Goal: Task Accomplishment & Management: Use online tool/utility

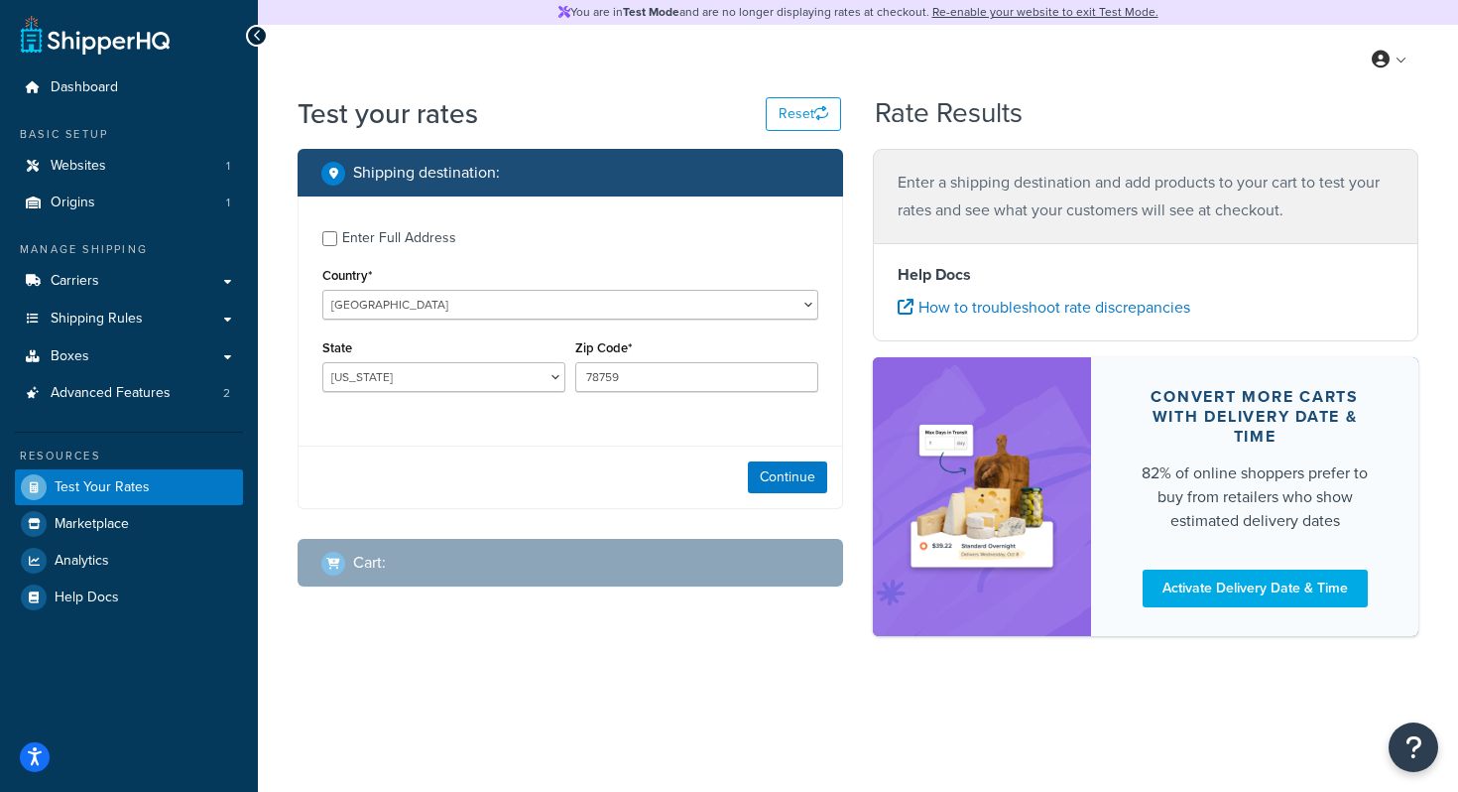
select select "[GEOGRAPHIC_DATA]"
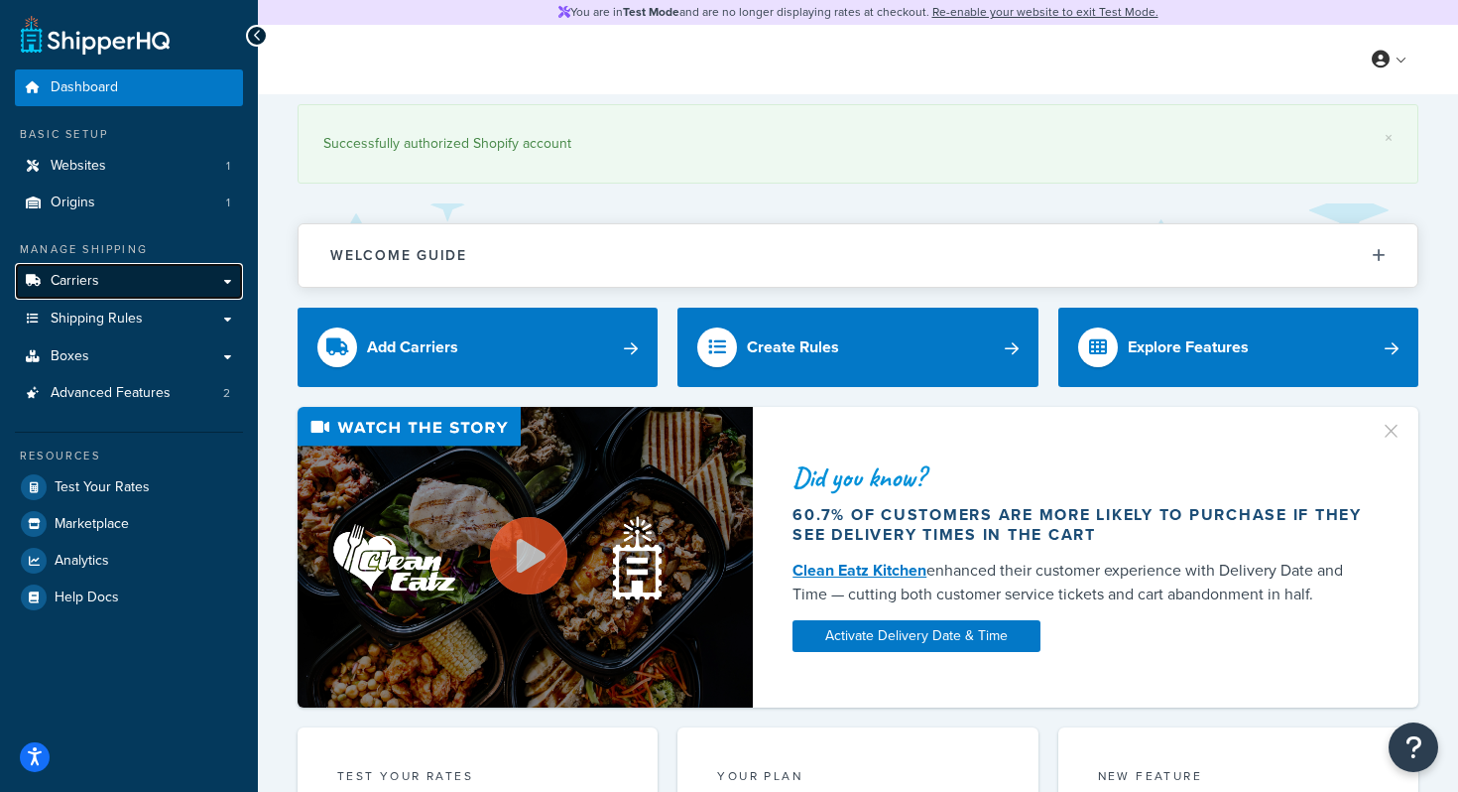
click at [115, 282] on link "Carriers" at bounding box center [129, 281] width 228 height 37
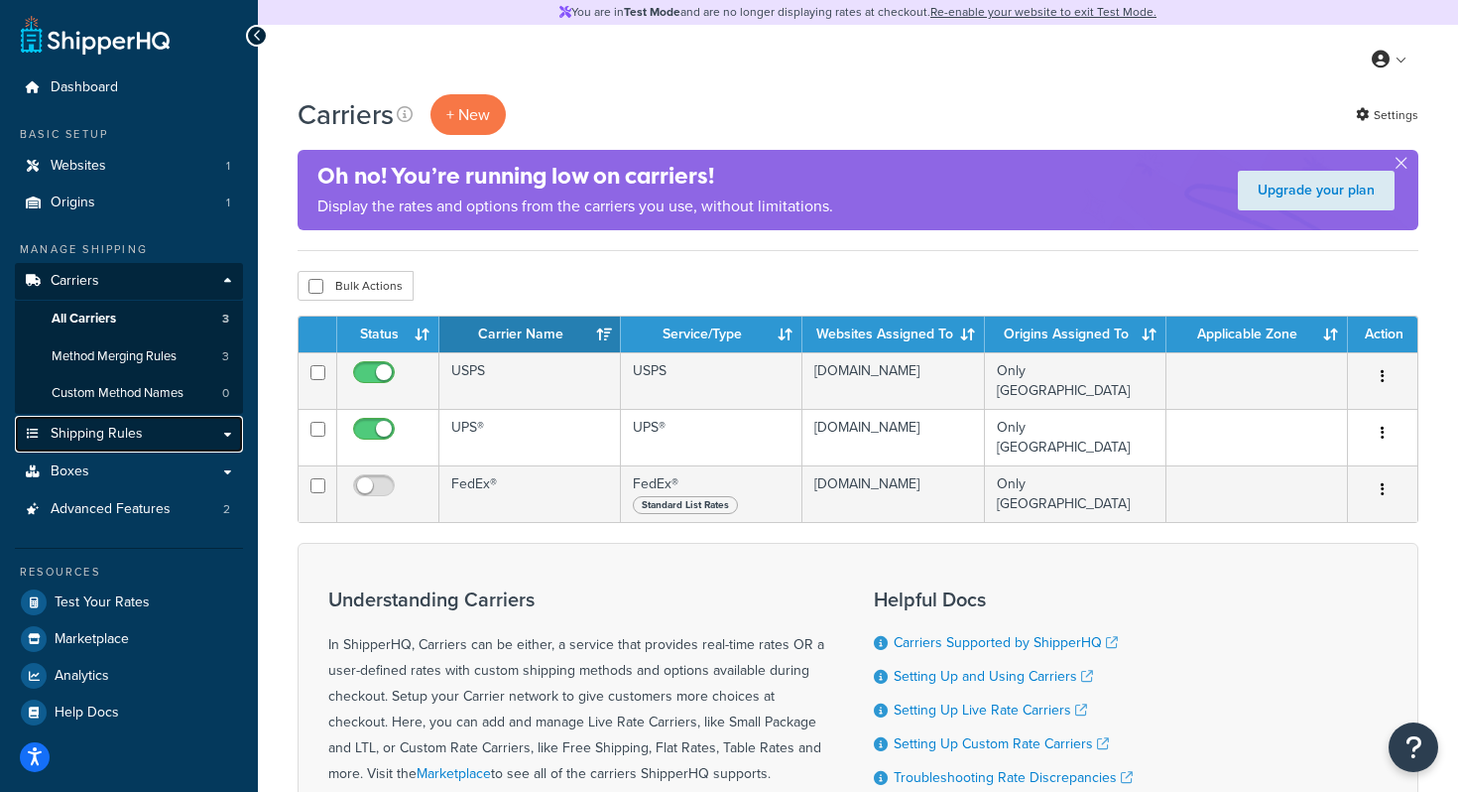
click at [143, 441] on link "Shipping Rules" at bounding box center [129, 434] width 228 height 37
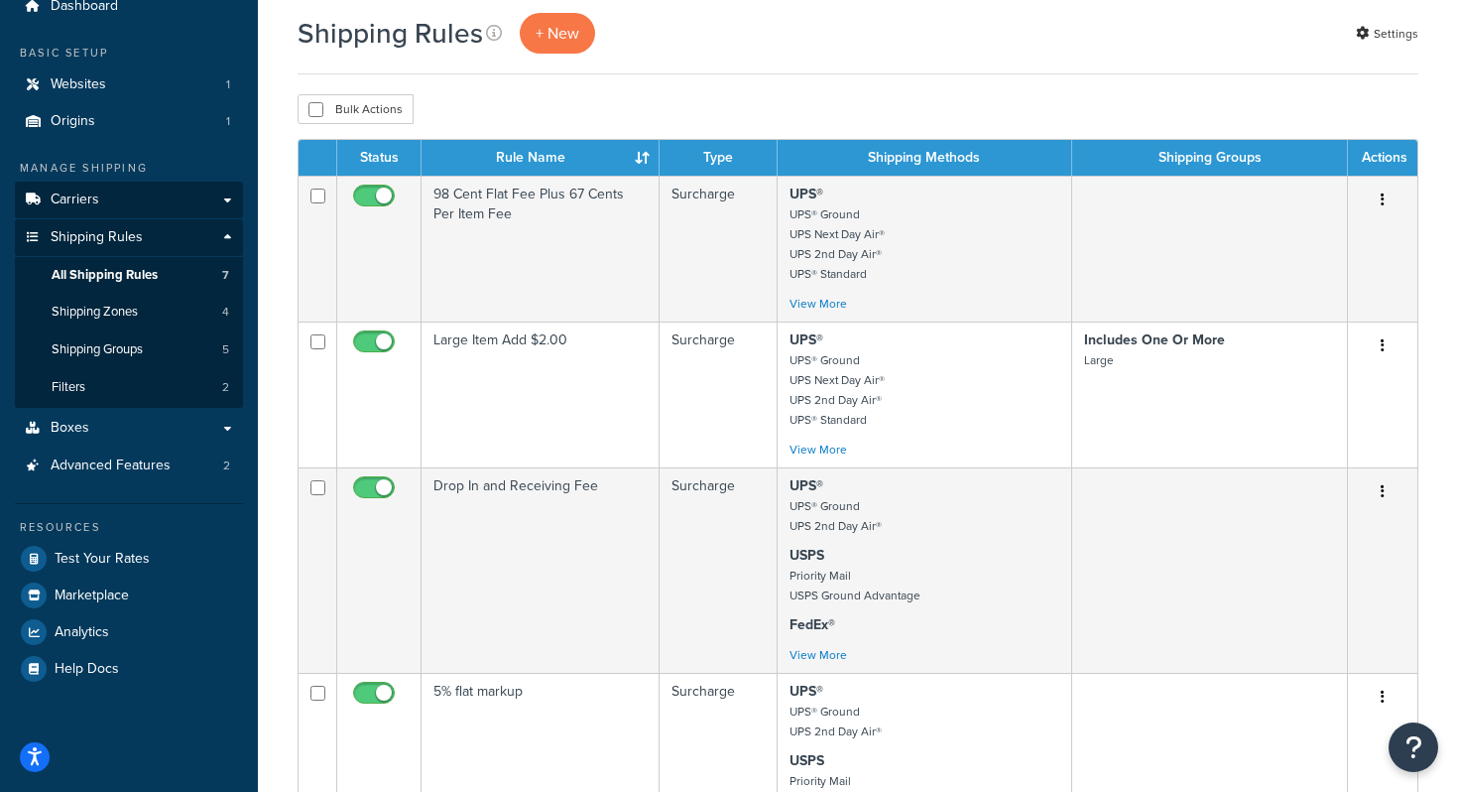
scroll to position [85, 0]
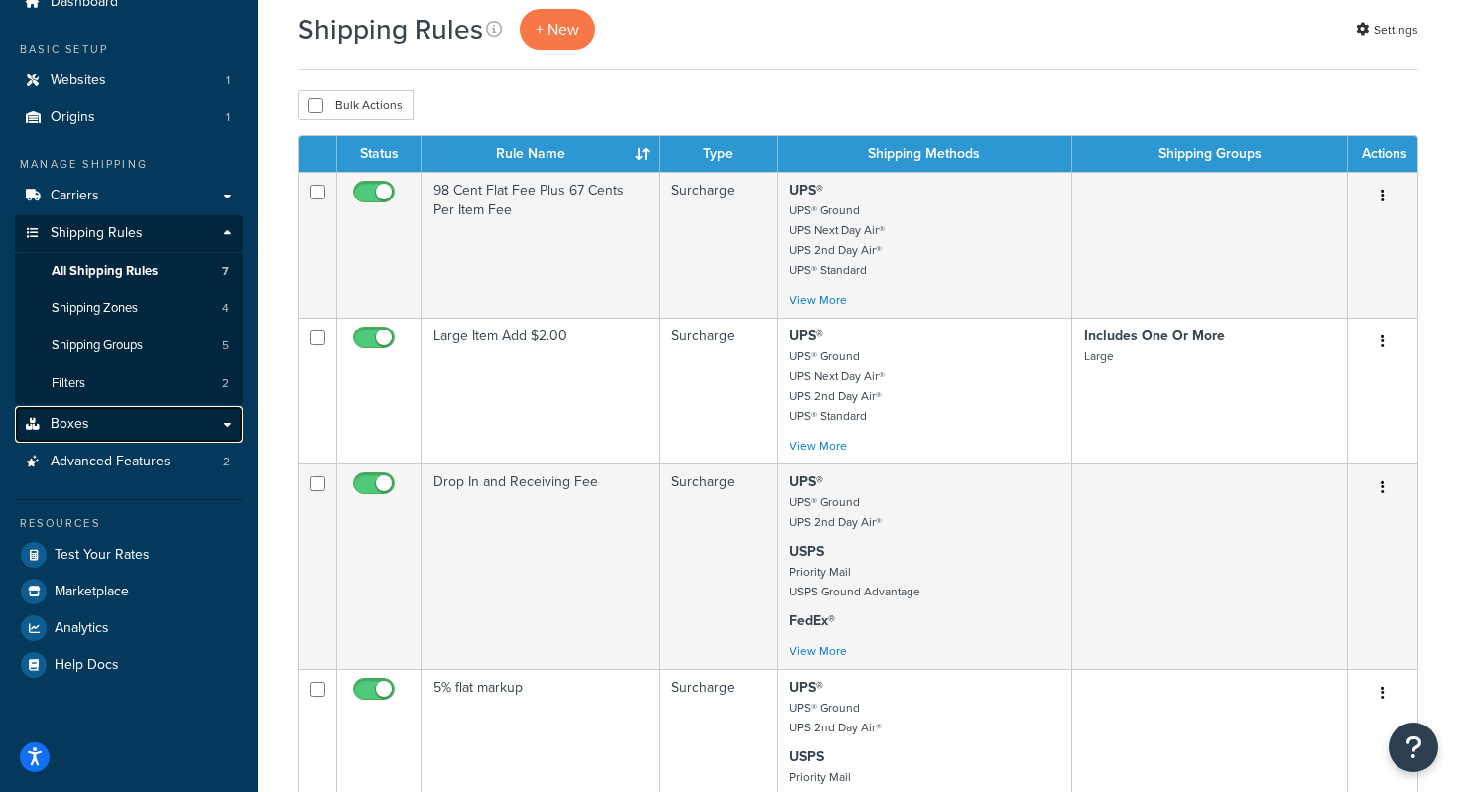
click at [115, 423] on link "Boxes" at bounding box center [129, 424] width 228 height 37
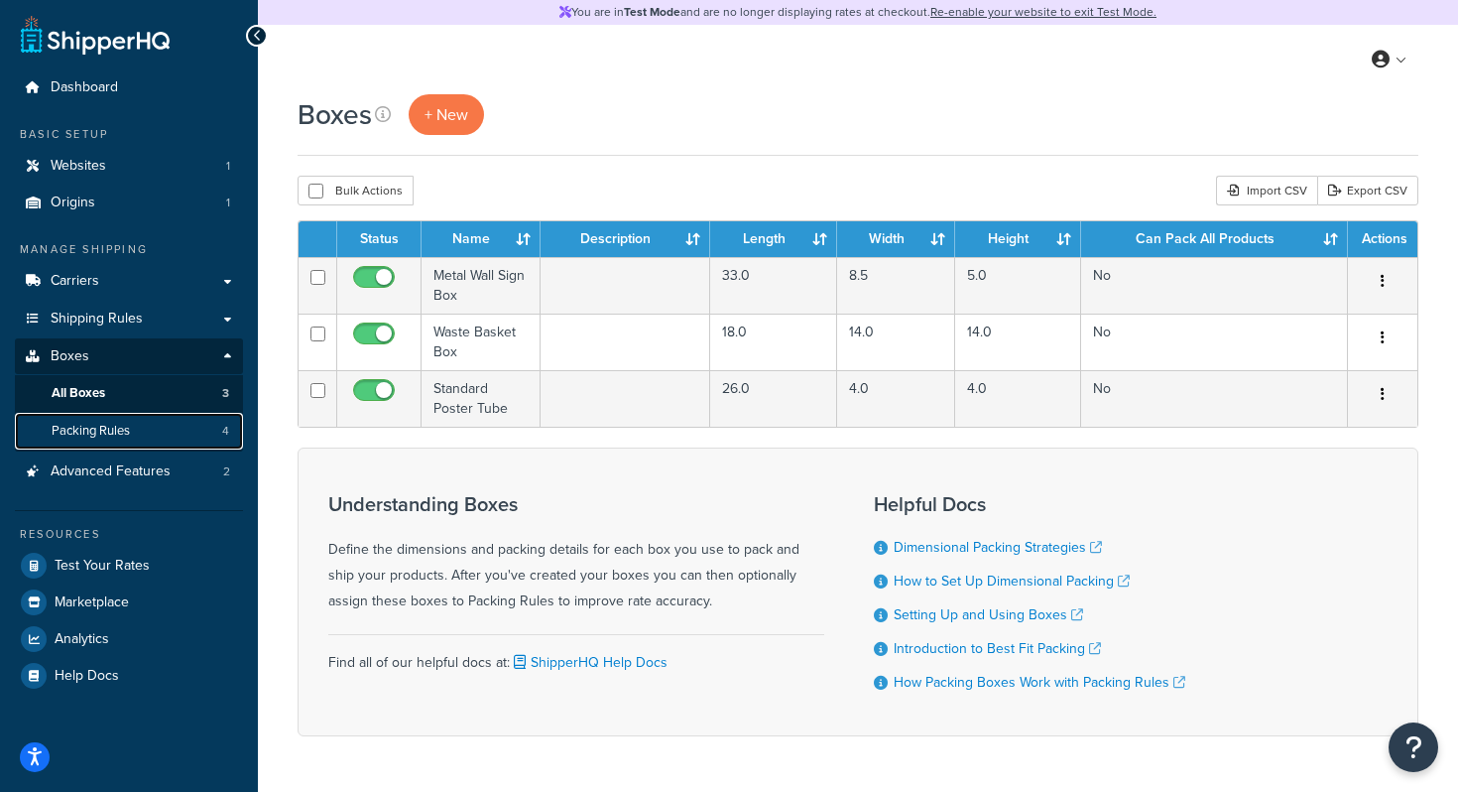
click at [123, 431] on span "Packing Rules" at bounding box center [91, 431] width 78 height 17
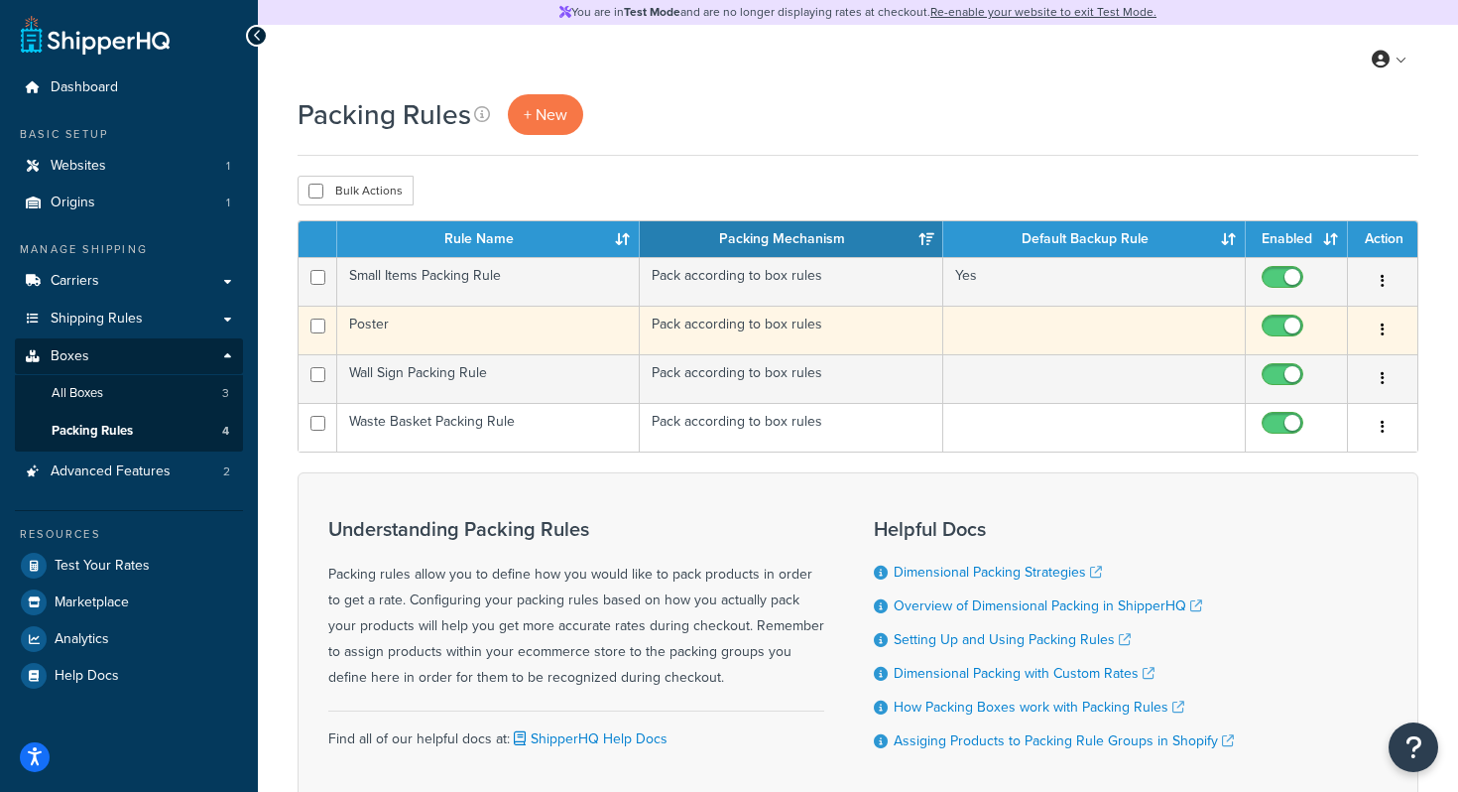
click at [431, 327] on td "Poster" at bounding box center [488, 330] width 303 height 49
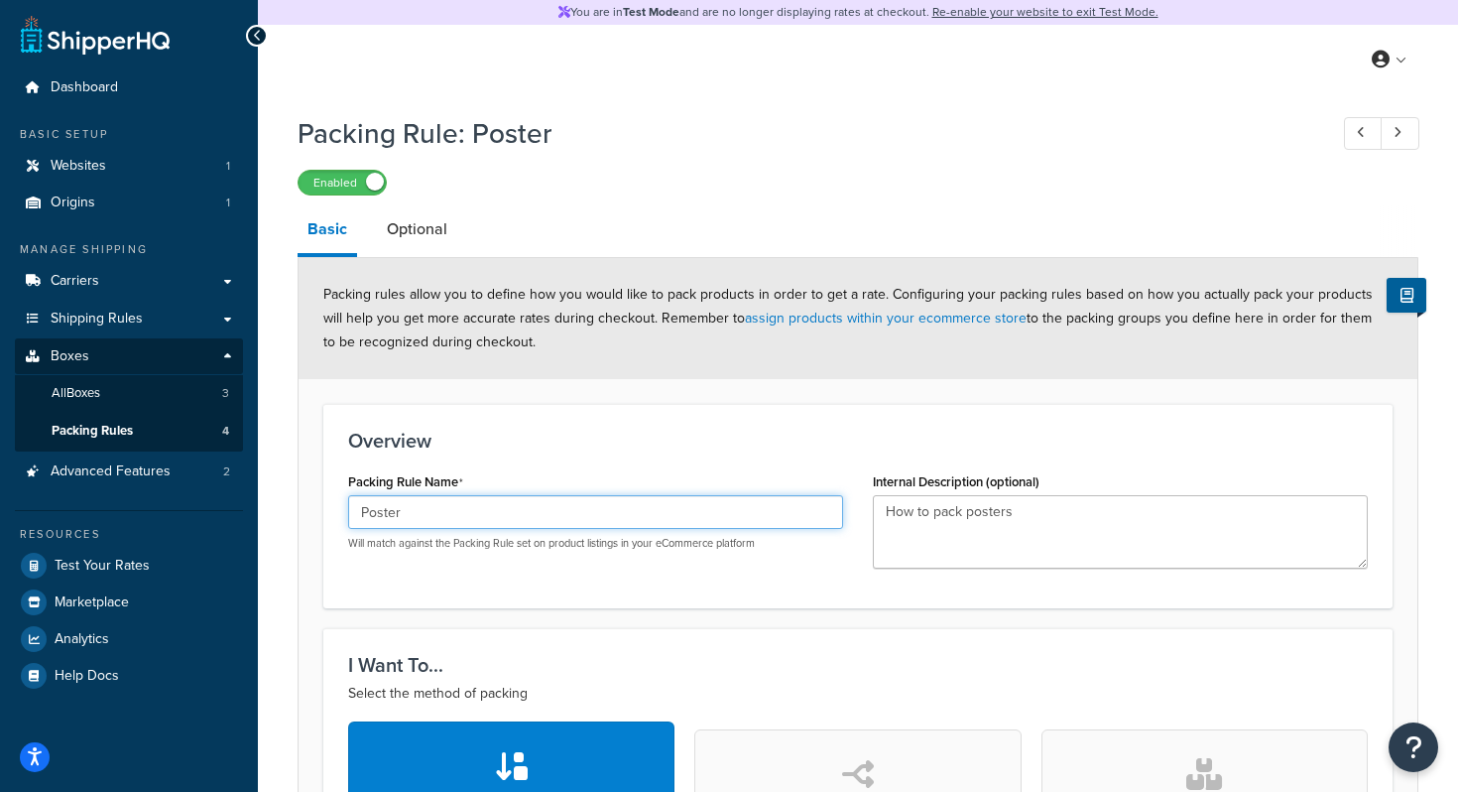
click at [478, 510] on input "Poster" at bounding box center [595, 512] width 495 height 34
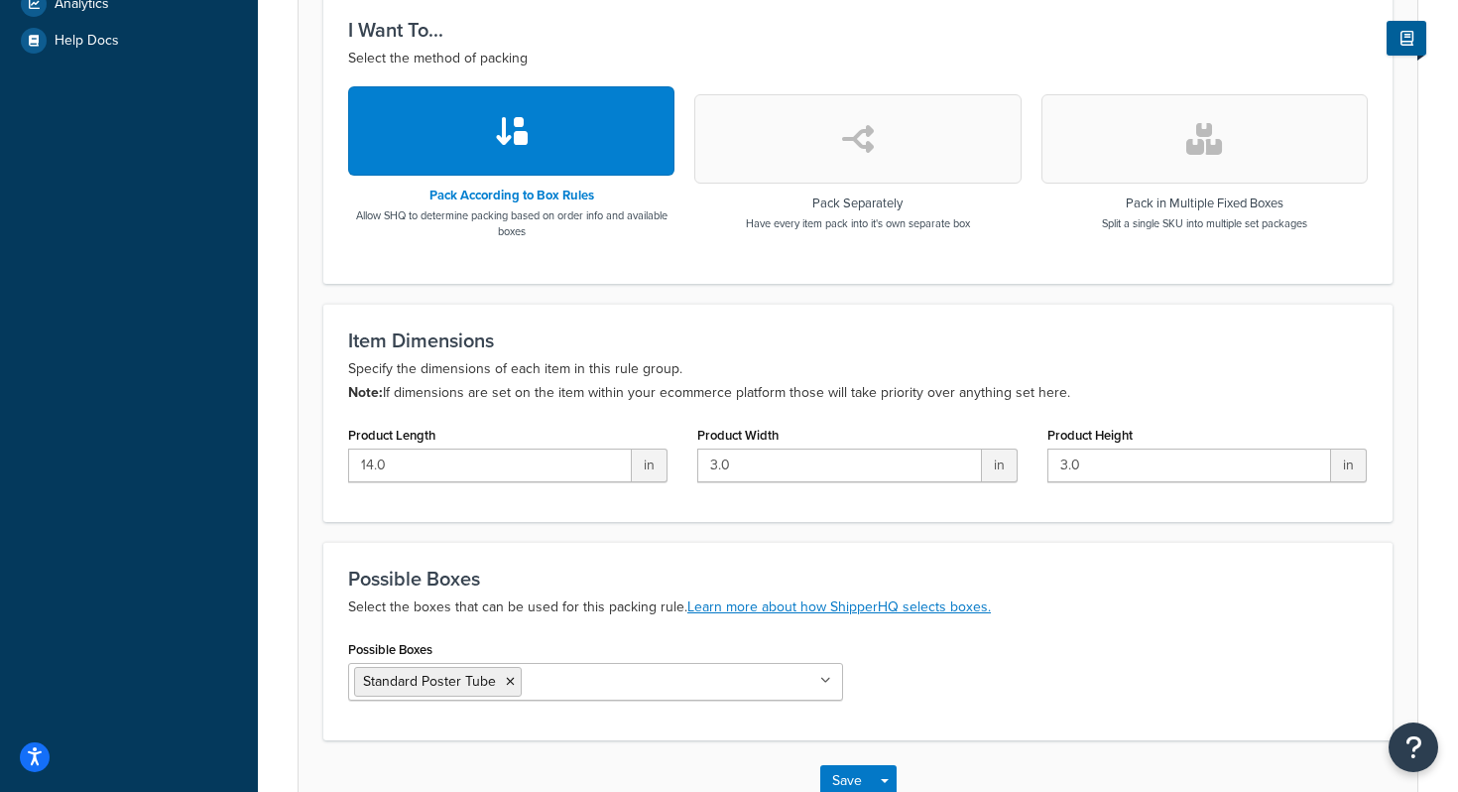
scroll to position [765, 0]
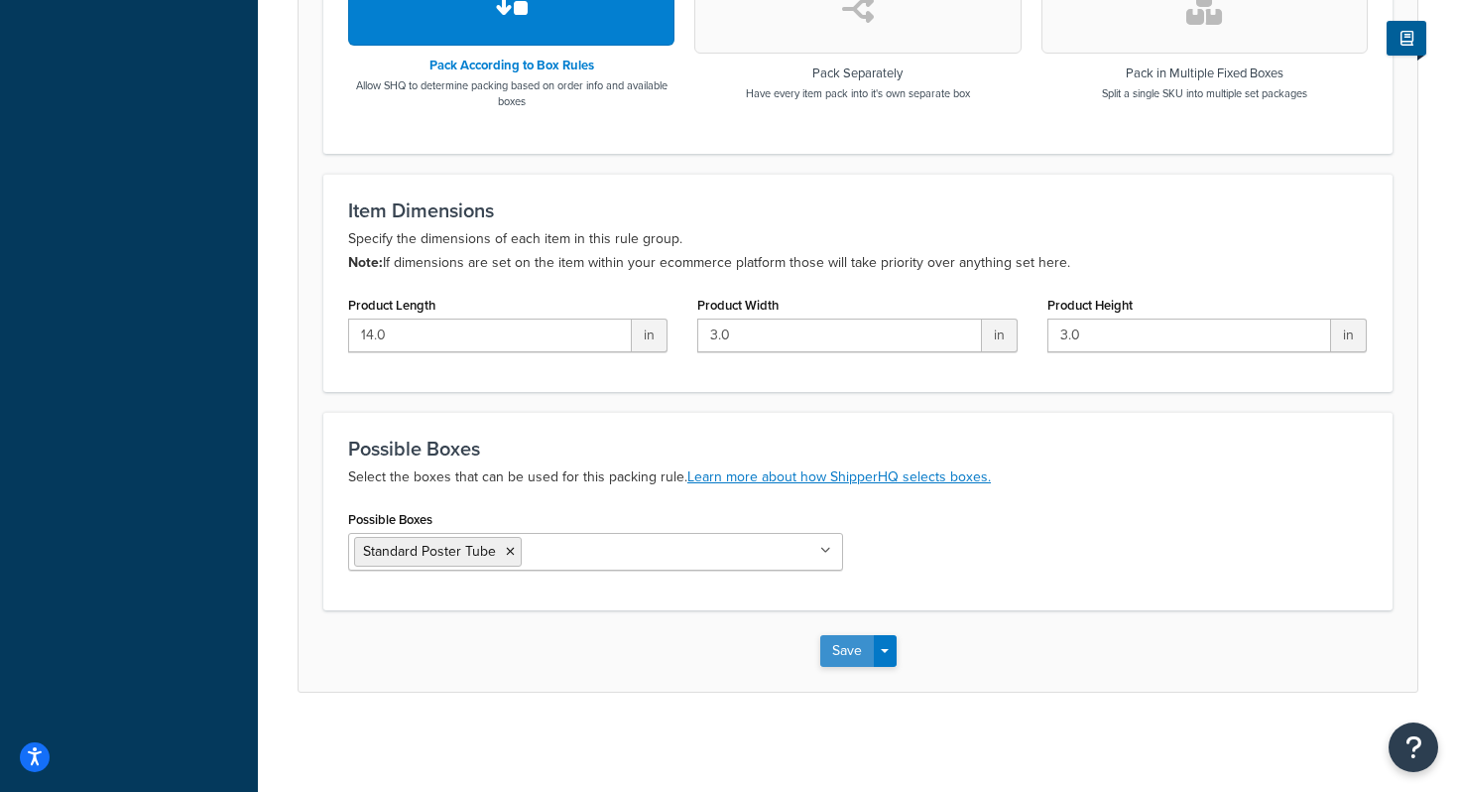
type input "Poster Packing Rule"
click at [843, 653] on button "Save" at bounding box center [848, 651] width 54 height 32
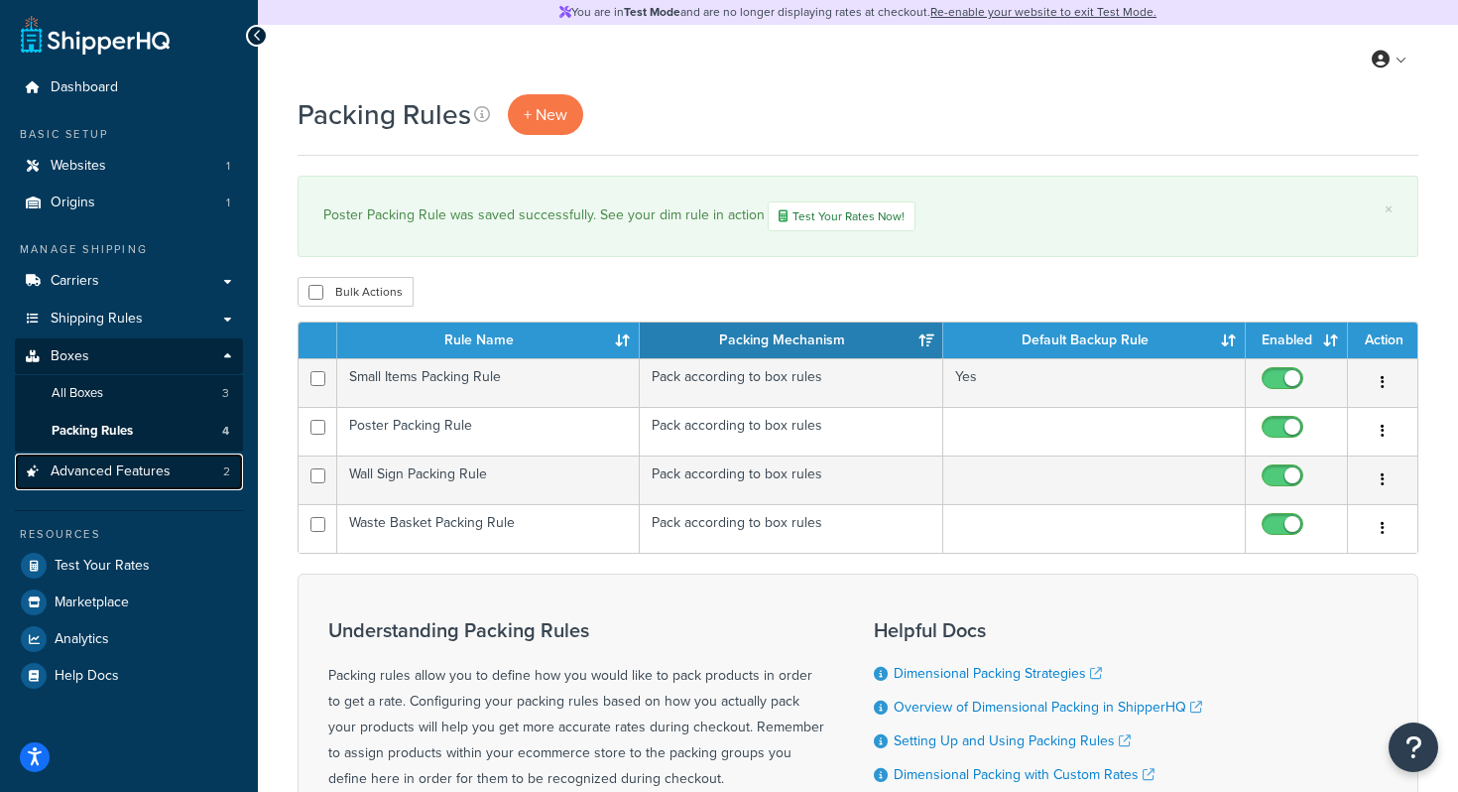
click at [106, 460] on link "Advanced Features 2" at bounding box center [129, 471] width 228 height 37
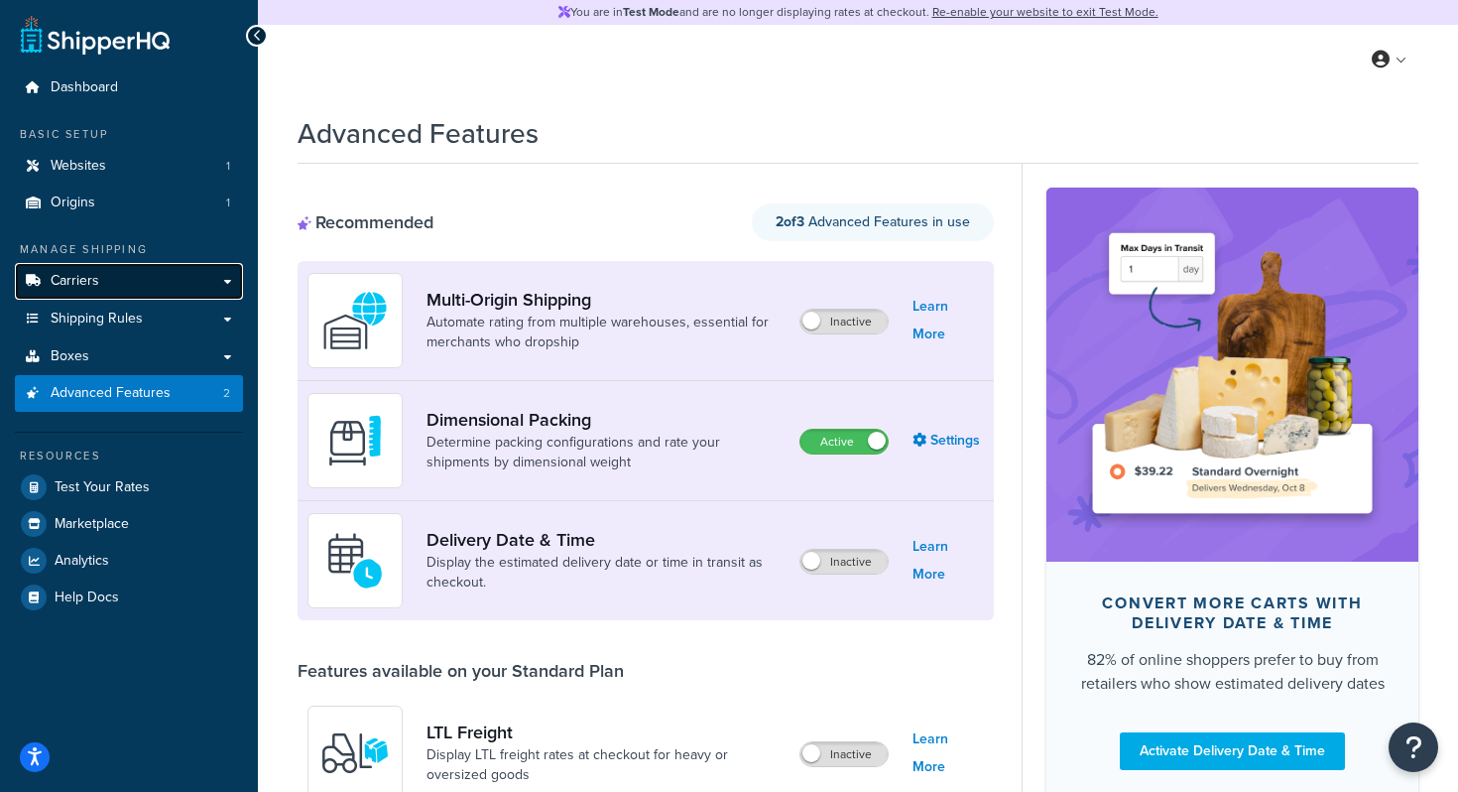
click at [95, 283] on span "Carriers" at bounding box center [75, 281] width 49 height 17
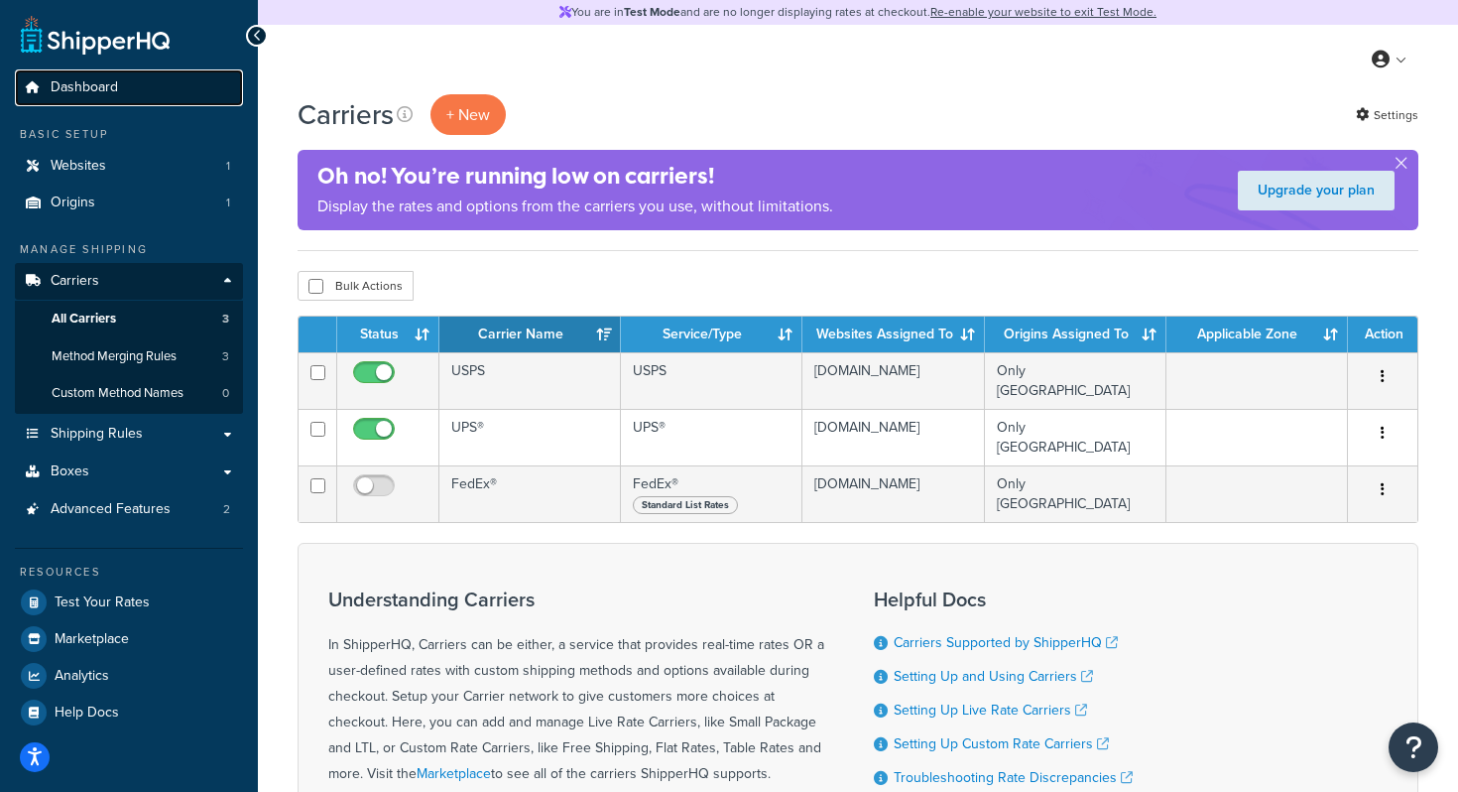
click at [104, 91] on span "Dashboard" at bounding box center [84, 87] width 67 height 17
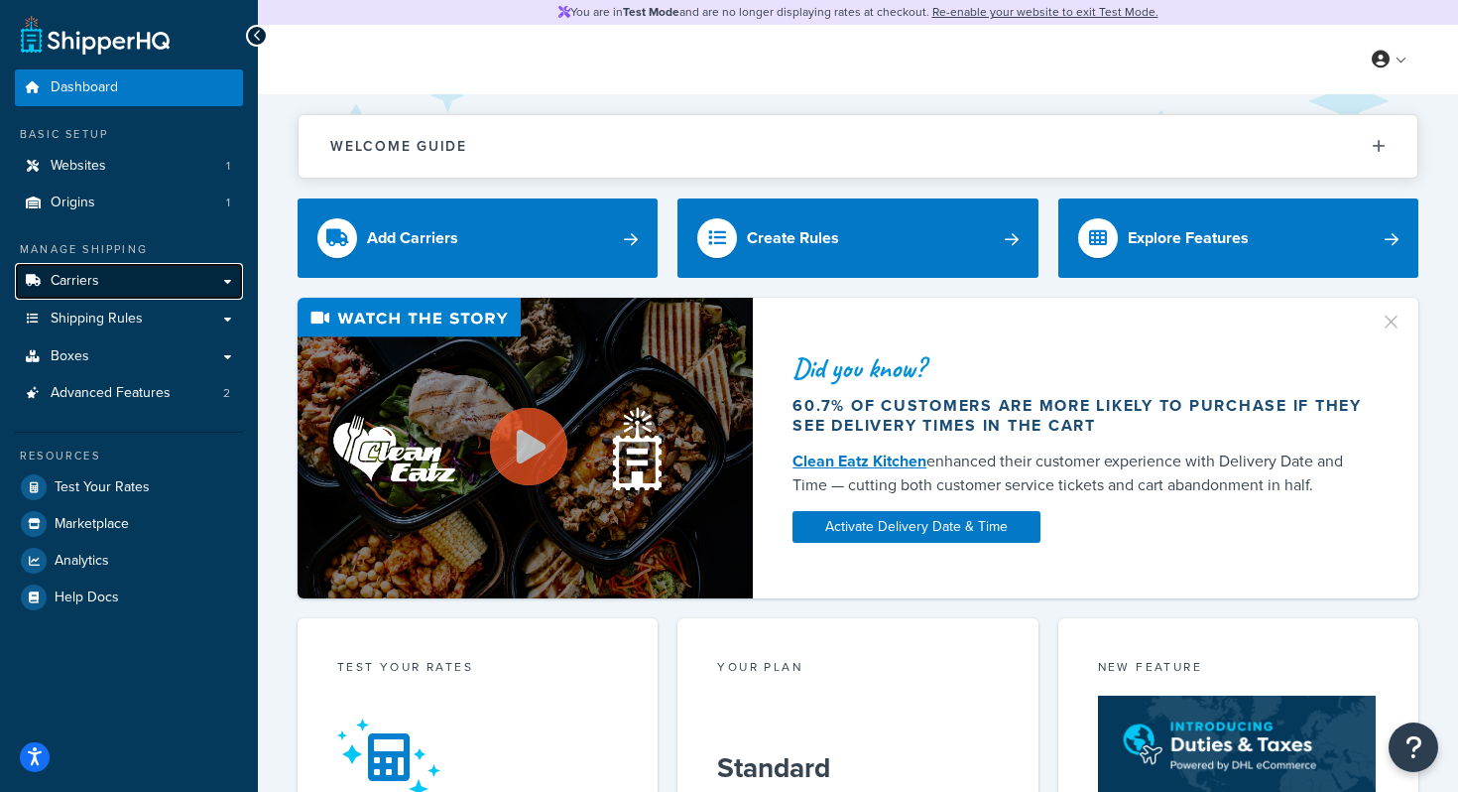
click at [107, 283] on link "Carriers" at bounding box center [129, 281] width 228 height 37
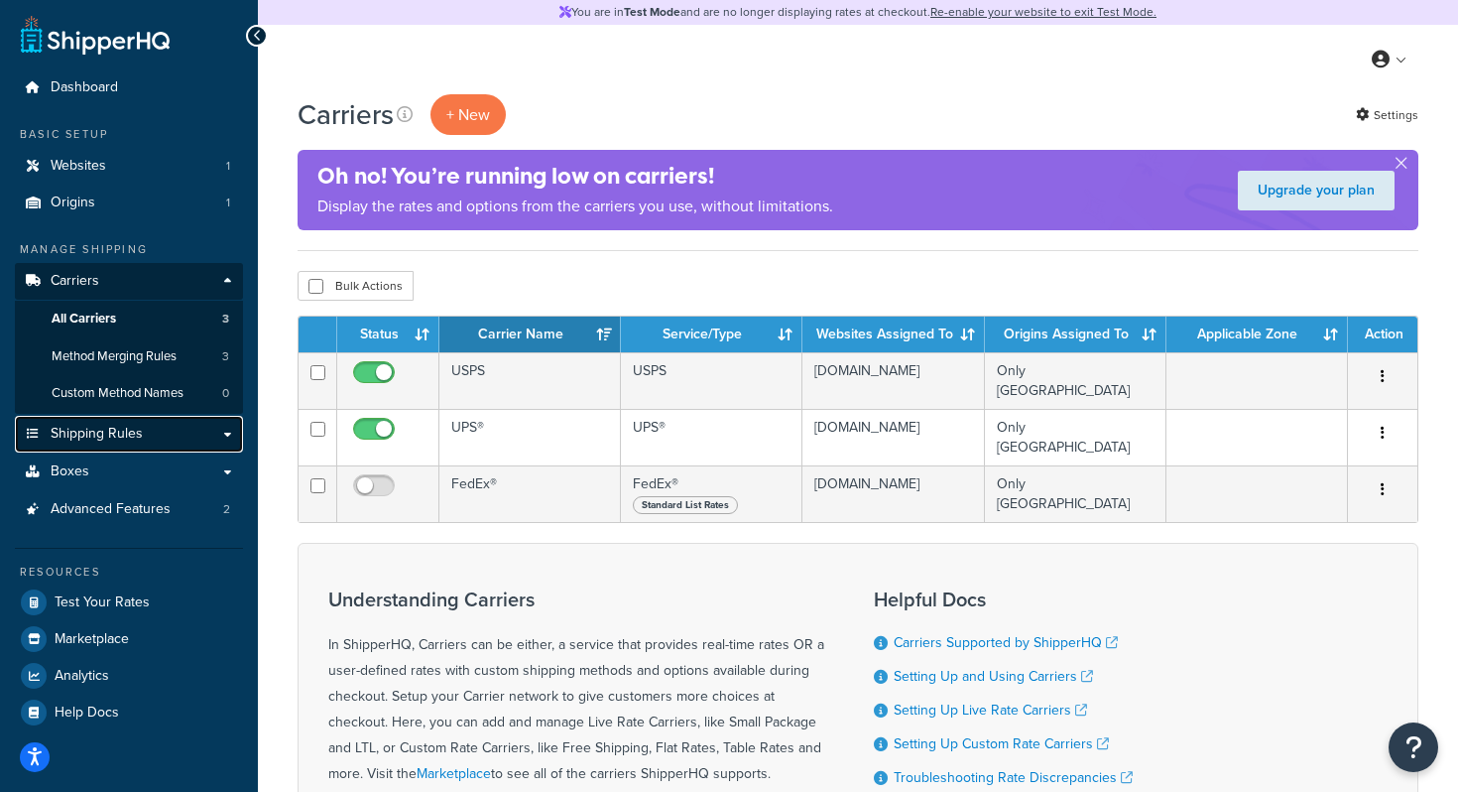
click at [116, 427] on span "Shipping Rules" at bounding box center [97, 434] width 92 height 17
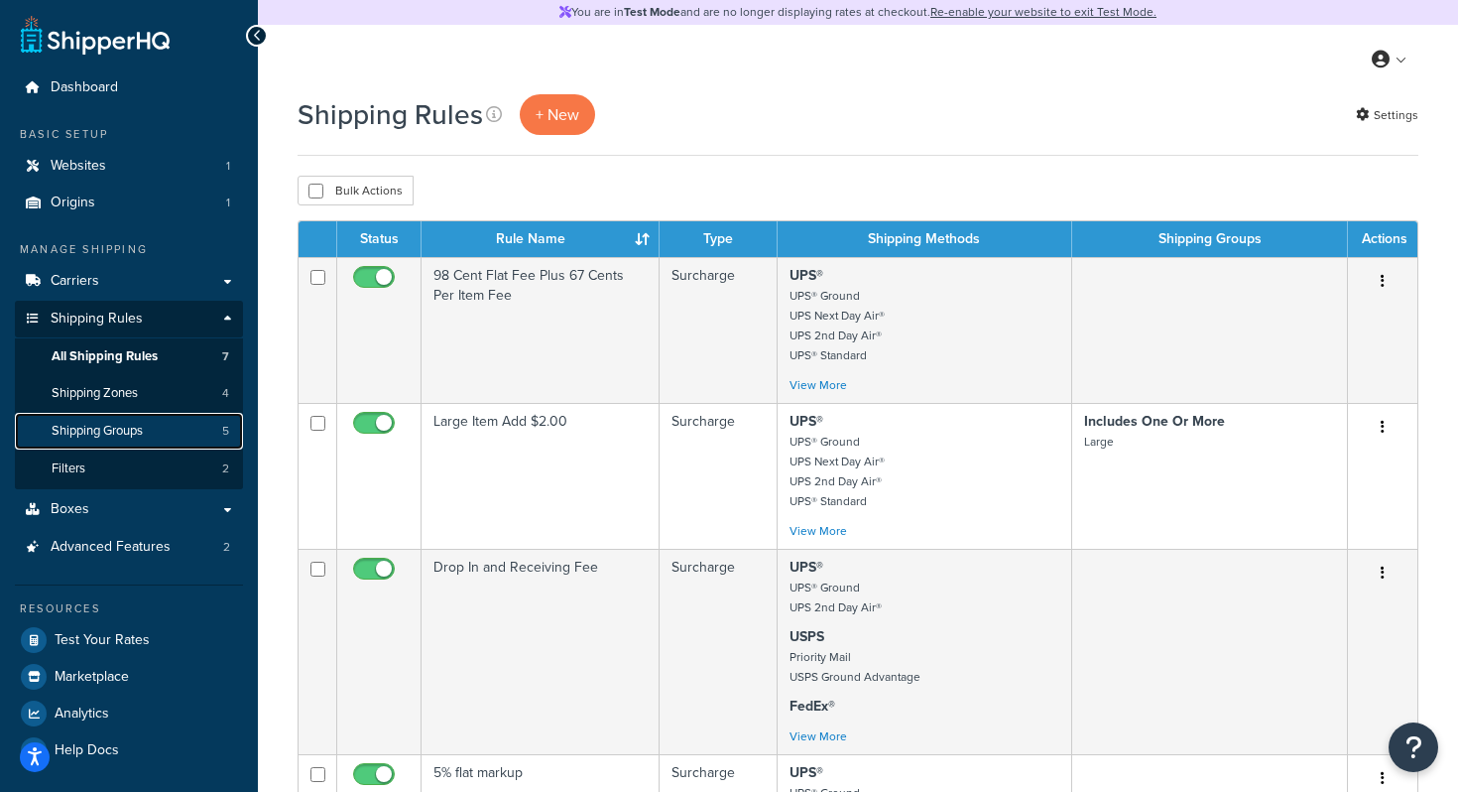
click at [152, 429] on link "Shipping Groups 5" at bounding box center [129, 431] width 228 height 37
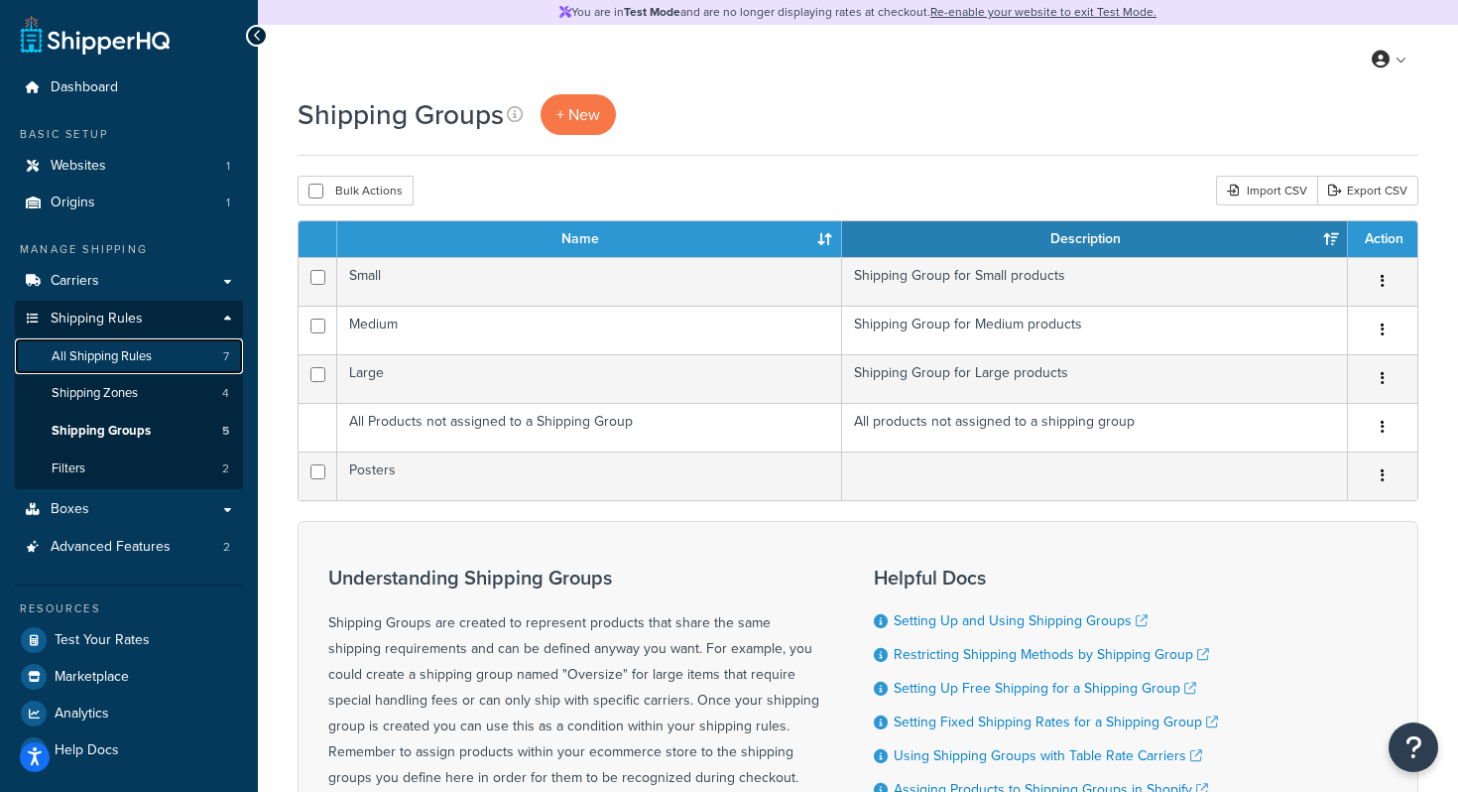
click at [135, 348] on span "All Shipping Rules" at bounding box center [102, 356] width 100 height 17
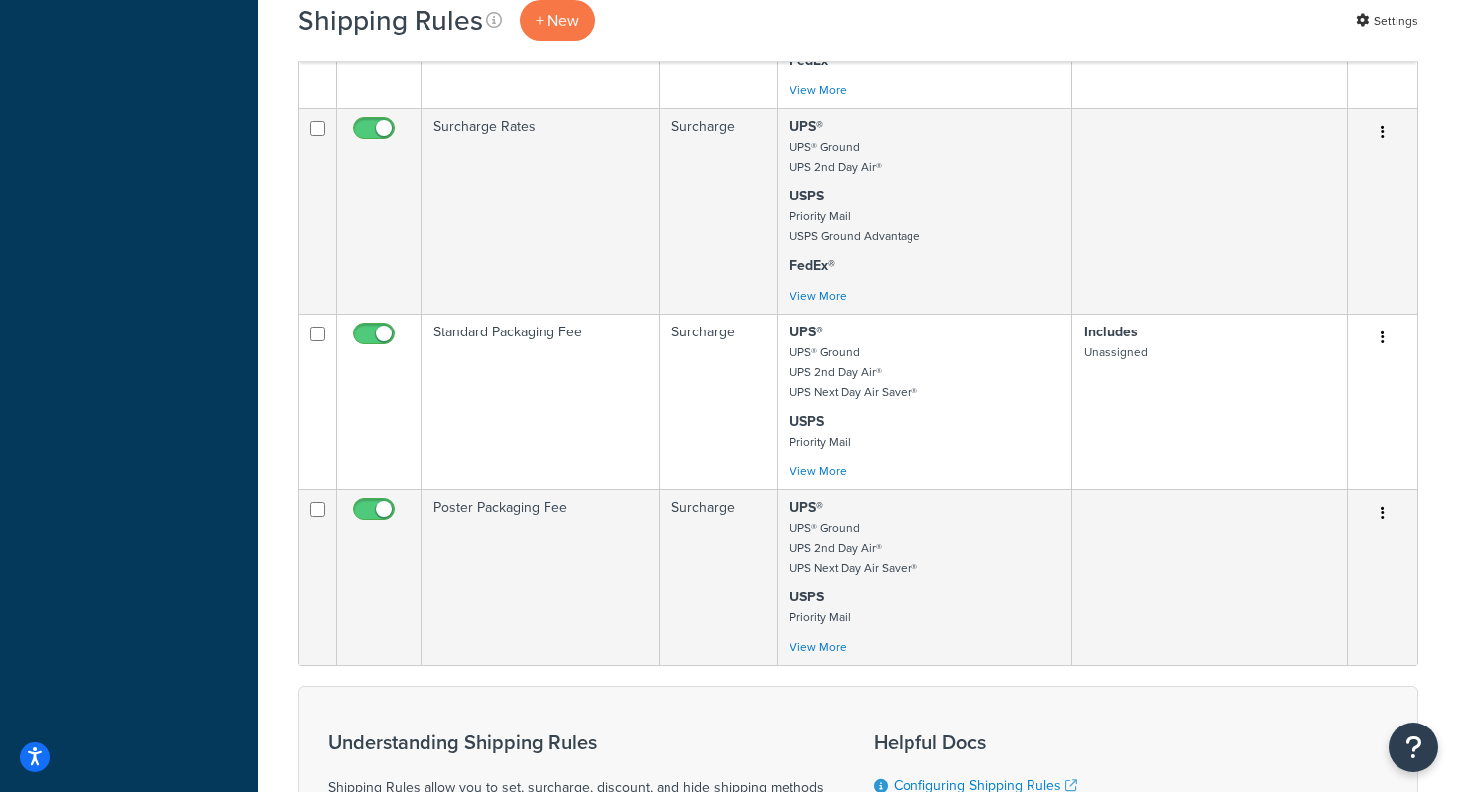
scroll to position [854, 0]
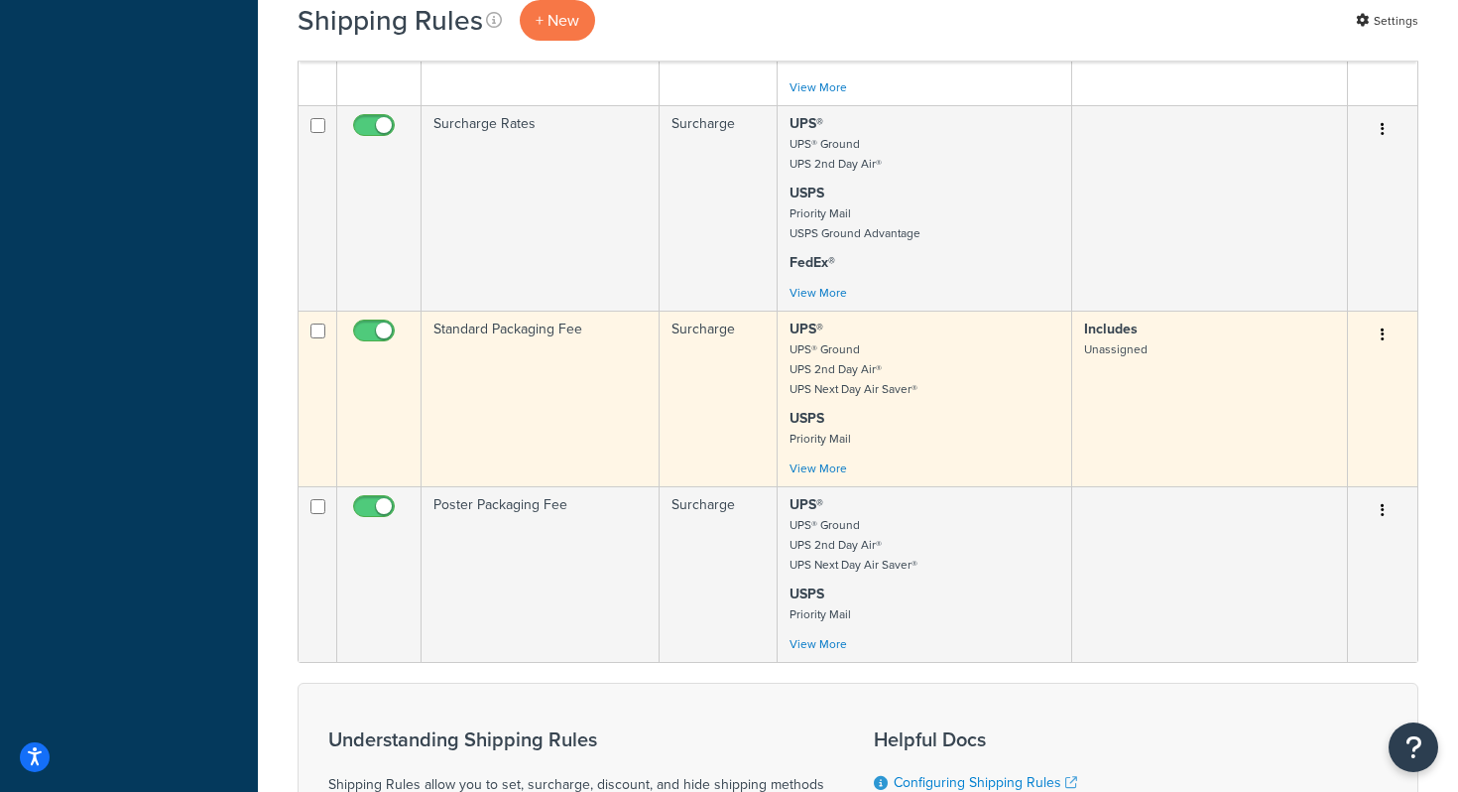
click at [476, 392] on td "Standard Packaging Fee" at bounding box center [541, 399] width 238 height 176
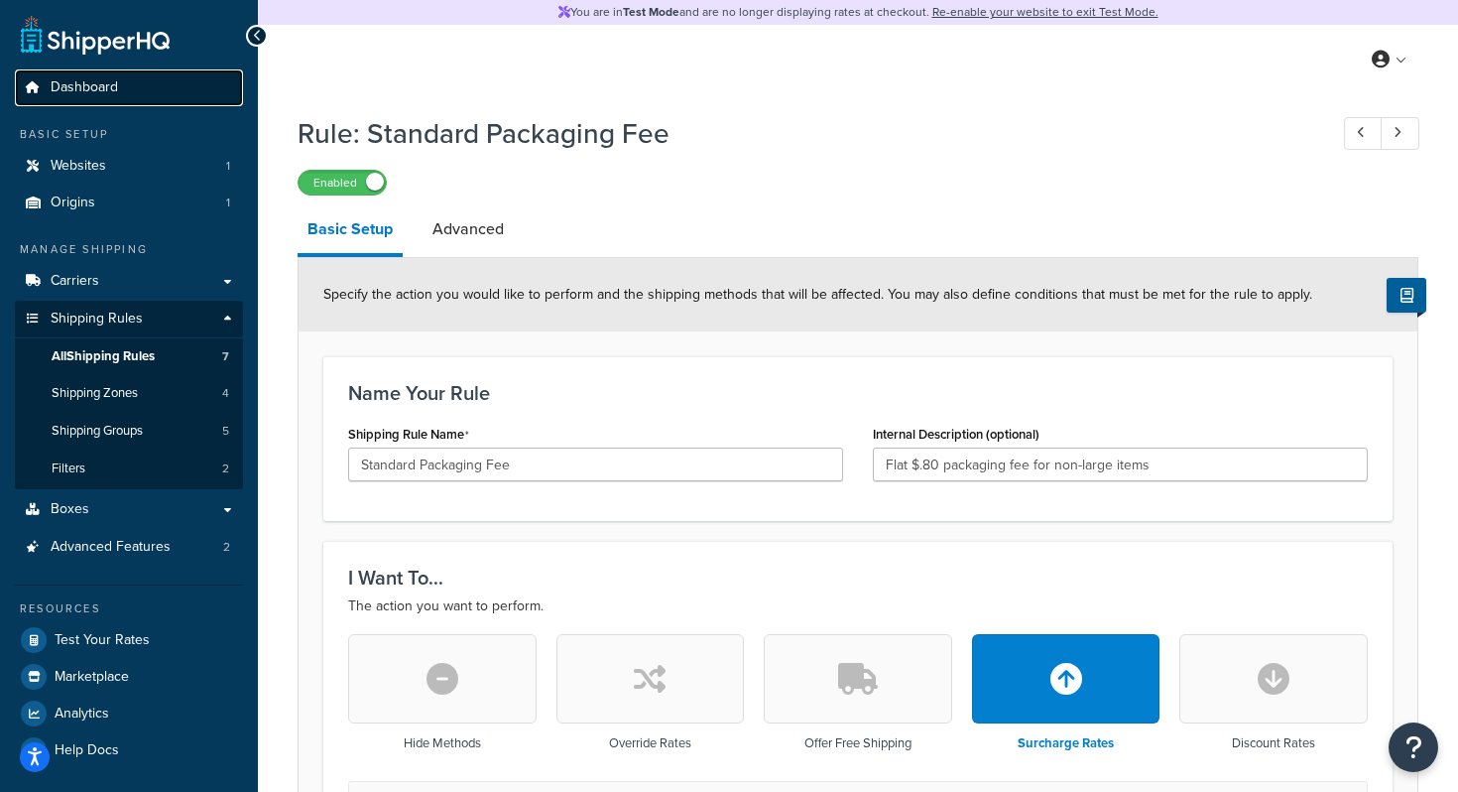
click at [98, 79] on span "Dashboard" at bounding box center [84, 87] width 67 height 17
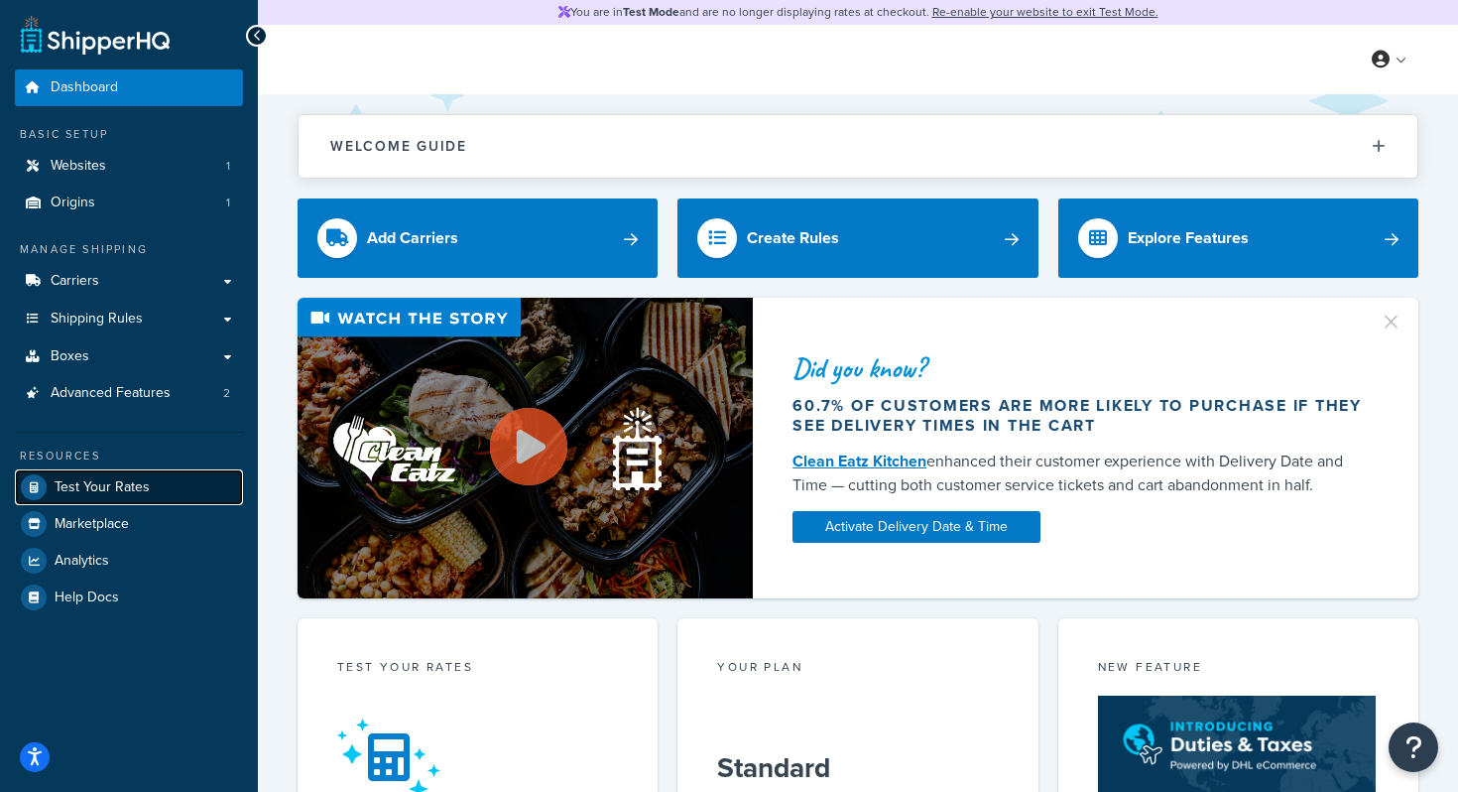
click at [110, 484] on span "Test Your Rates" at bounding box center [102, 487] width 95 height 17
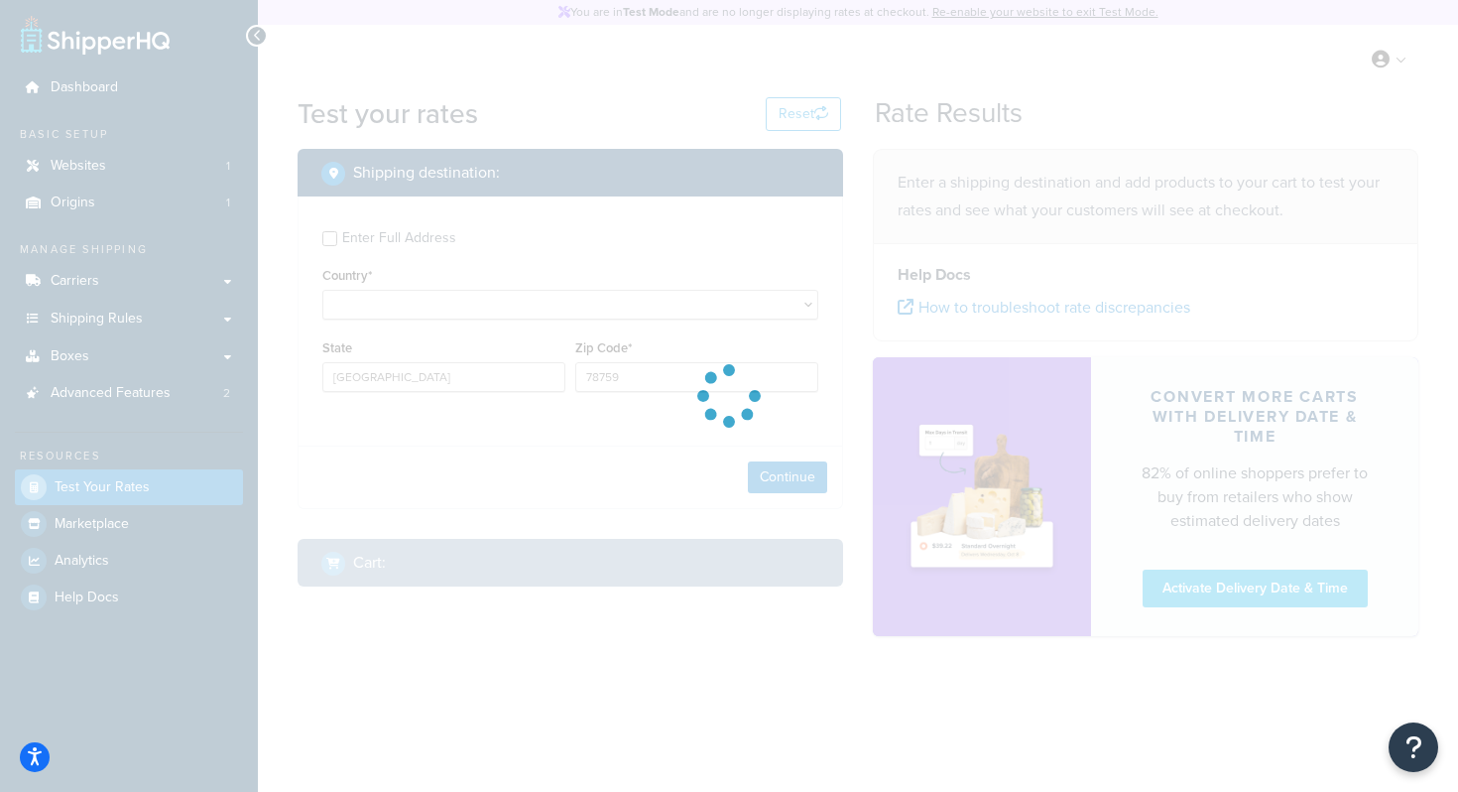
select select "US"
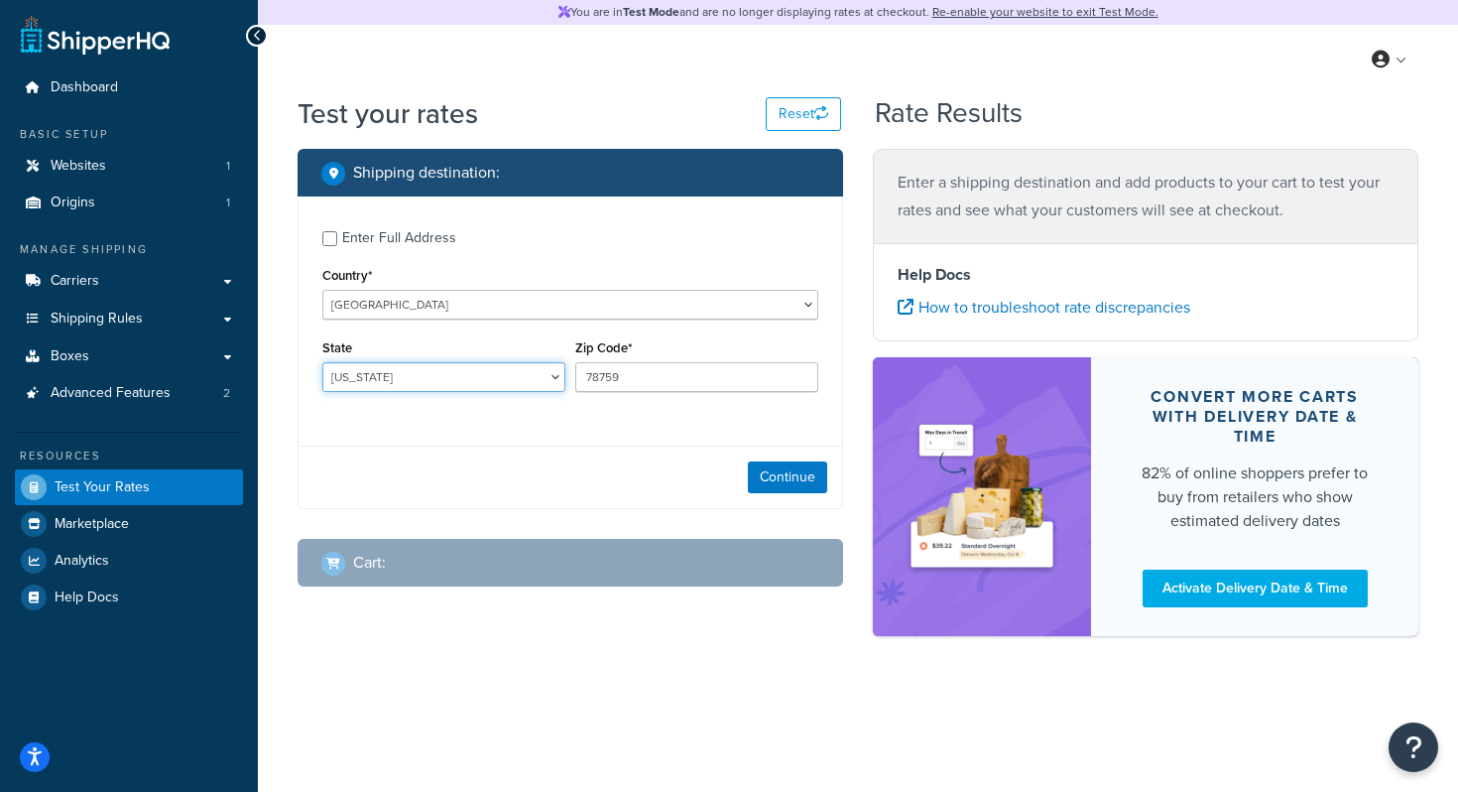
click at [442, 378] on select "Alabama Alaska American Samoa Arizona Arkansas Armed Forces Americas Armed Forc…" at bounding box center [443, 377] width 243 height 30
select select "NY"
click at [322, 362] on select "Alabama Alaska American Samoa Arizona Arkansas Armed Forces Americas Armed Forc…" at bounding box center [443, 377] width 243 height 30
drag, startPoint x: 675, startPoint y: 372, endPoint x: 485, endPoint y: 369, distance: 189.5
click at [485, 369] on div "State Alabama Alaska American Samoa Arizona Arkansas Armed Forces Americas Arme…" at bounding box center [570, 370] width 506 height 72
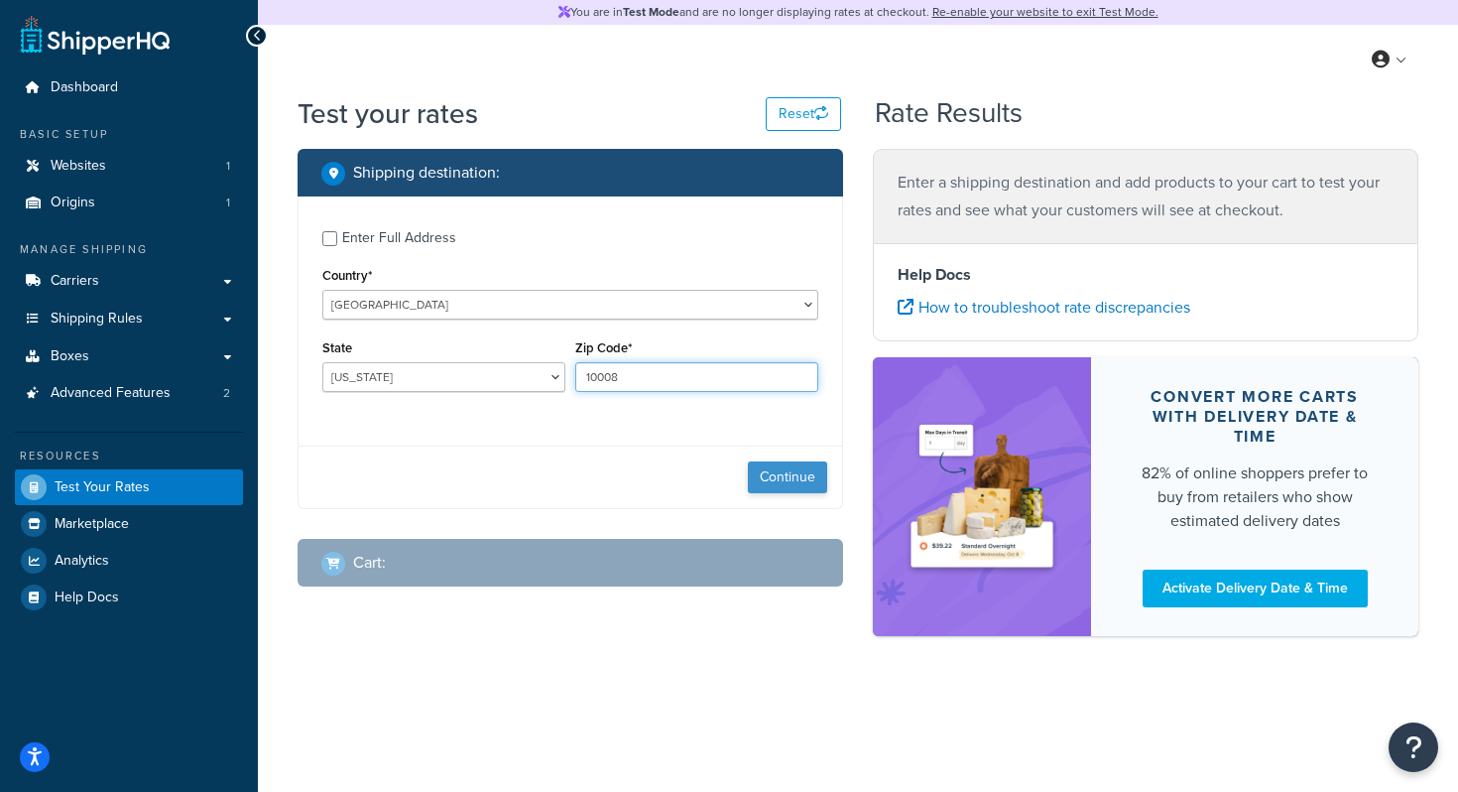
type input "10008"
click at [796, 479] on button "Continue" at bounding box center [787, 477] width 79 height 32
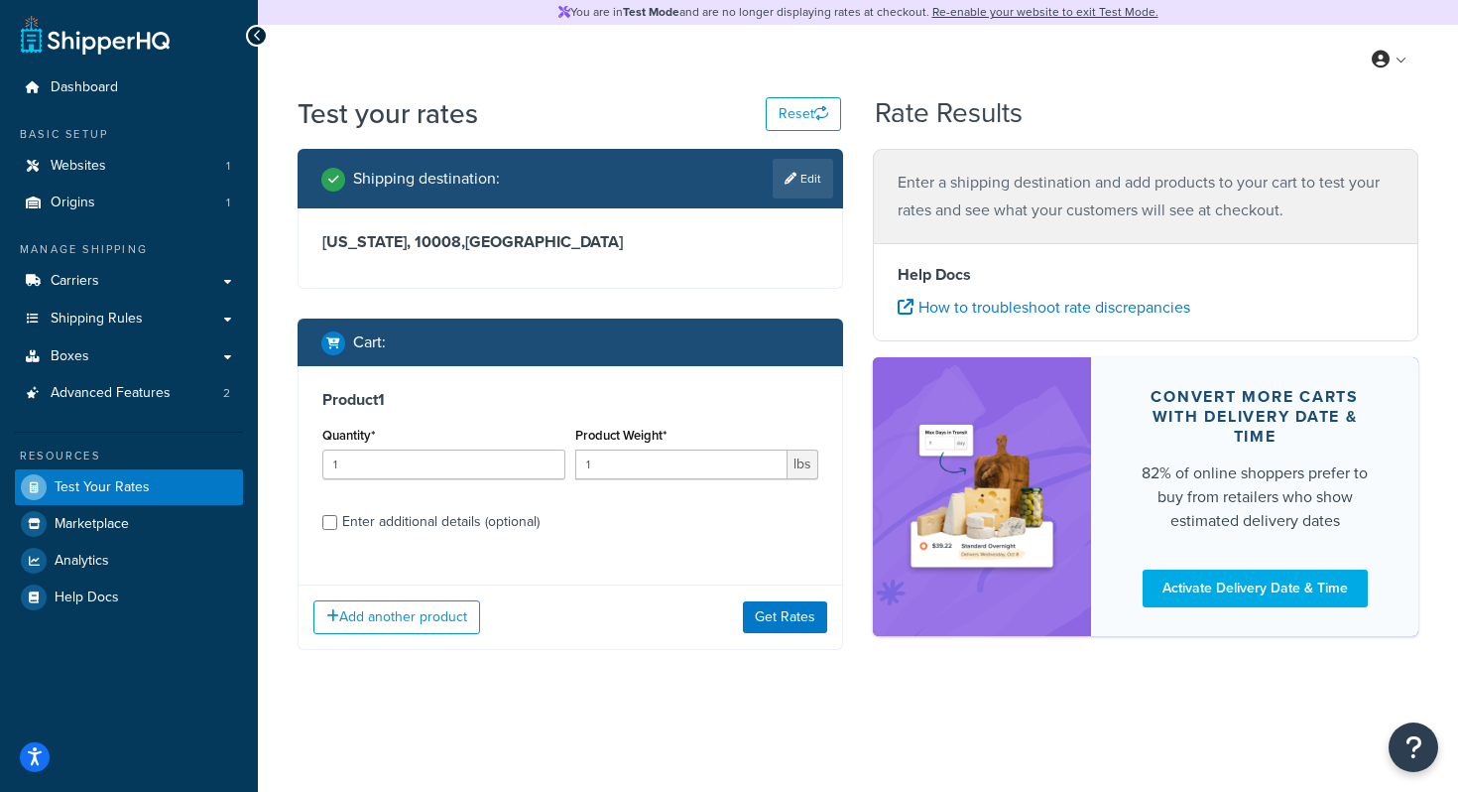
click at [435, 515] on div "Enter additional details (optional)" at bounding box center [440, 522] width 197 height 28
click at [337, 515] on input "Enter additional details (optional)" at bounding box center [329, 522] width 15 height 15
checkbox input "true"
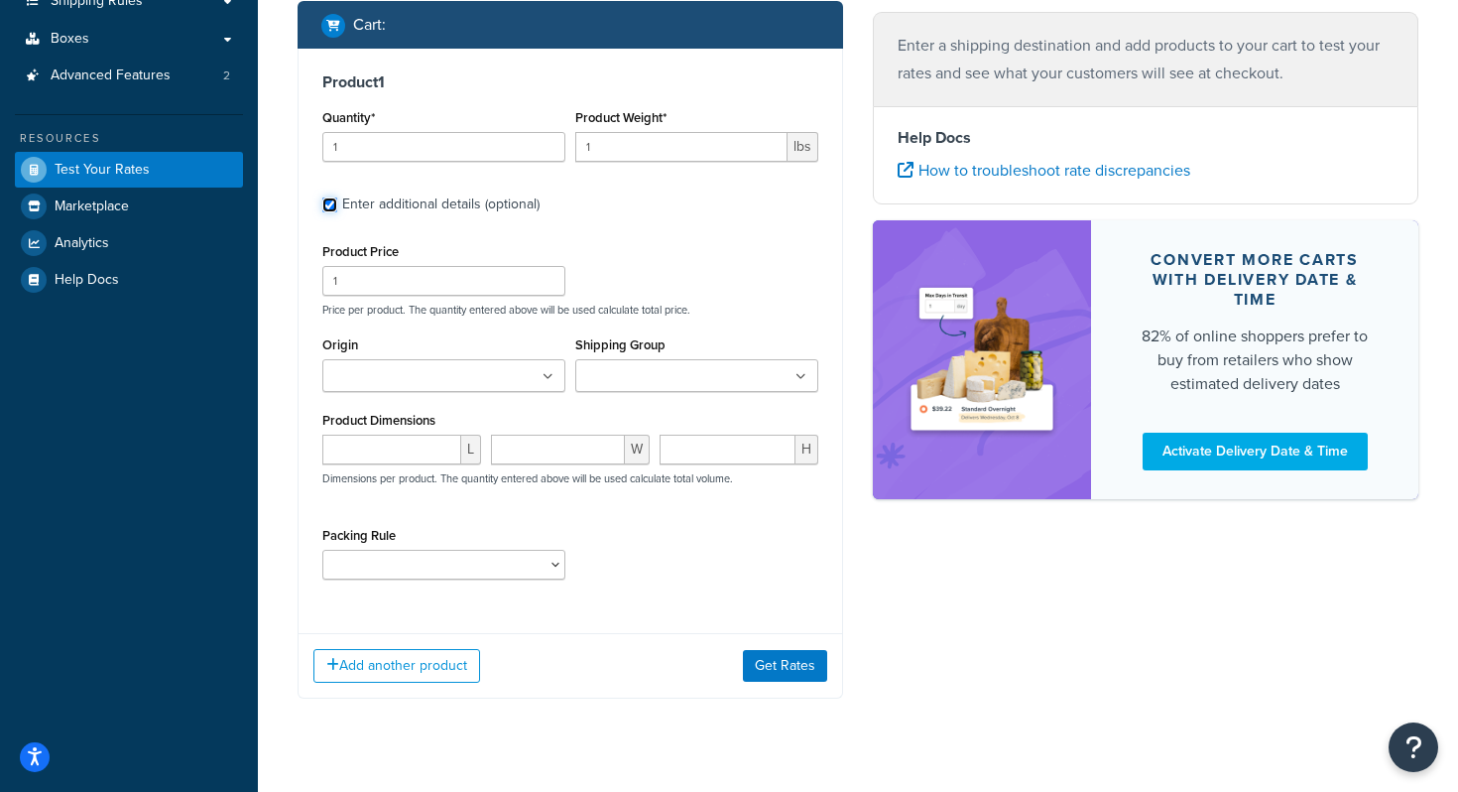
scroll to position [323, 0]
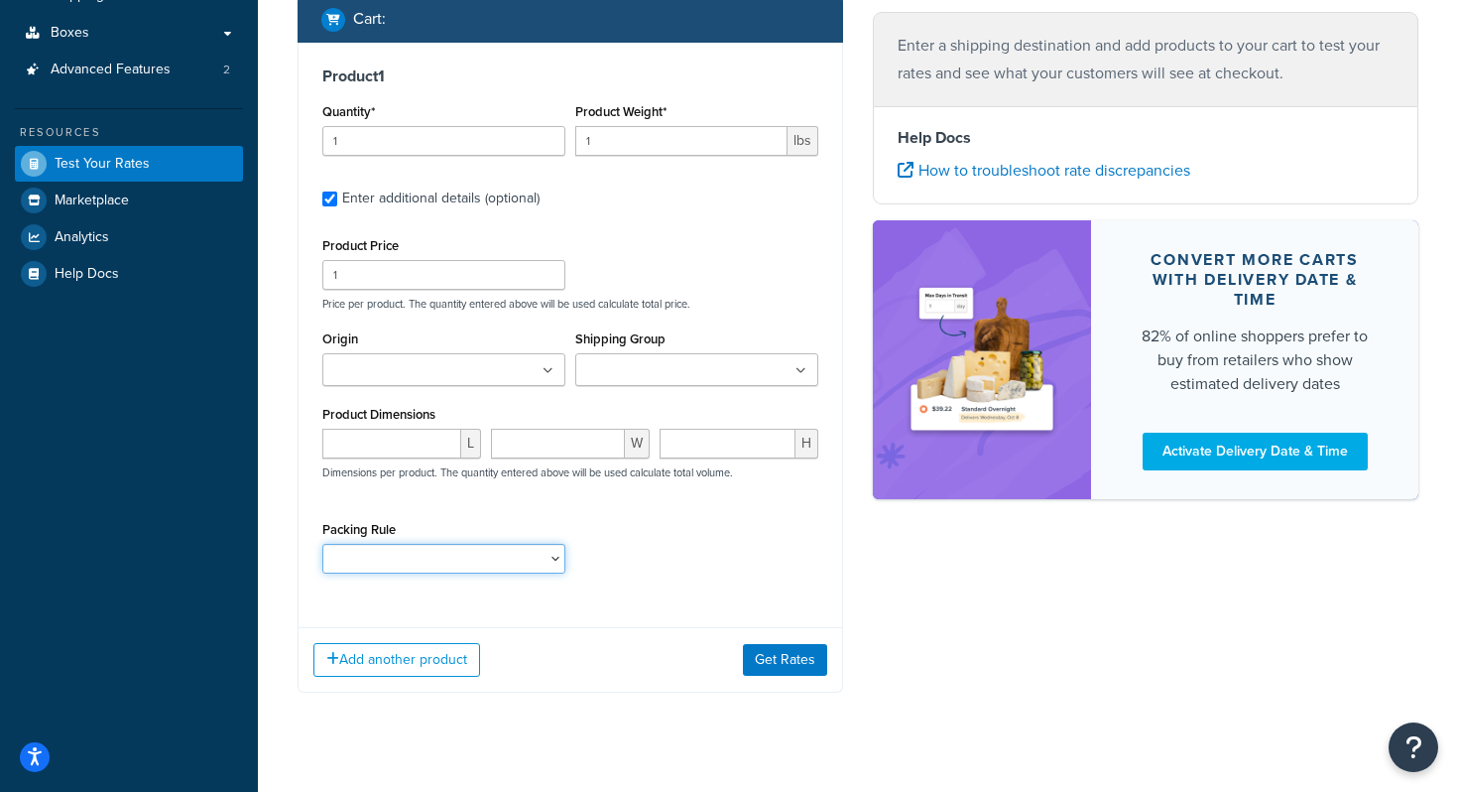
click at [456, 567] on select "Poster Packing Rule Small Items Packing Rule Wall Sign Packing Rule Waste Baske…" at bounding box center [443, 559] width 243 height 30
select select "88128"
click at [322, 544] on select "Poster Packing Rule Small Items Packing Rule Wall Sign Packing Rule Waste Baske…" at bounding box center [443, 559] width 243 height 30
click at [777, 660] on button "Get Rates" at bounding box center [785, 660] width 84 height 32
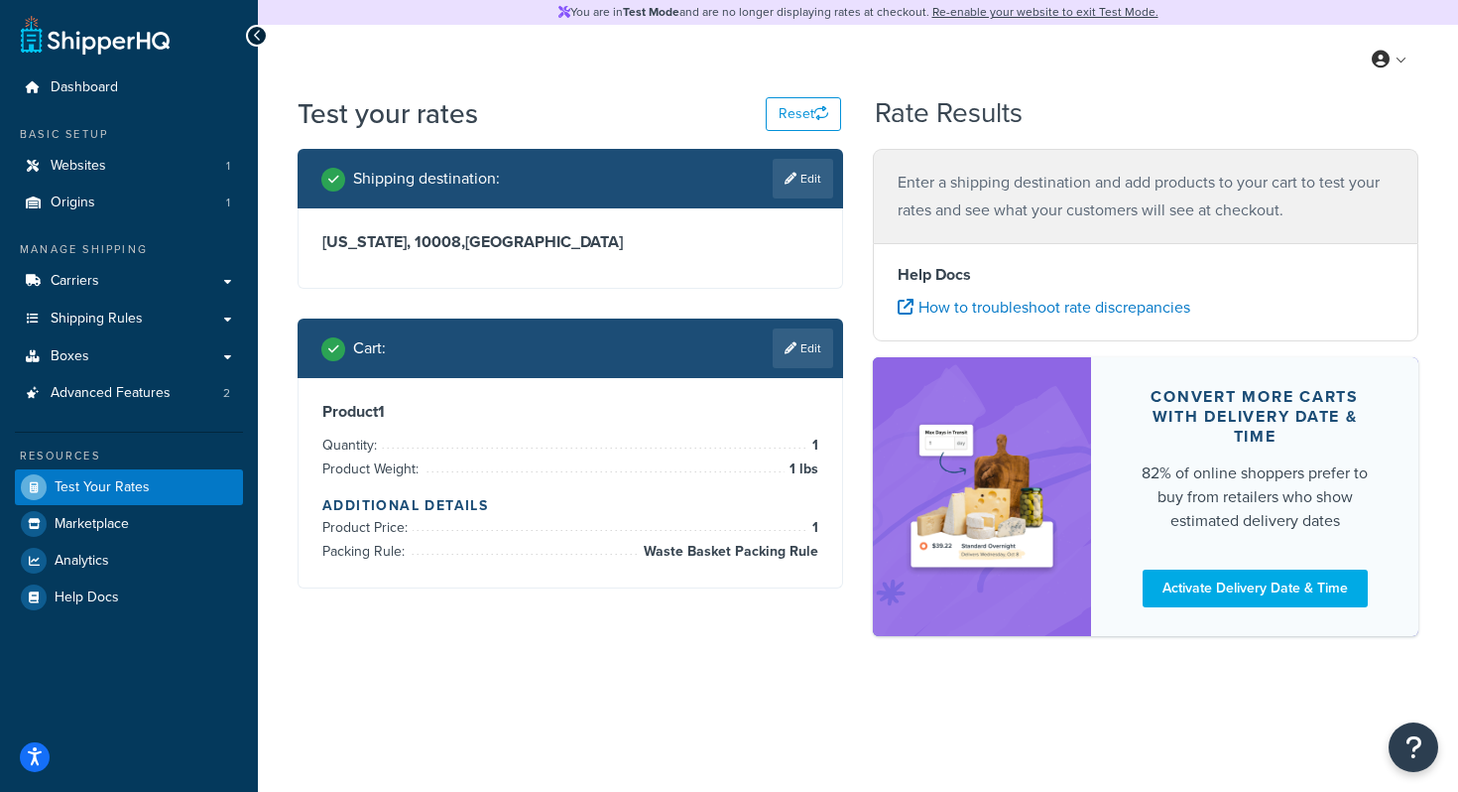
scroll to position [0, 0]
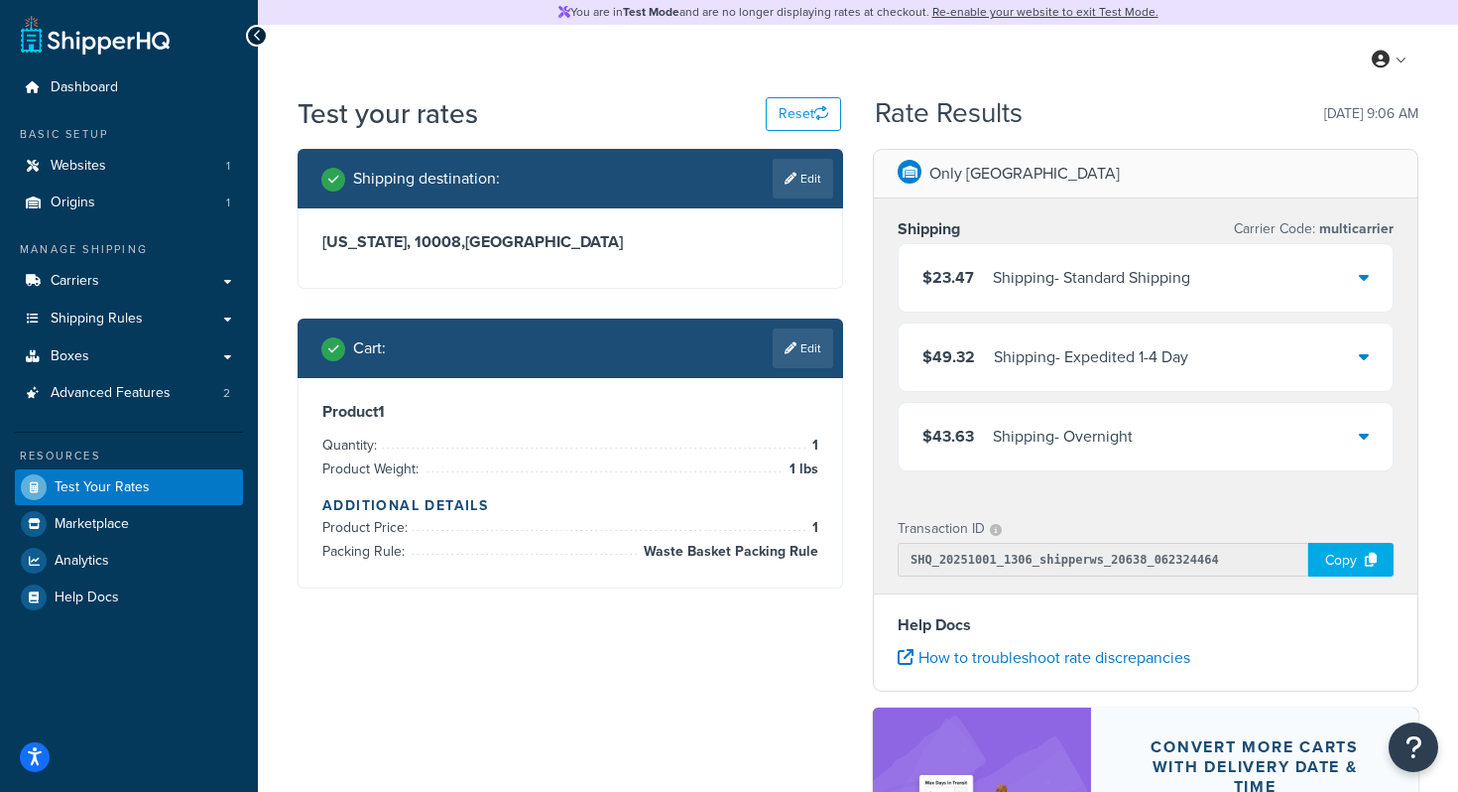
click at [1274, 278] on div "$23.47 Shipping - Standard Shipping" at bounding box center [1146, 277] width 494 height 67
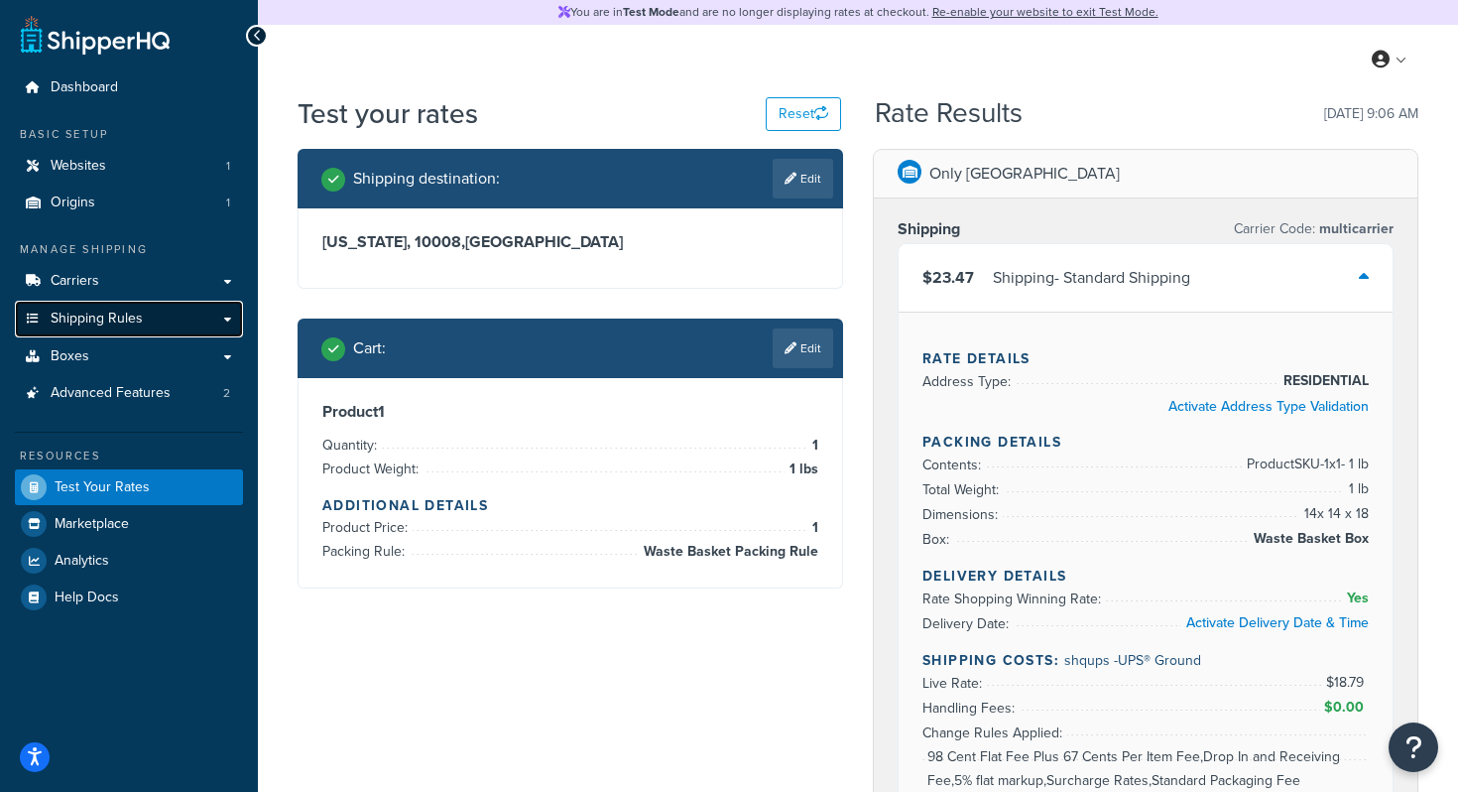
click at [129, 307] on link "Shipping Rules" at bounding box center [129, 319] width 228 height 37
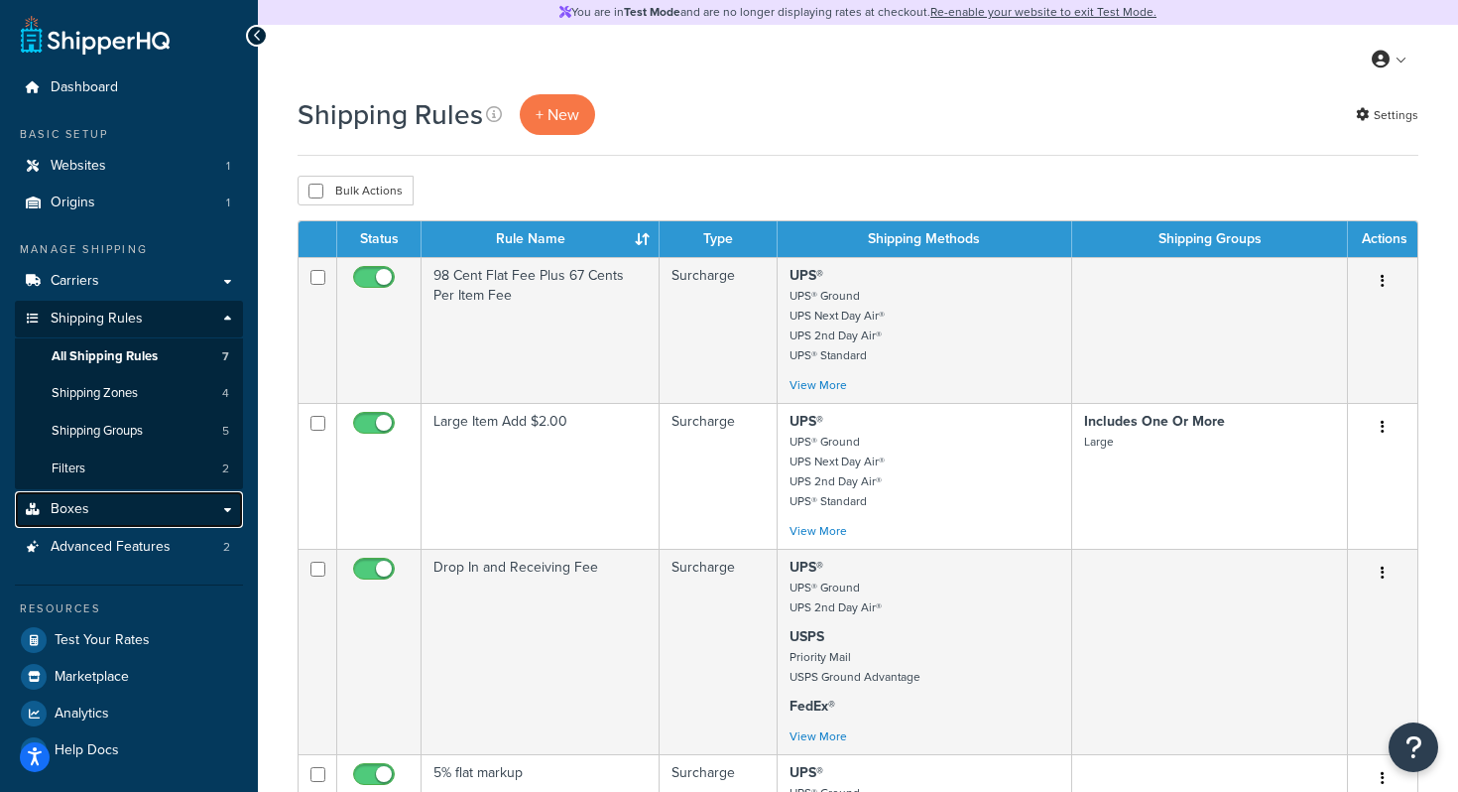
click at [93, 506] on link "Boxes" at bounding box center [129, 509] width 228 height 37
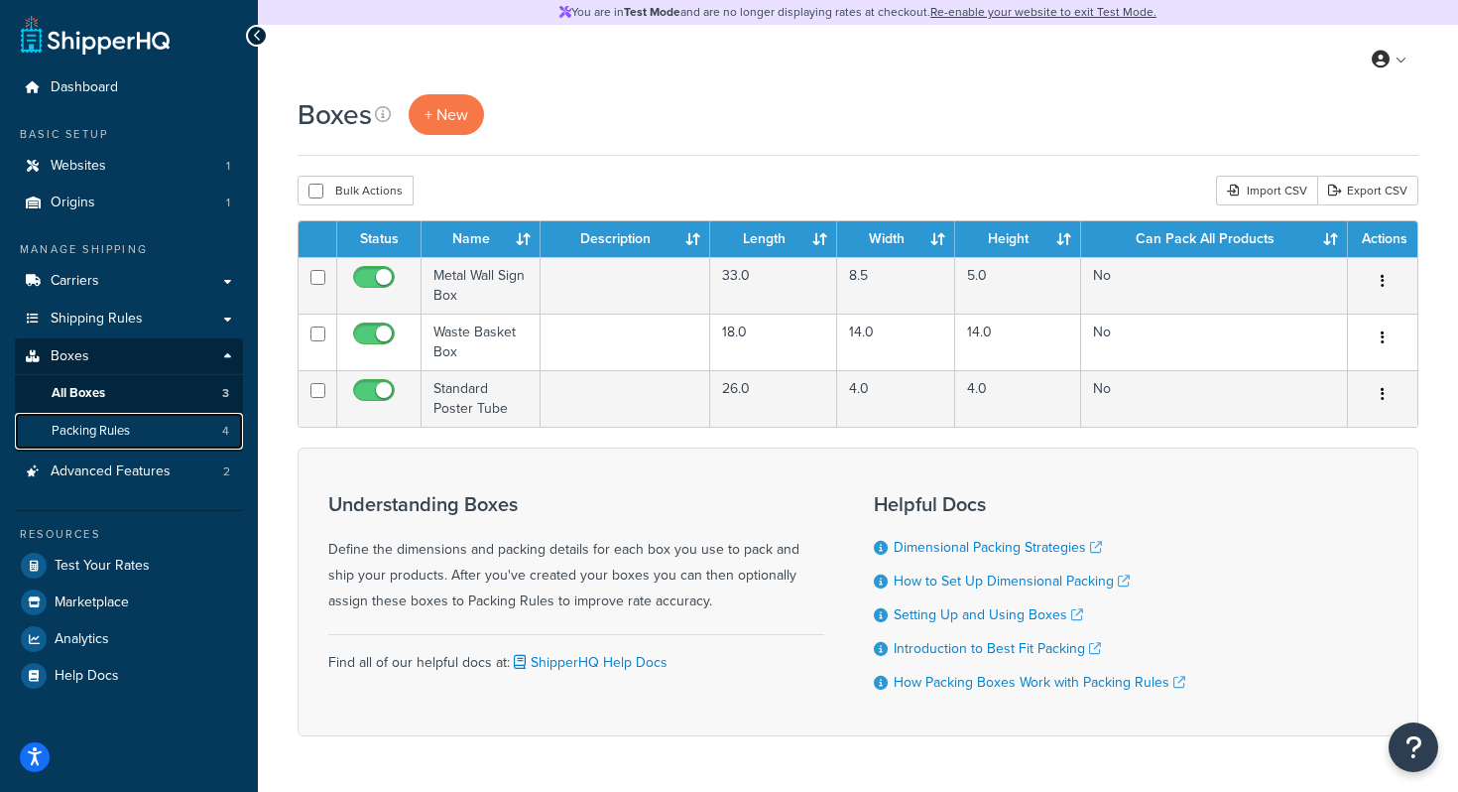
click at [135, 432] on link "Packing Rules 4" at bounding box center [129, 431] width 228 height 37
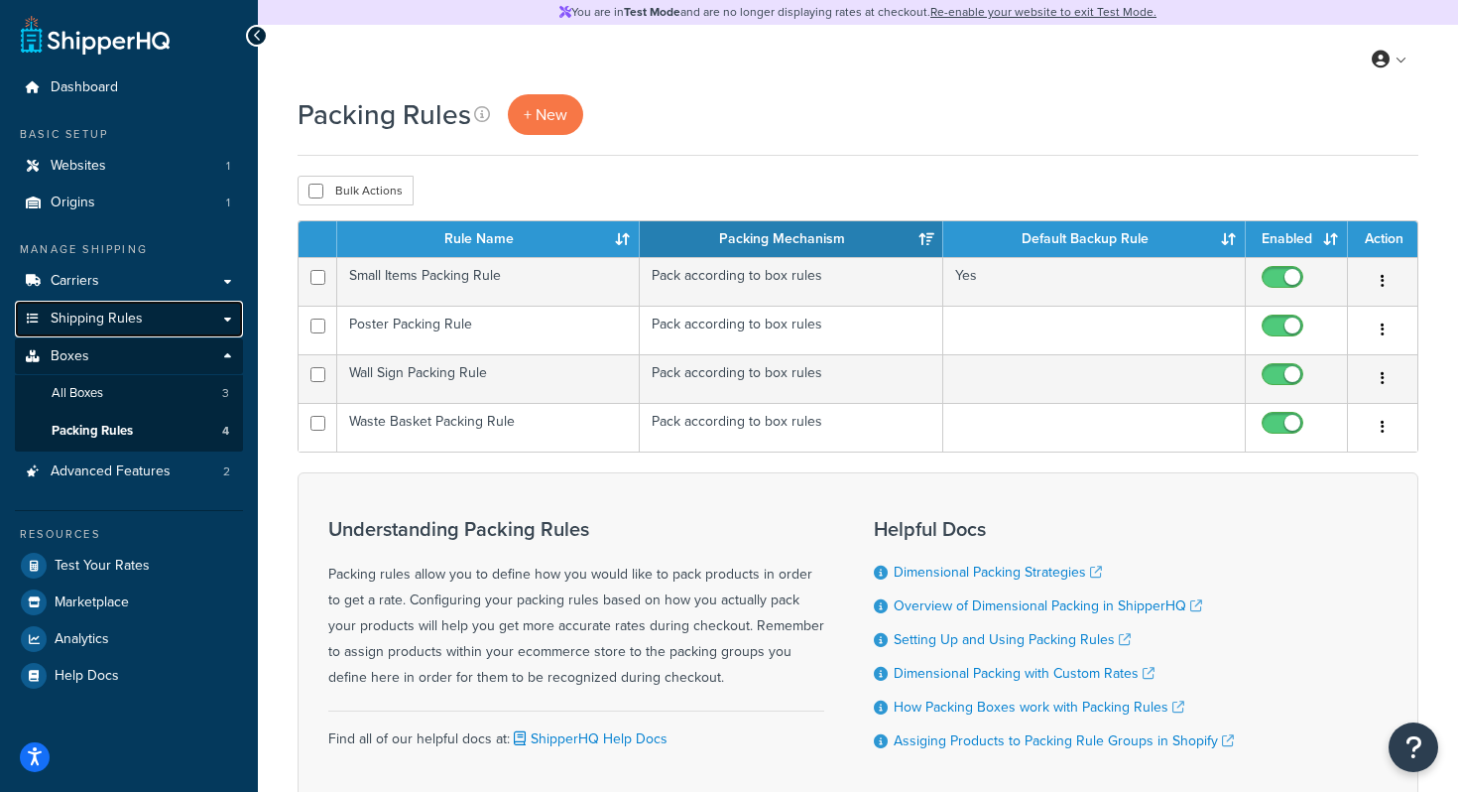
click at [118, 317] on span "Shipping Rules" at bounding box center [97, 319] width 92 height 17
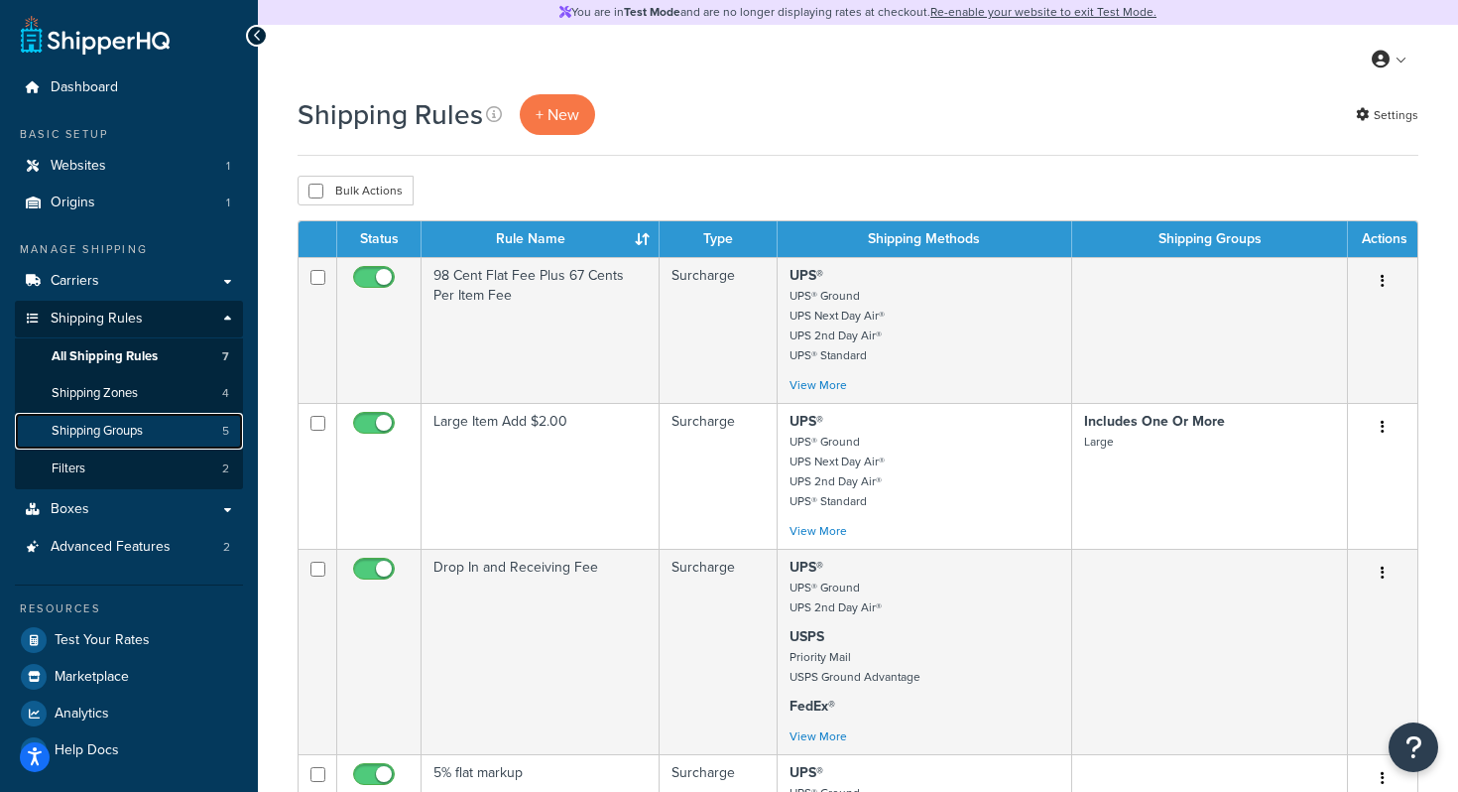
click at [109, 424] on span "Shipping Groups" at bounding box center [97, 431] width 91 height 17
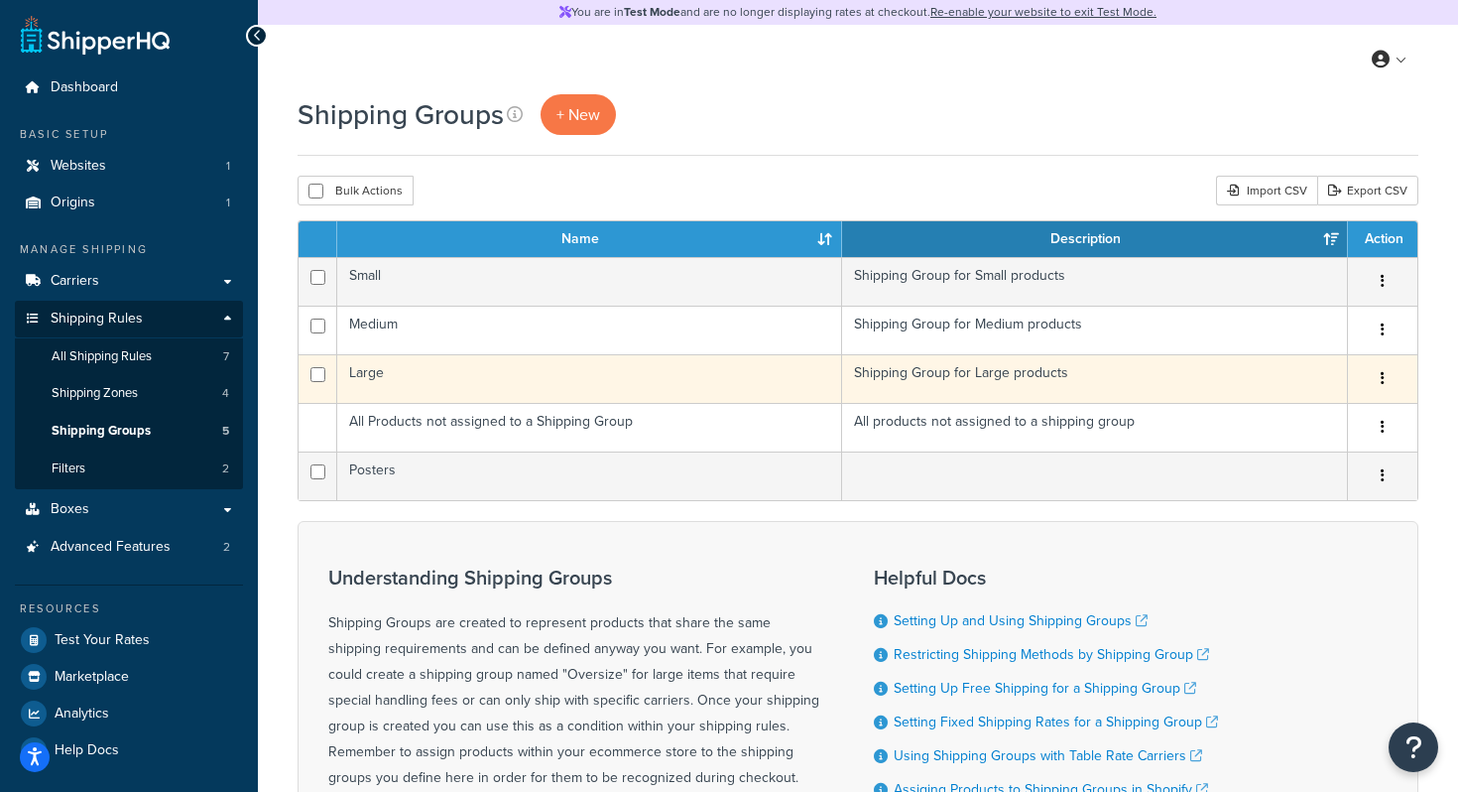
click at [373, 375] on td "Large" at bounding box center [589, 378] width 505 height 49
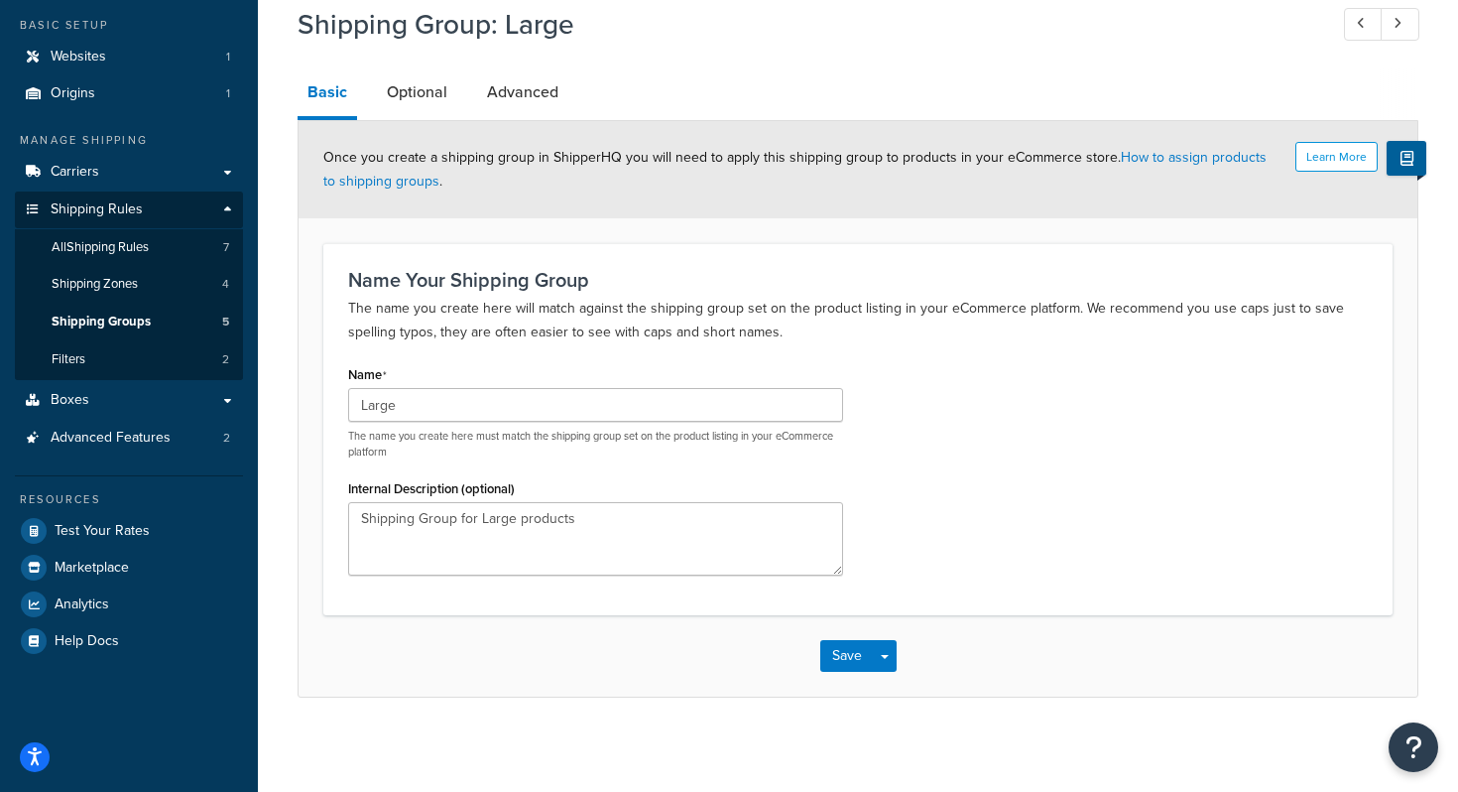
scroll to position [114, 0]
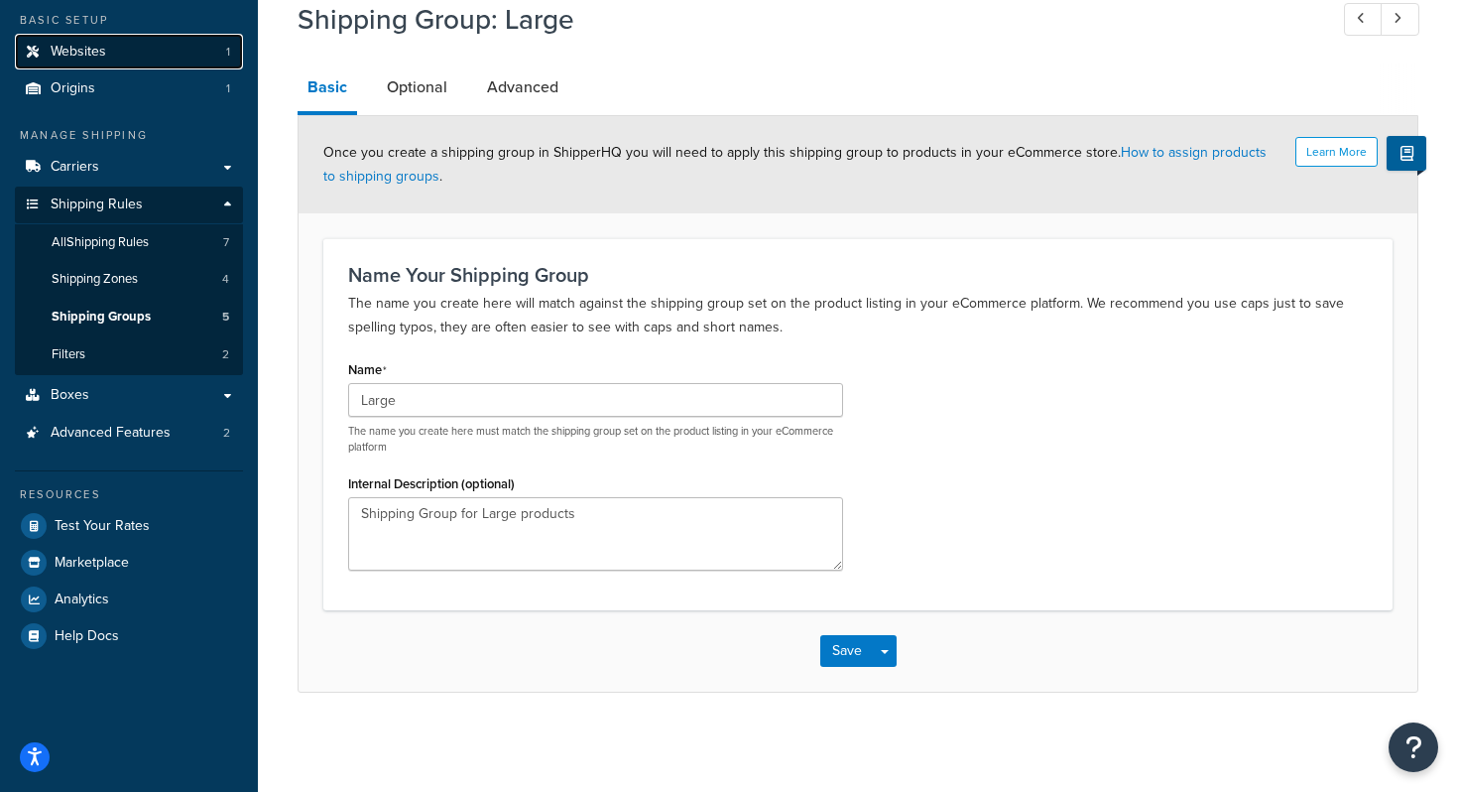
click at [126, 48] on link "Websites 1" at bounding box center [129, 52] width 228 height 37
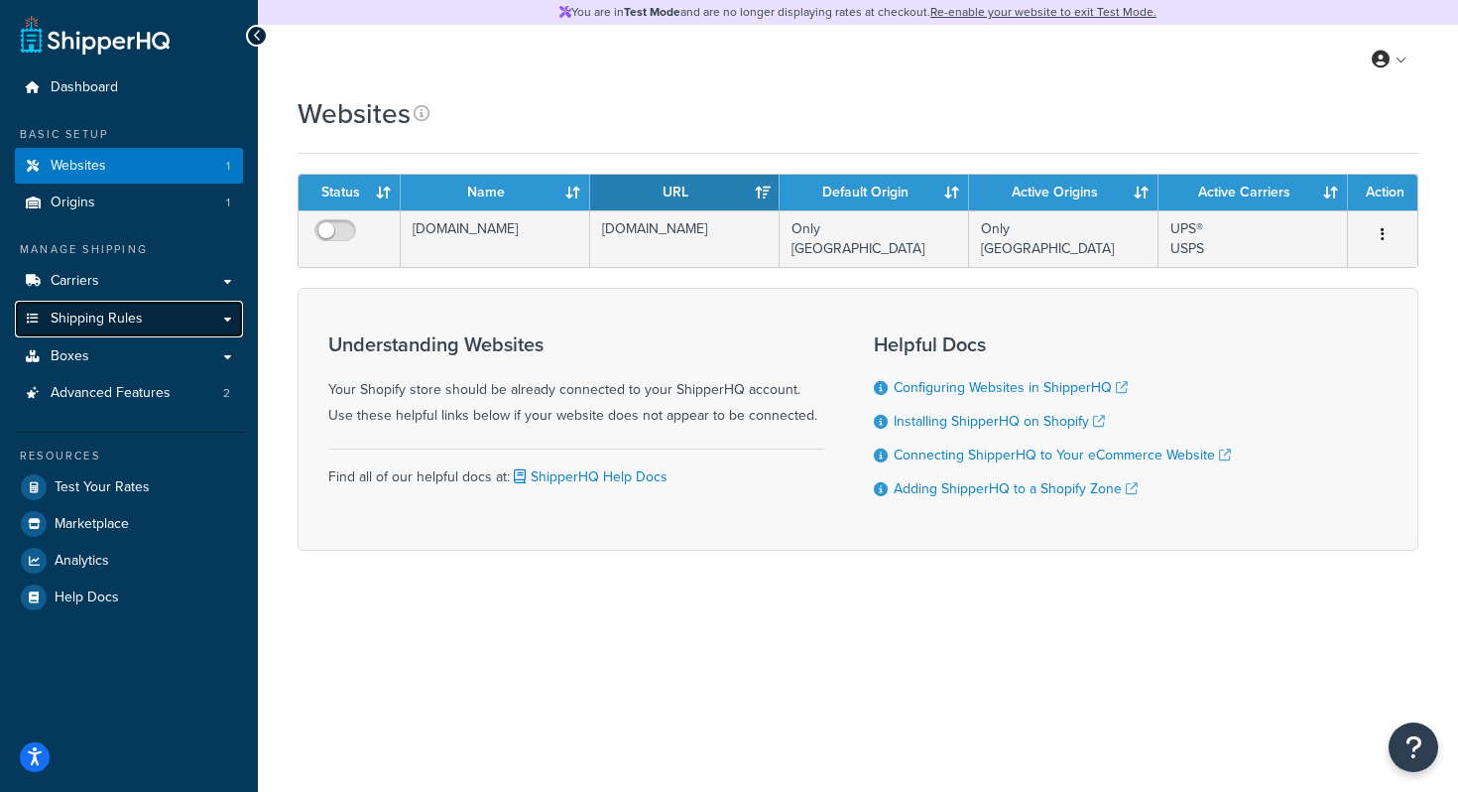
click at [101, 319] on span "Shipping Rules" at bounding box center [97, 319] width 92 height 17
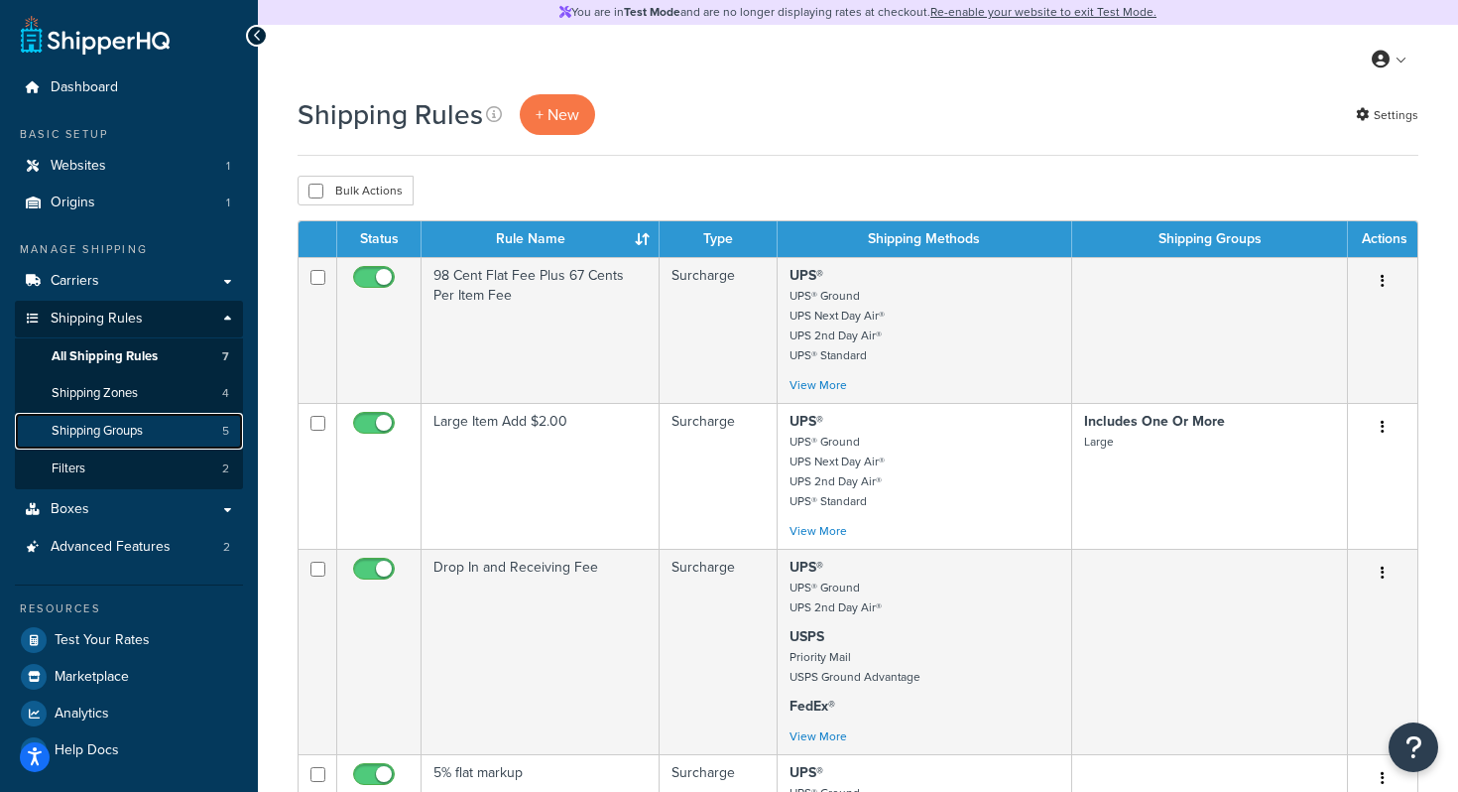
click at [135, 436] on span "Shipping Groups" at bounding box center [97, 431] width 91 height 17
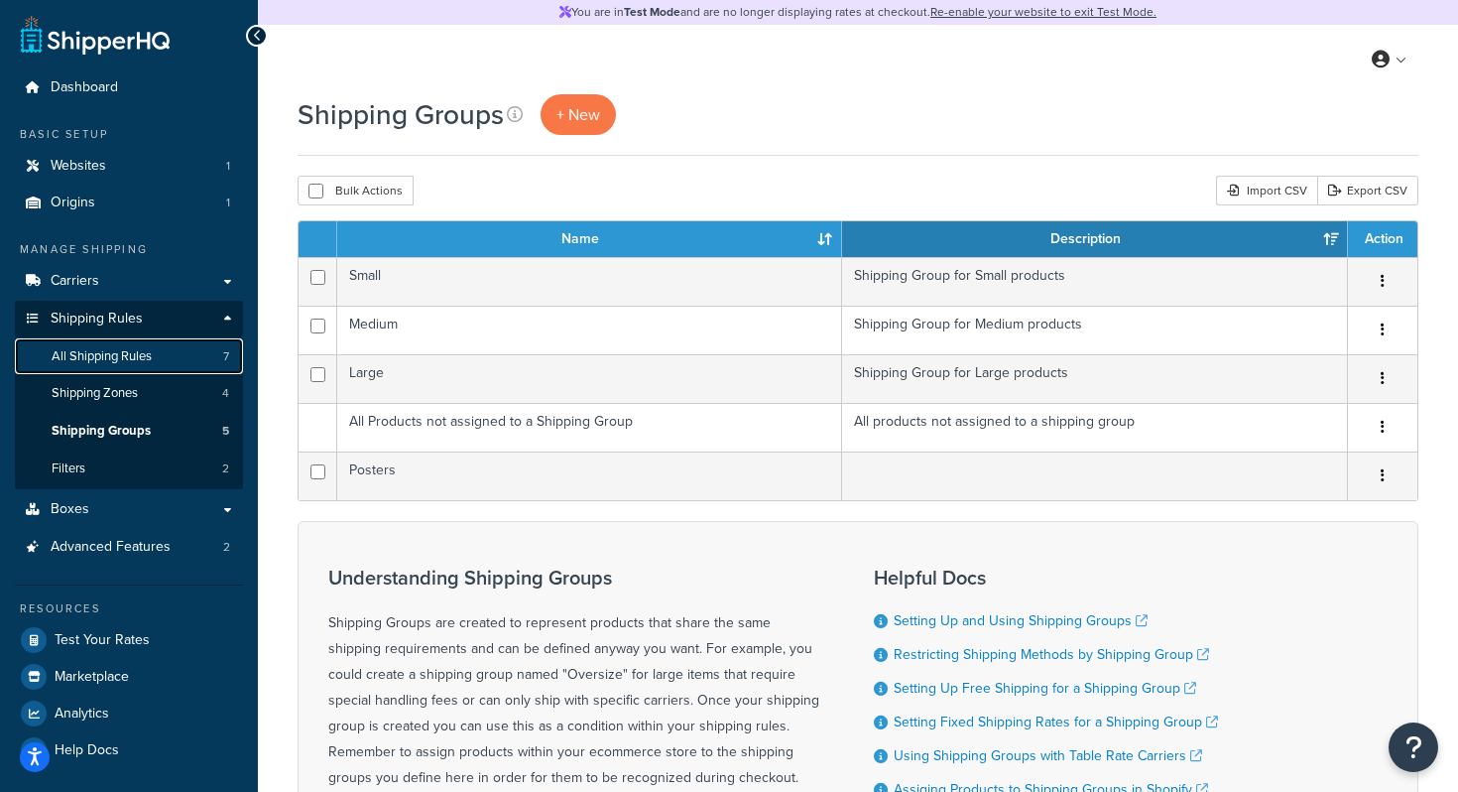
click at [150, 360] on span "All Shipping Rules" at bounding box center [102, 356] width 100 height 17
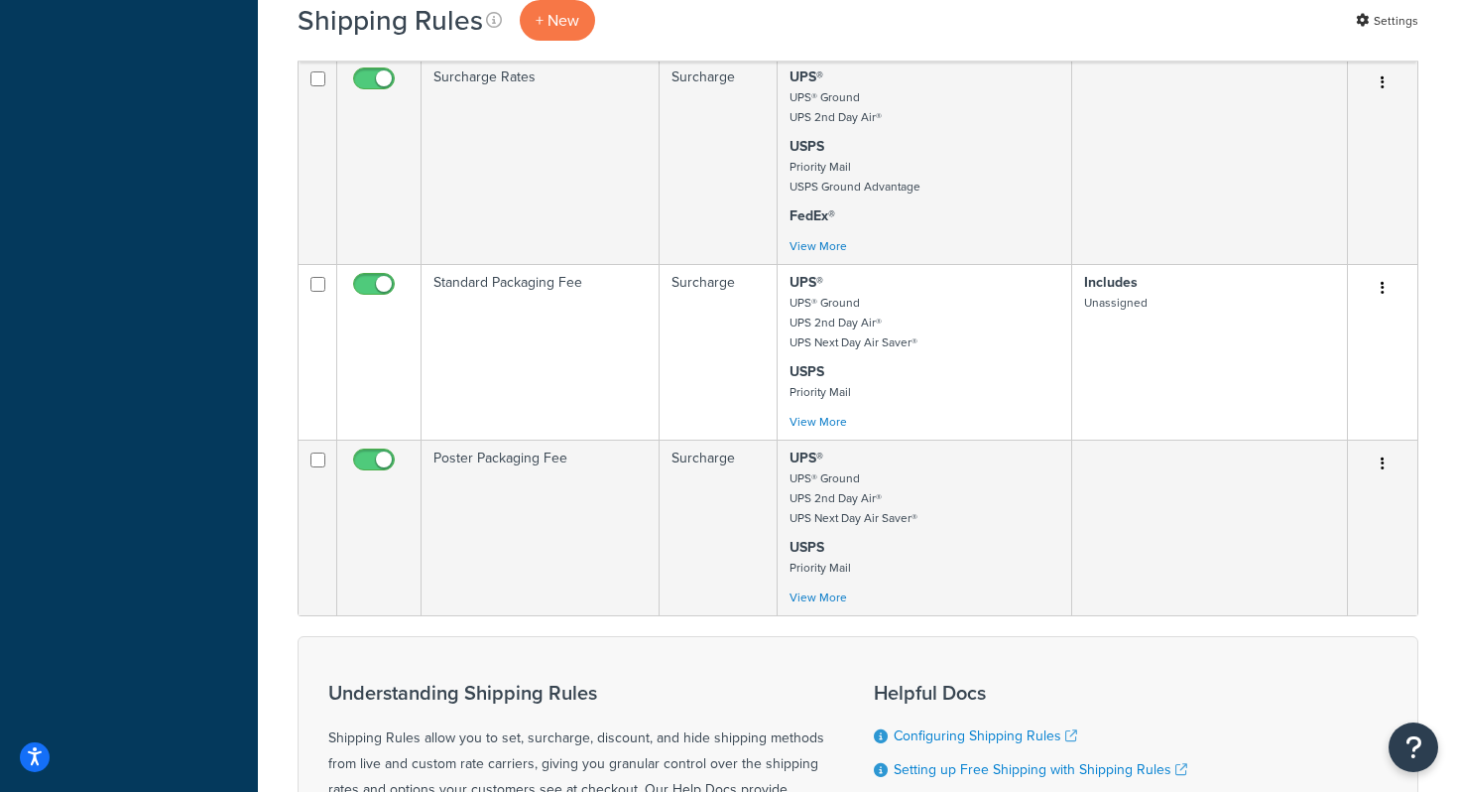
scroll to position [899, 0]
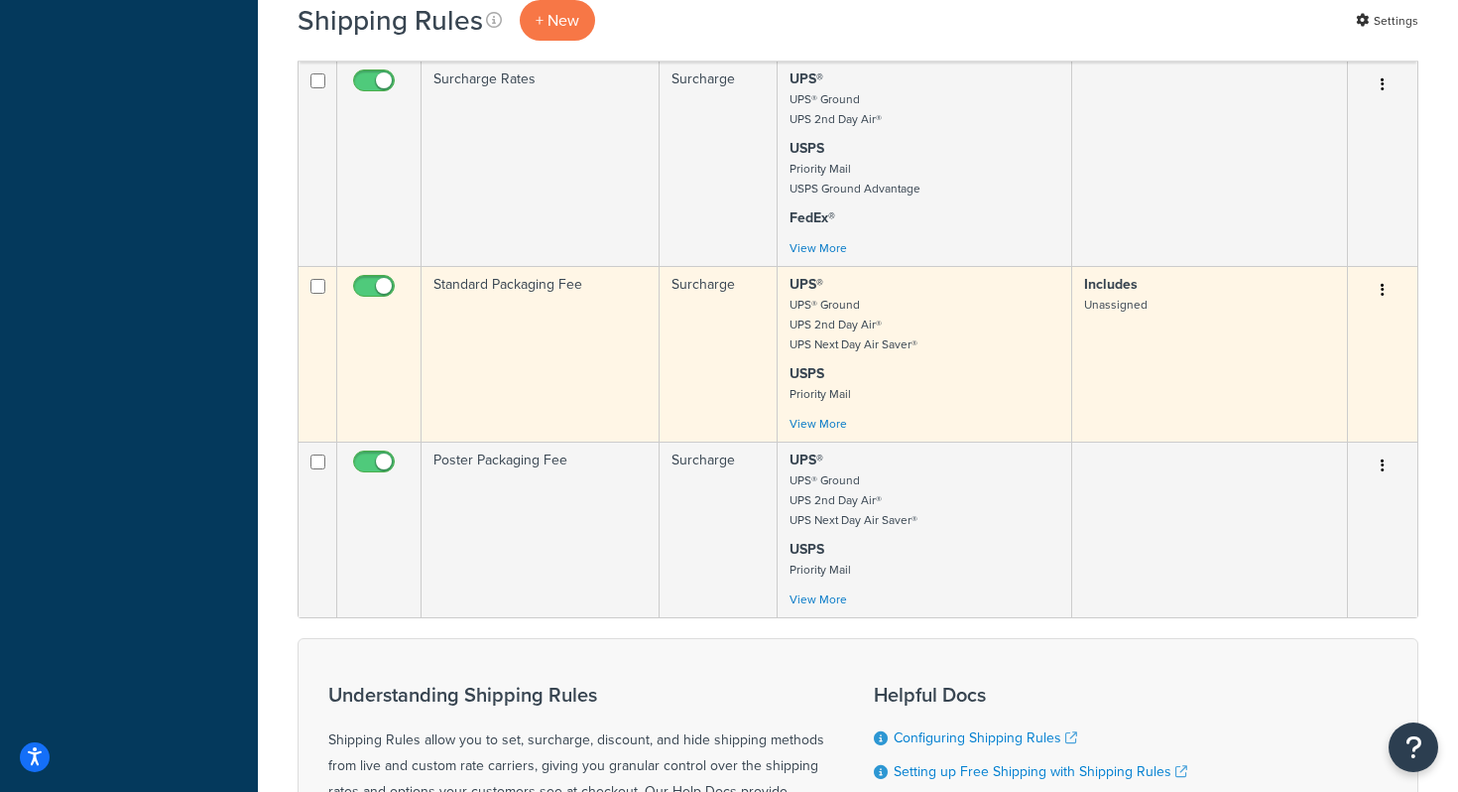
click at [491, 426] on td "Standard Packaging Fee" at bounding box center [541, 354] width 238 height 176
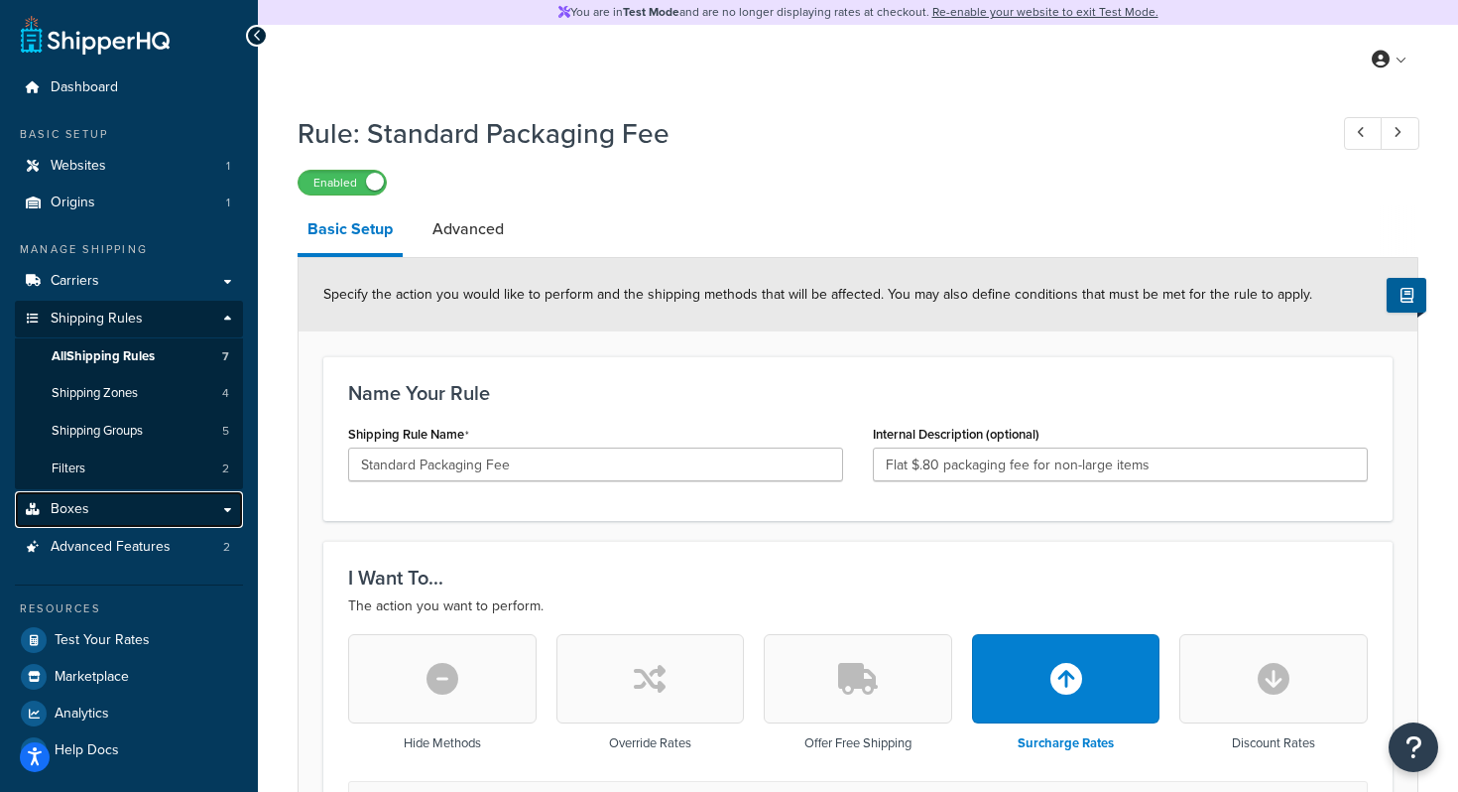
click at [110, 521] on link "Boxes" at bounding box center [129, 509] width 228 height 37
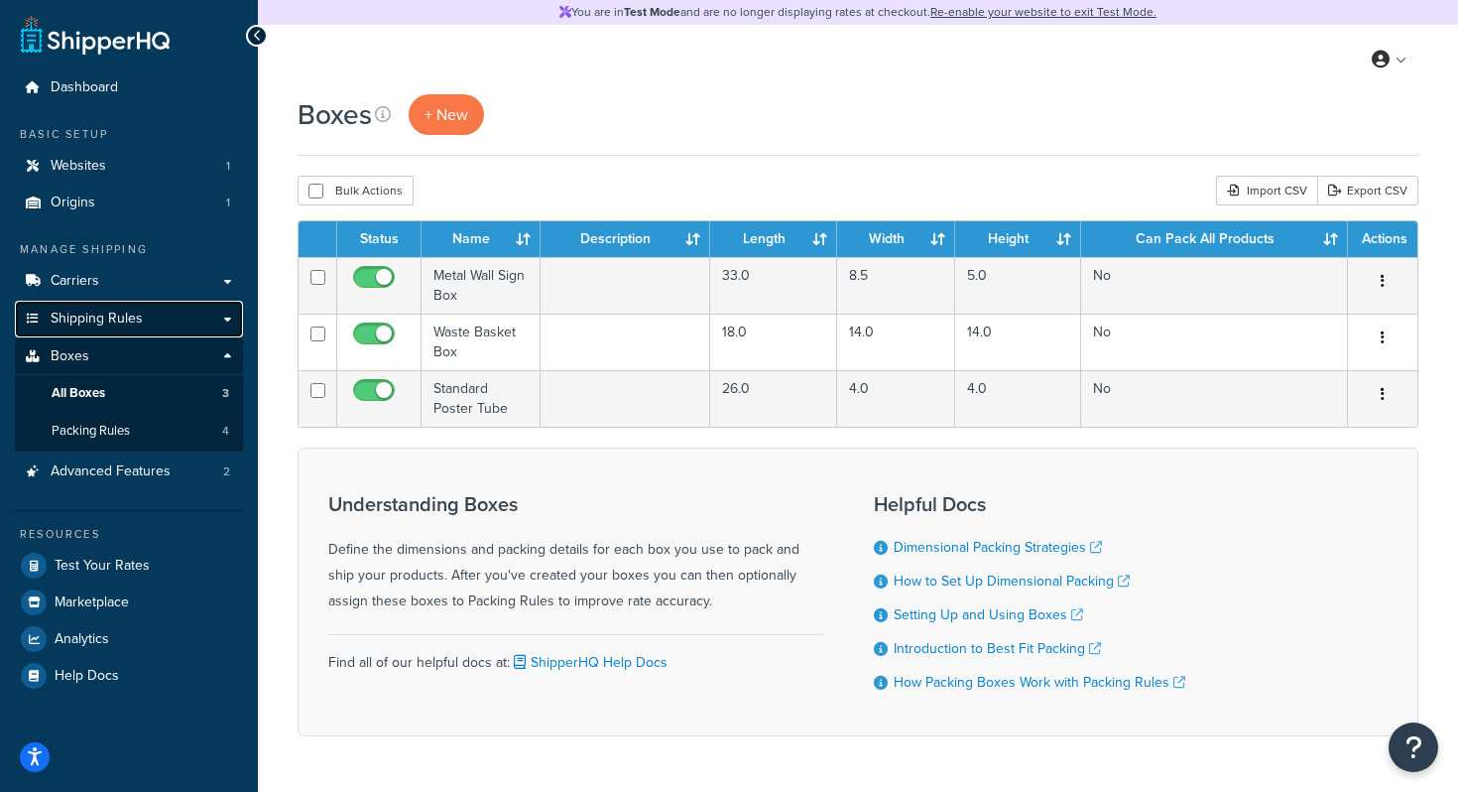
click at [112, 321] on span "Shipping Rules" at bounding box center [97, 319] width 92 height 17
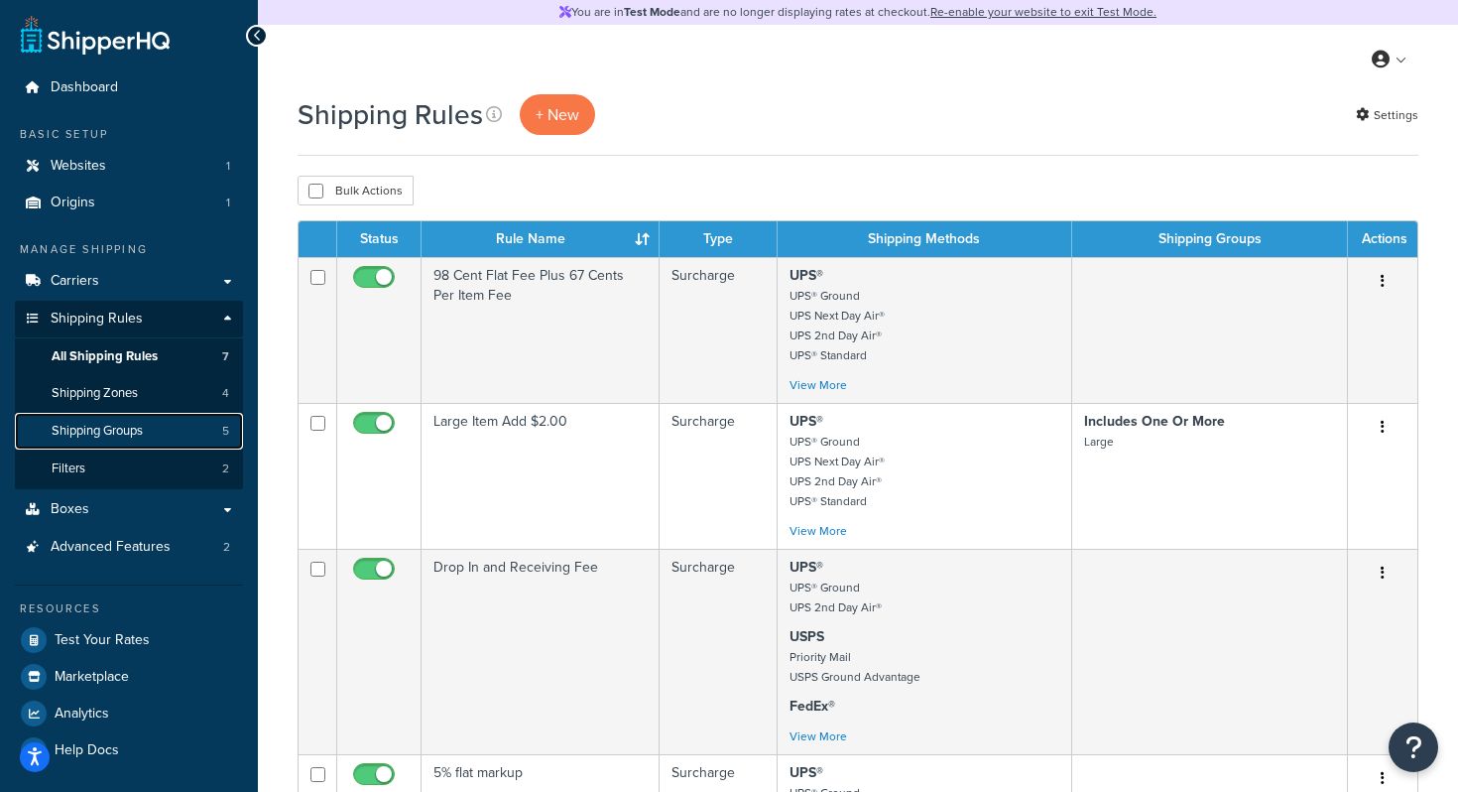
click at [121, 435] on span "Shipping Groups" at bounding box center [97, 431] width 91 height 17
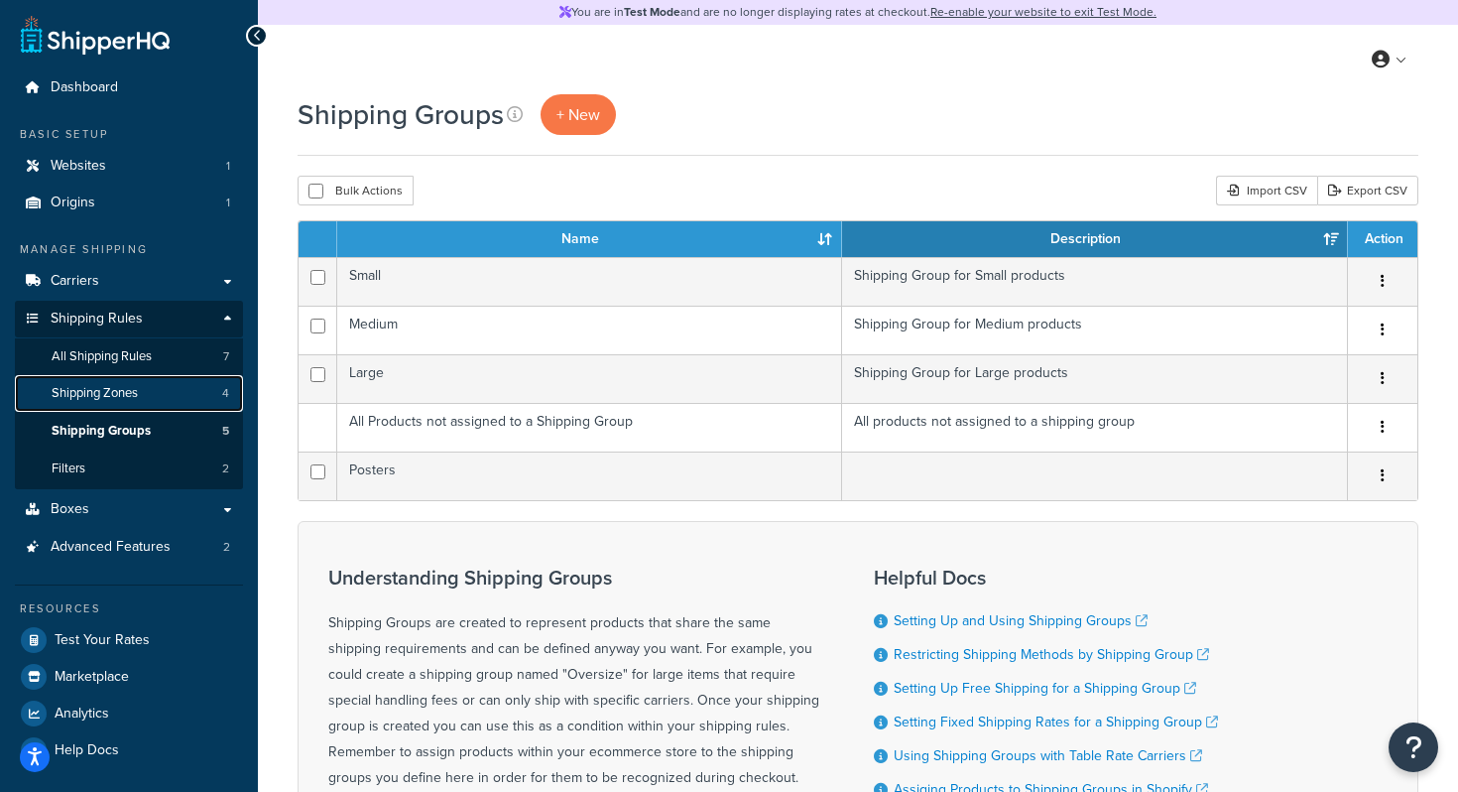
click at [126, 385] on span "Shipping Zones" at bounding box center [95, 393] width 86 height 17
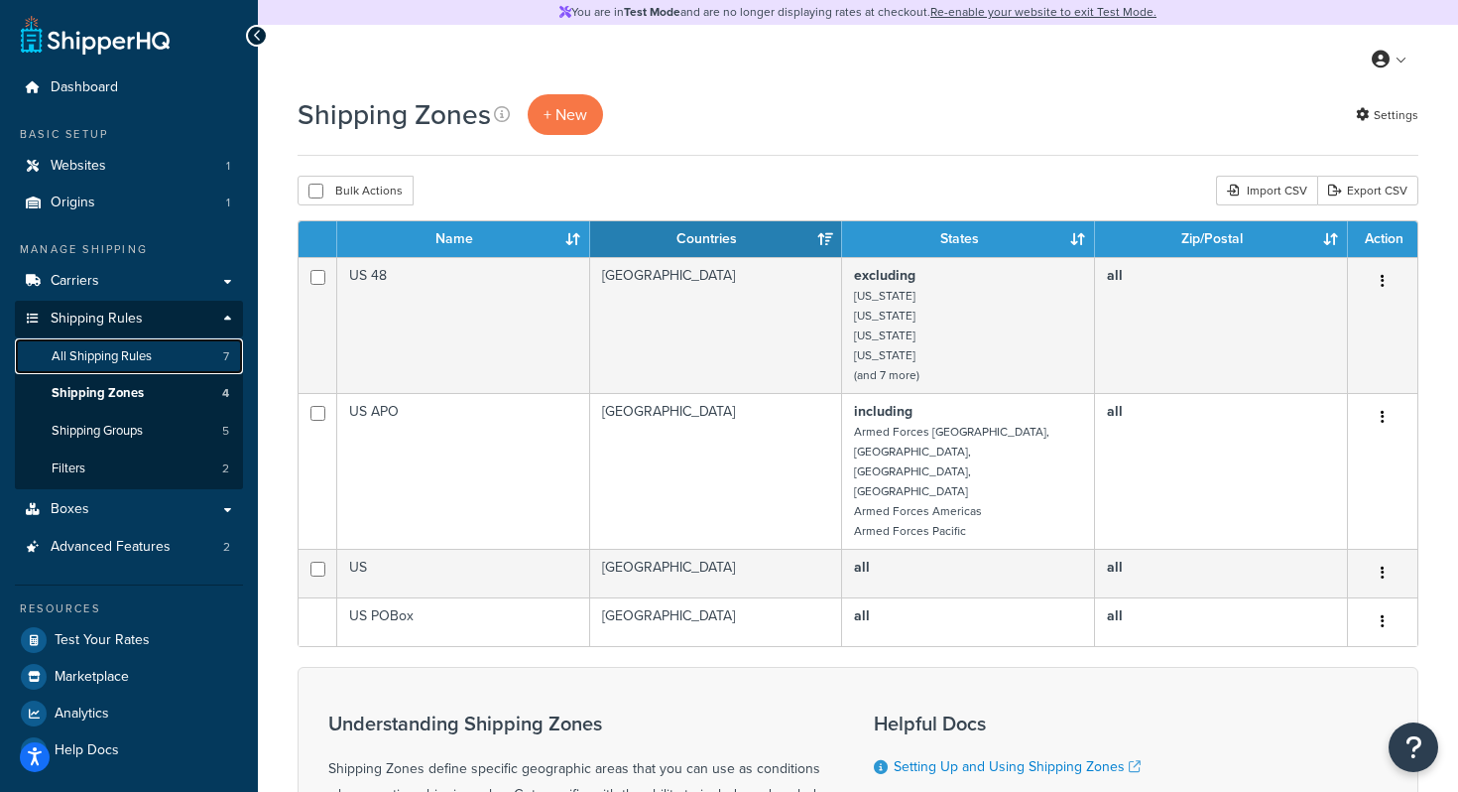
click at [115, 343] on link "All Shipping Rules 7" at bounding box center [129, 356] width 228 height 37
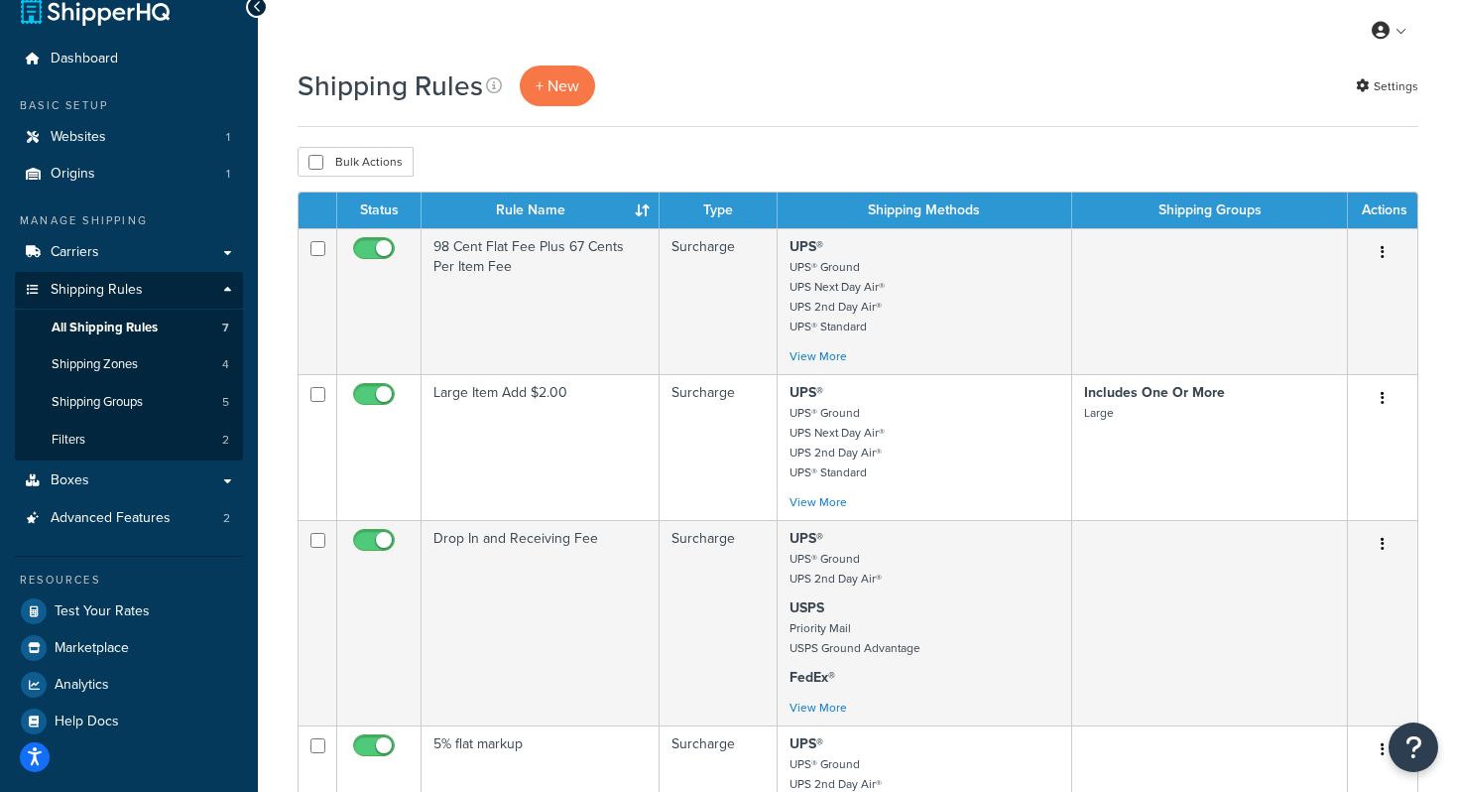
scroll to position [14, 0]
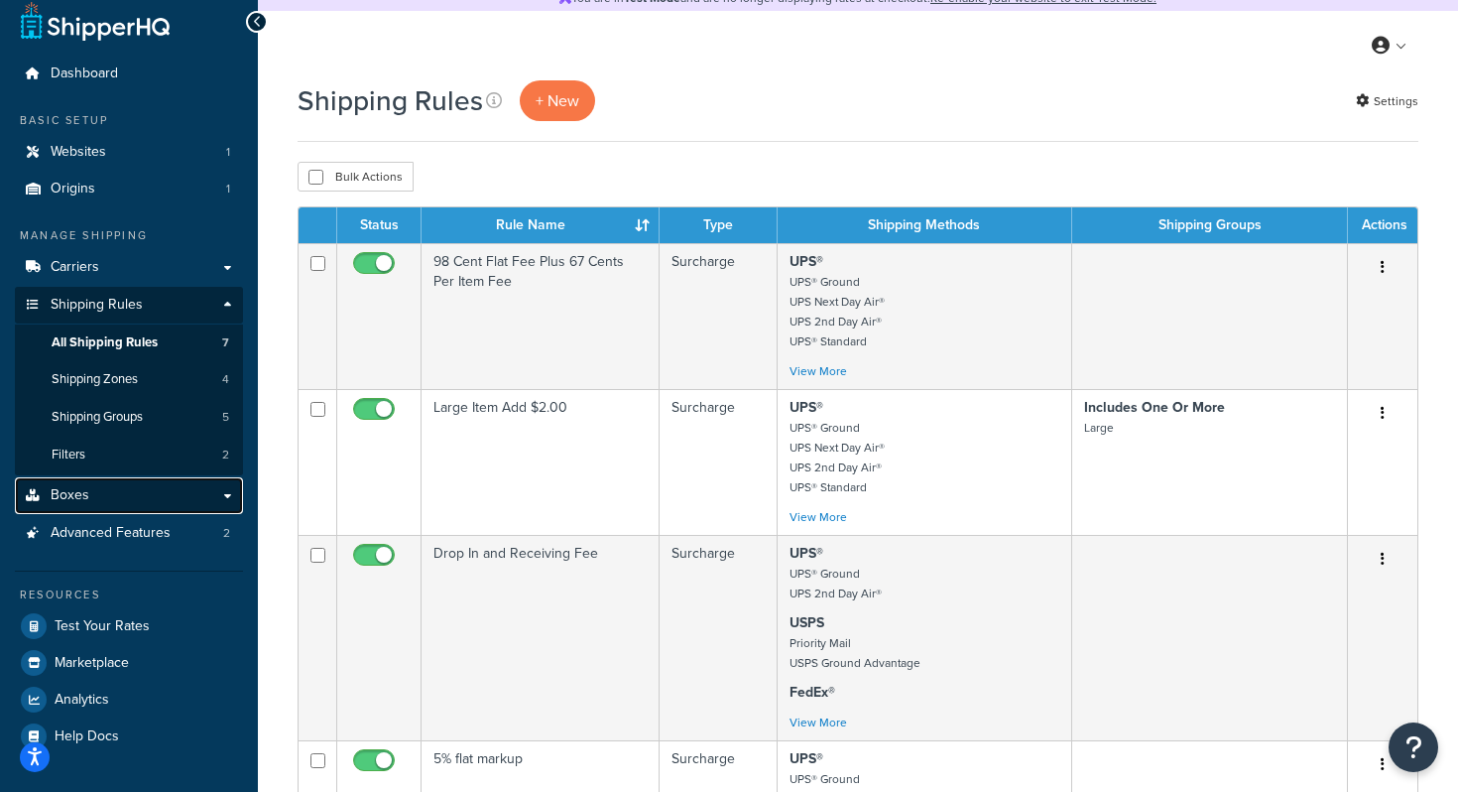
click at [113, 500] on link "Boxes" at bounding box center [129, 495] width 228 height 37
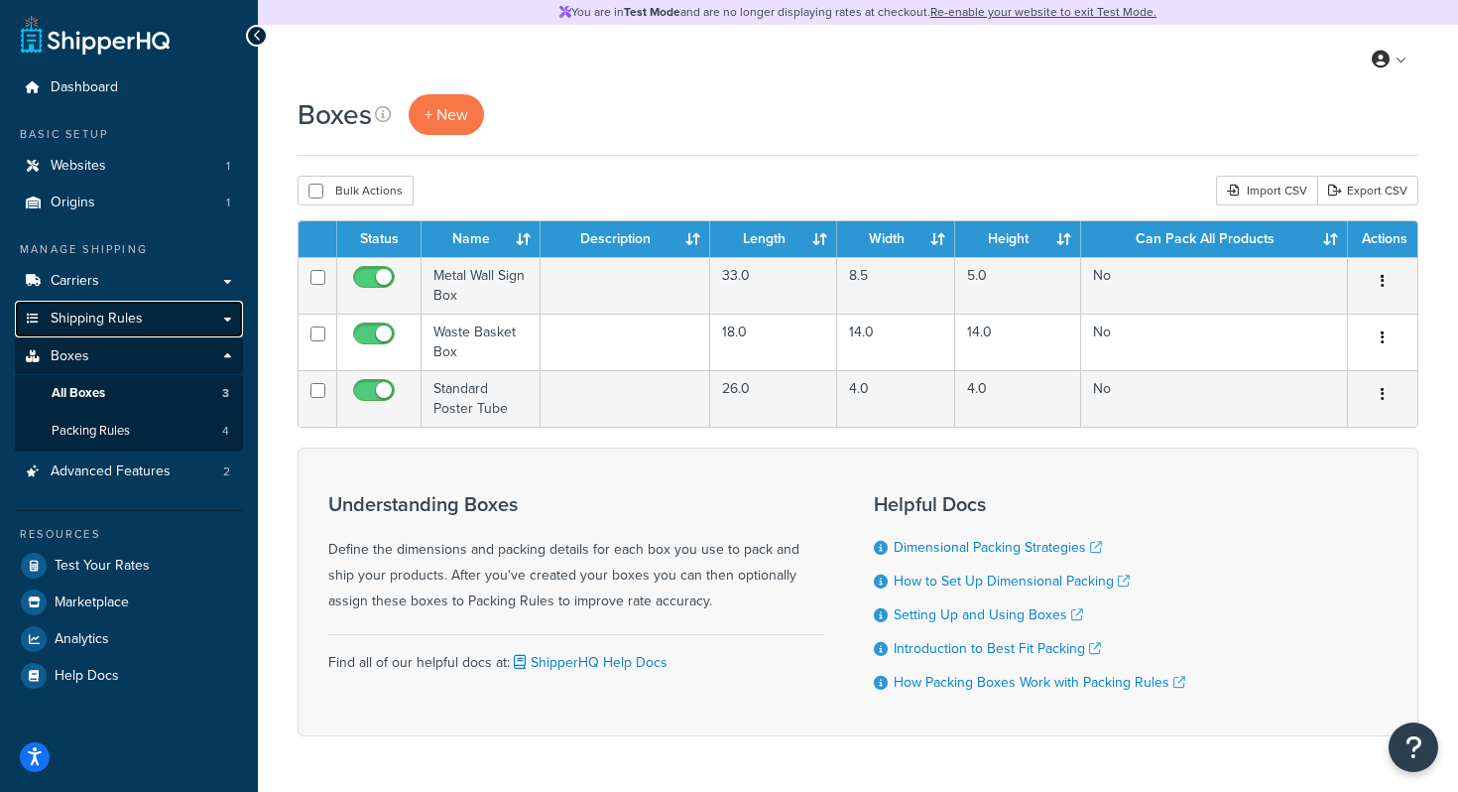
click at [145, 315] on link "Shipping Rules" at bounding box center [129, 319] width 228 height 37
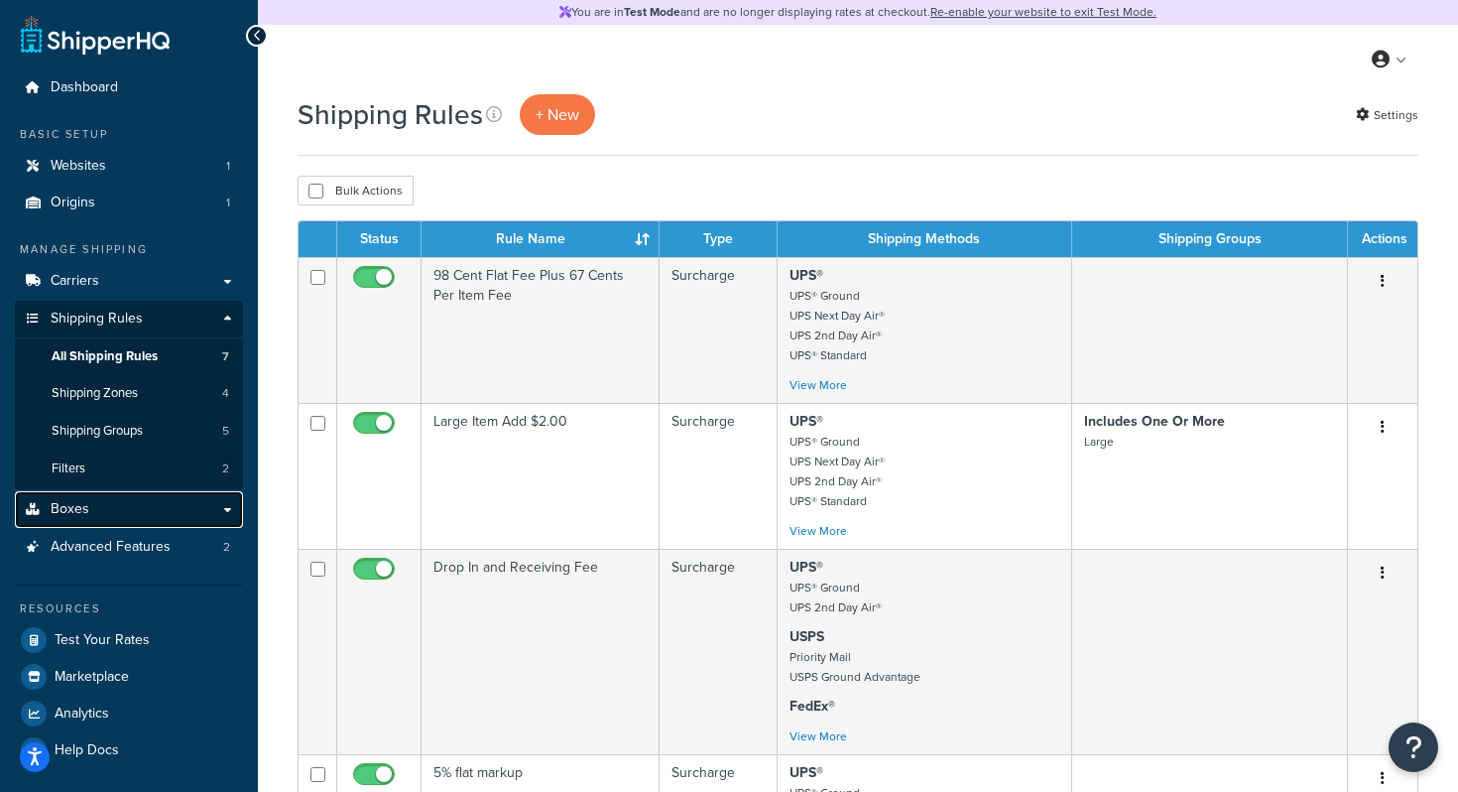
click at [110, 508] on link "Boxes" at bounding box center [129, 509] width 228 height 37
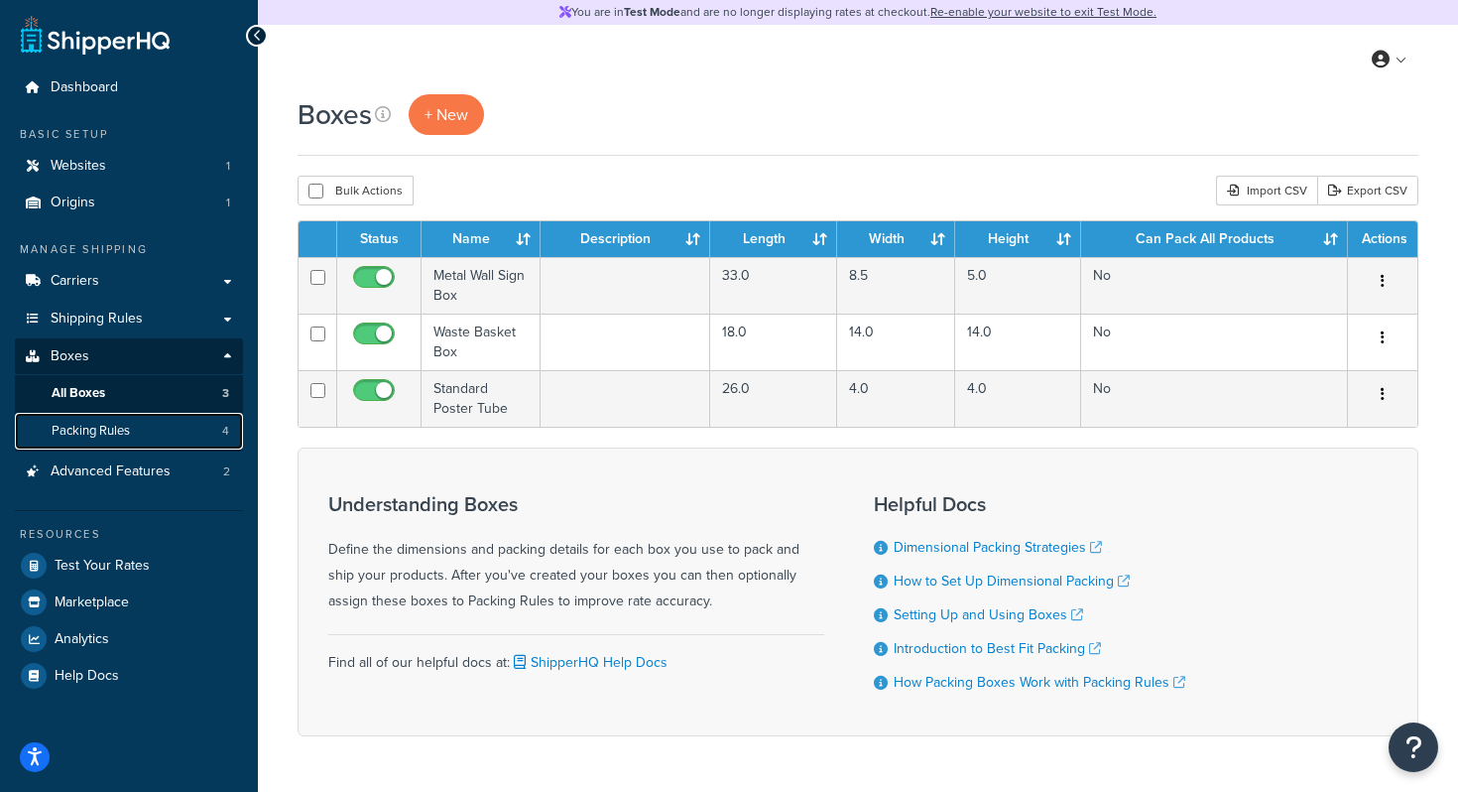
click at [141, 436] on link "Packing Rules 4" at bounding box center [129, 431] width 228 height 37
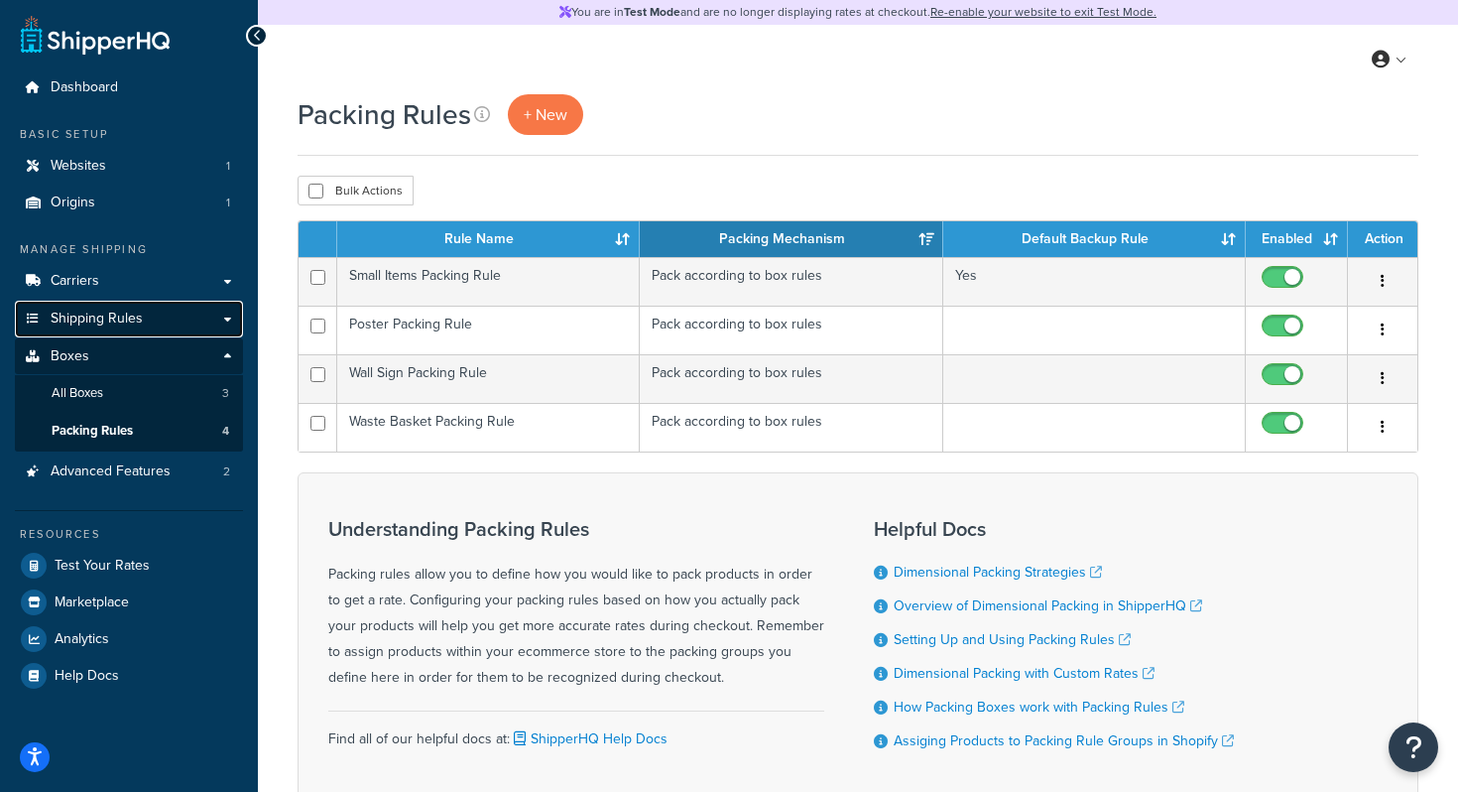
click at [114, 331] on link "Shipping Rules" at bounding box center [129, 319] width 228 height 37
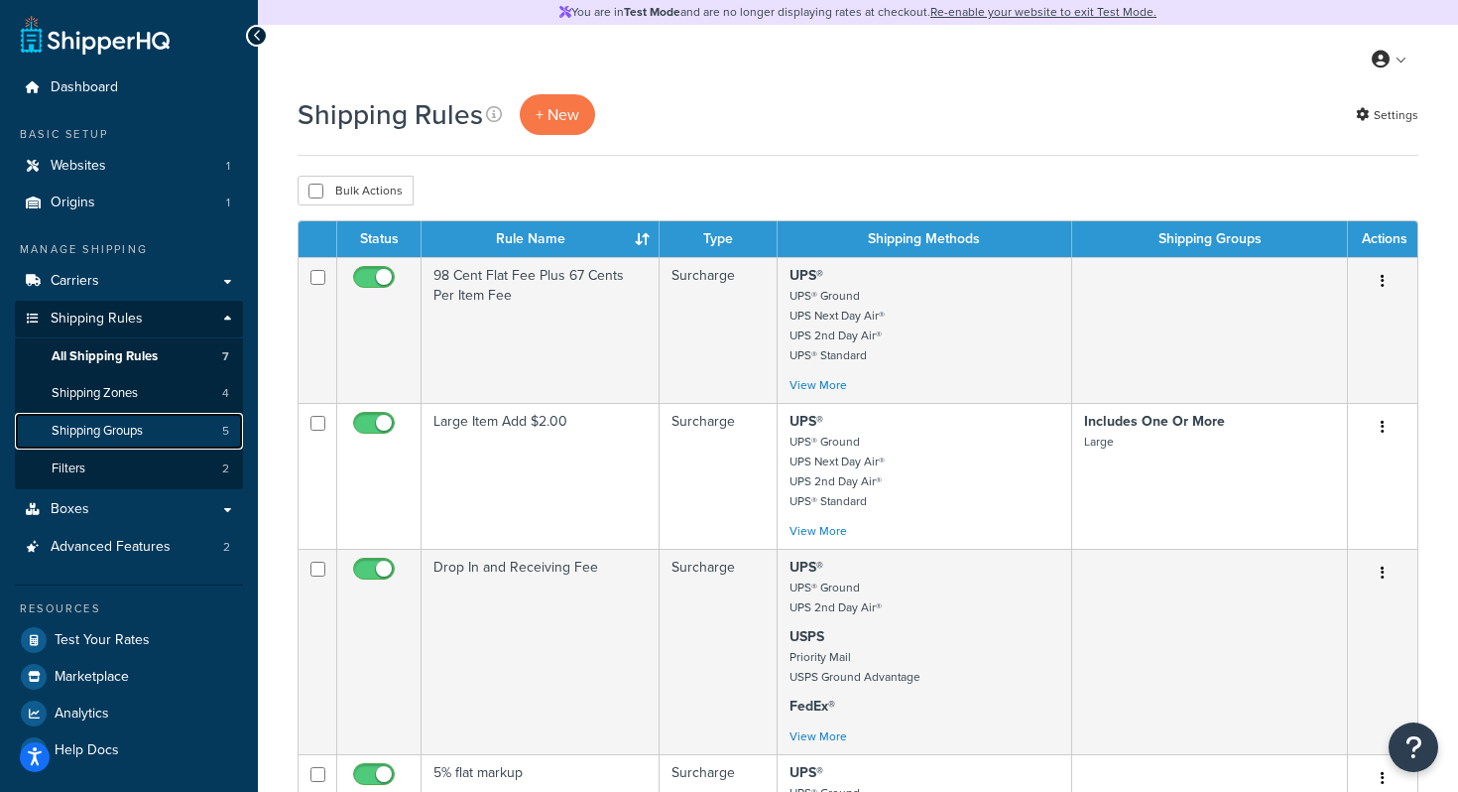
click at [119, 434] on span "Shipping Groups" at bounding box center [97, 431] width 91 height 17
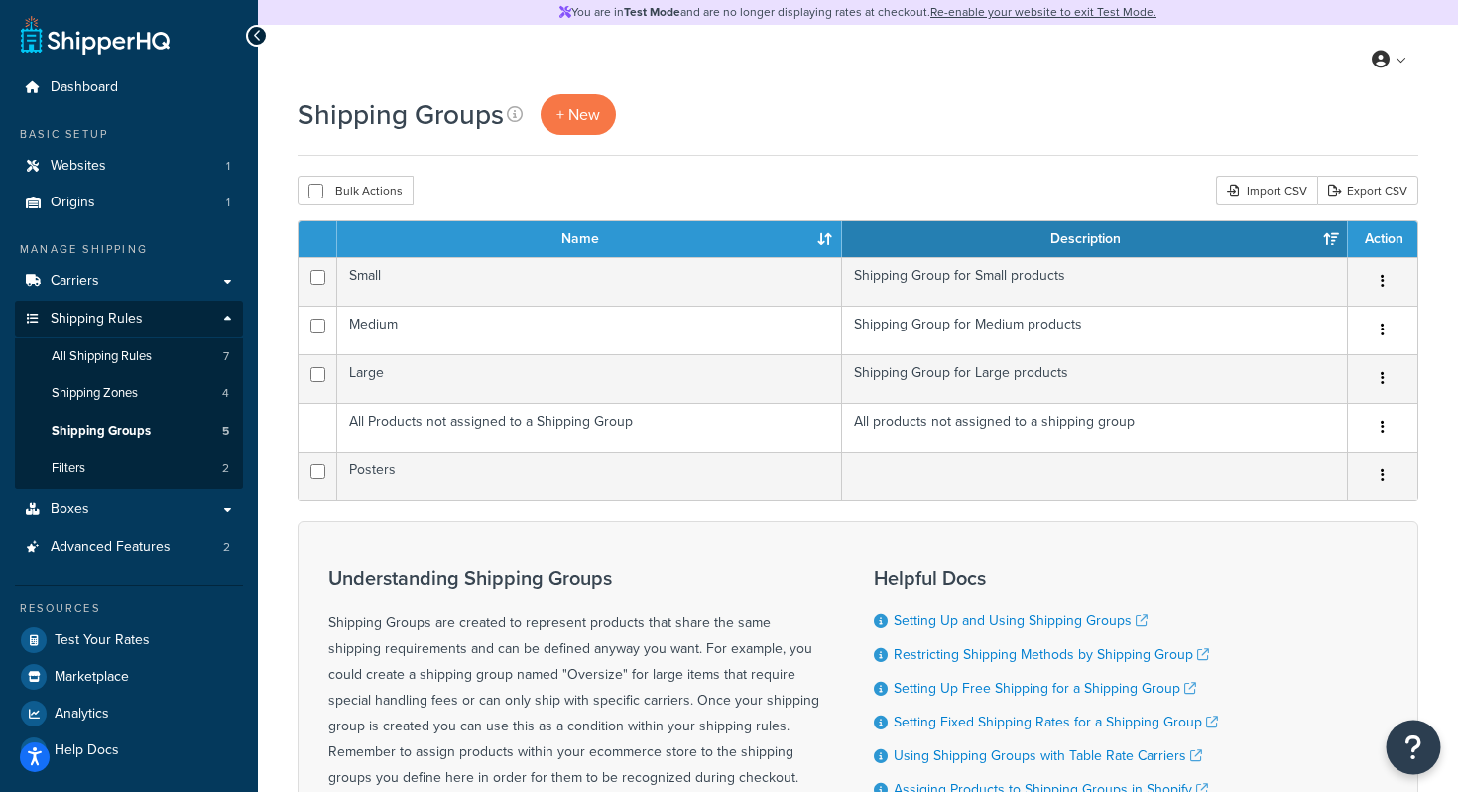
click at [1405, 741] on icon "Open Resource Center" at bounding box center [1414, 747] width 19 height 28
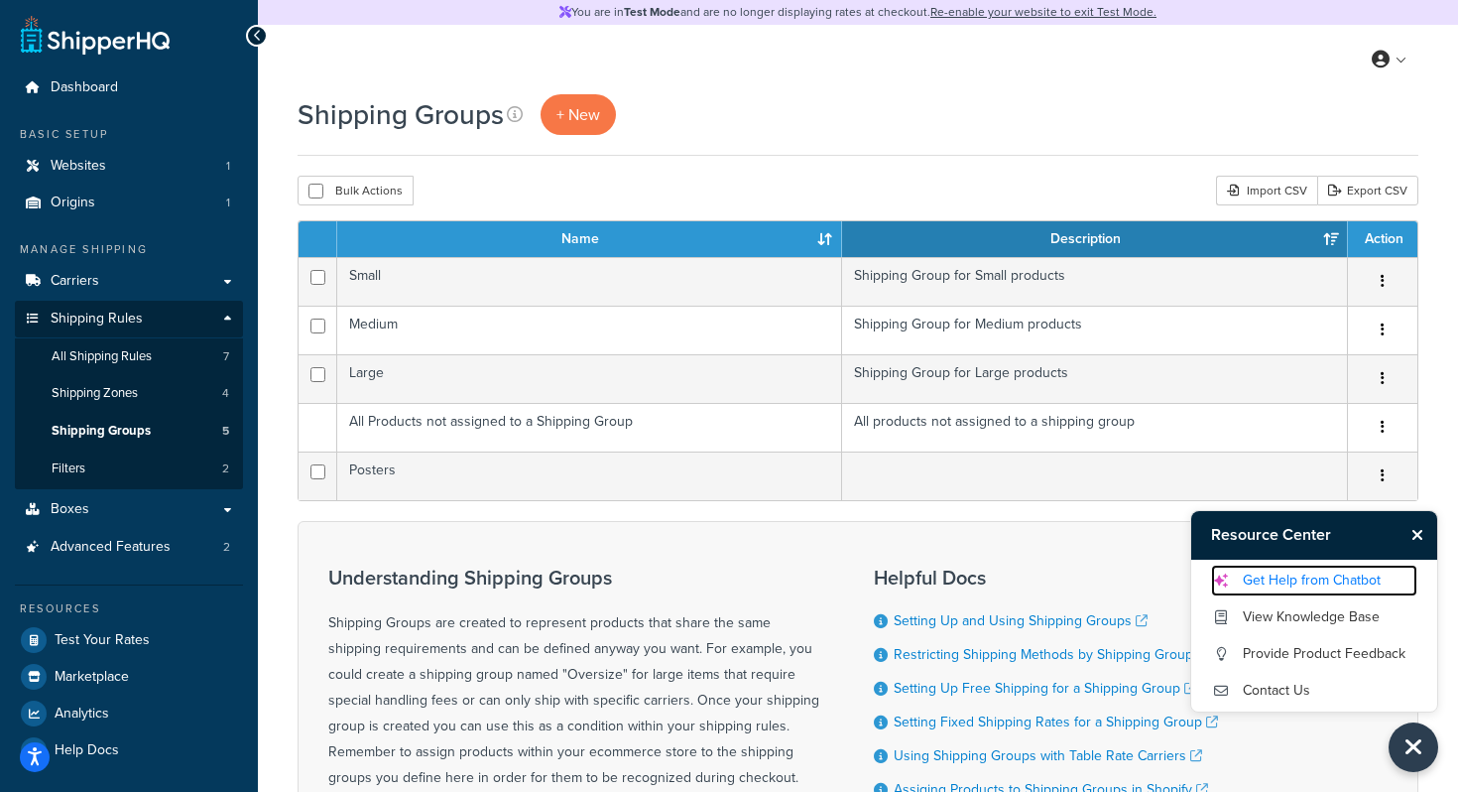
click at [1322, 582] on link "Get Help from Chatbot" at bounding box center [1314, 581] width 206 height 32
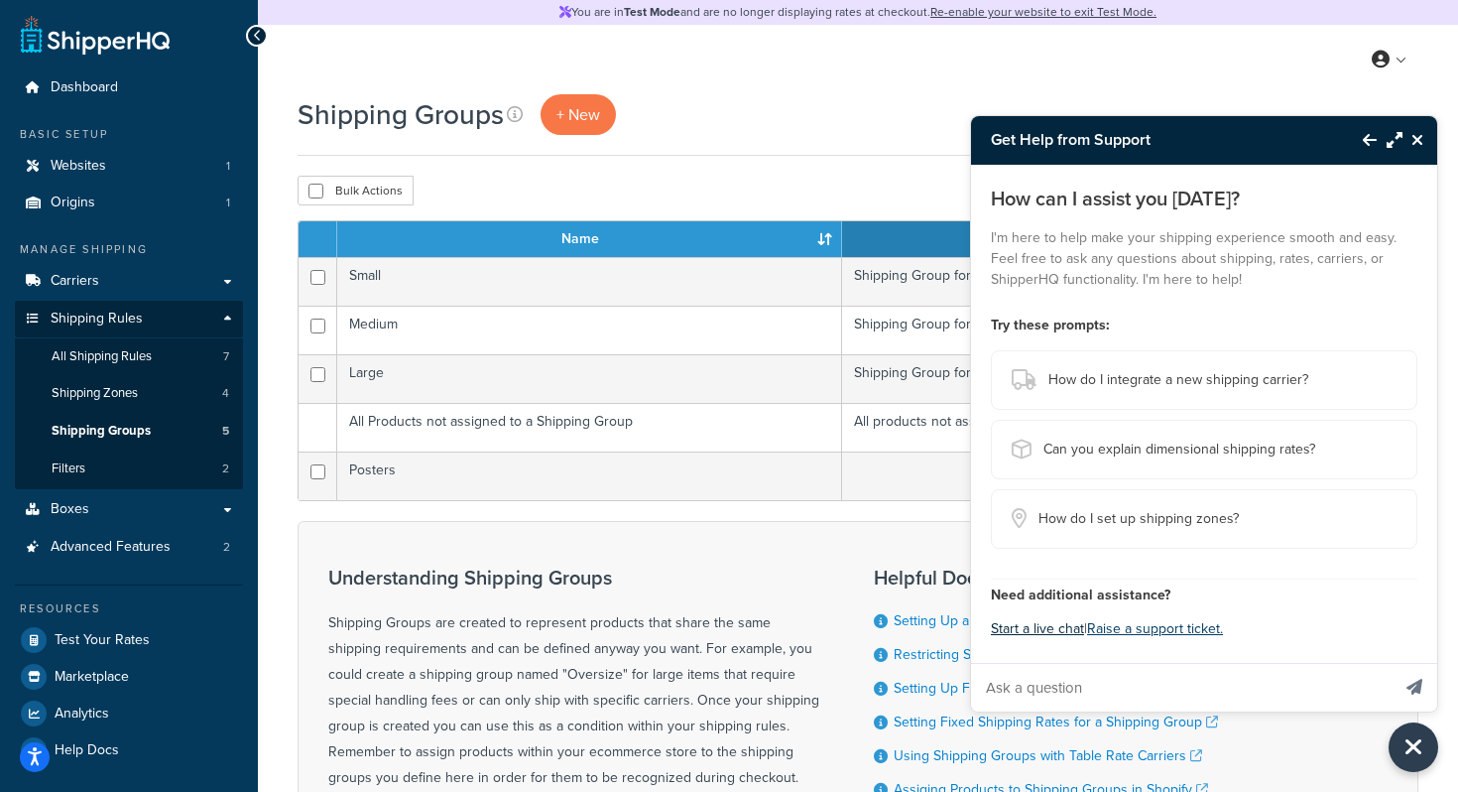
click at [1055, 626] on button "Start a live chat" at bounding box center [1037, 629] width 93 height 28
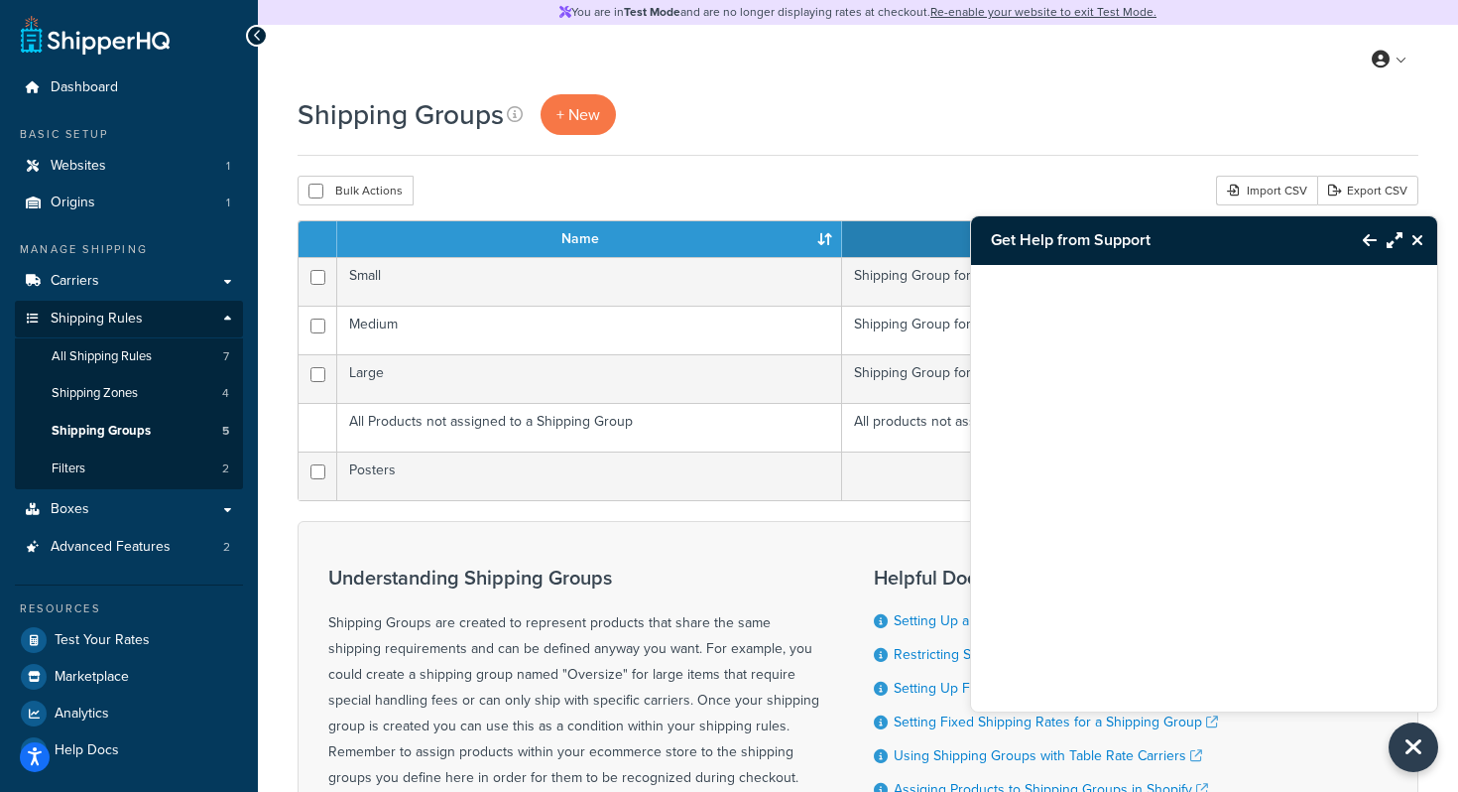
click at [1026, 345] on div at bounding box center [1204, 463] width 466 height 397
click at [1417, 235] on icon "Close Resource Center" at bounding box center [1418, 240] width 12 height 16
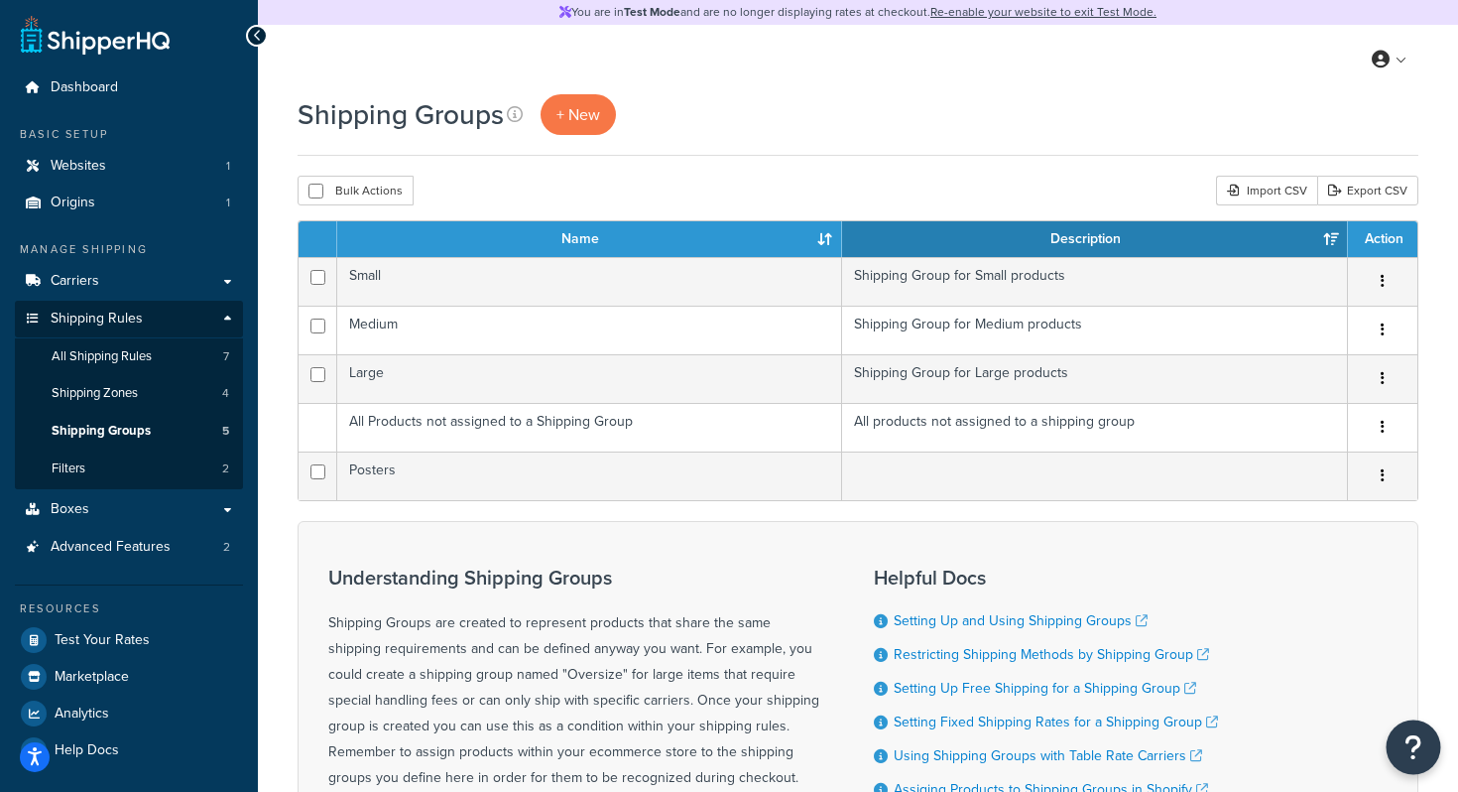
click at [1408, 736] on icon "Open Resource Center" at bounding box center [1414, 747] width 19 height 28
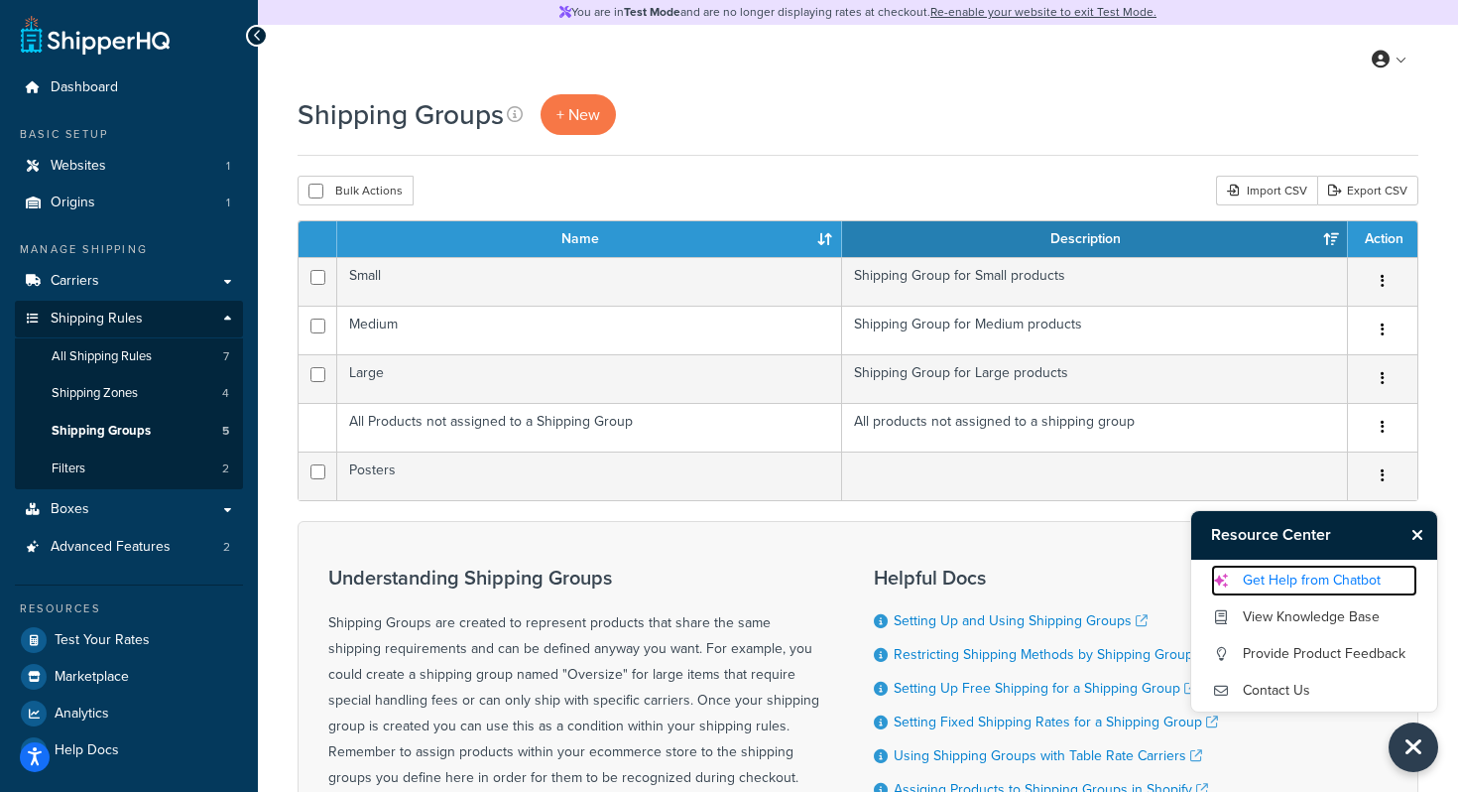
click at [1281, 575] on link "Get Help from Chatbot" at bounding box center [1314, 581] width 206 height 32
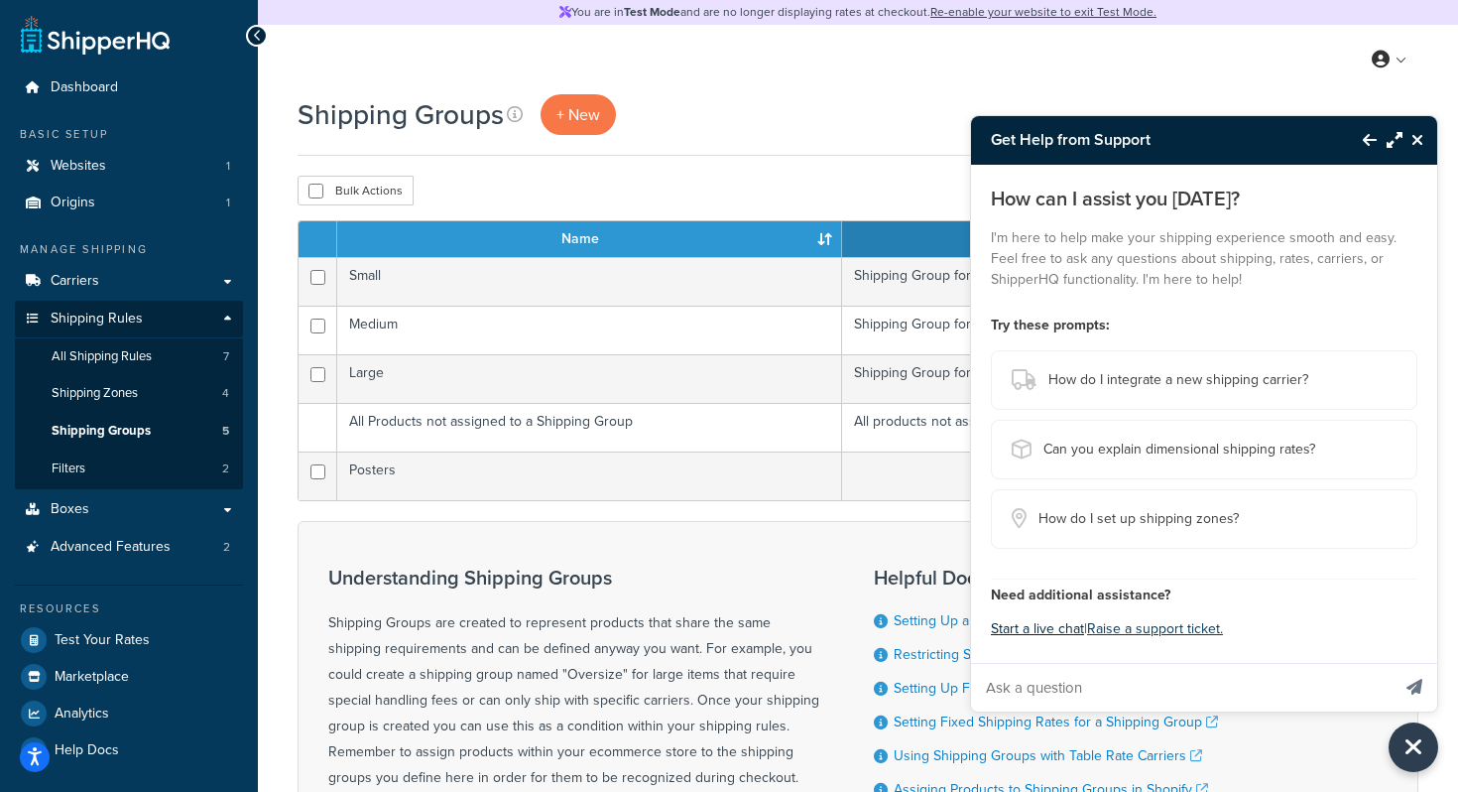
click at [1039, 631] on button "Start a live chat" at bounding box center [1037, 629] width 93 height 28
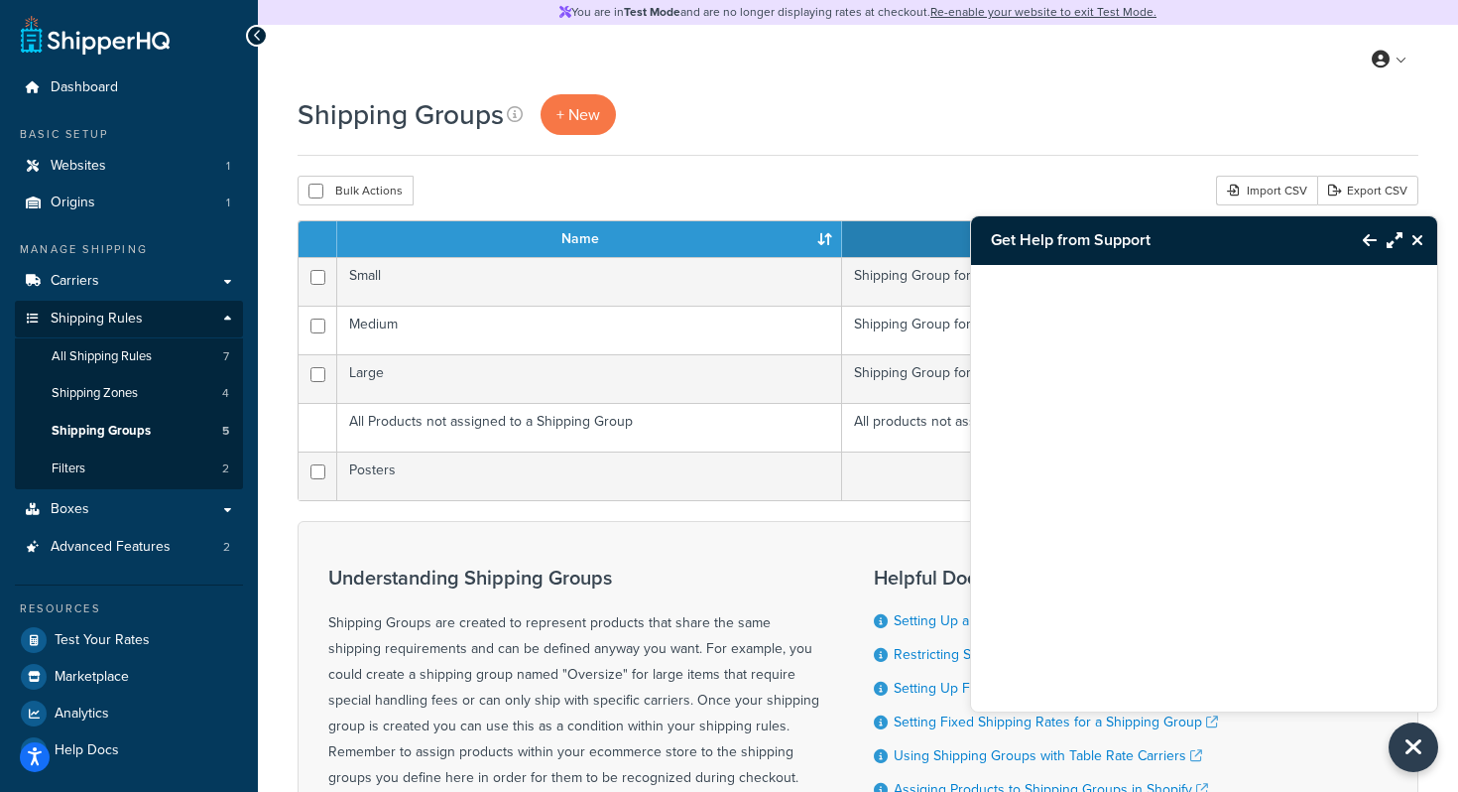
click at [1418, 238] on icon "Close Resource Center" at bounding box center [1418, 240] width 12 height 16
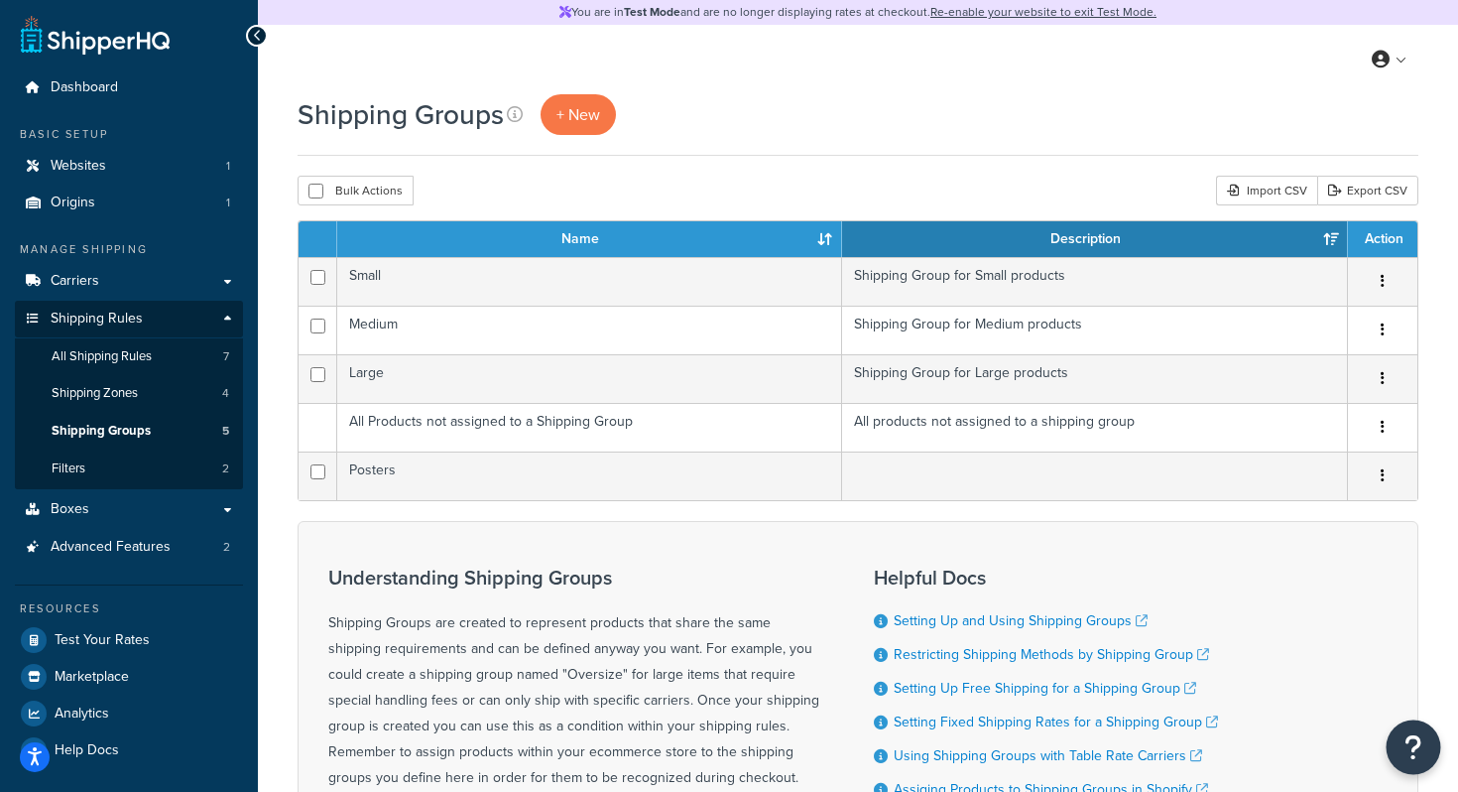
click at [1399, 749] on button "Open Resource Center" at bounding box center [1414, 747] width 55 height 55
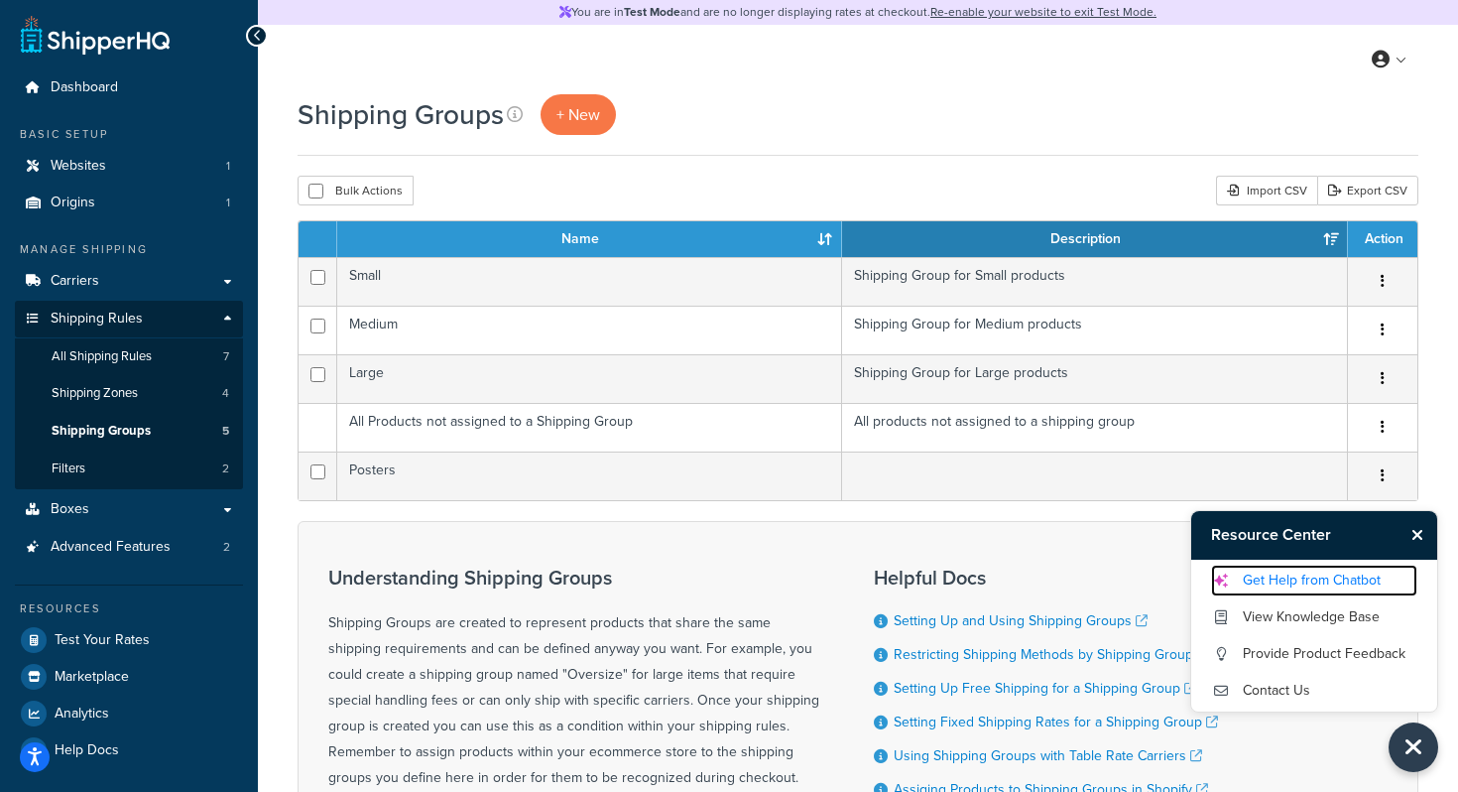
click at [1269, 579] on link "Get Help from Chatbot" at bounding box center [1314, 581] width 206 height 32
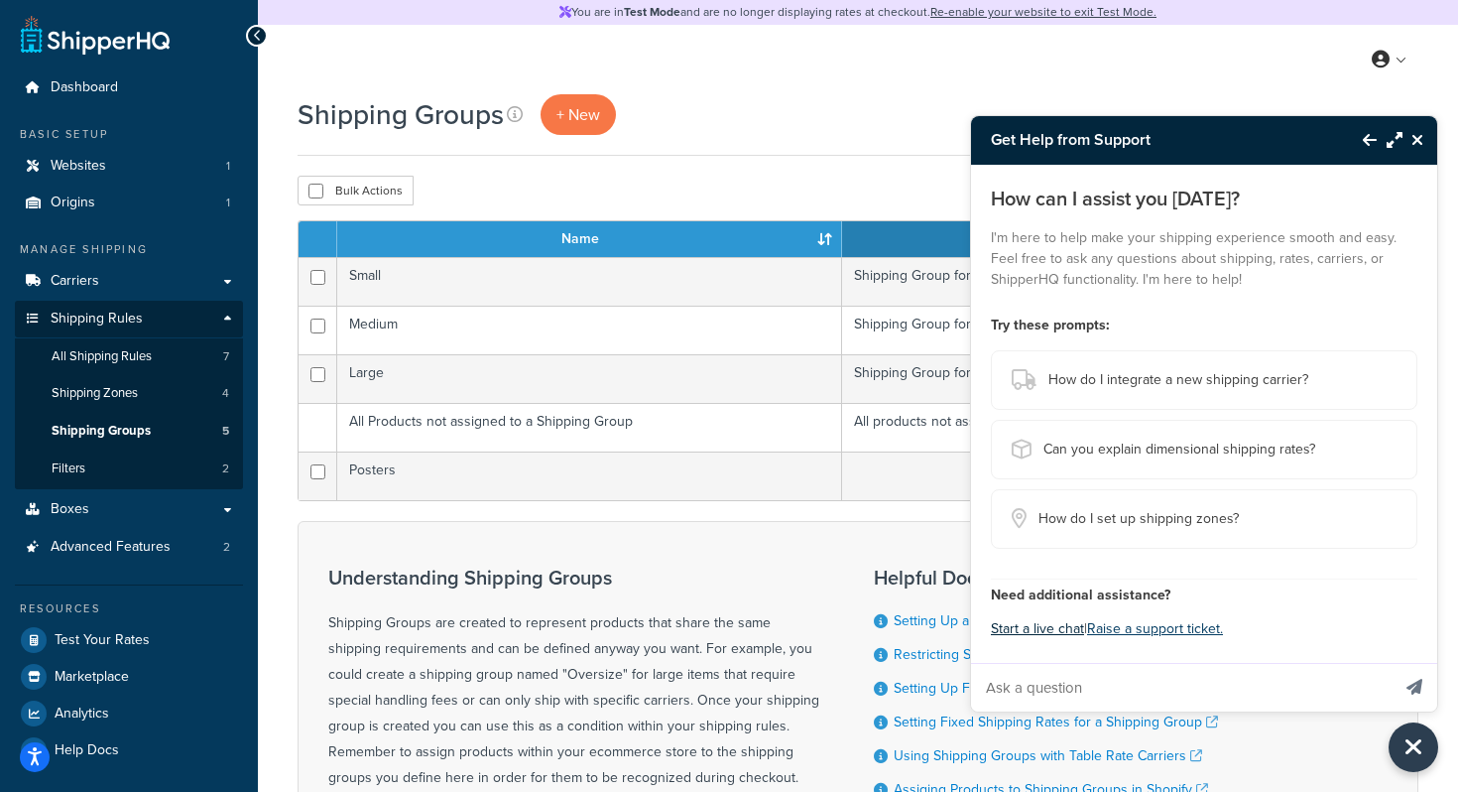
click at [1057, 631] on button "Start a live chat" at bounding box center [1037, 629] width 93 height 28
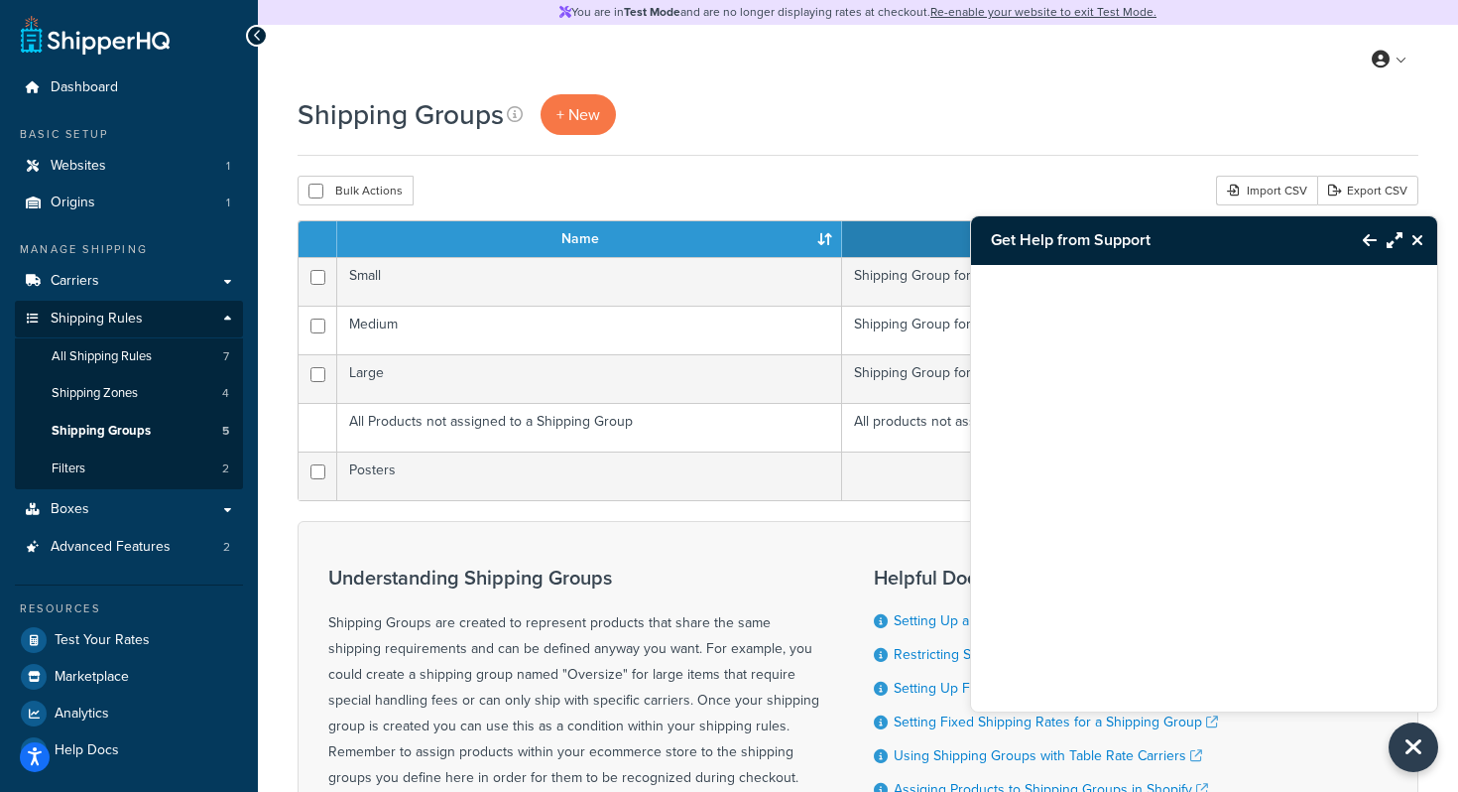
click at [1417, 247] on icon "Close Resource Center" at bounding box center [1418, 240] width 12 height 16
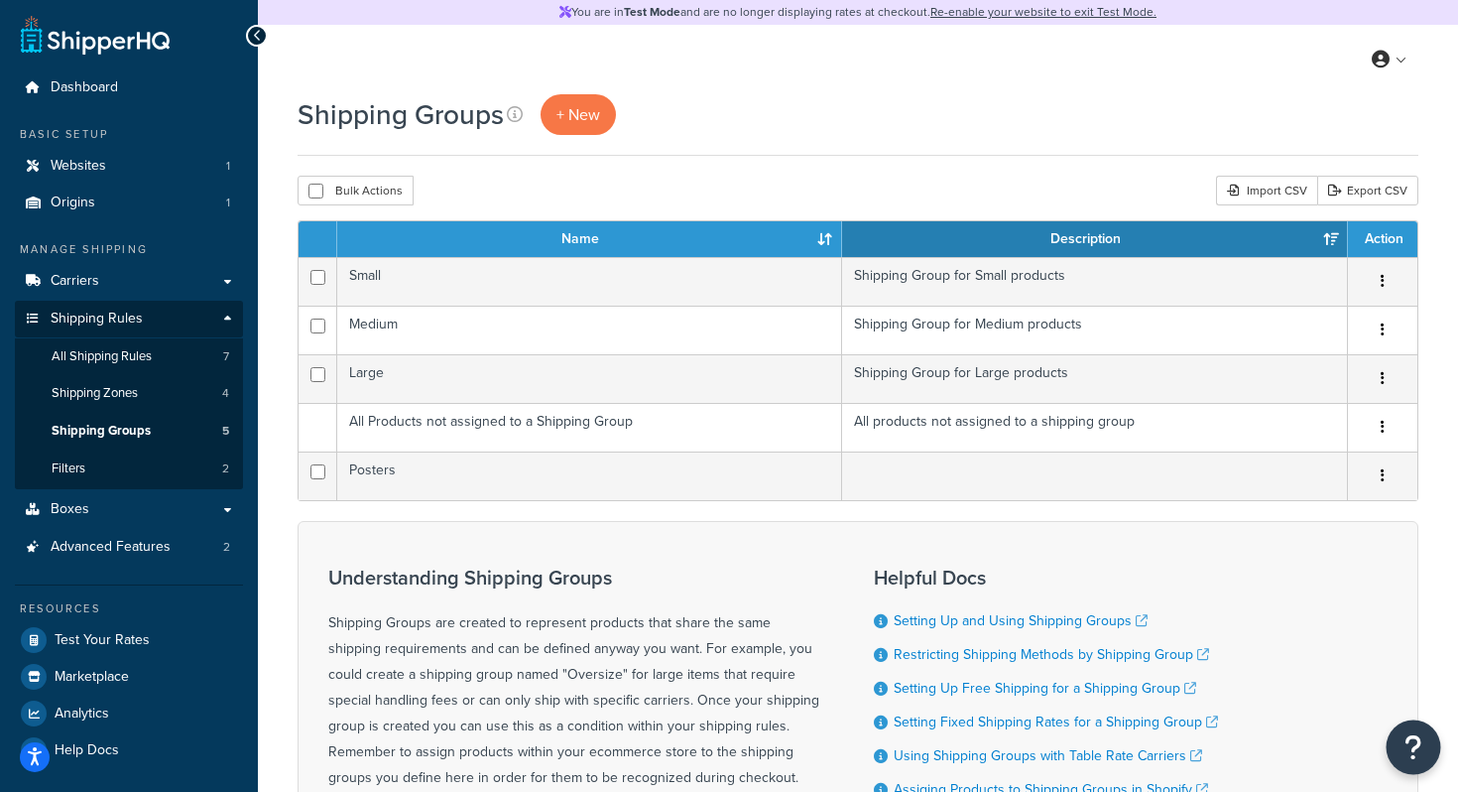
click at [1416, 738] on icon "Open Resource Center" at bounding box center [1414, 747] width 19 height 28
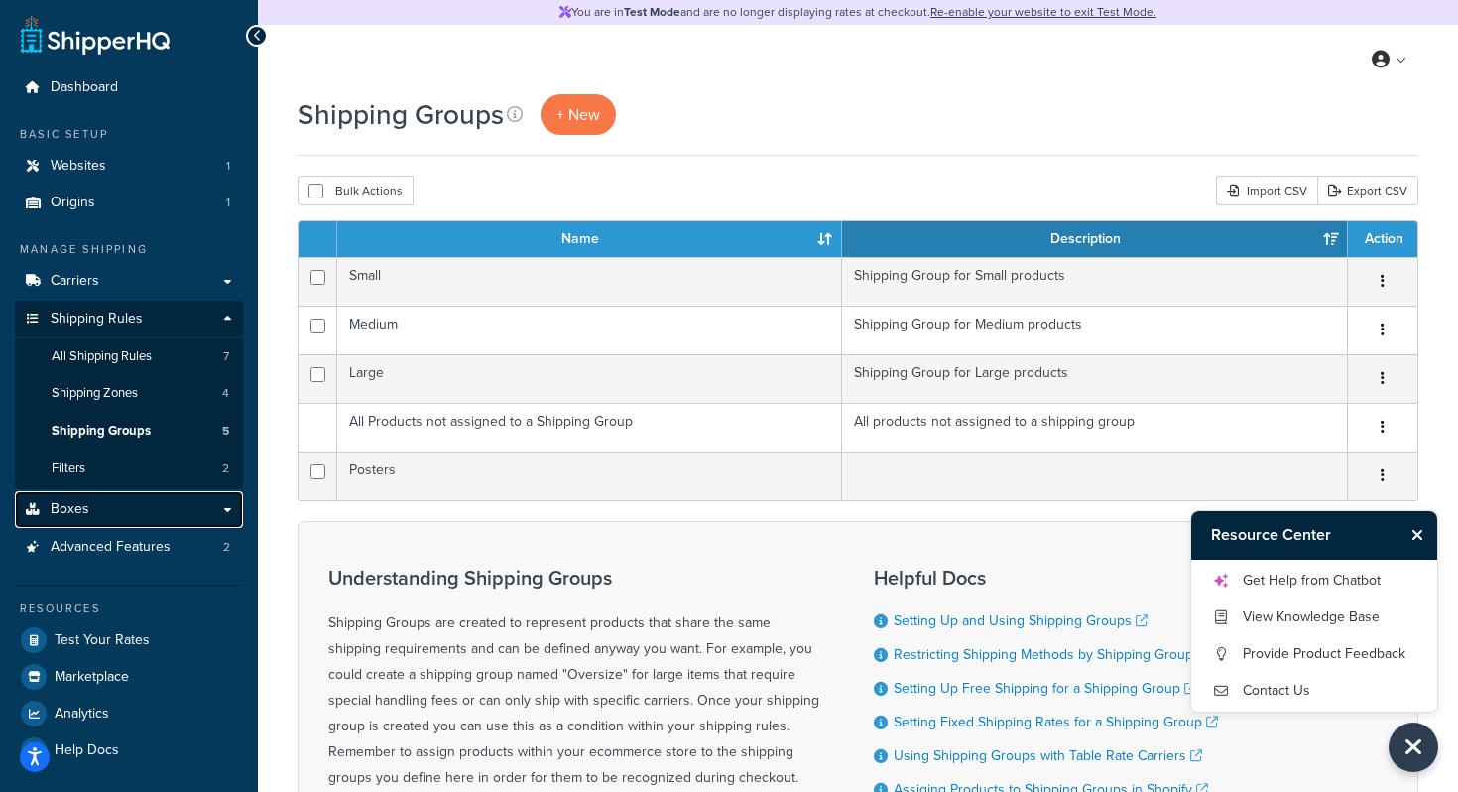
click at [90, 504] on link "Boxes" at bounding box center [129, 509] width 228 height 37
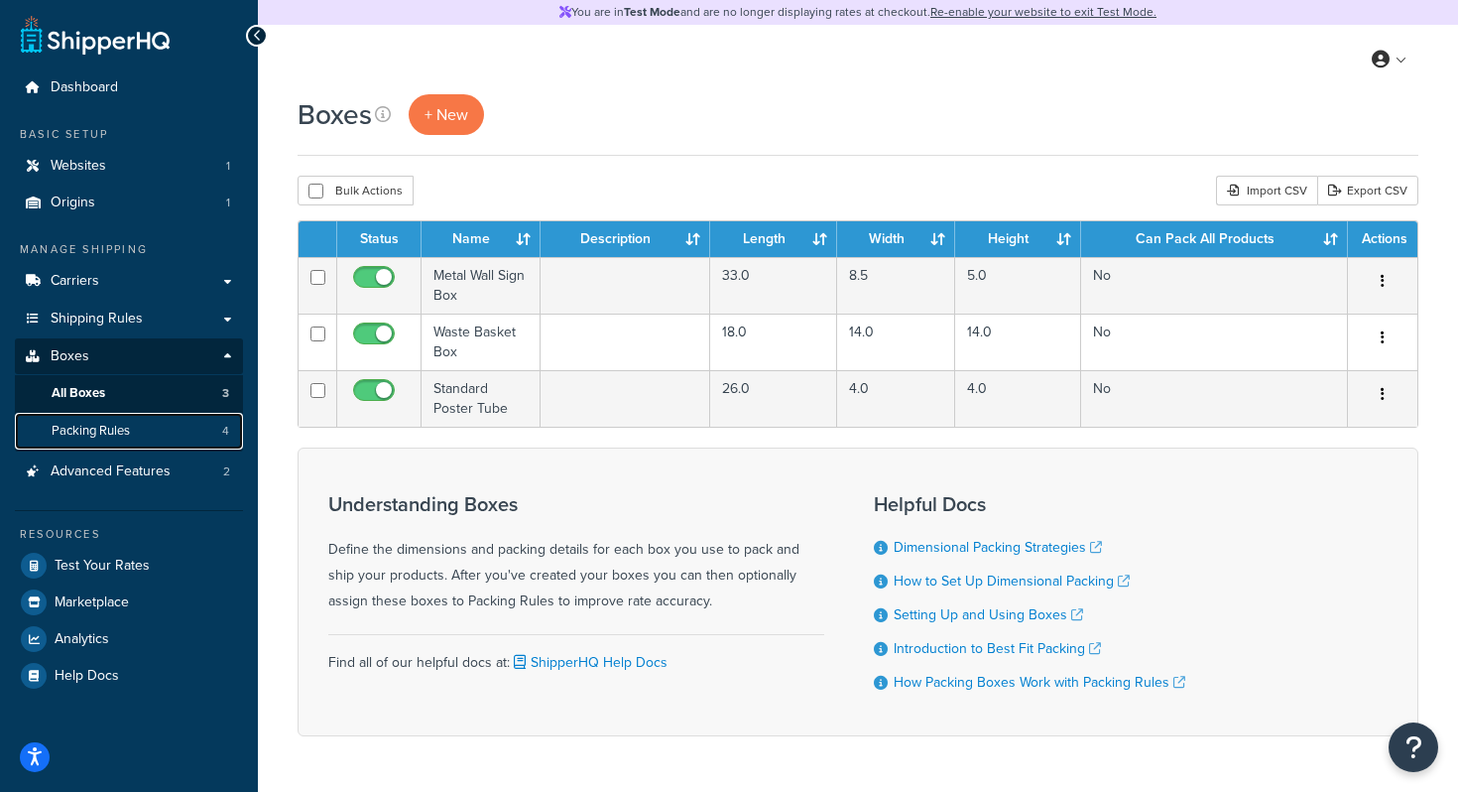
click at [130, 444] on link "Packing Rules 4" at bounding box center [129, 431] width 228 height 37
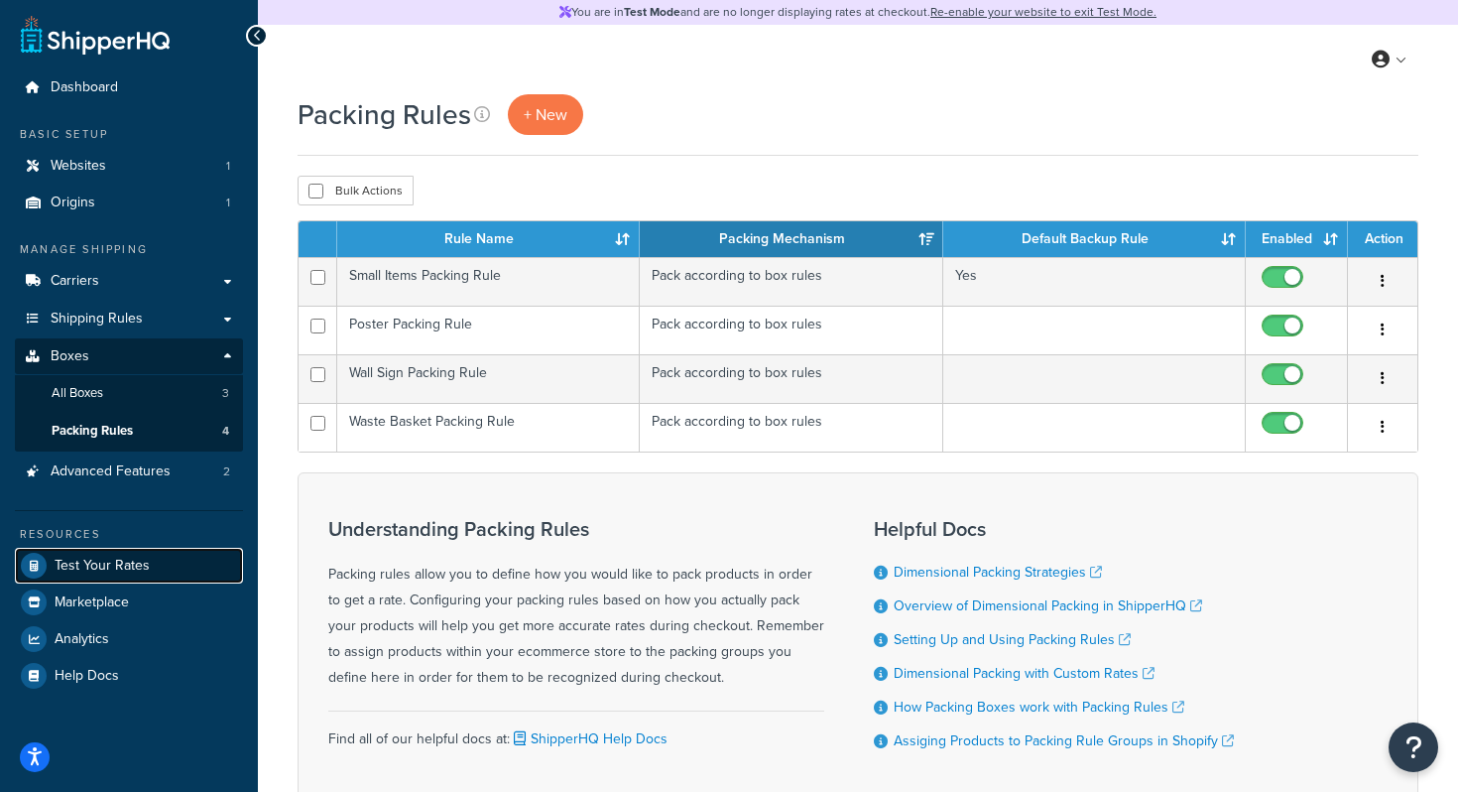
click at [107, 558] on span "Test Your Rates" at bounding box center [102, 566] width 95 height 17
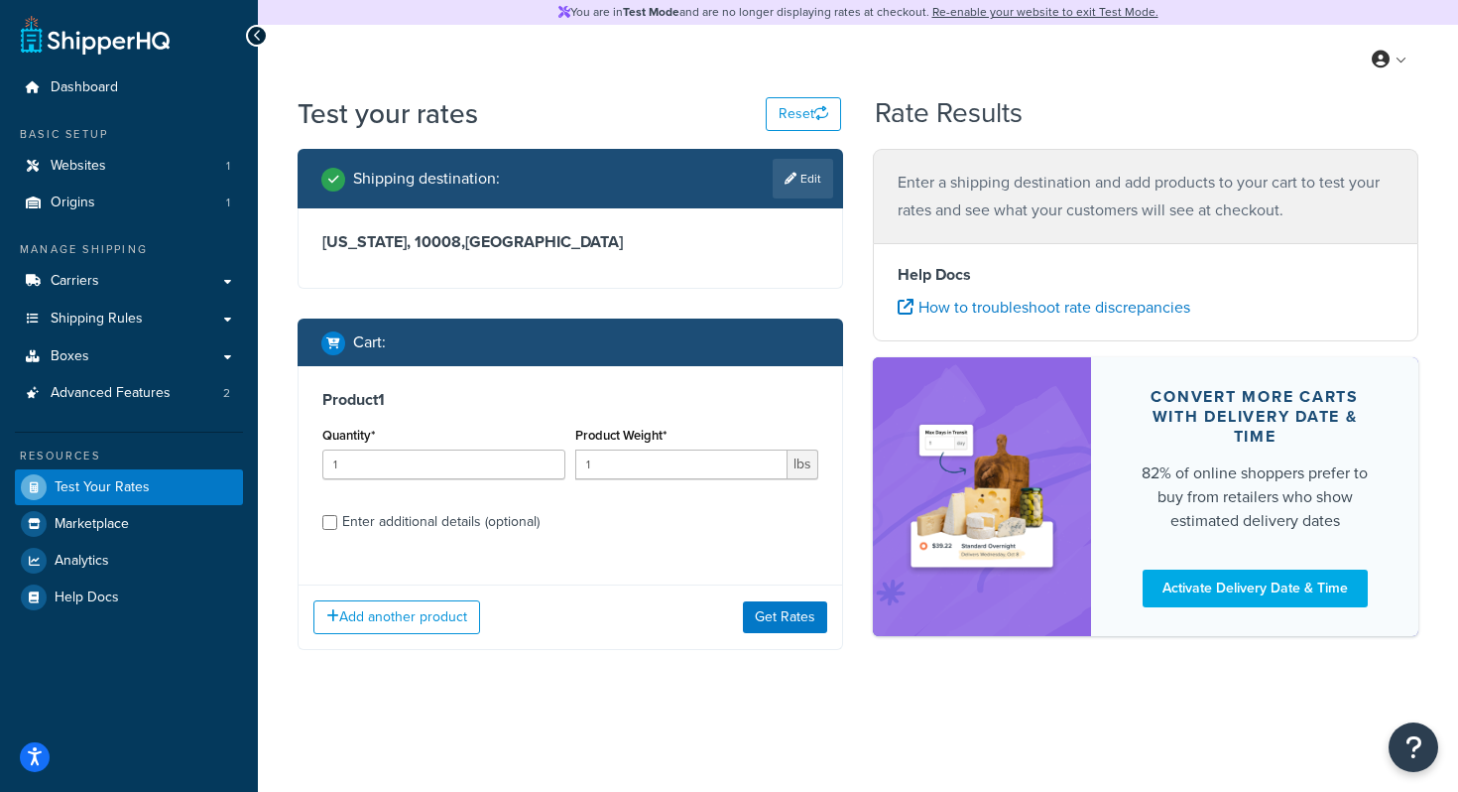
click at [420, 636] on div "Add another product Get Rates" at bounding box center [571, 616] width 544 height 64
click at [422, 626] on button "Add another product" at bounding box center [397, 617] width 167 height 34
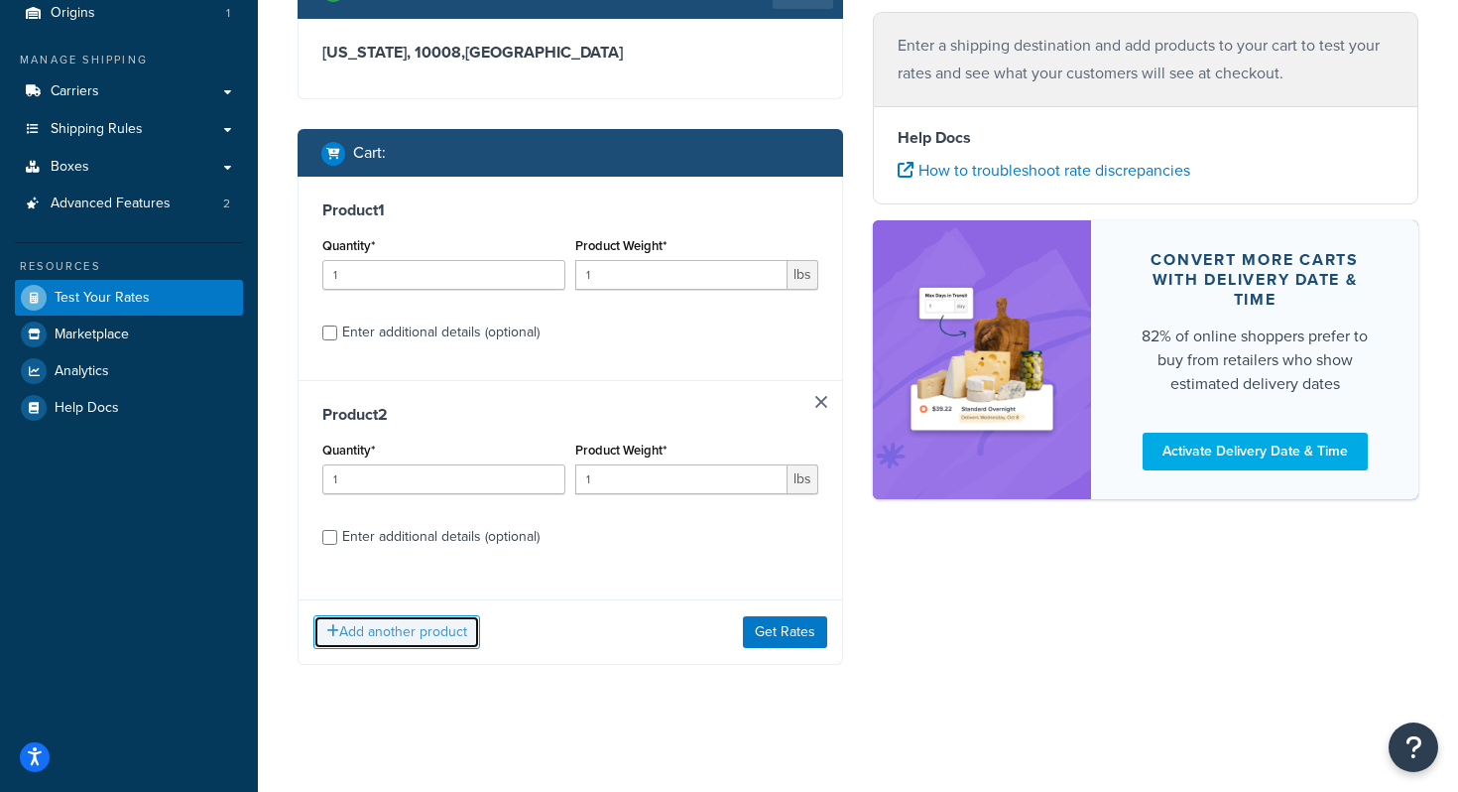
scroll to position [191, 0]
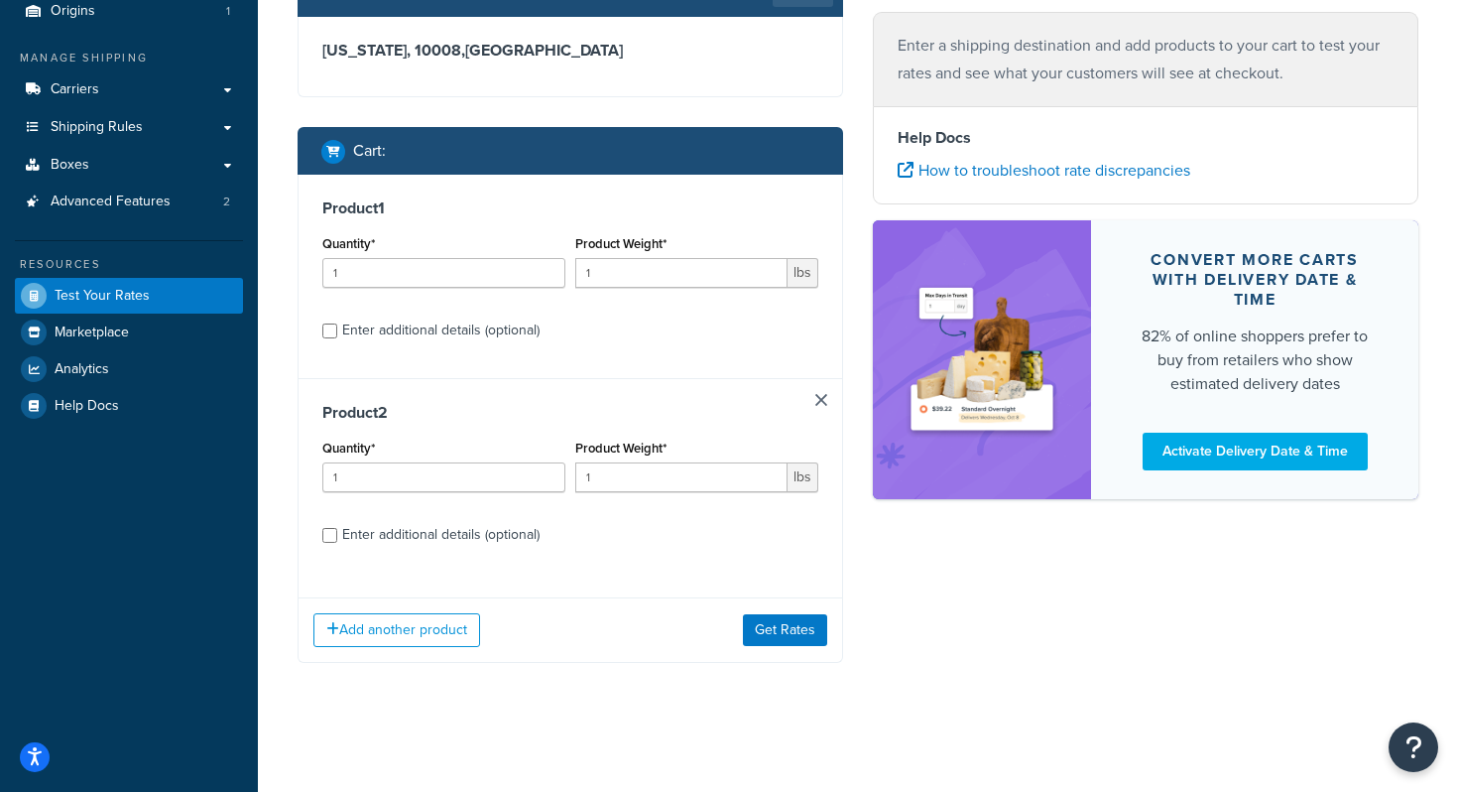
click at [440, 331] on div "Enter additional details (optional)" at bounding box center [440, 331] width 197 height 28
click at [337, 331] on input "Enter additional details (optional)" at bounding box center [329, 330] width 15 height 15
checkbox input "true"
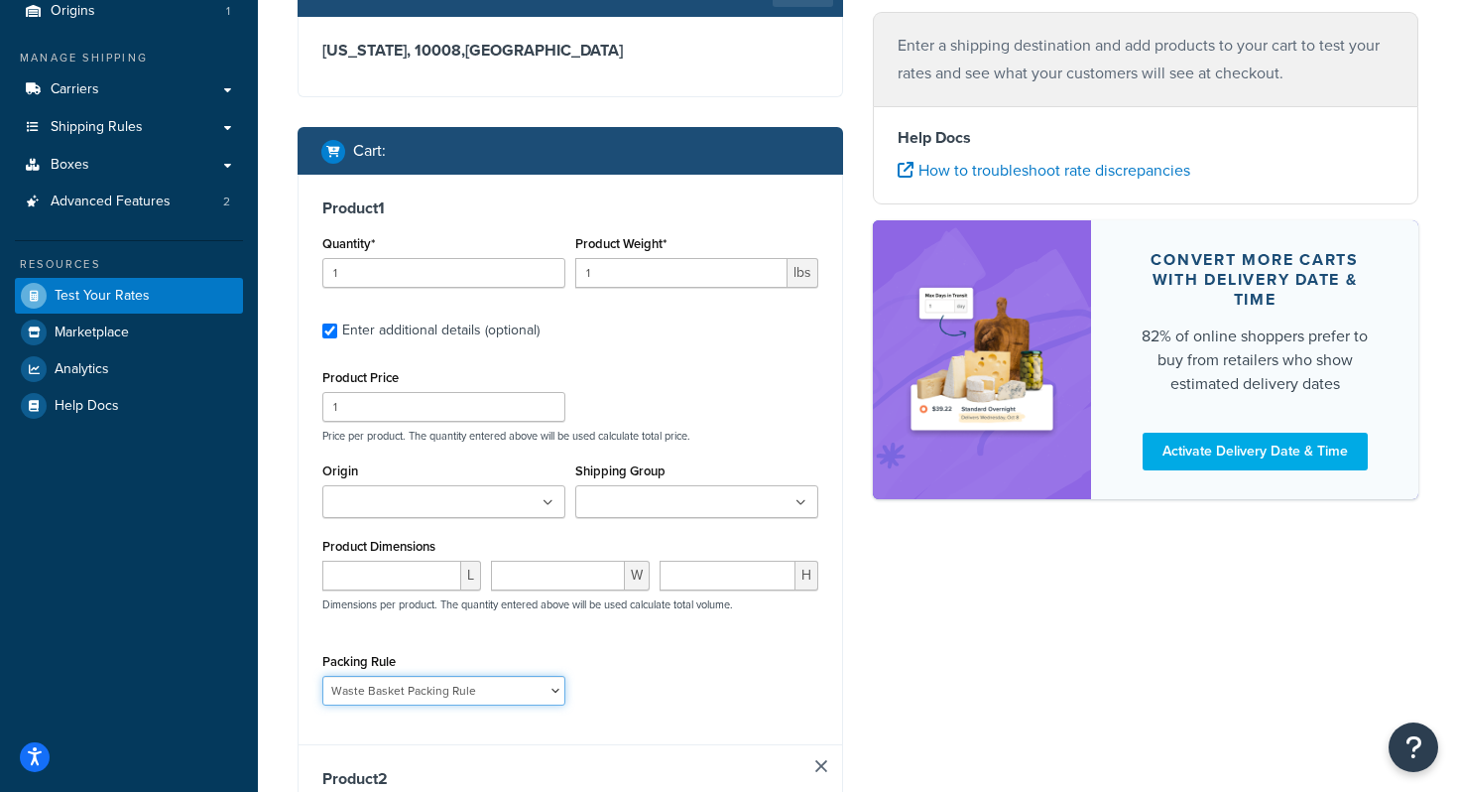
click at [479, 693] on select "Poster Packing Rule Small Items Packing Rule Wall Sign Packing Rule Waste Baske…" at bounding box center [443, 691] width 243 height 30
select select "88124"
click at [322, 676] on select "Poster Packing Rule Small Items Packing Rule Wall Sign Packing Rule Waste Baske…" at bounding box center [443, 691] width 243 height 30
click at [618, 659] on div "Packing Rule Poster Packing Rule Small Items Packing Rule Wall Sign Packing Rul…" at bounding box center [570, 684] width 506 height 72
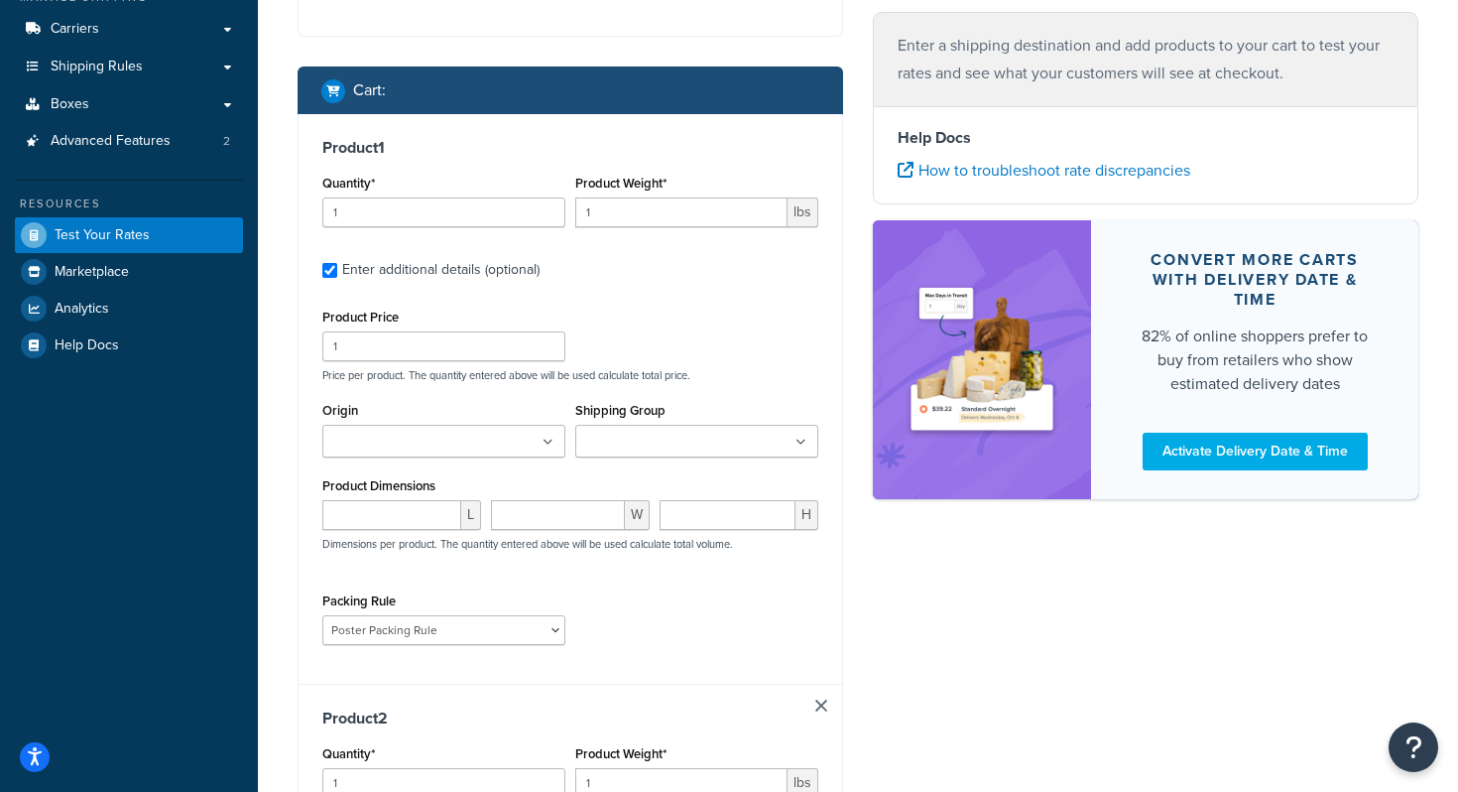
scroll to position [246, 0]
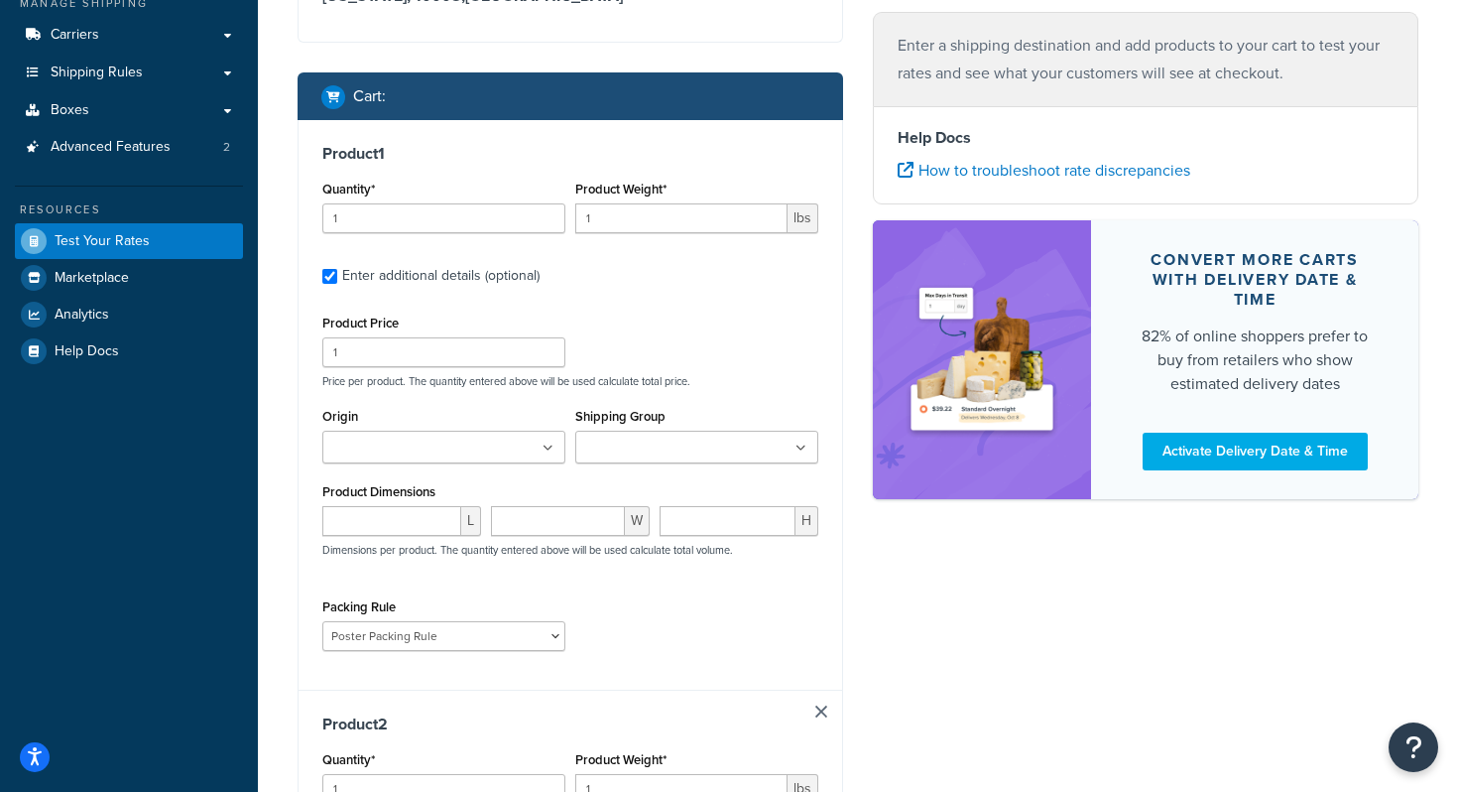
click at [821, 712] on link at bounding box center [822, 711] width 12 height 12
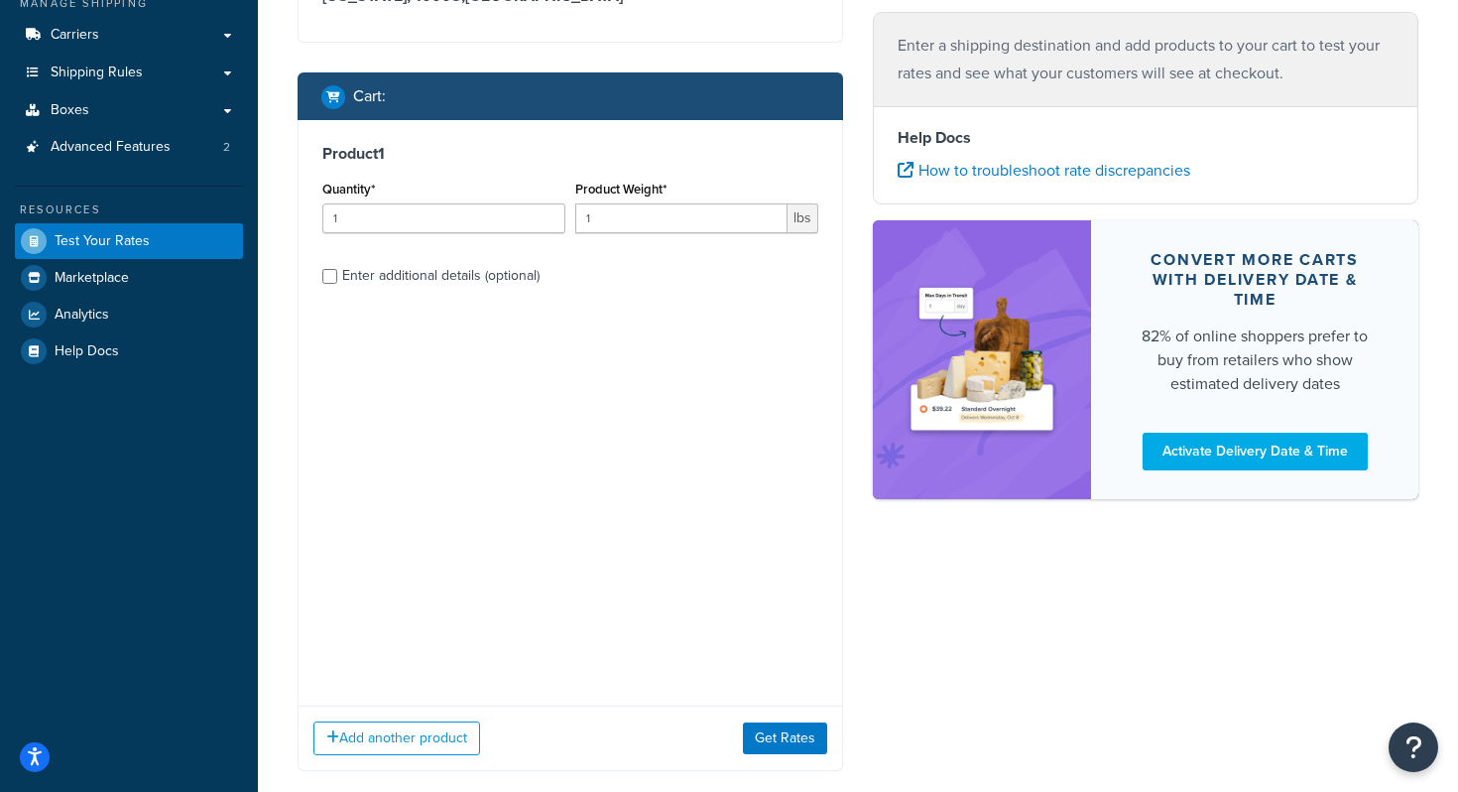
scroll to position [0, 0]
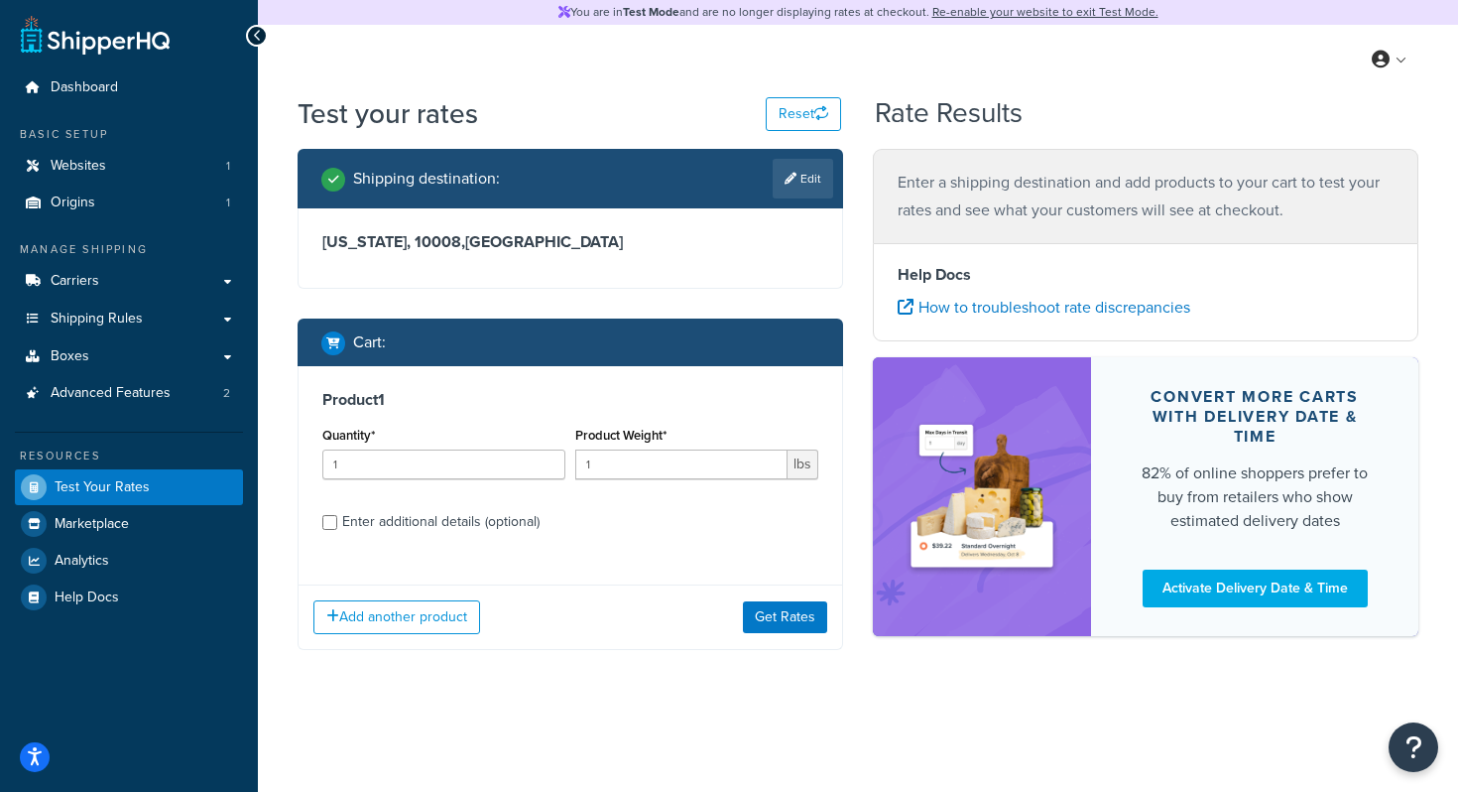
click at [405, 517] on div "Enter additional details (optional)" at bounding box center [440, 522] width 197 height 28
click at [337, 517] on input "Enter additional details (optional)" at bounding box center [329, 522] width 15 height 15
checkbox input "true"
select select "88124"
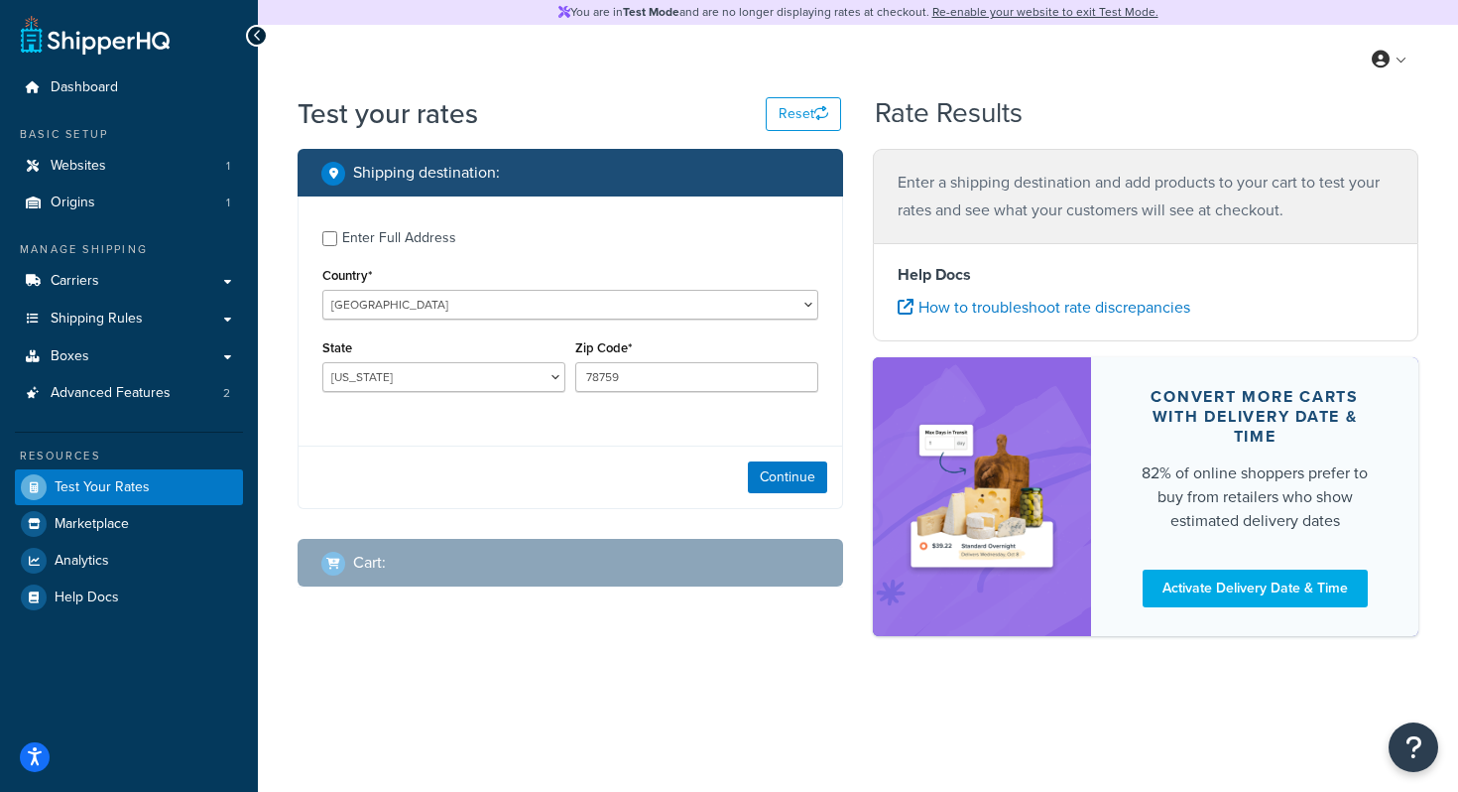
select select "TX"
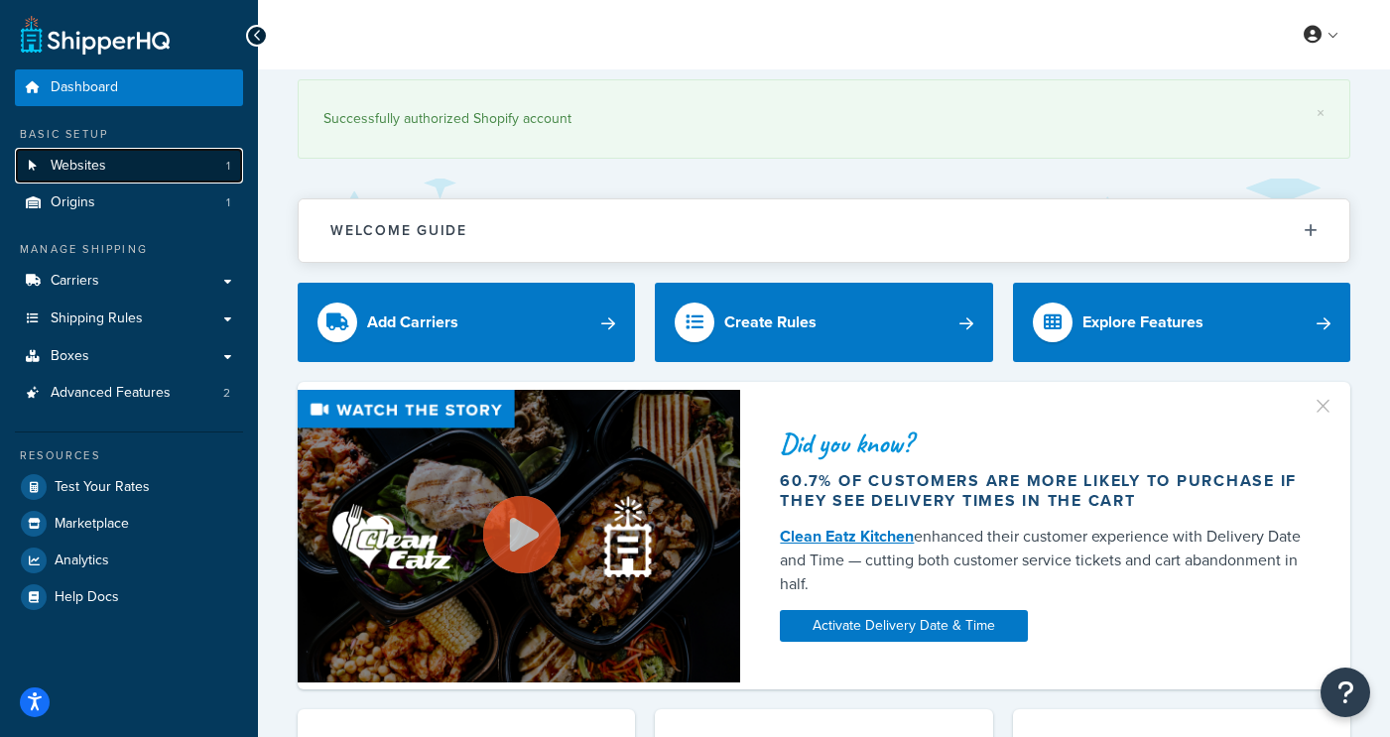
click at [110, 164] on link "Websites 1" at bounding box center [129, 166] width 228 height 37
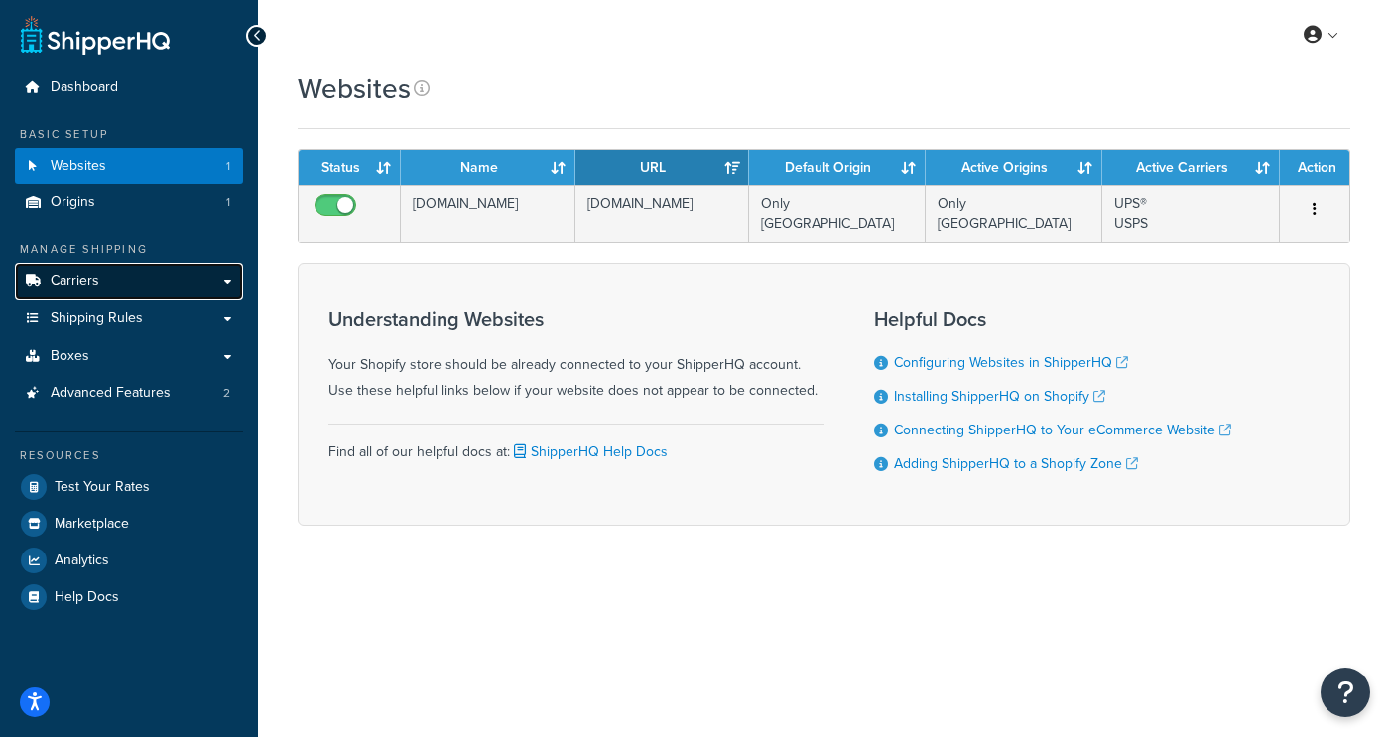
click at [103, 278] on link "Carriers" at bounding box center [129, 281] width 228 height 37
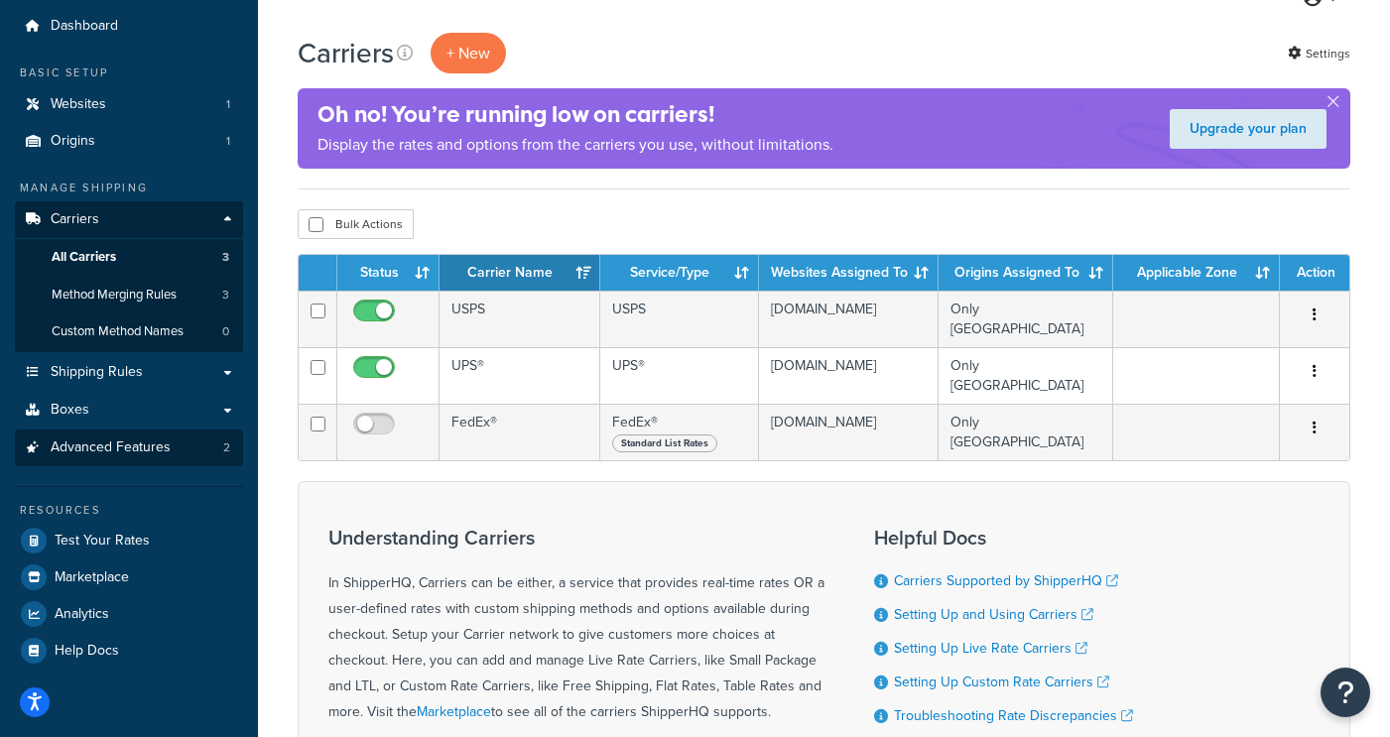
scroll to position [64, 0]
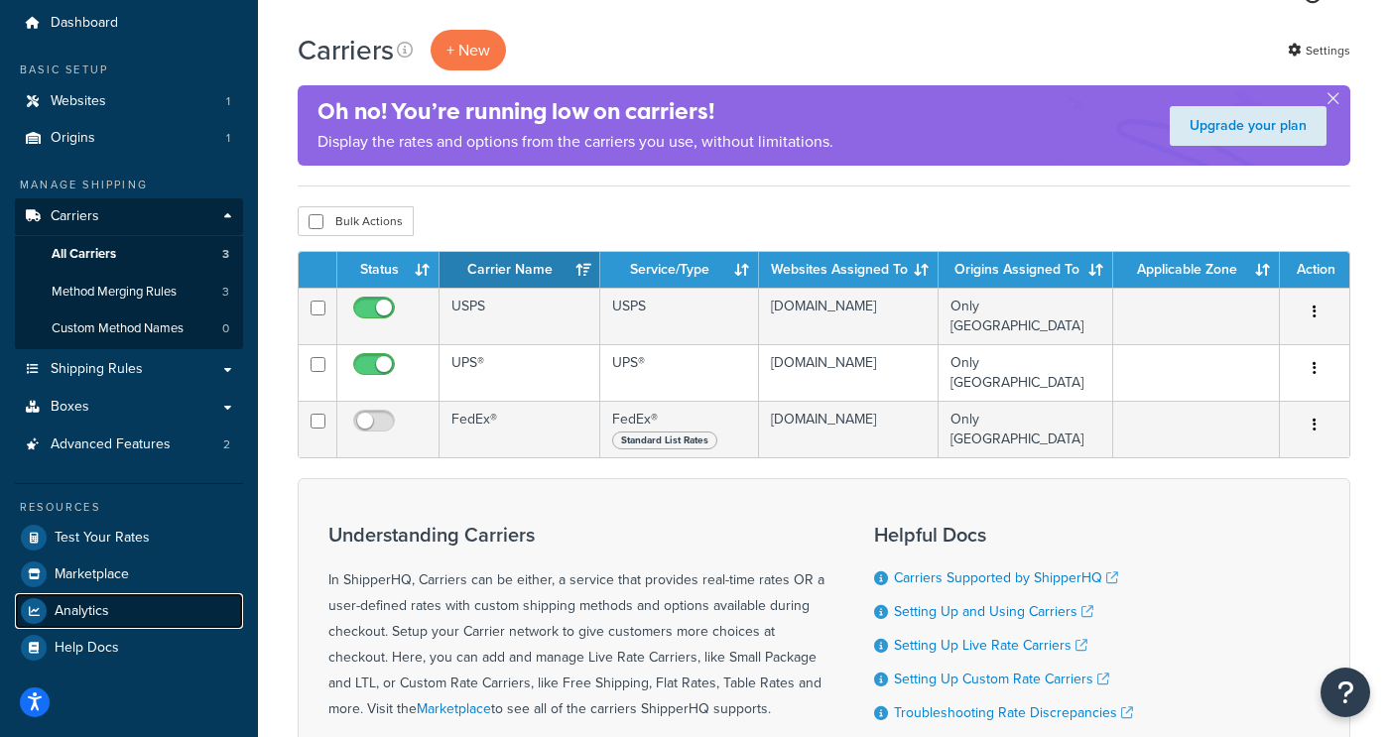
click at [94, 617] on span "Analytics" at bounding box center [82, 611] width 55 height 17
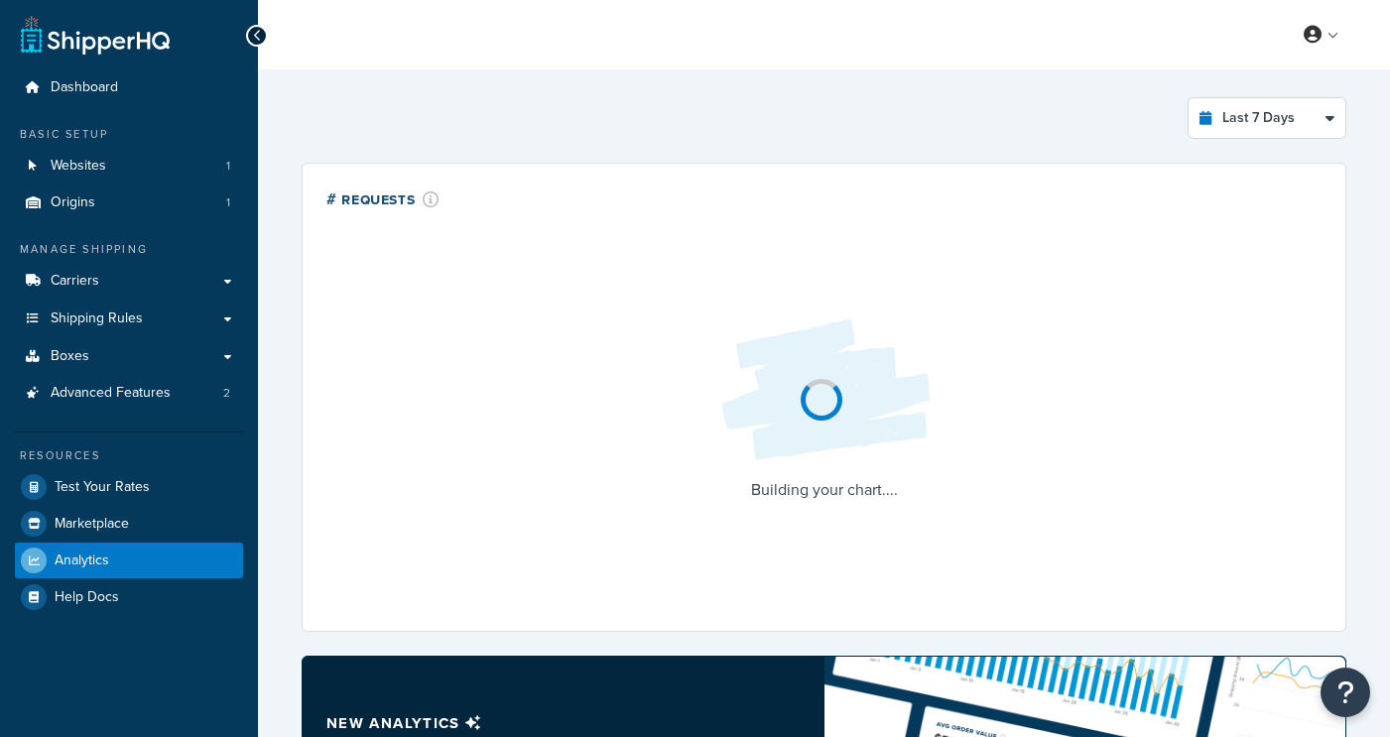
select select "last_7_days"
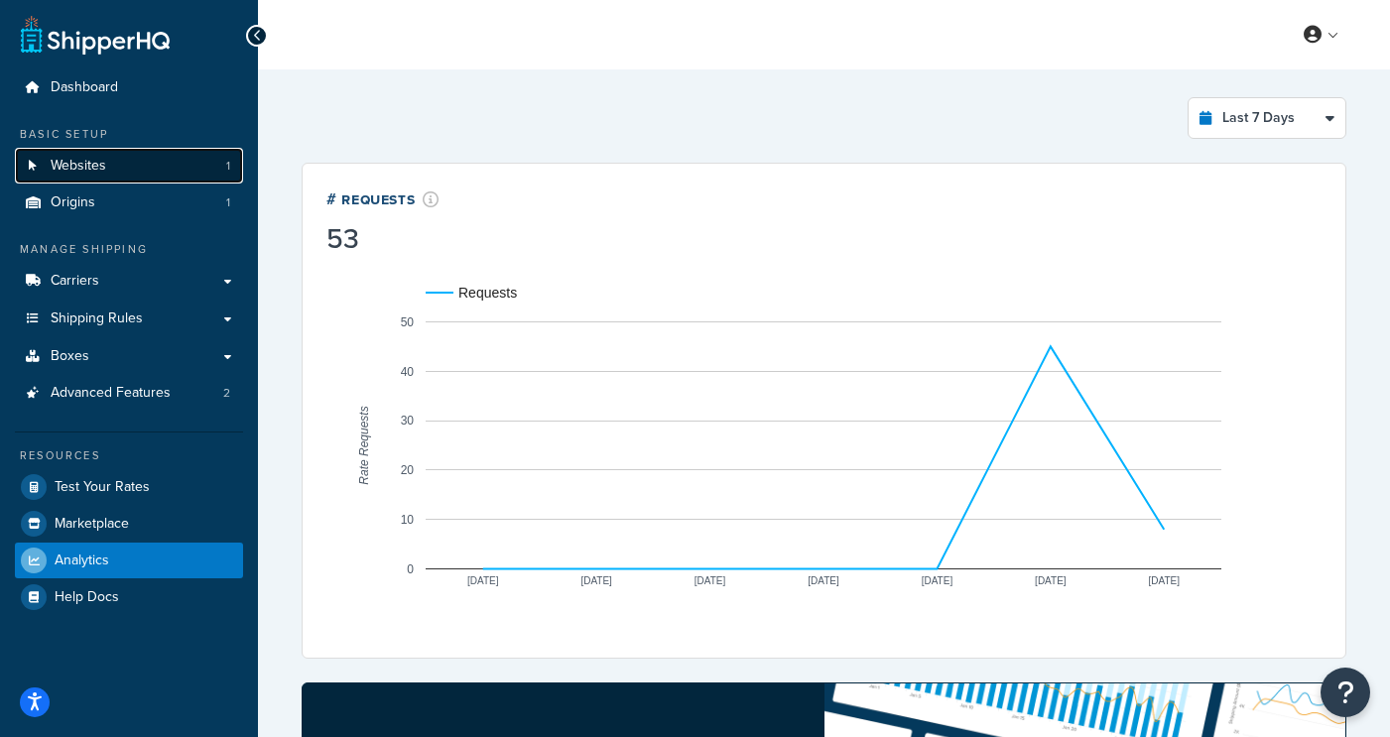
click at [145, 154] on link "Websites 1" at bounding box center [129, 166] width 228 height 37
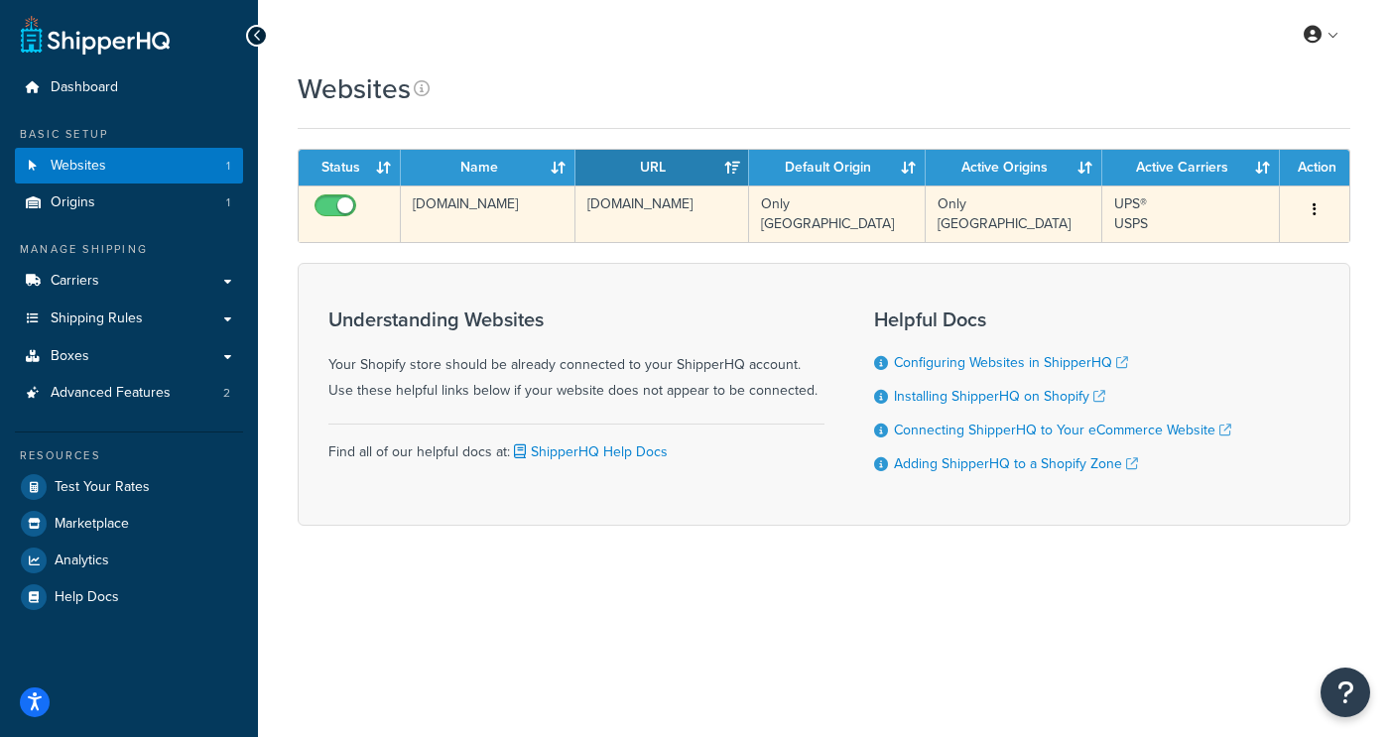
click at [1314, 204] on icon "button" at bounding box center [1315, 209] width 4 height 14
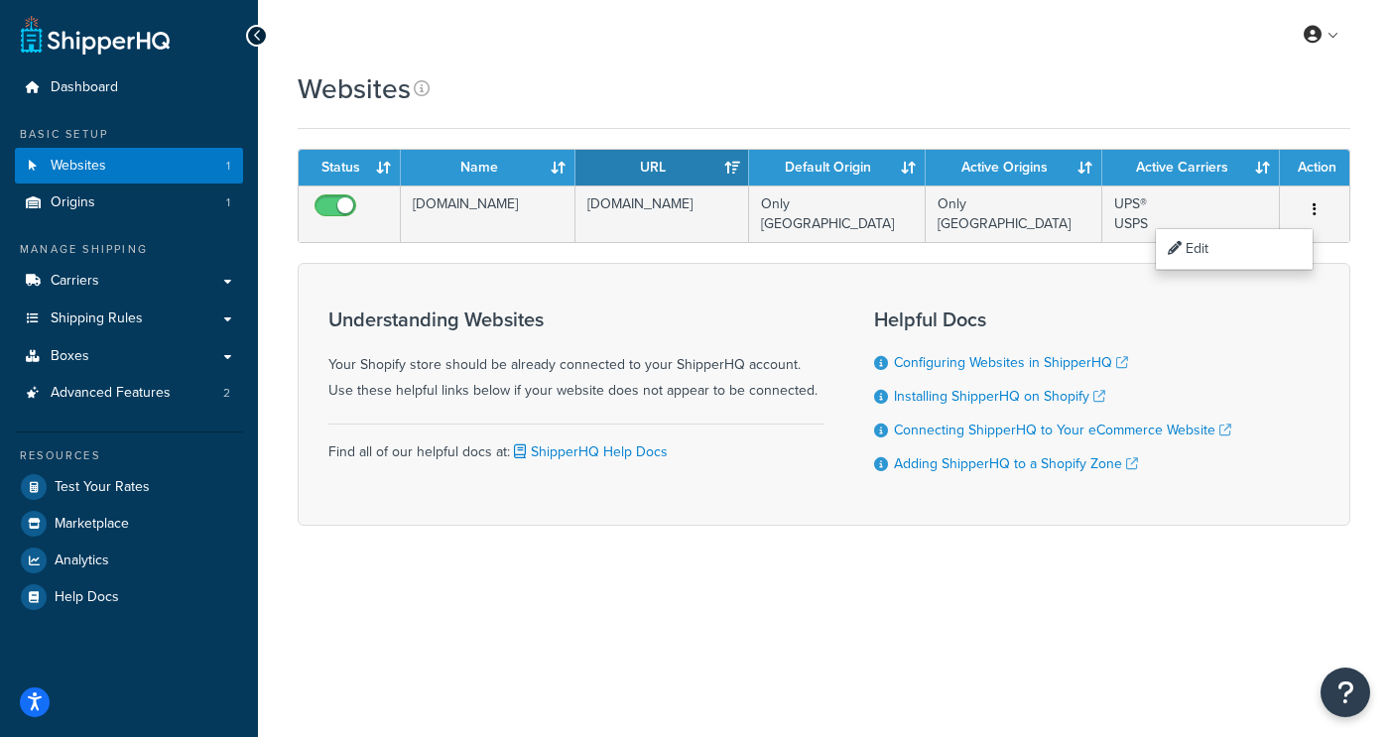
click at [1046, 95] on div "Websites" at bounding box center [824, 88] width 1053 height 39
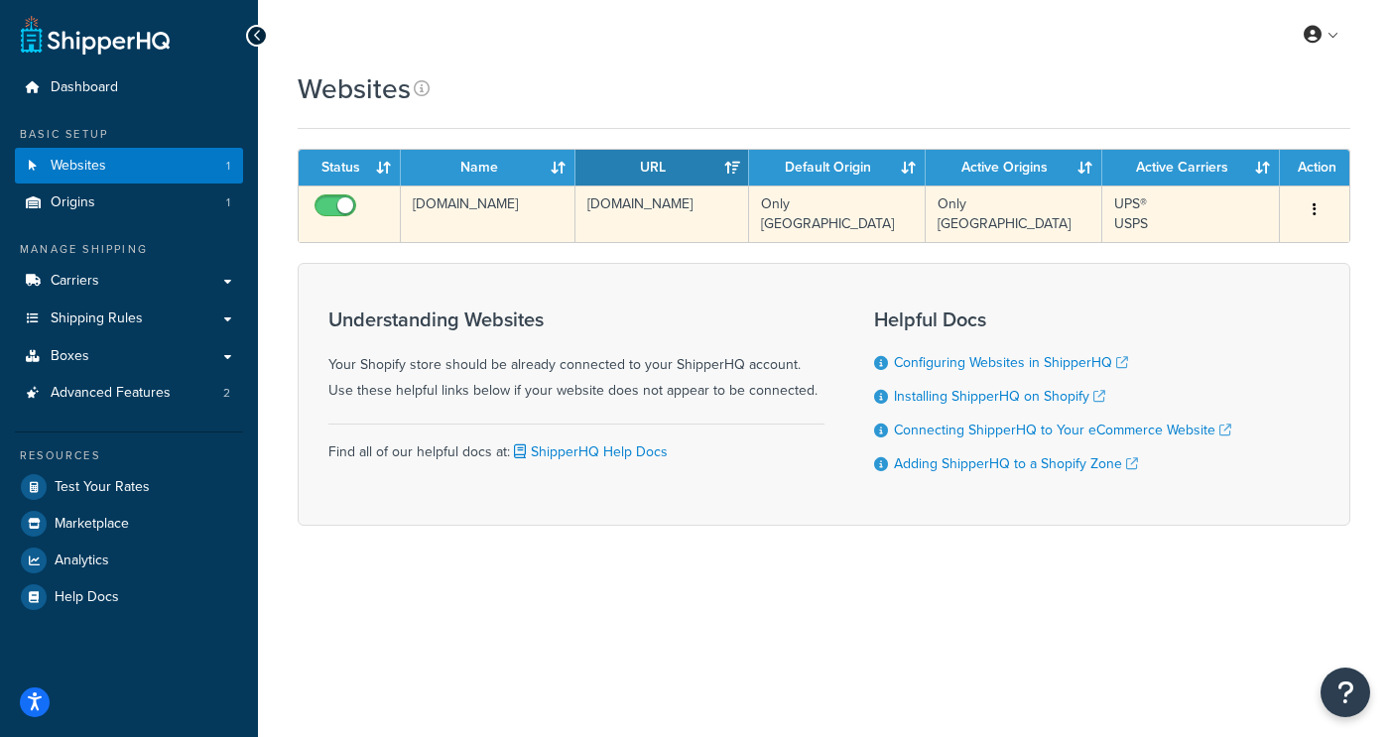
click at [430, 210] on td "[DOMAIN_NAME]" at bounding box center [488, 214] width 175 height 57
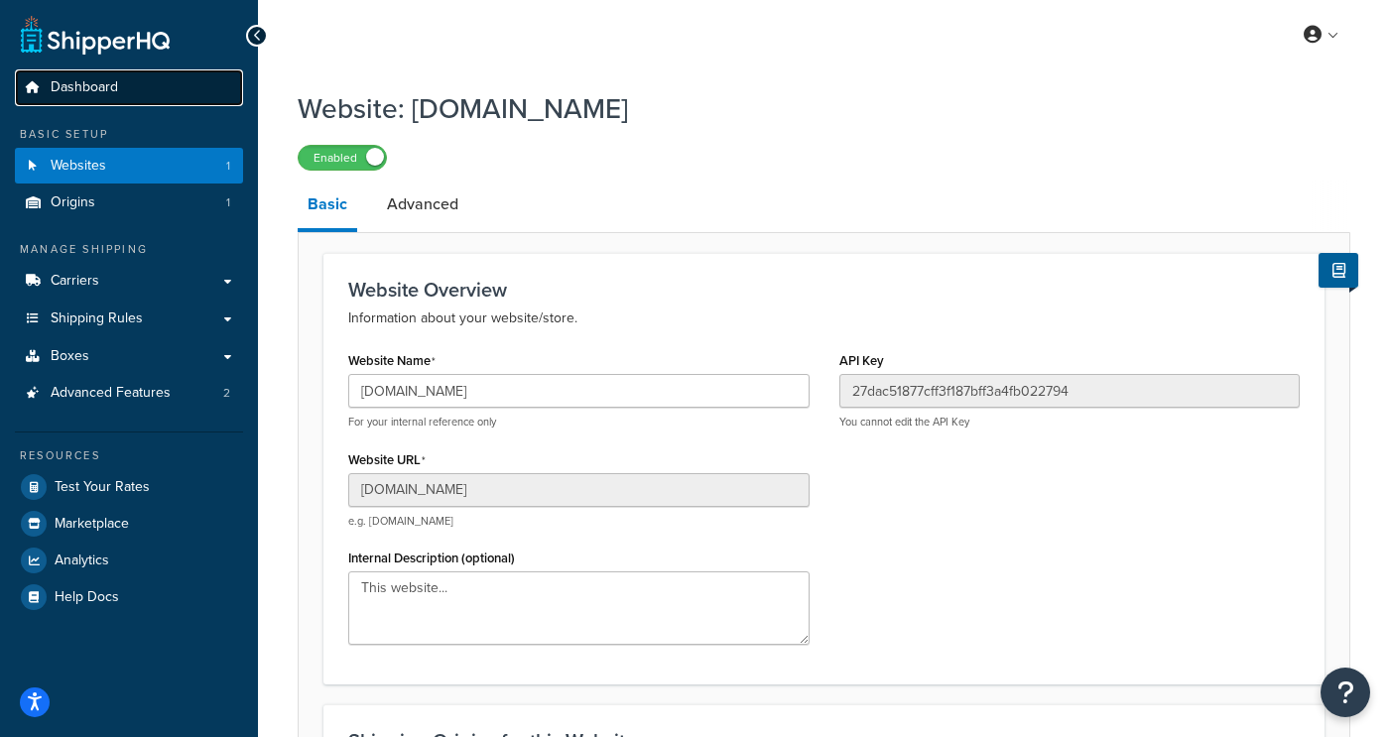
click at [92, 94] on span "Dashboard" at bounding box center [84, 87] width 67 height 17
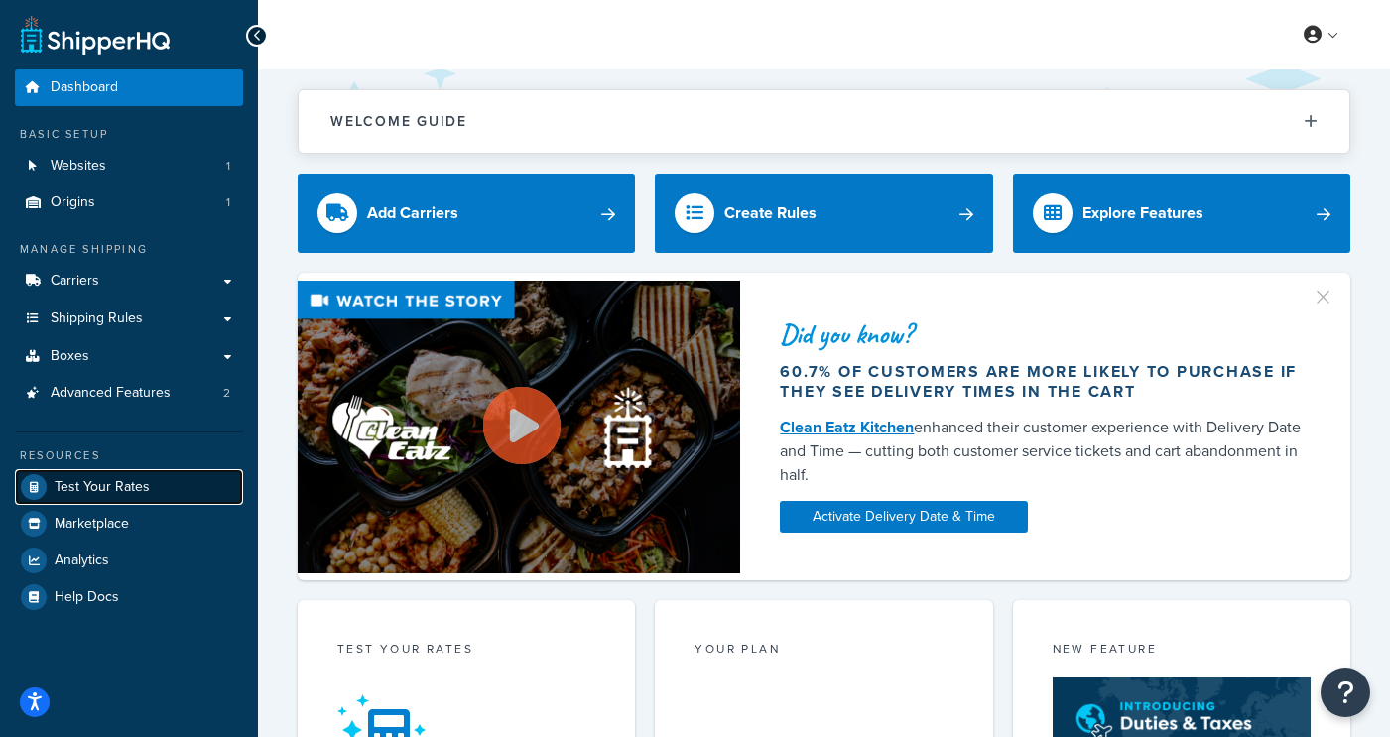
click at [130, 488] on span "Test Your Rates" at bounding box center [102, 487] width 95 height 17
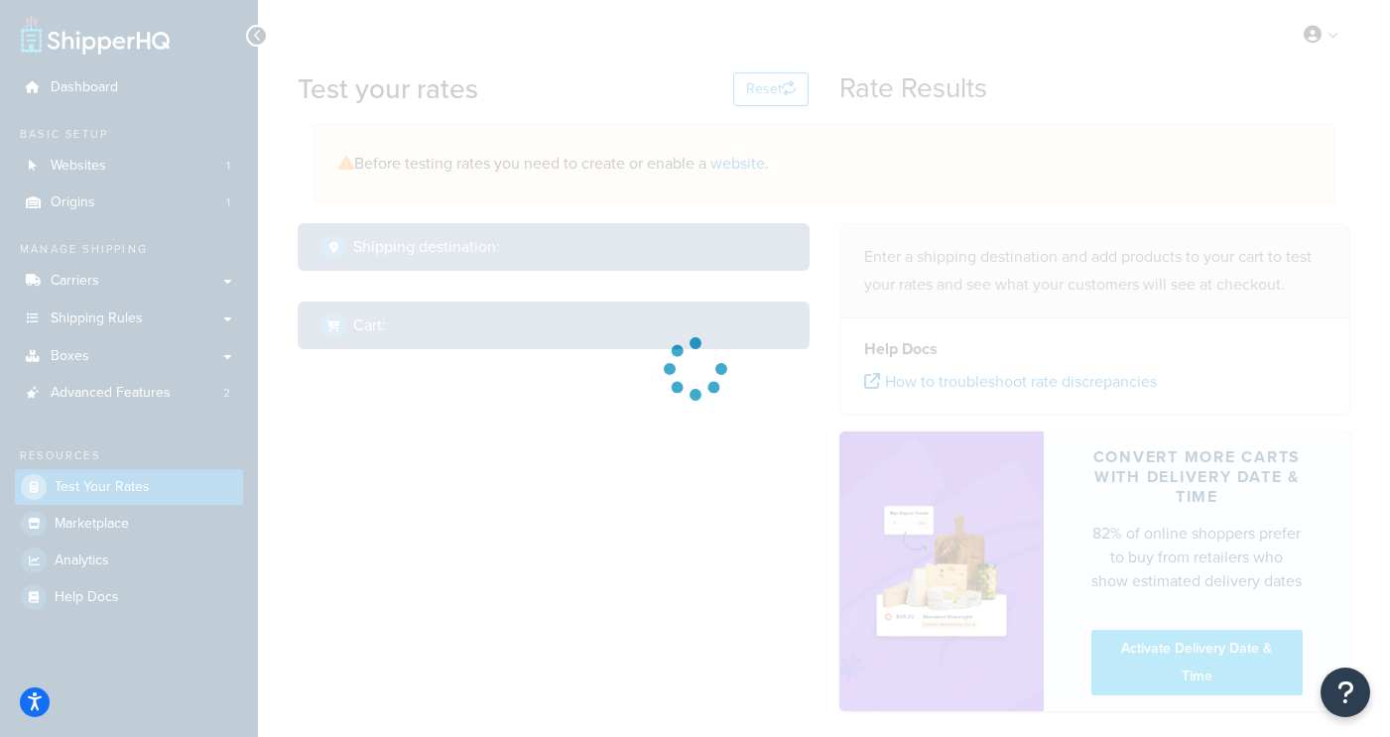
select select "[GEOGRAPHIC_DATA]"
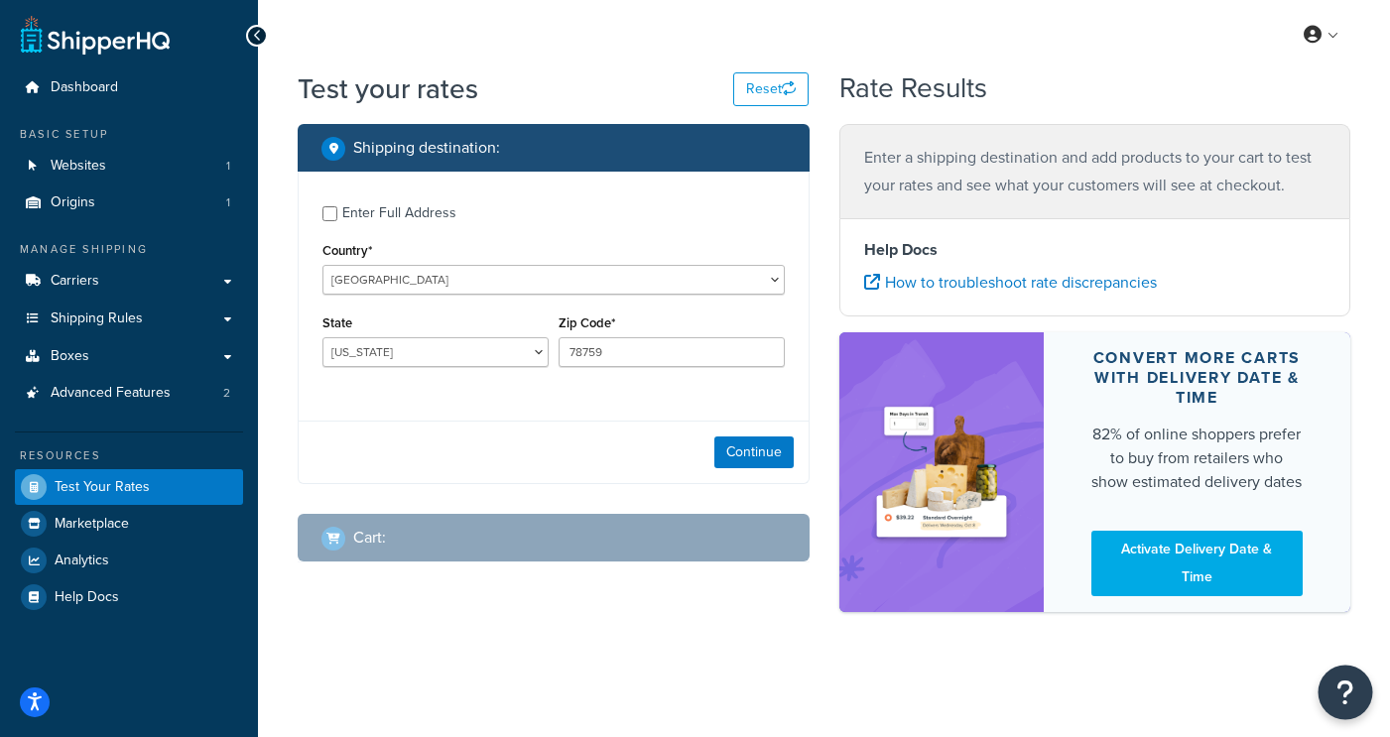
click at [1340, 693] on icon "Open Resource Center" at bounding box center [1345, 693] width 19 height 28
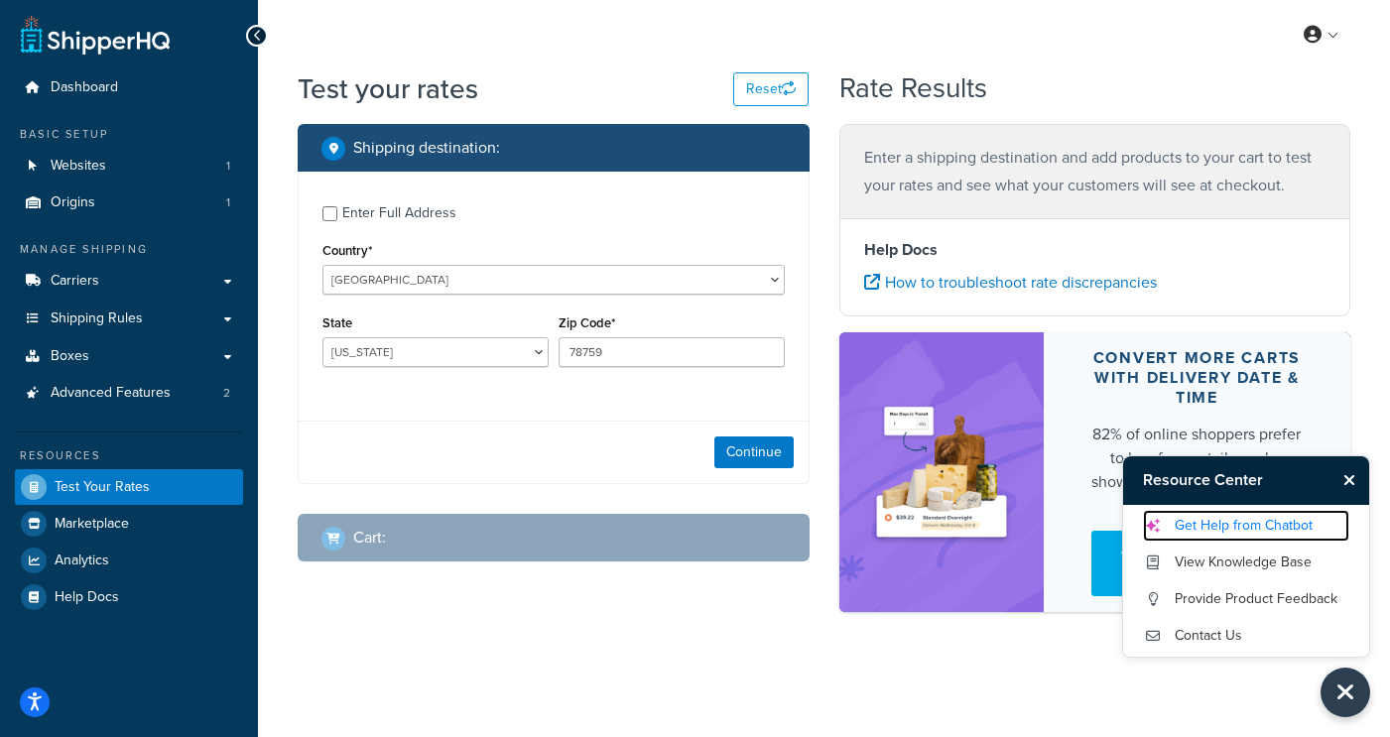
click at [1204, 526] on link "Get Help from Chatbot" at bounding box center [1246, 526] width 206 height 32
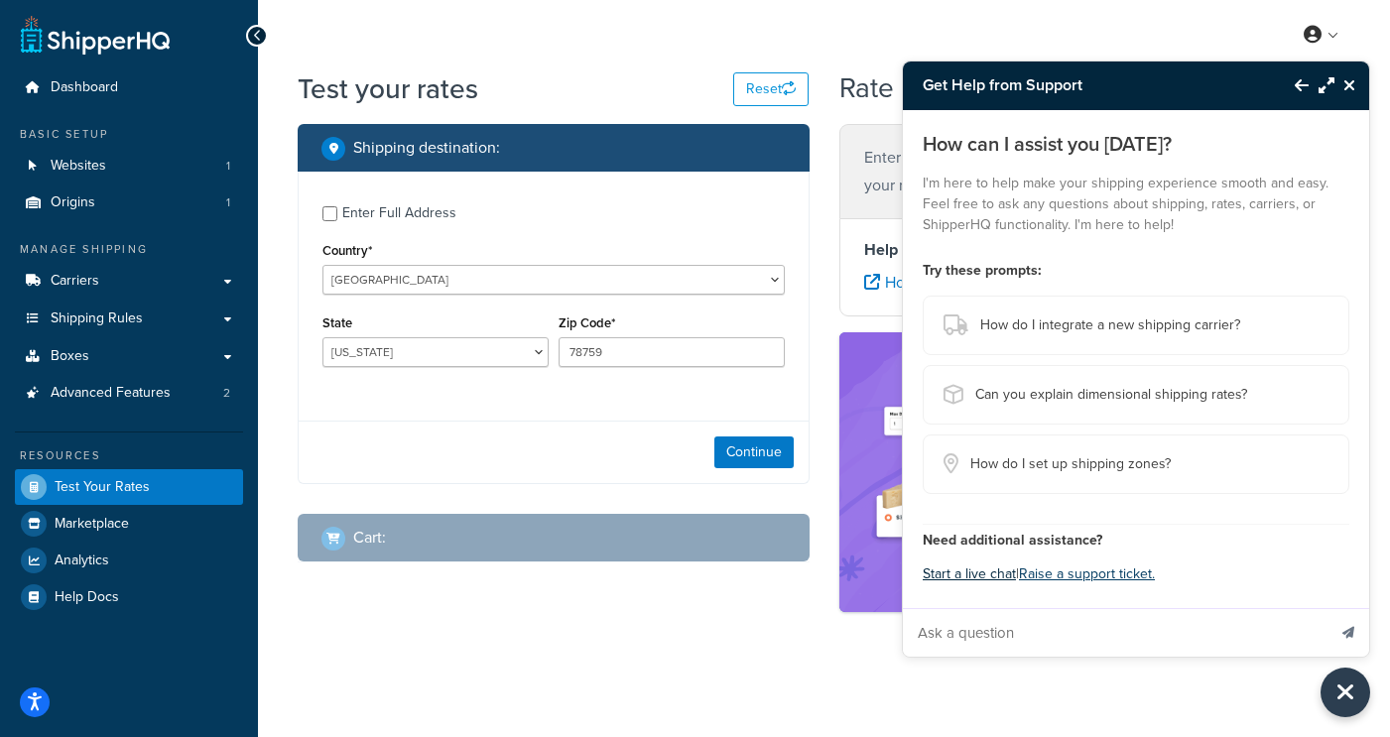
click at [977, 575] on button "Start a live chat" at bounding box center [969, 575] width 93 height 28
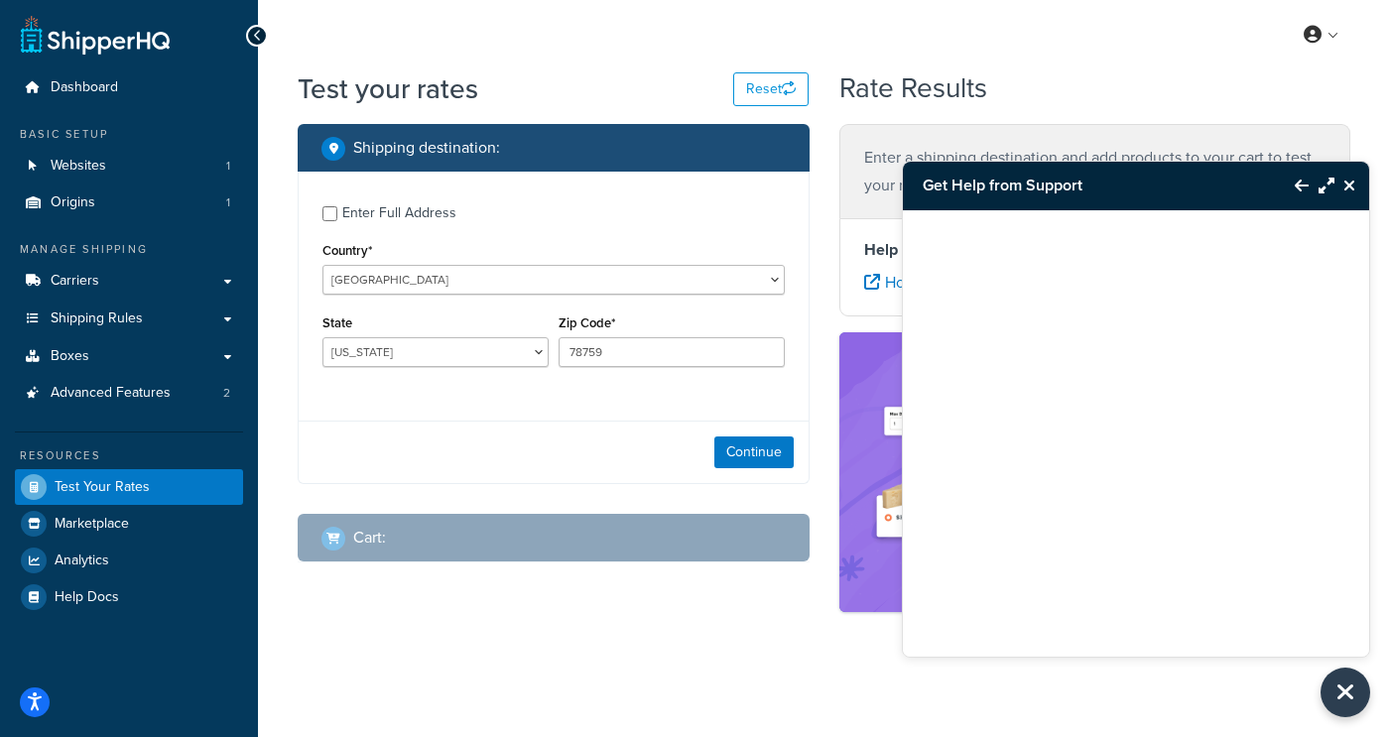
click at [1302, 187] on icon "Back to Resource Center" at bounding box center [1302, 186] width 14 height 16
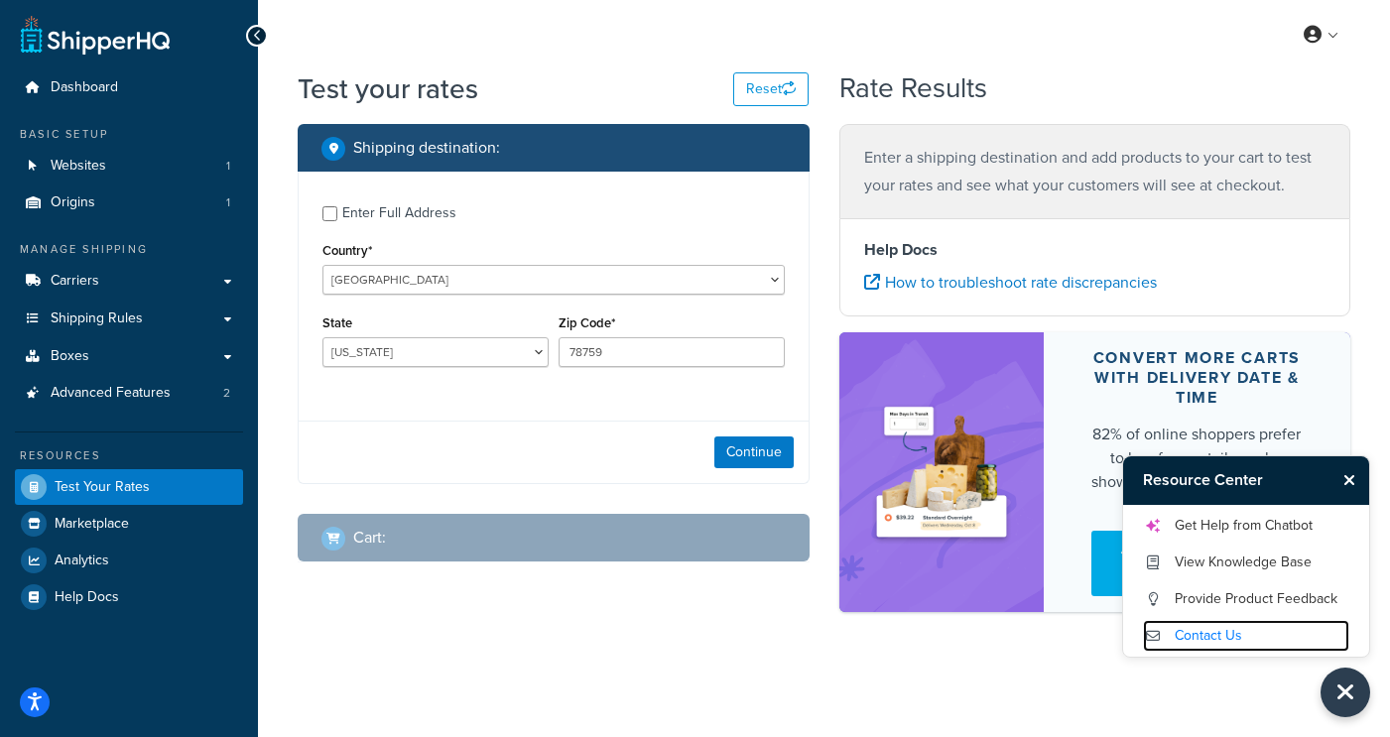
click at [1194, 634] on link "Contact Us" at bounding box center [1246, 636] width 206 height 32
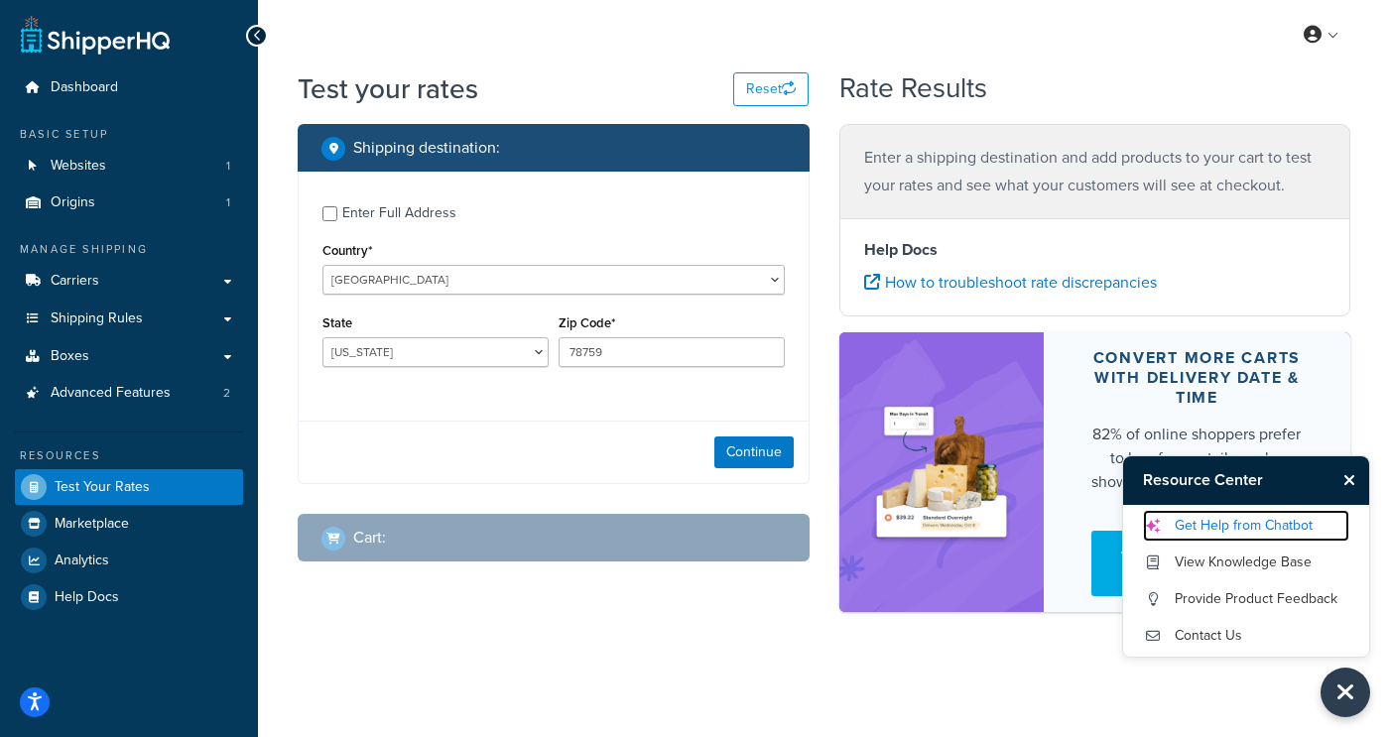
click at [1204, 526] on link "Get Help from Chatbot" at bounding box center [1246, 526] width 206 height 32
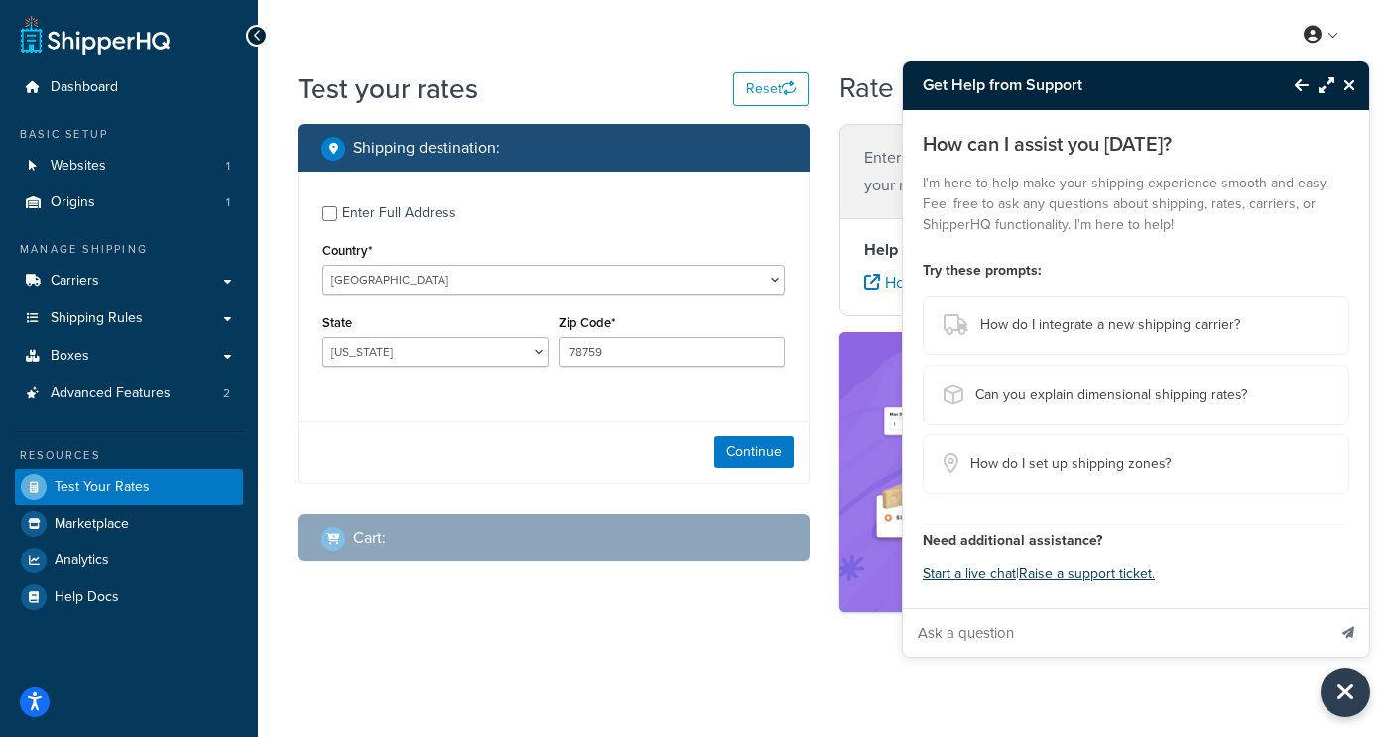
click at [1030, 631] on input "Ask a question" at bounding box center [1114, 633] width 423 height 48
type input "Hello"
click at [1328, 608] on button "Send message" at bounding box center [1349, 632] width 42 height 49
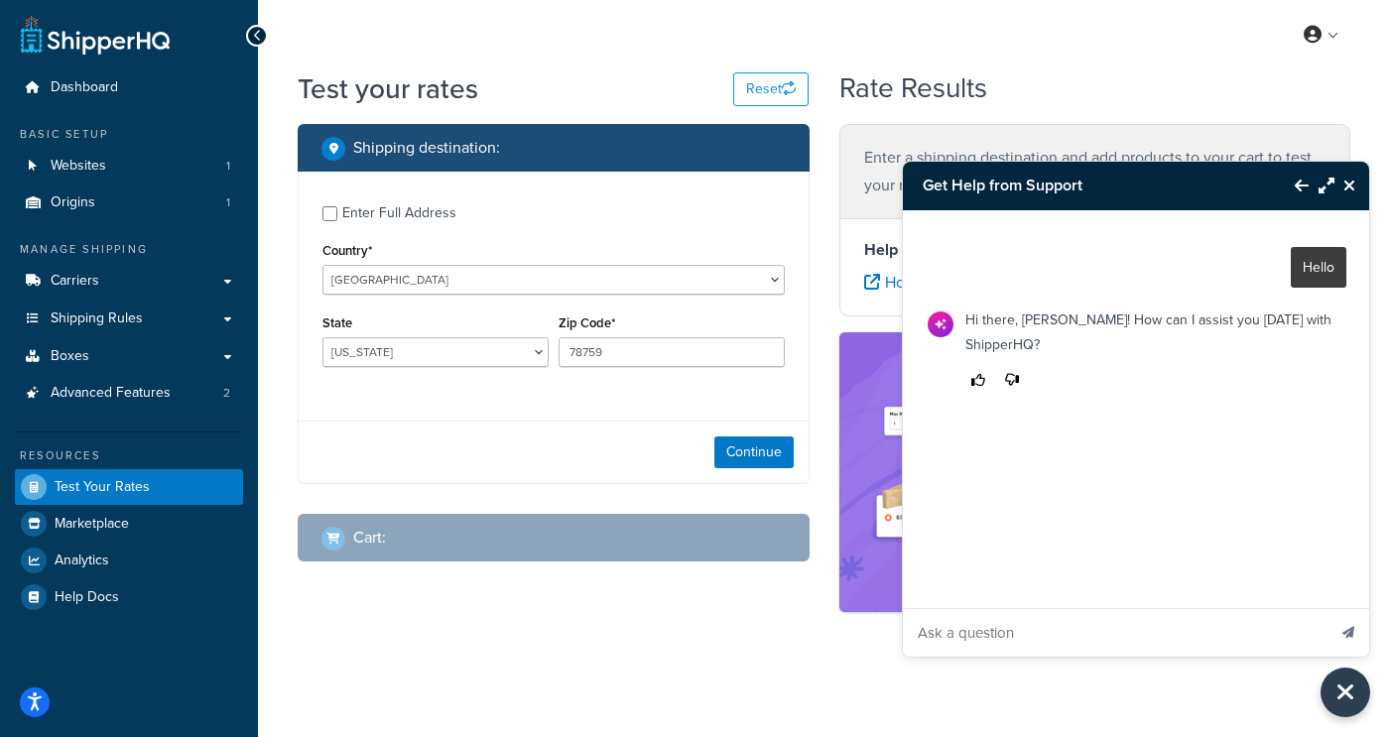
click at [1035, 633] on input "Ask a question" at bounding box center [1114, 633] width 423 height 48
type input "Can I start a live chat with a human"
click at [1328, 608] on button "Send message" at bounding box center [1349, 632] width 42 height 49
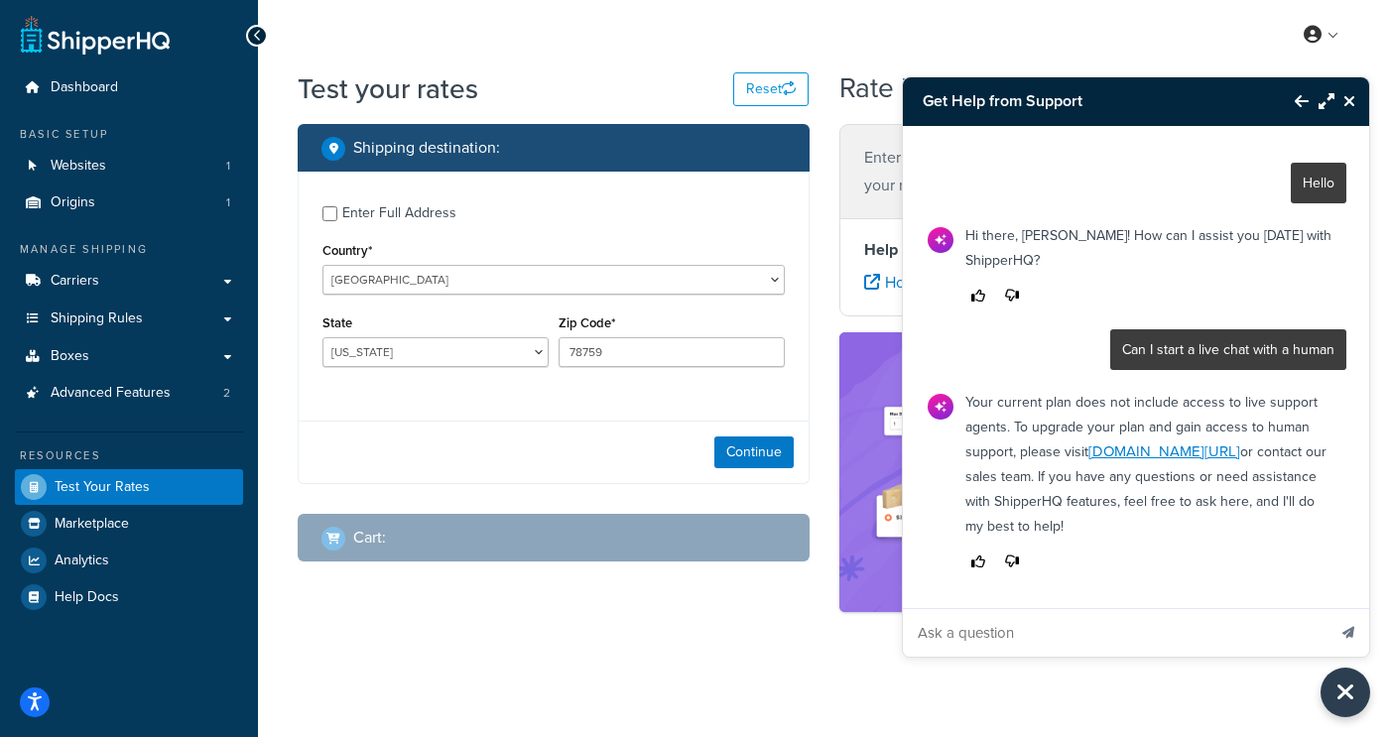
scroll to position [11, 0]
click at [1083, 629] on input "Ask a question" at bounding box center [1114, 633] width 423 height 48
click at [1298, 78] on button "Back to Resource Center" at bounding box center [1292, 101] width 34 height 46
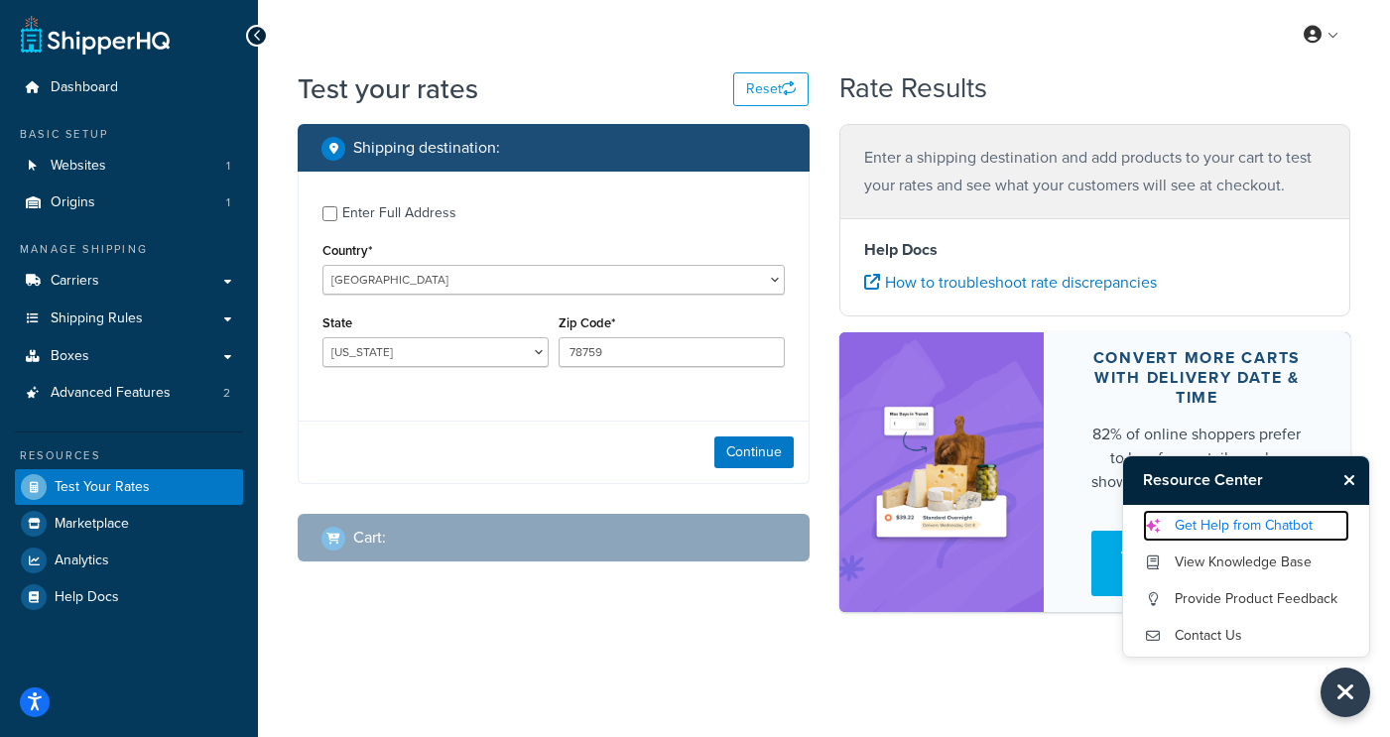
click at [1225, 523] on link "Get Help from Chatbot" at bounding box center [1246, 526] width 206 height 32
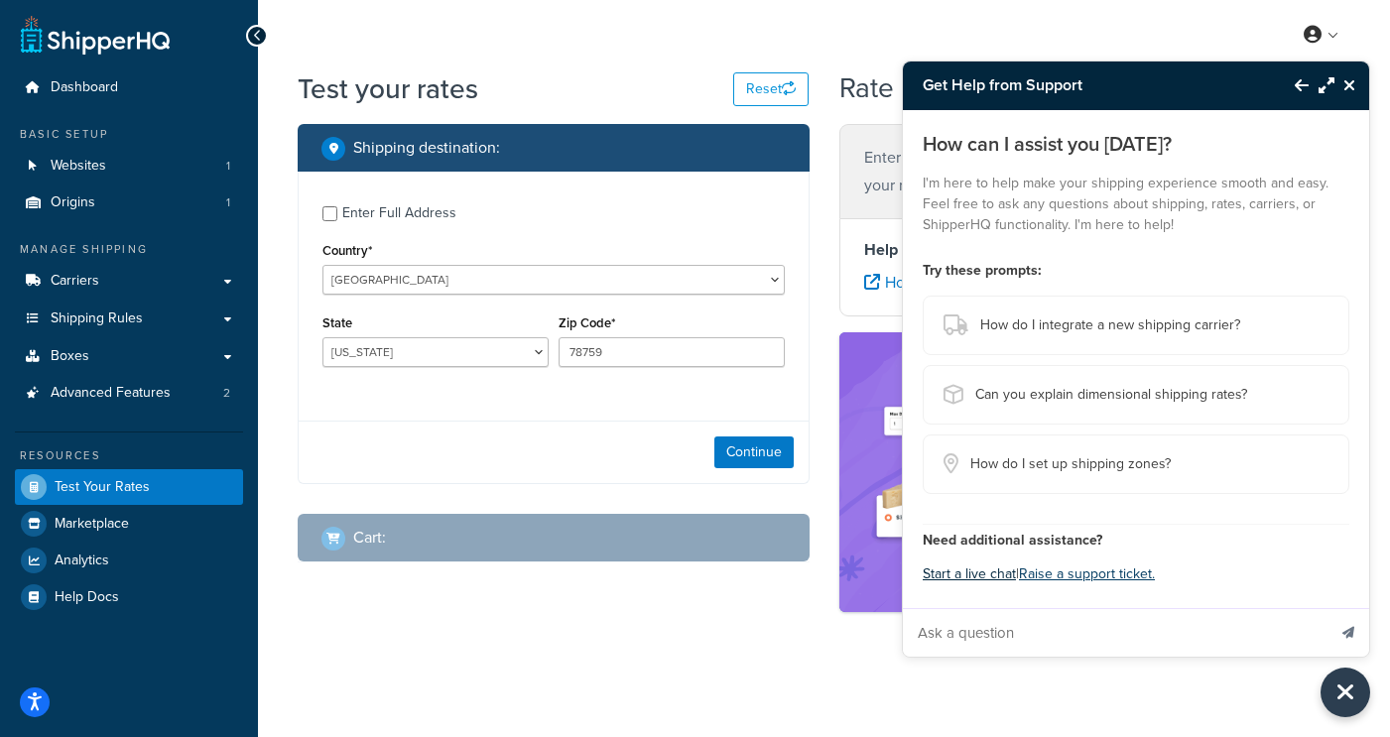
click at [954, 570] on button "Start a live chat" at bounding box center [969, 575] width 93 height 28
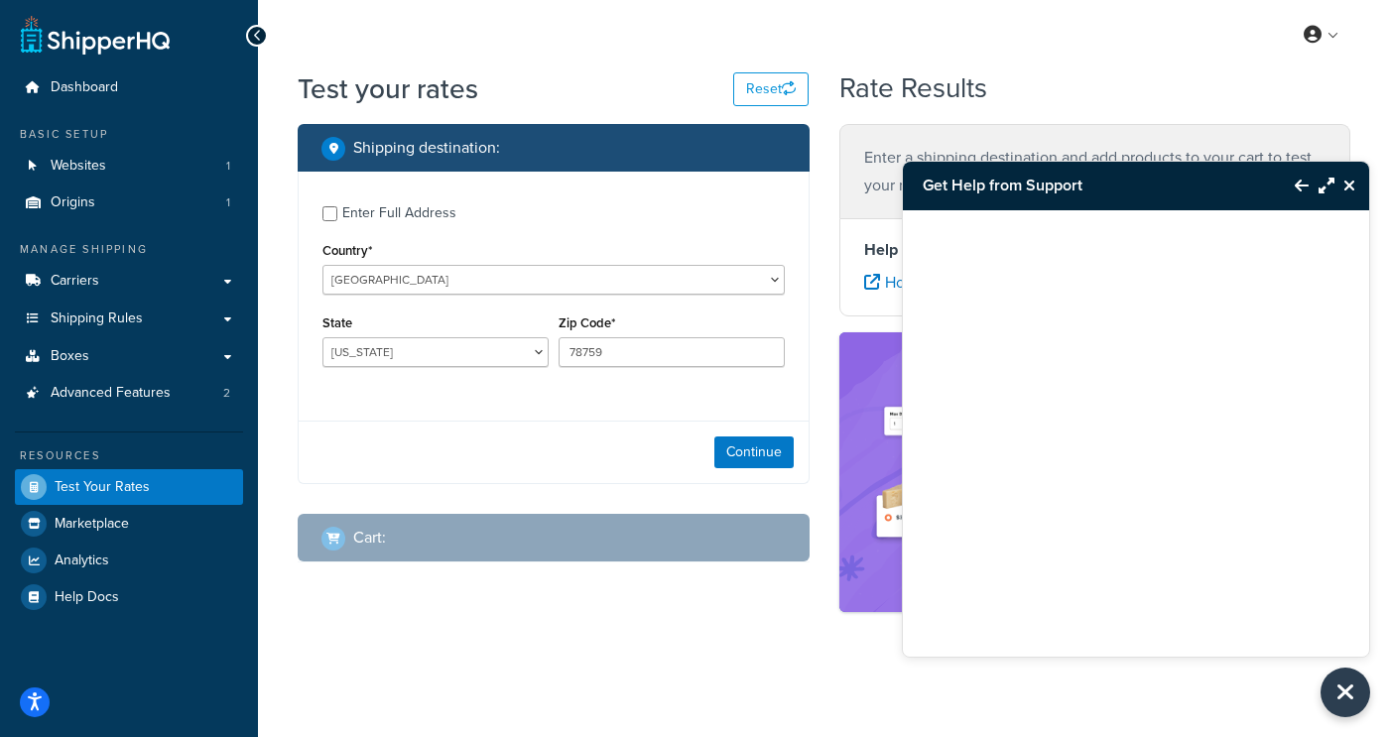
click at [1298, 186] on icon "Back to Resource Center" at bounding box center [1302, 186] width 14 height 16
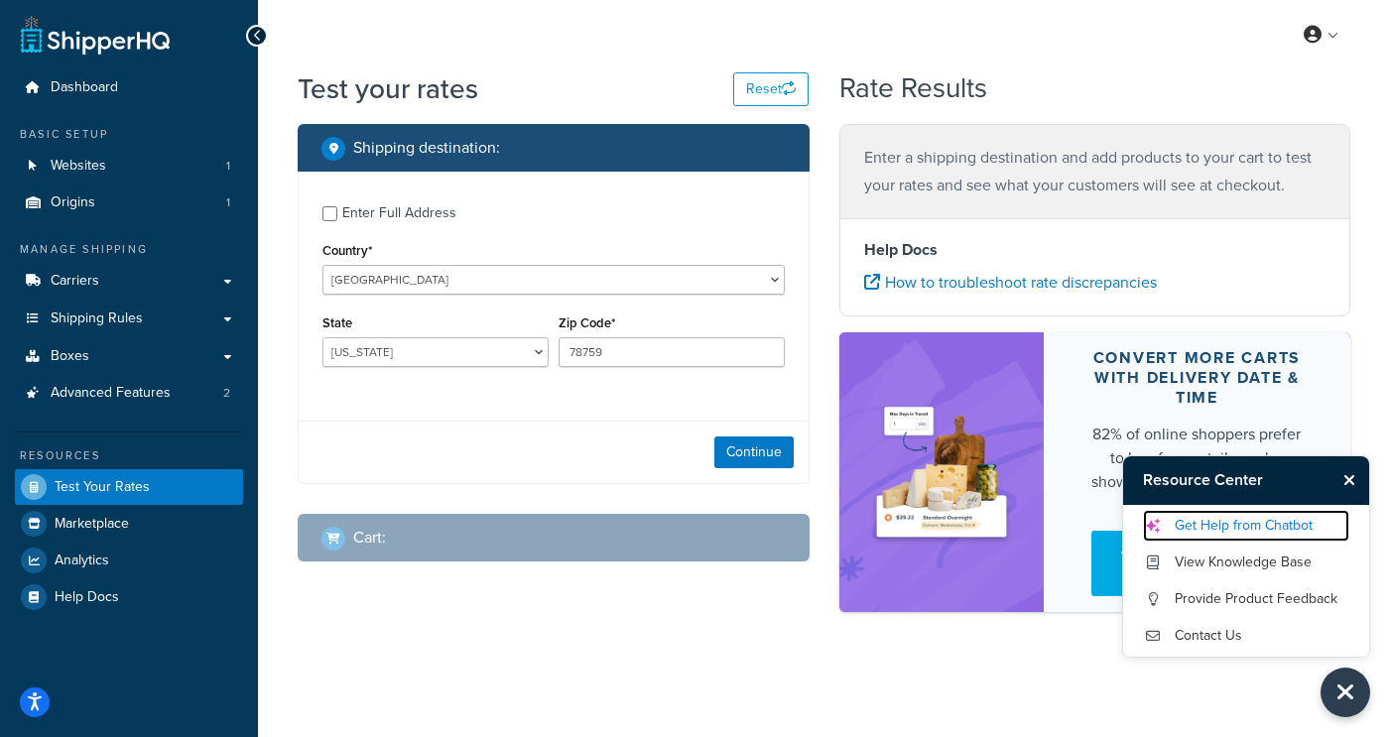
click at [1231, 519] on link "Get Help from Chatbot" at bounding box center [1246, 526] width 206 height 32
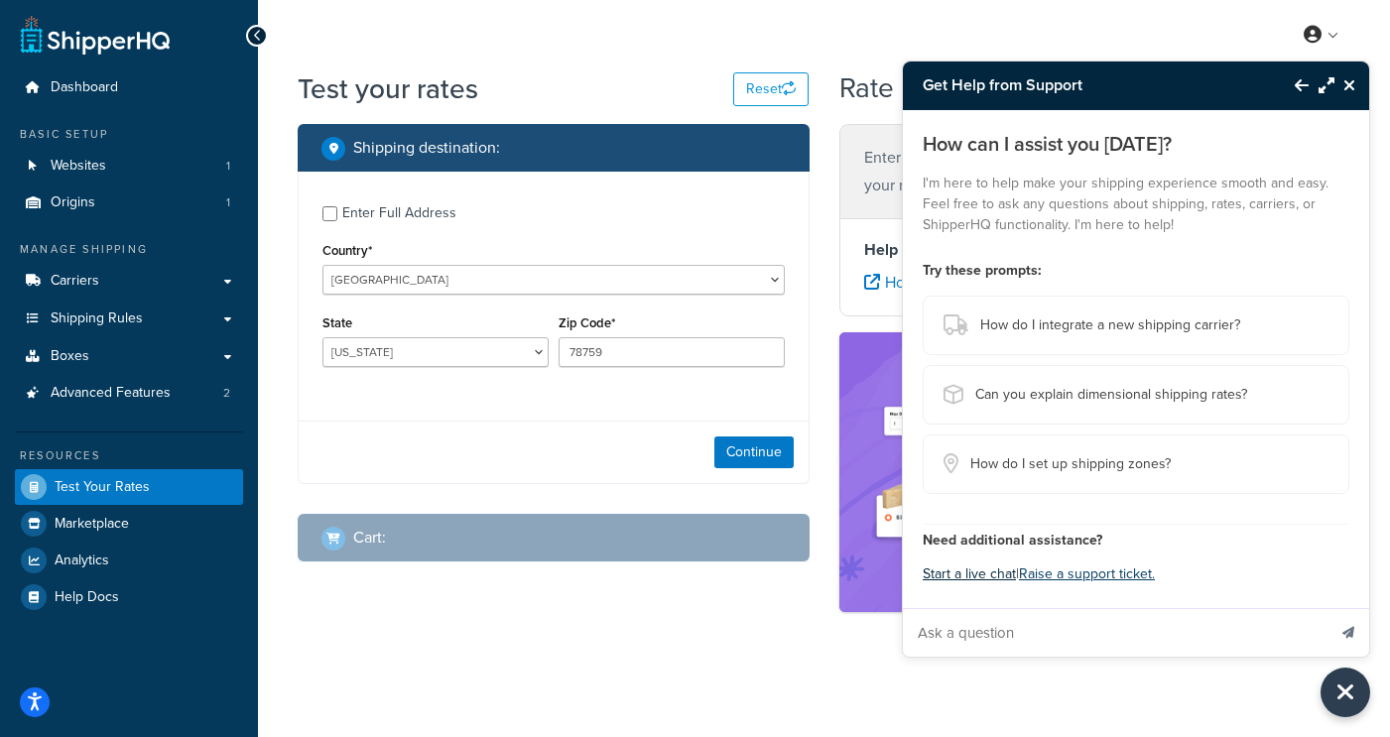
click at [1003, 576] on button "Start a live chat" at bounding box center [969, 575] width 93 height 28
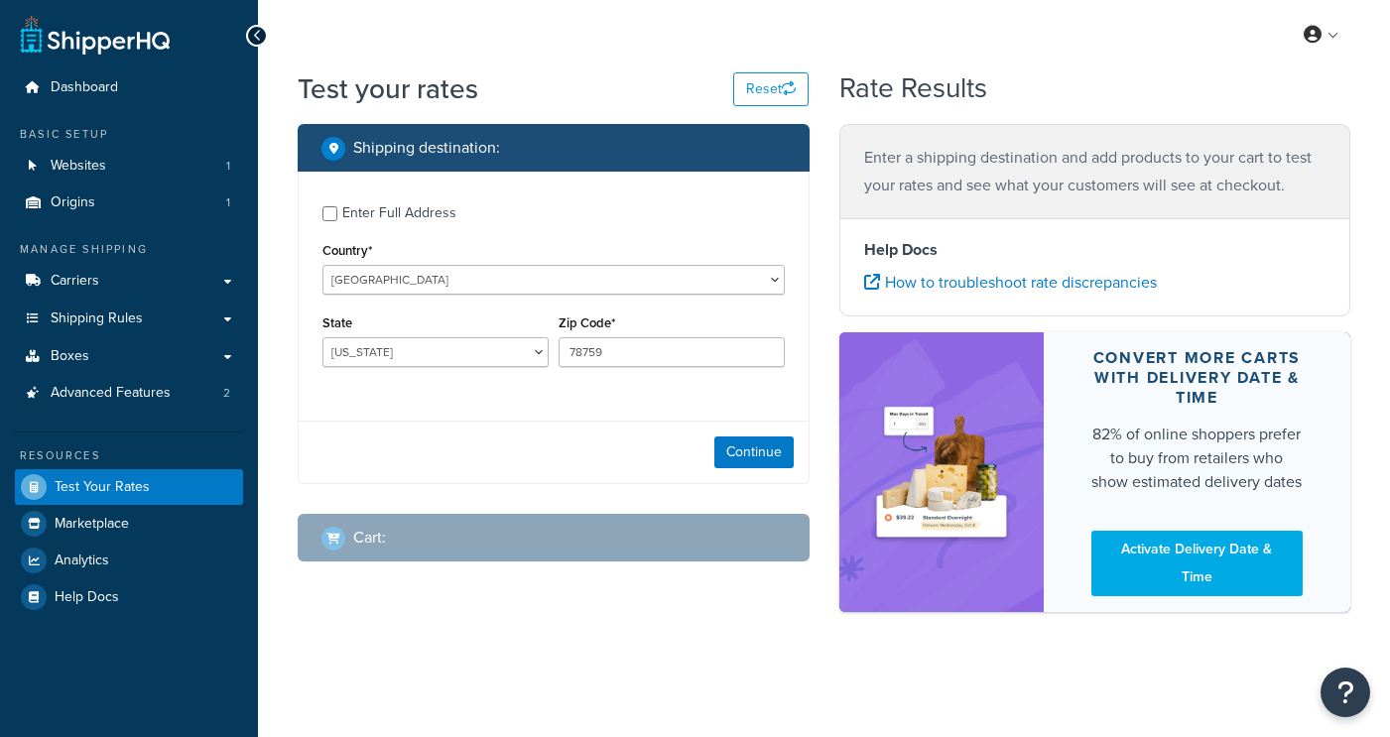
select select "[GEOGRAPHIC_DATA]"
click at [1343, 696] on icon "Open Resource Center" at bounding box center [1345, 693] width 19 height 28
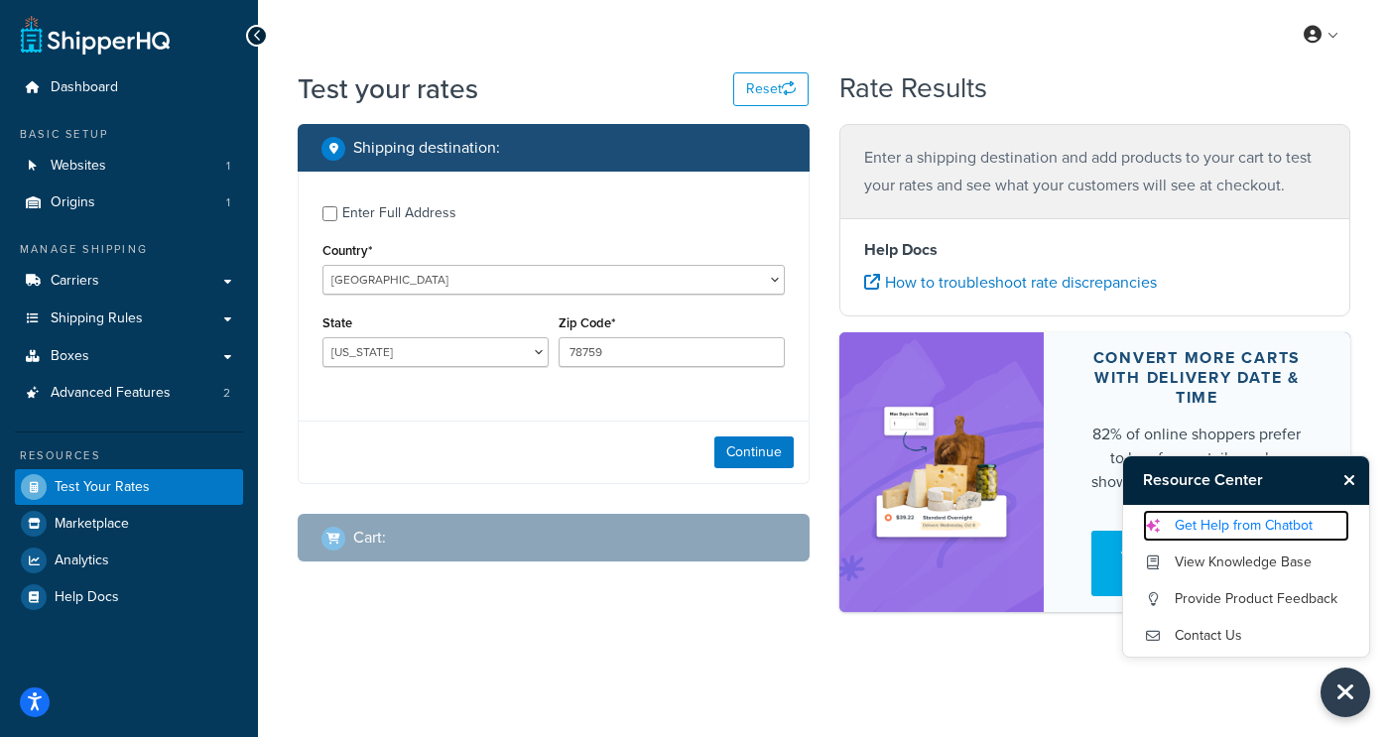
click at [1223, 530] on link "Get Help from Chatbot" at bounding box center [1246, 526] width 206 height 32
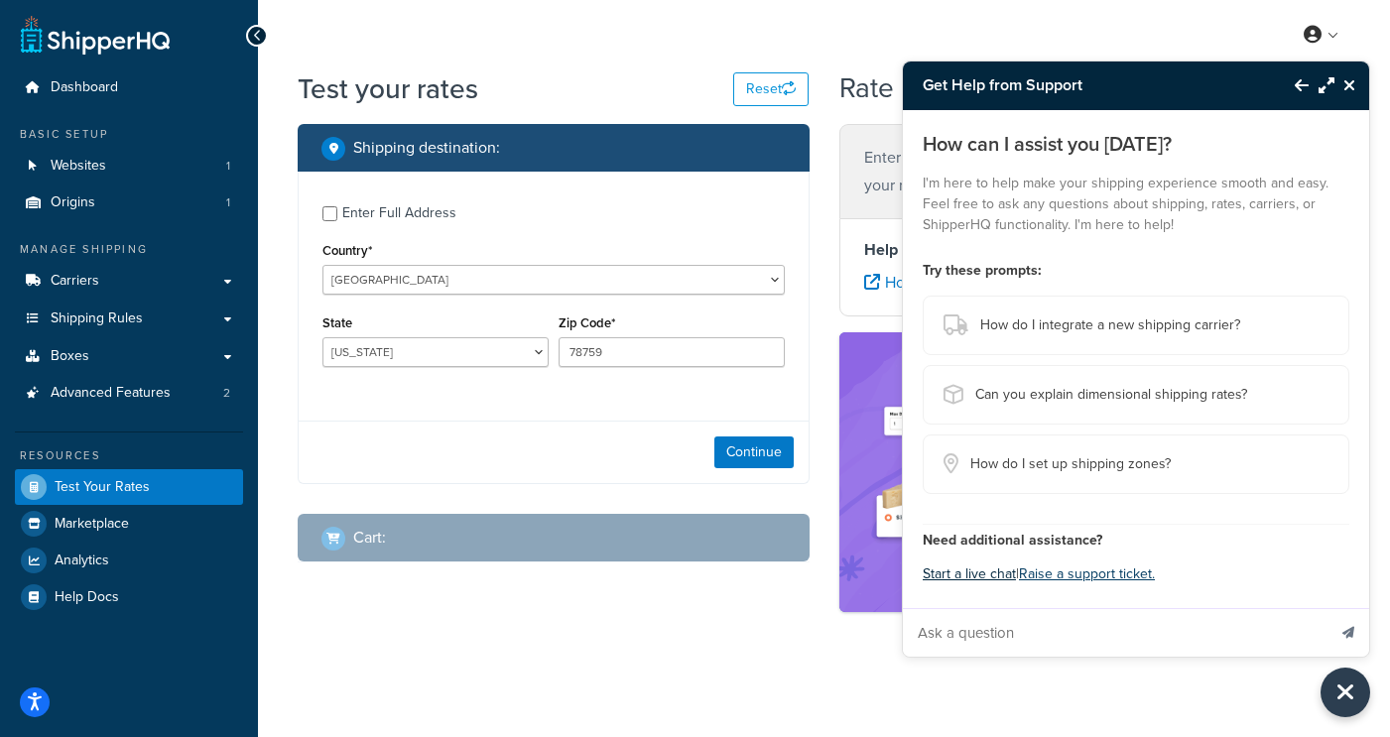
click at [998, 575] on button "Start a live chat" at bounding box center [969, 575] width 93 height 28
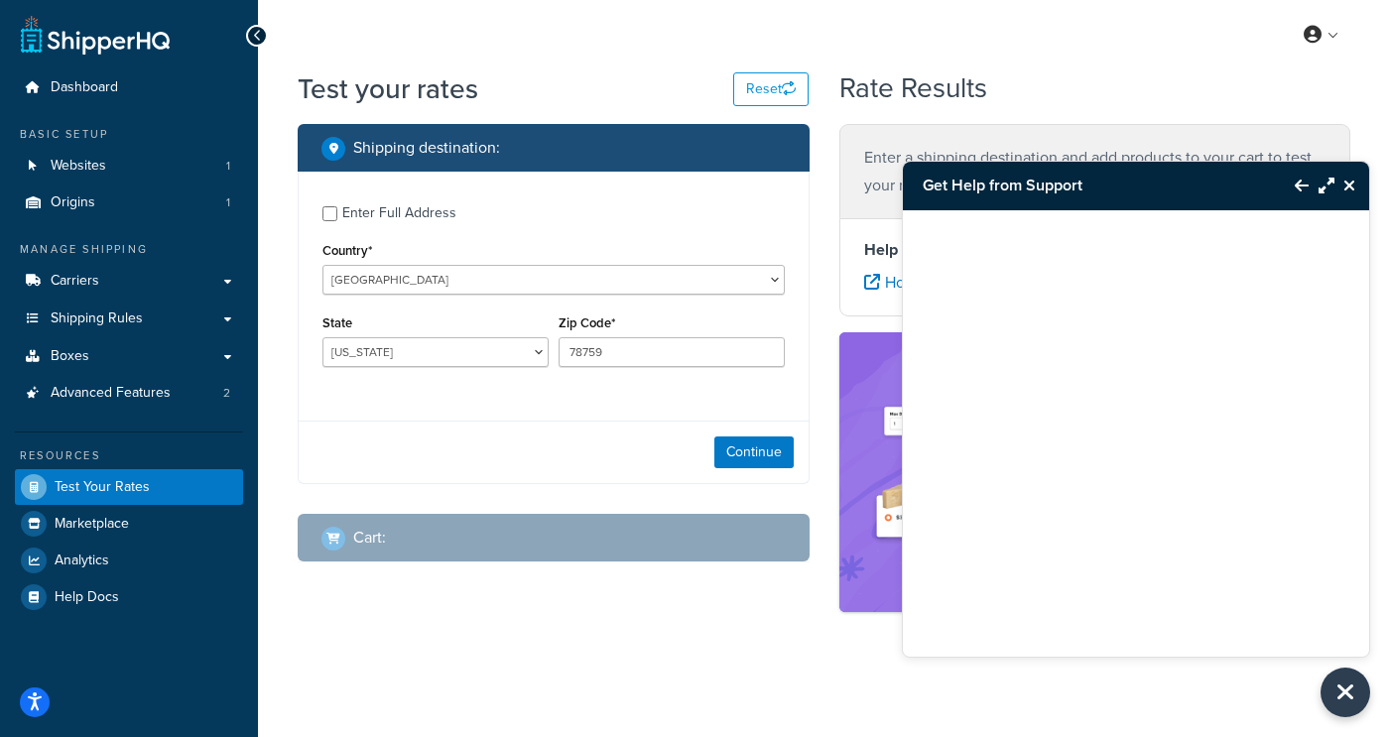
click at [1305, 175] on button "Back to Resource Center" at bounding box center [1292, 186] width 34 height 46
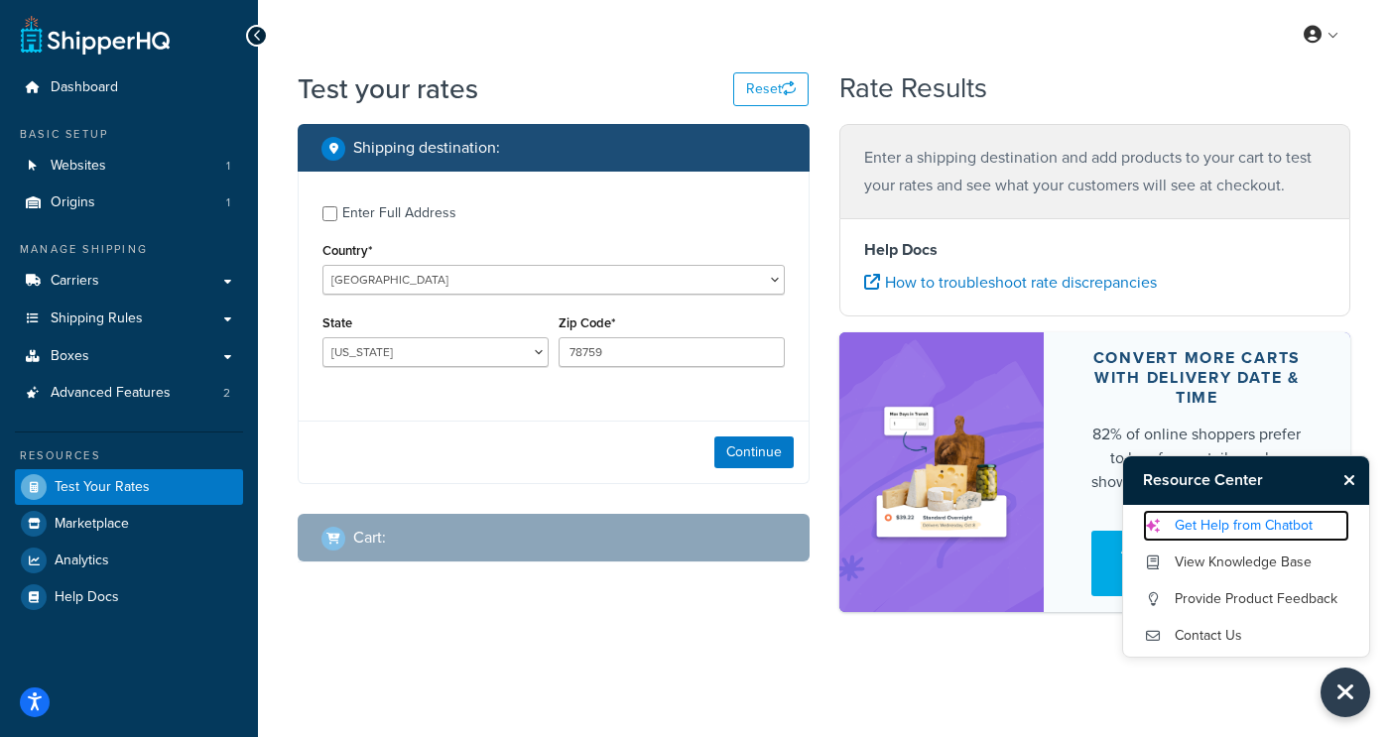
click at [1223, 518] on link "Get Help from Chatbot" at bounding box center [1246, 526] width 206 height 32
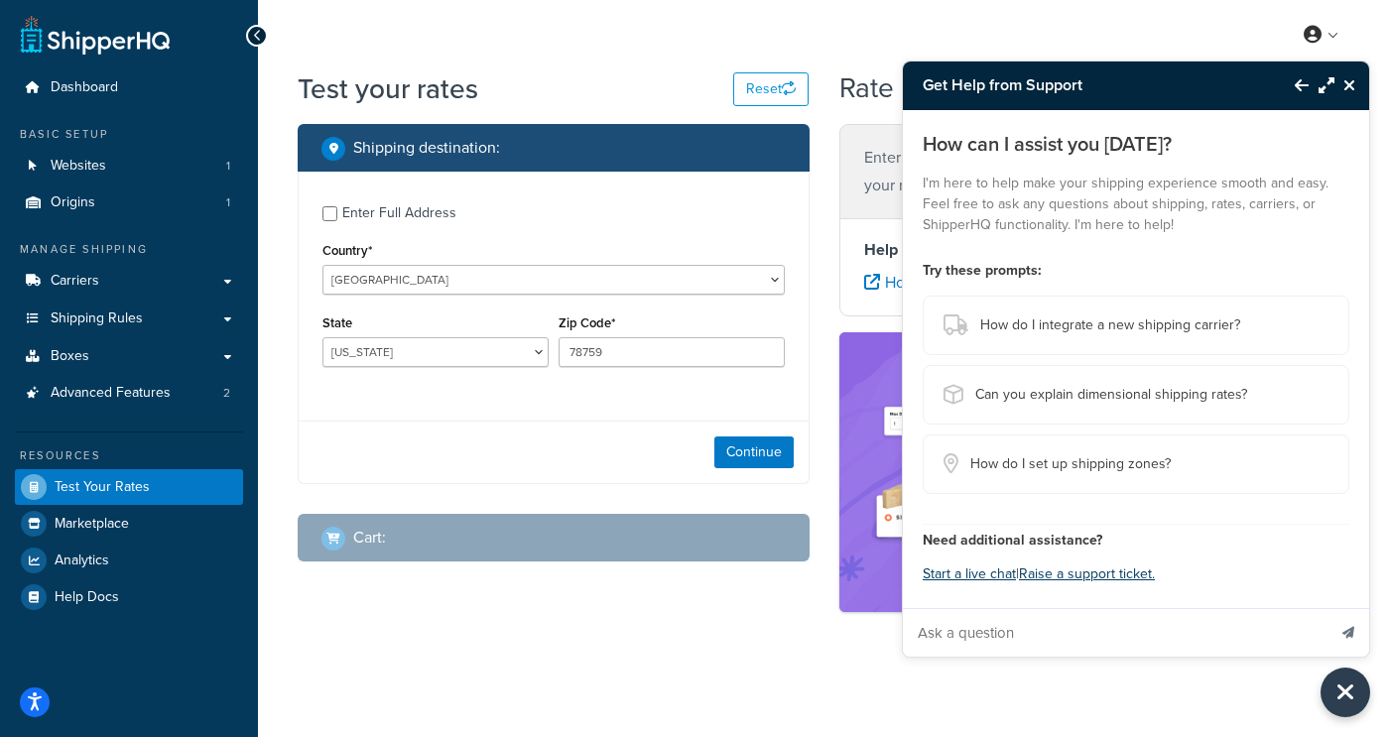
click at [998, 637] on input "Ask a question" at bounding box center [1114, 633] width 423 height 48
type input "Why are my ShipperHQ live rates not showing?"
click at [1328, 608] on button "Send message" at bounding box center [1349, 632] width 42 height 49
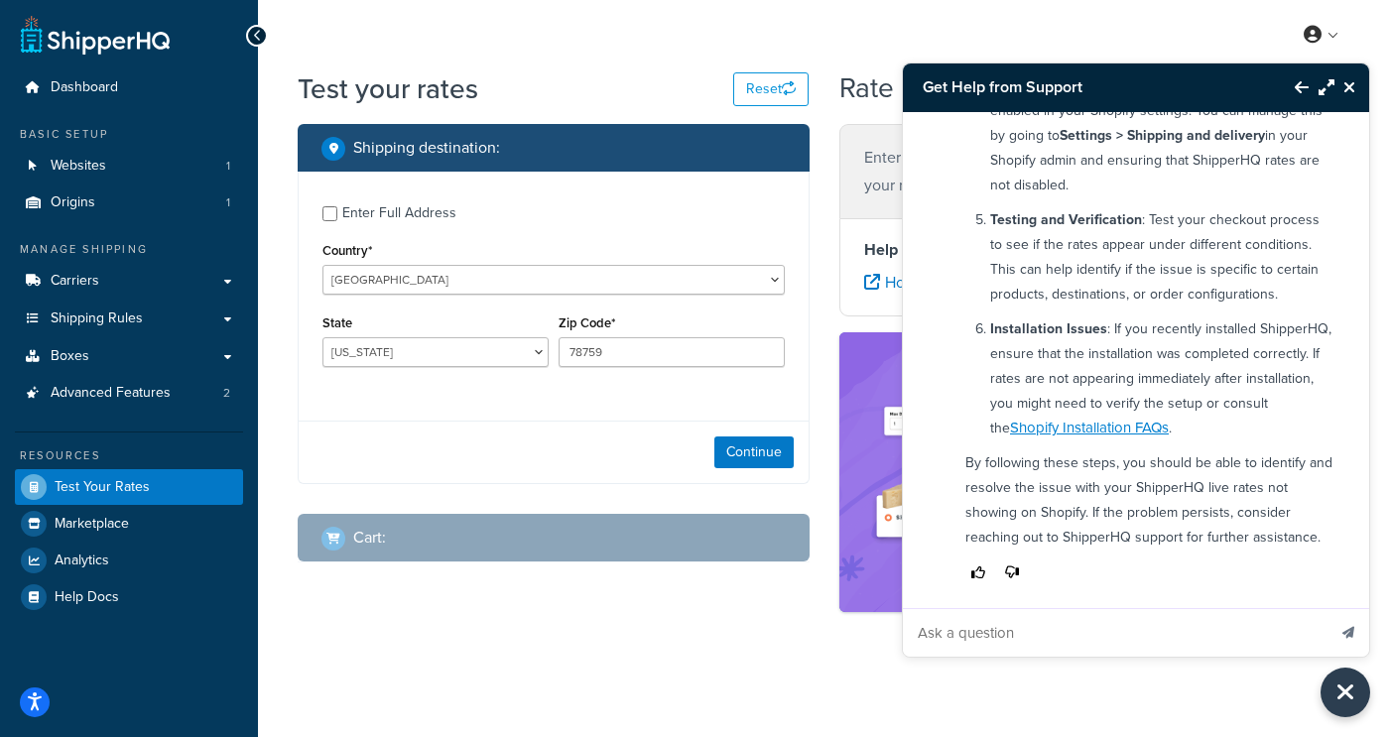
scroll to position [636, 0]
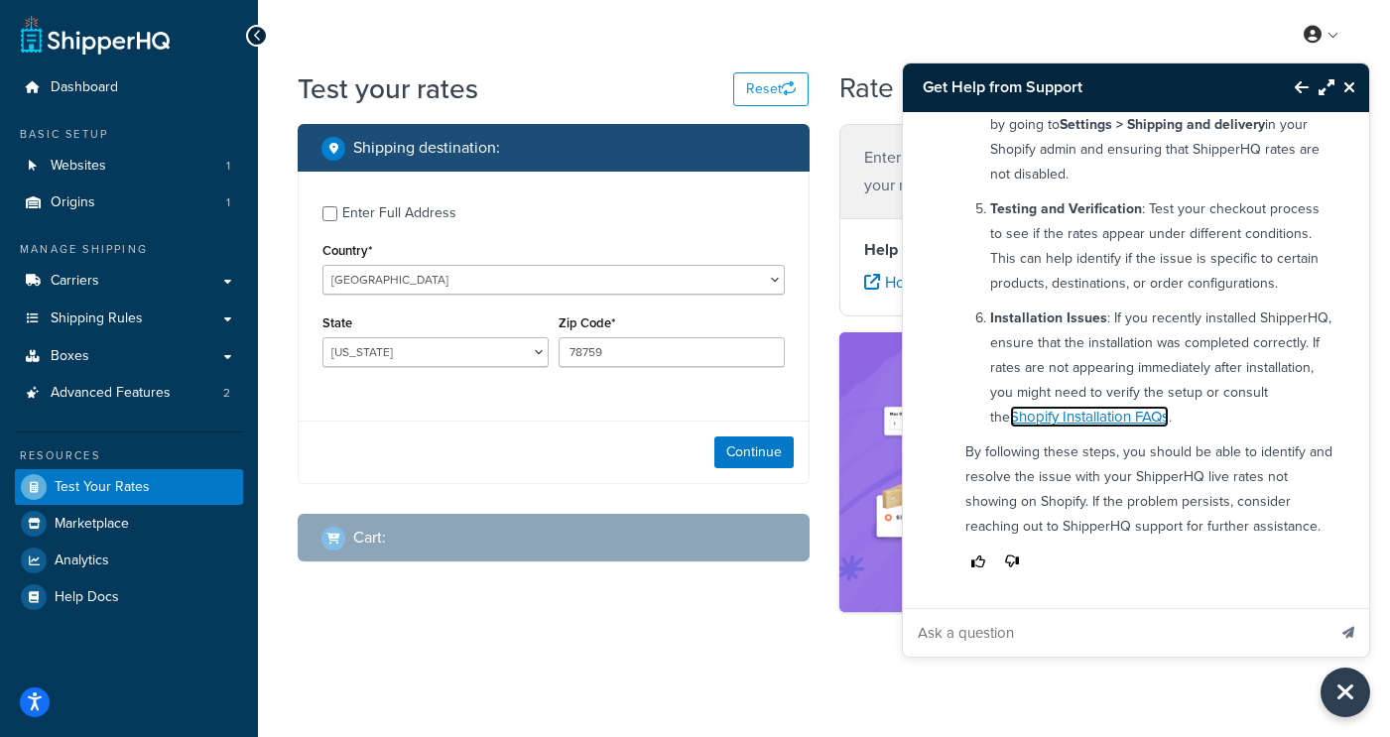
click at [1047, 415] on link "Shopify Installation FAQs" at bounding box center [1089, 417] width 159 height 22
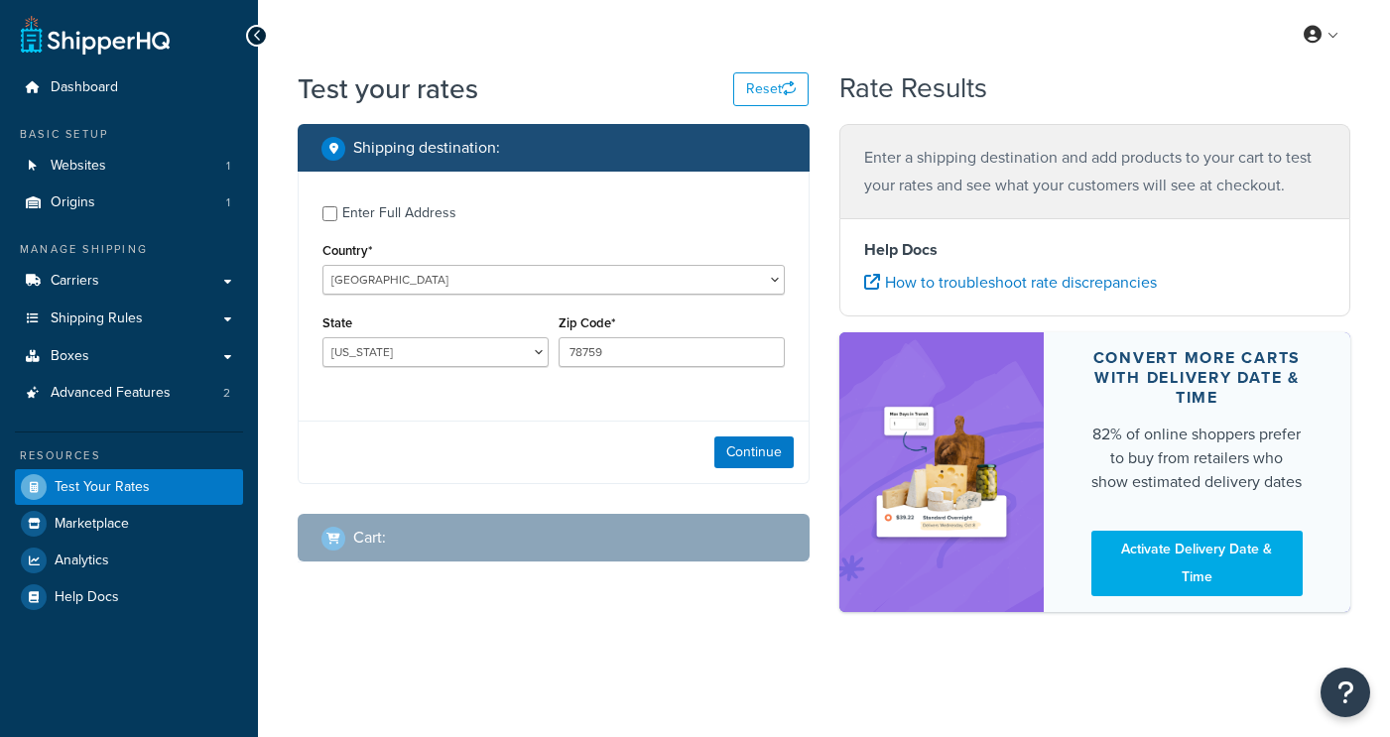
select select "[GEOGRAPHIC_DATA]"
click at [1348, 696] on icon "Open Resource Center" at bounding box center [1345, 693] width 19 height 28
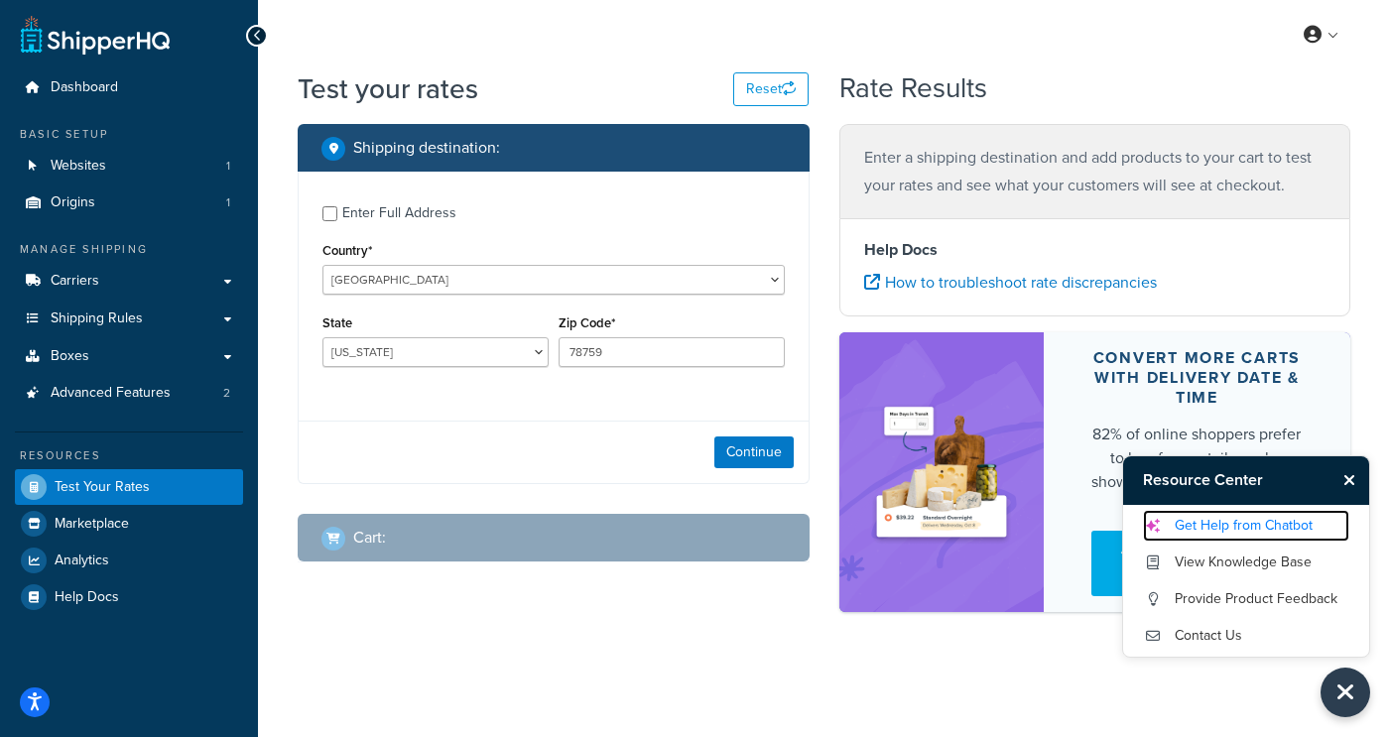
click at [1207, 530] on link "Get Help from Chatbot" at bounding box center [1246, 526] width 206 height 32
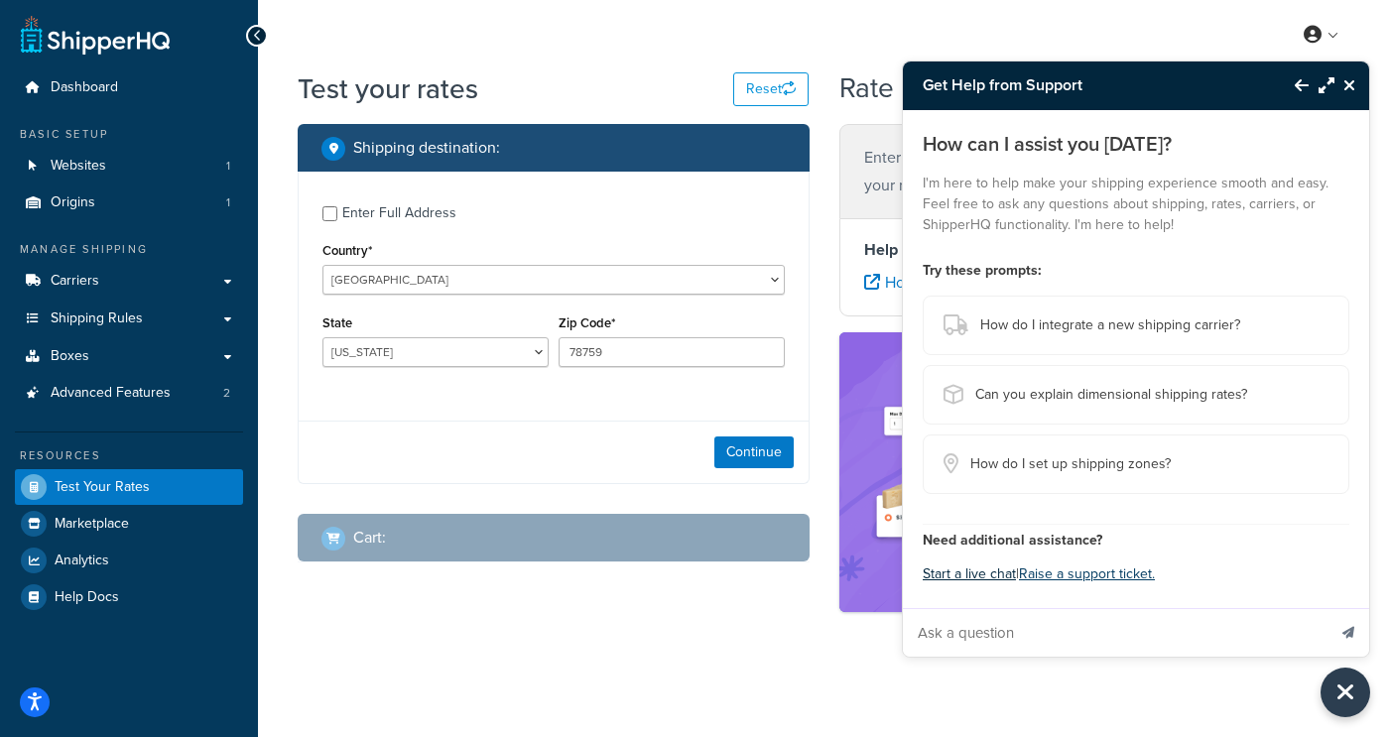
click at [965, 570] on button "Start a live chat" at bounding box center [969, 575] width 93 height 28
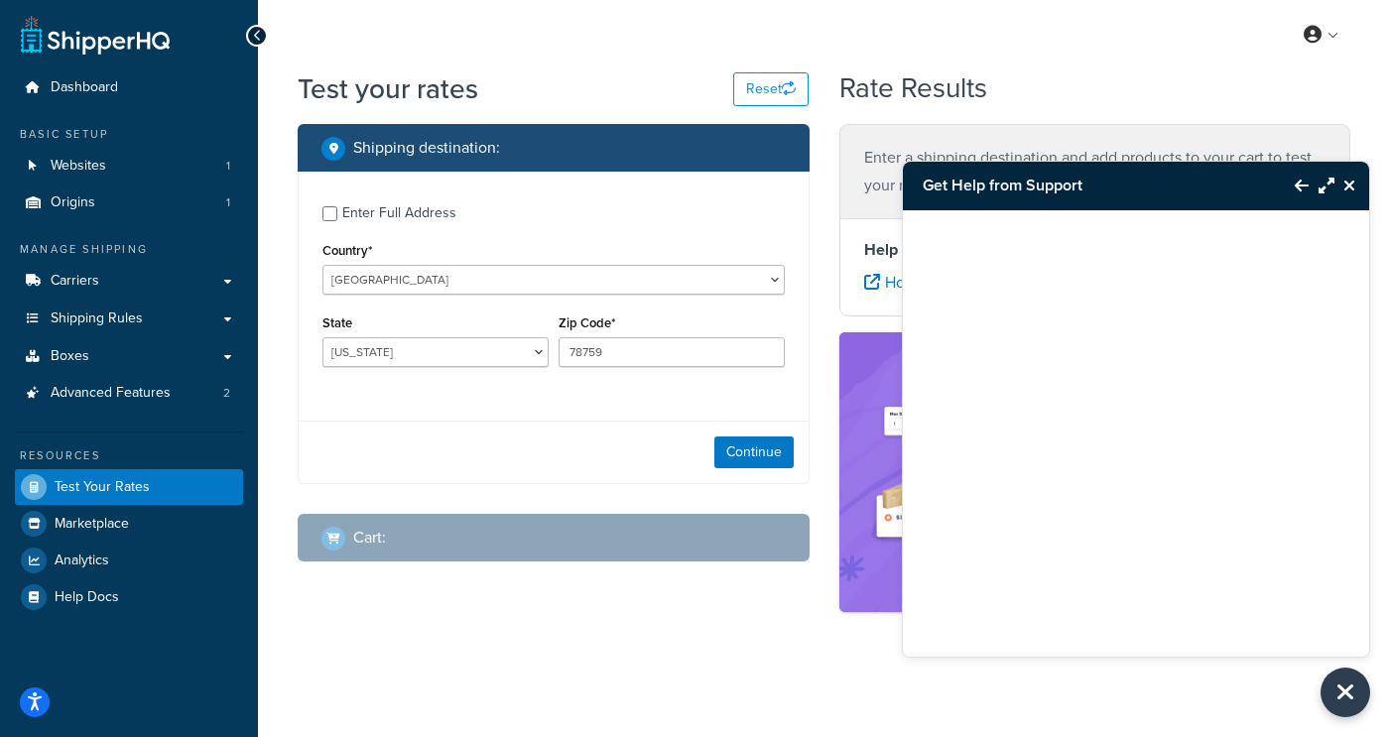
click at [1021, 207] on h3 "Get Help from Support" at bounding box center [1089, 186] width 372 height 48
click at [1021, 224] on div at bounding box center [1136, 408] width 466 height 397
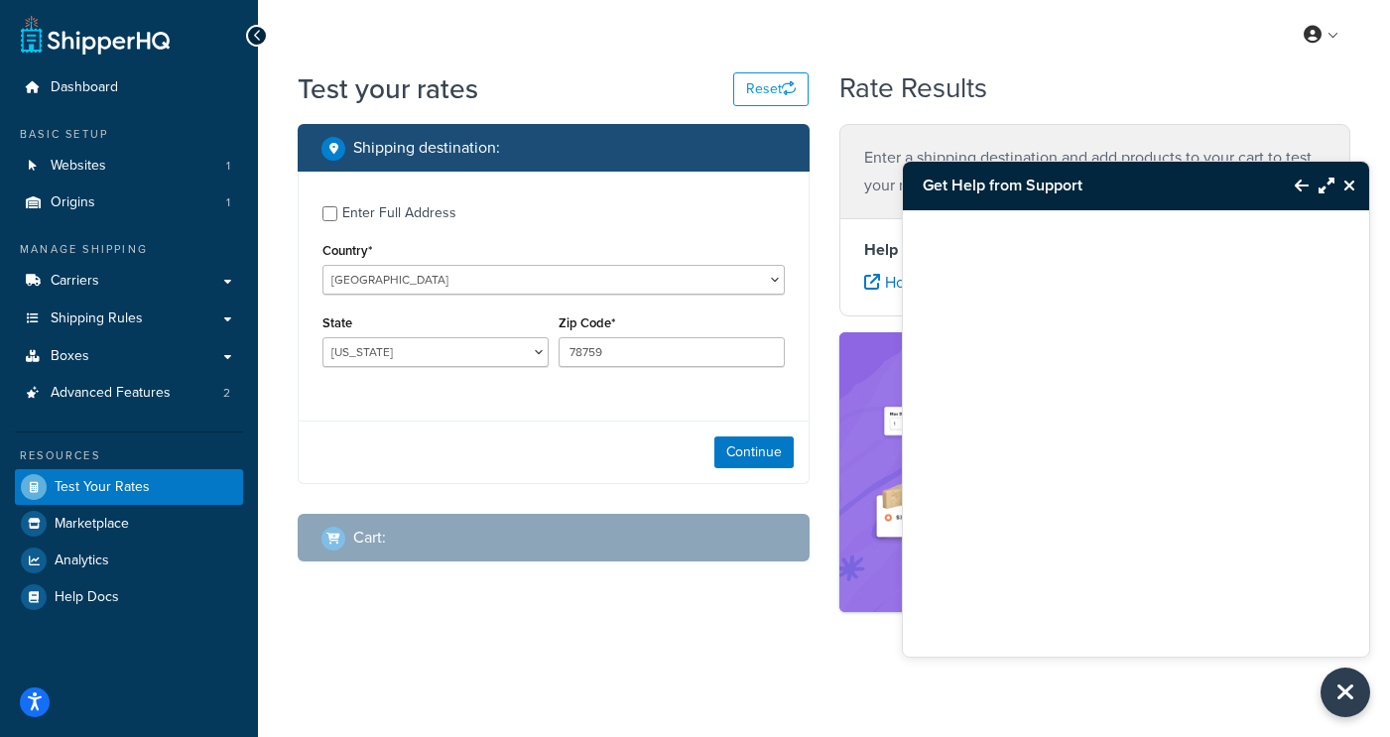
click at [1021, 224] on div at bounding box center [1136, 408] width 466 height 397
click at [1354, 187] on icon "Close Resource Center" at bounding box center [1349, 186] width 12 height 16
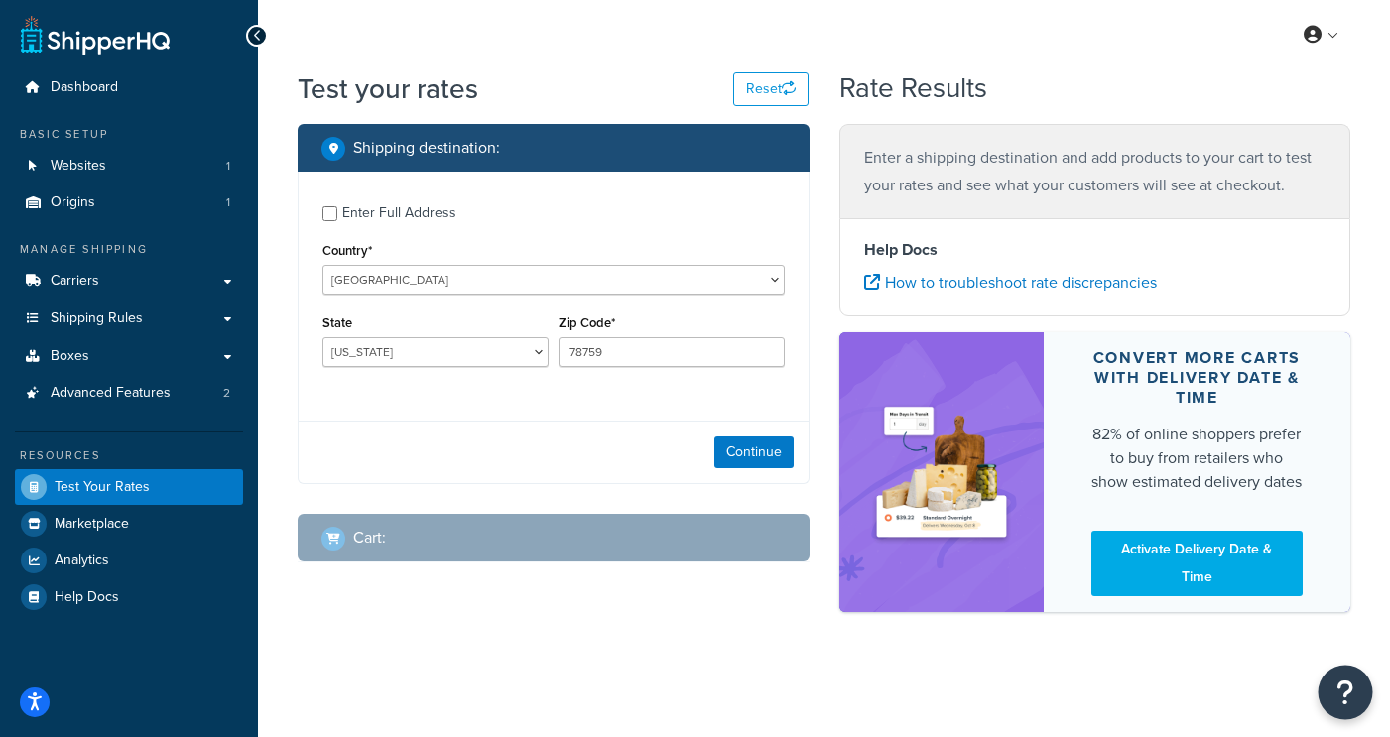
click at [1345, 713] on button "Open Resource Center" at bounding box center [1346, 693] width 55 height 55
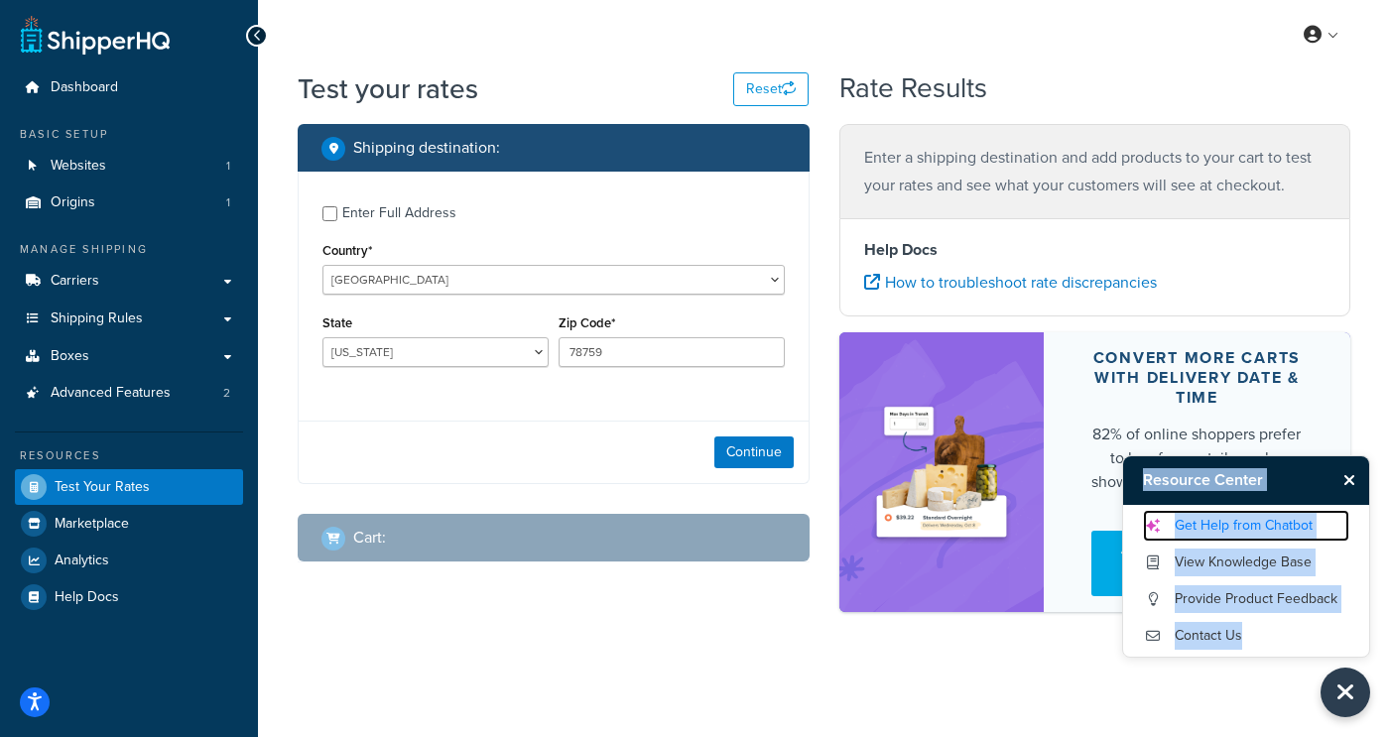
click at [1199, 526] on link "Get Help from Chatbot" at bounding box center [1246, 526] width 206 height 32
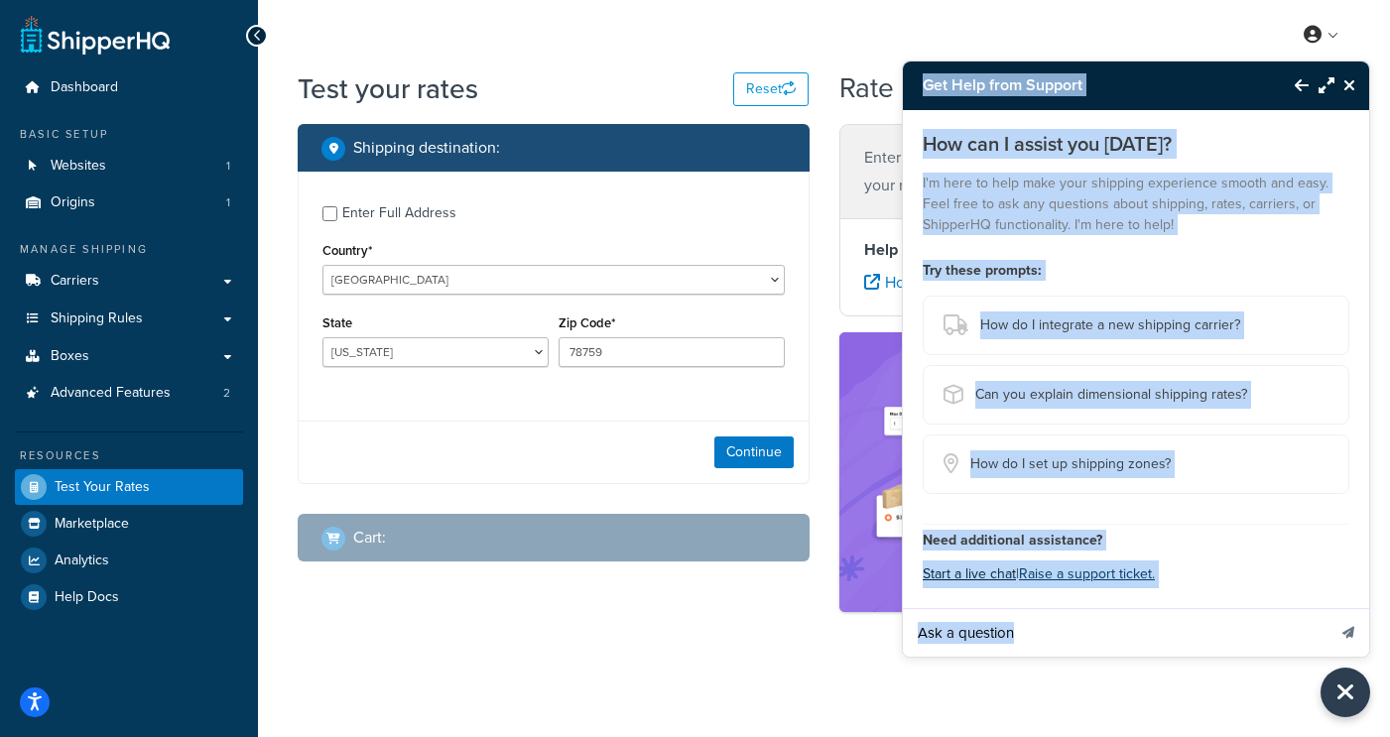
click at [980, 573] on button "Start a live chat" at bounding box center [969, 575] width 93 height 28
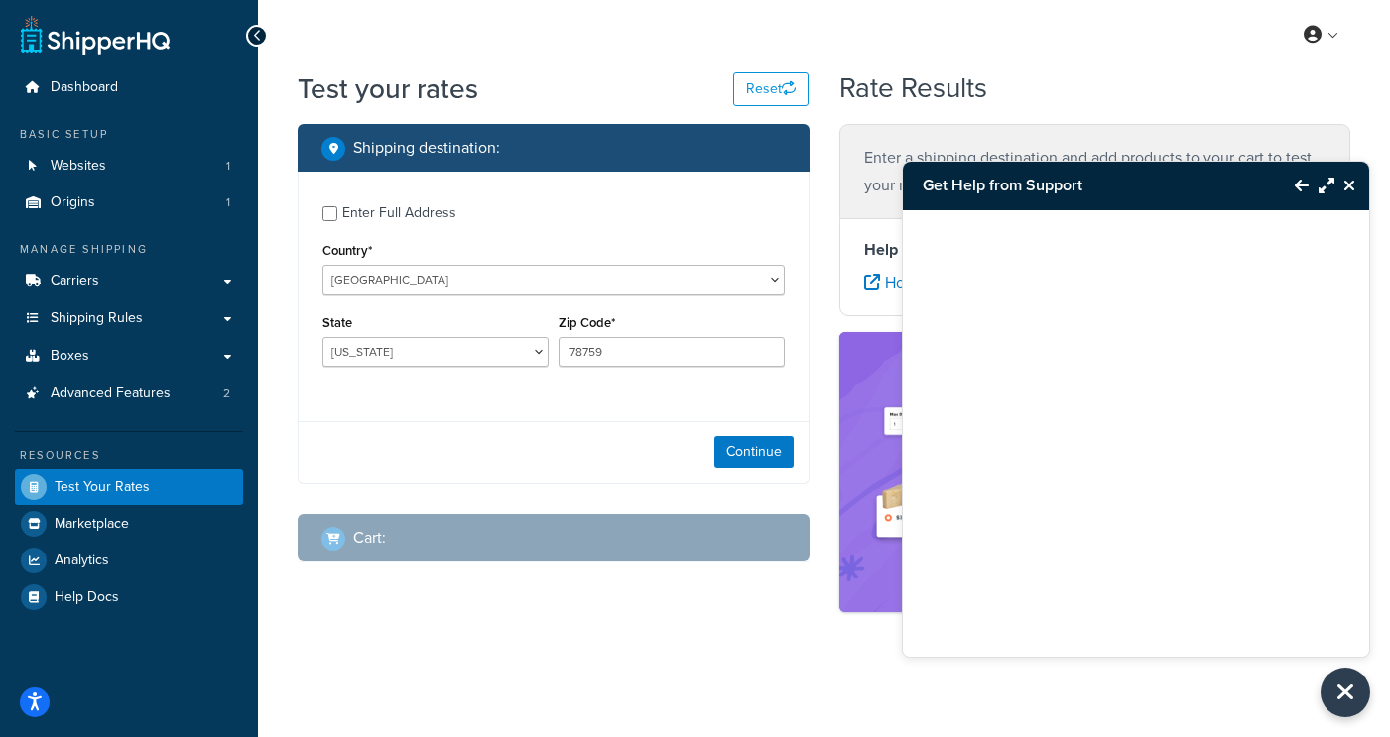
click at [1054, 270] on div at bounding box center [1136, 408] width 466 height 397
click at [1350, 184] on icon "Close Resource Center" at bounding box center [1349, 186] width 12 height 16
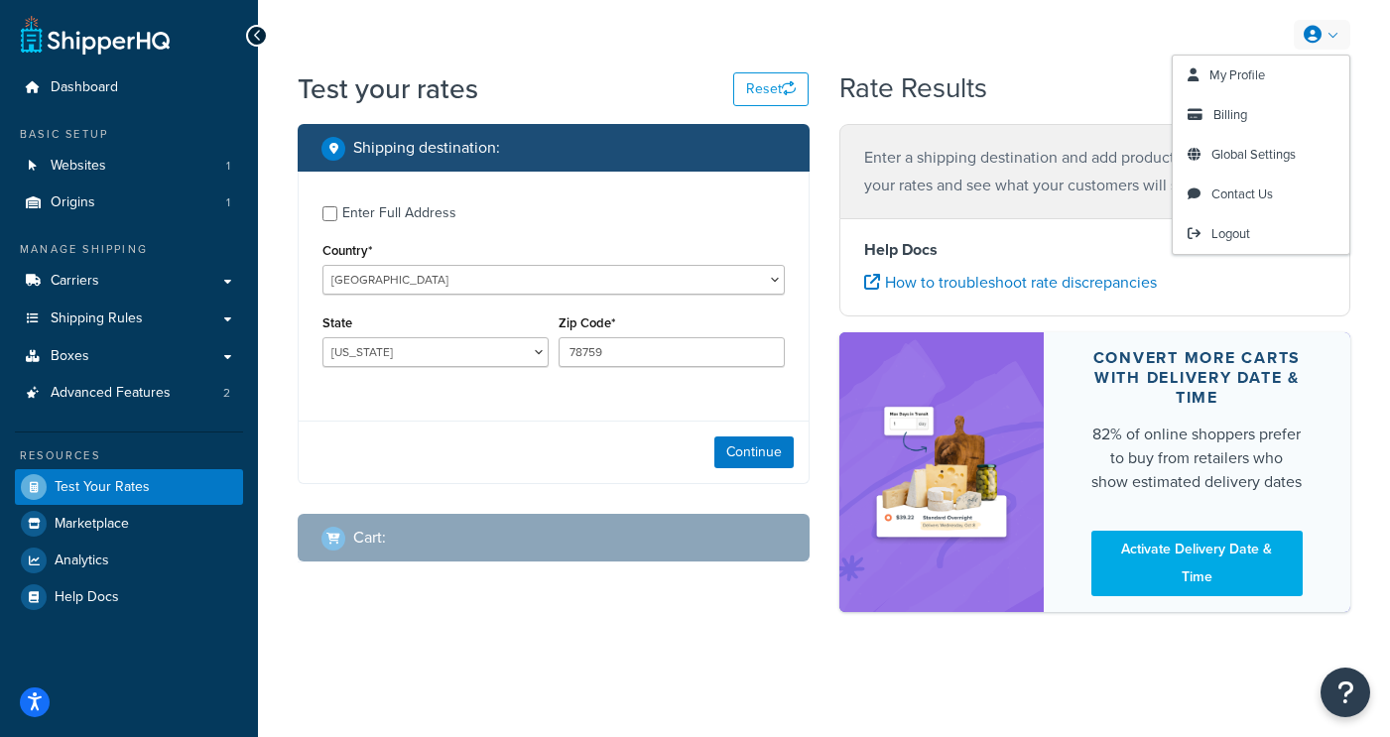
click at [1314, 31] on icon at bounding box center [1313, 35] width 18 height 18
click at [1245, 188] on span "Contact Us" at bounding box center [1242, 194] width 62 height 19
click at [616, 39] on div "My Profile Billing Global Settings Contact Us Logout" at bounding box center [824, 34] width 1132 height 69
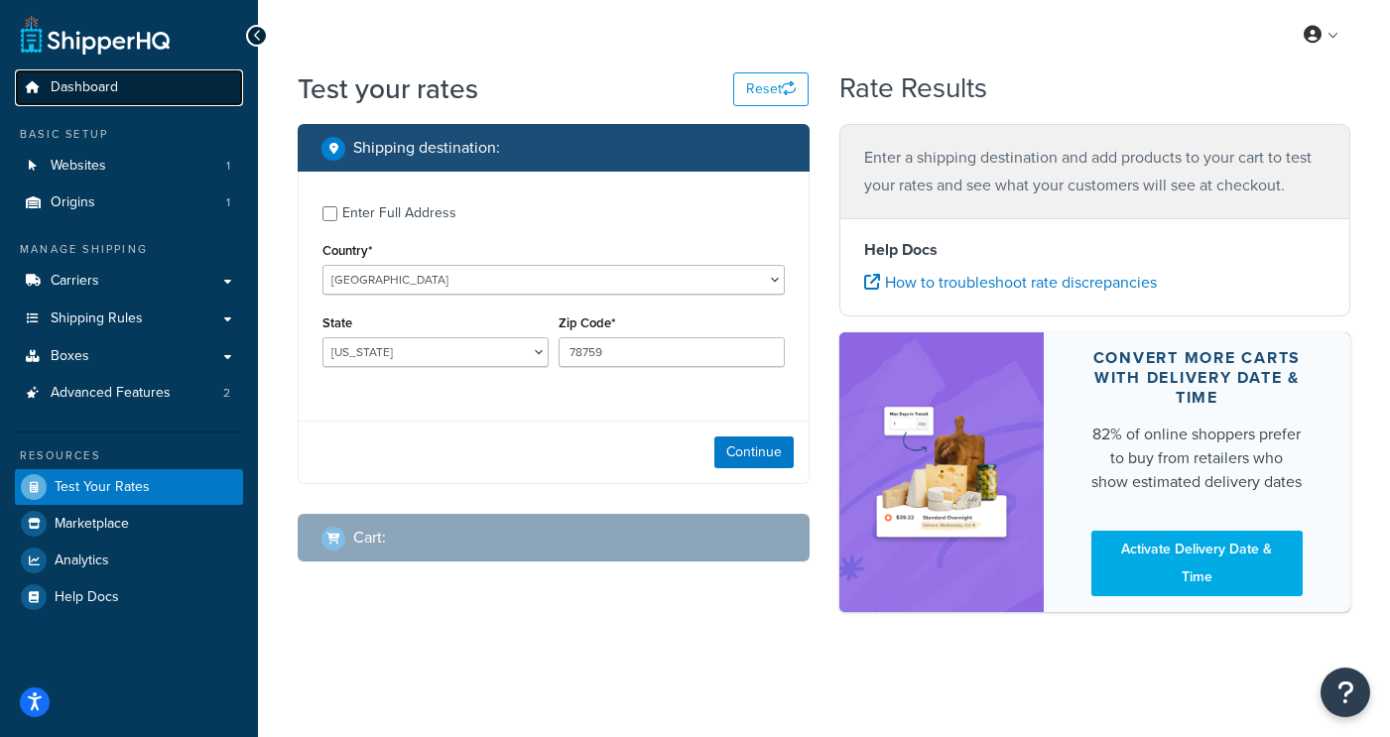
click at [66, 82] on span "Dashboard" at bounding box center [84, 87] width 67 height 17
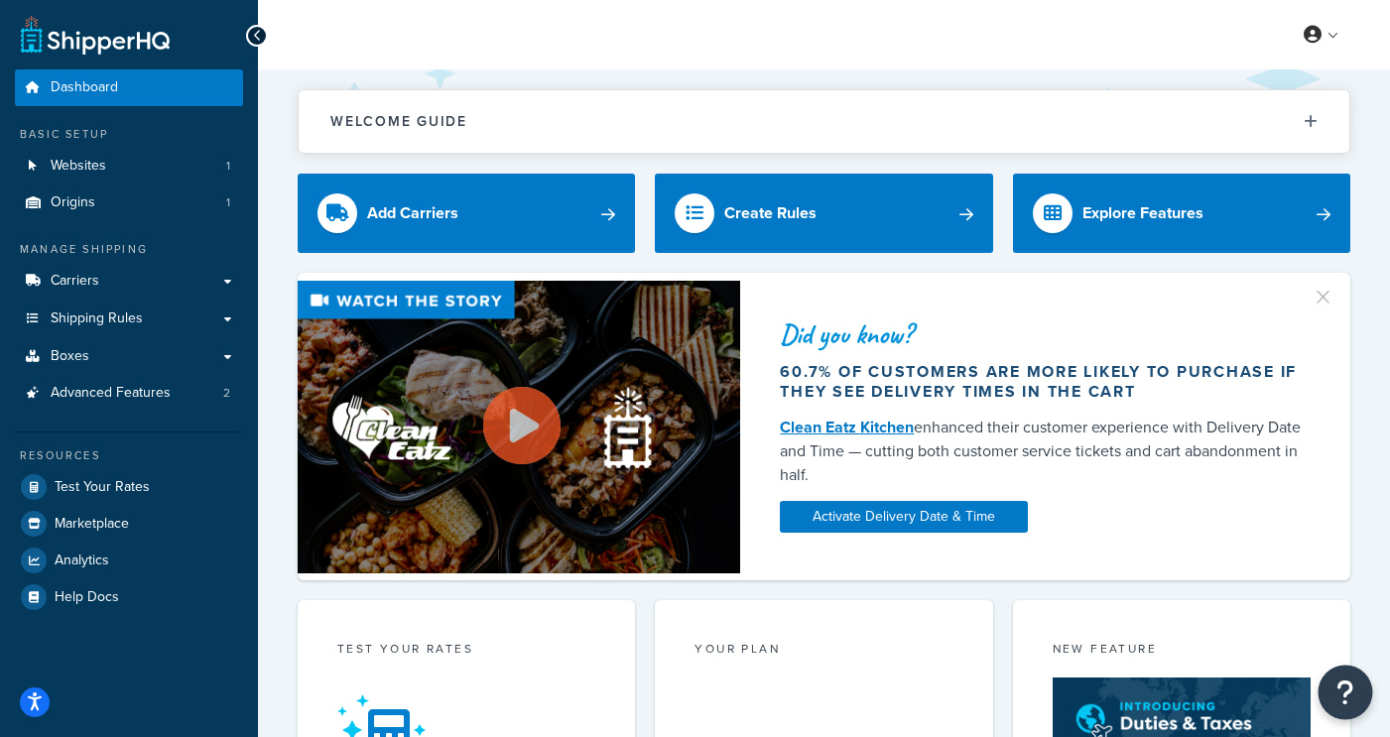
click at [1354, 707] on button "Open Resource Center" at bounding box center [1346, 693] width 55 height 55
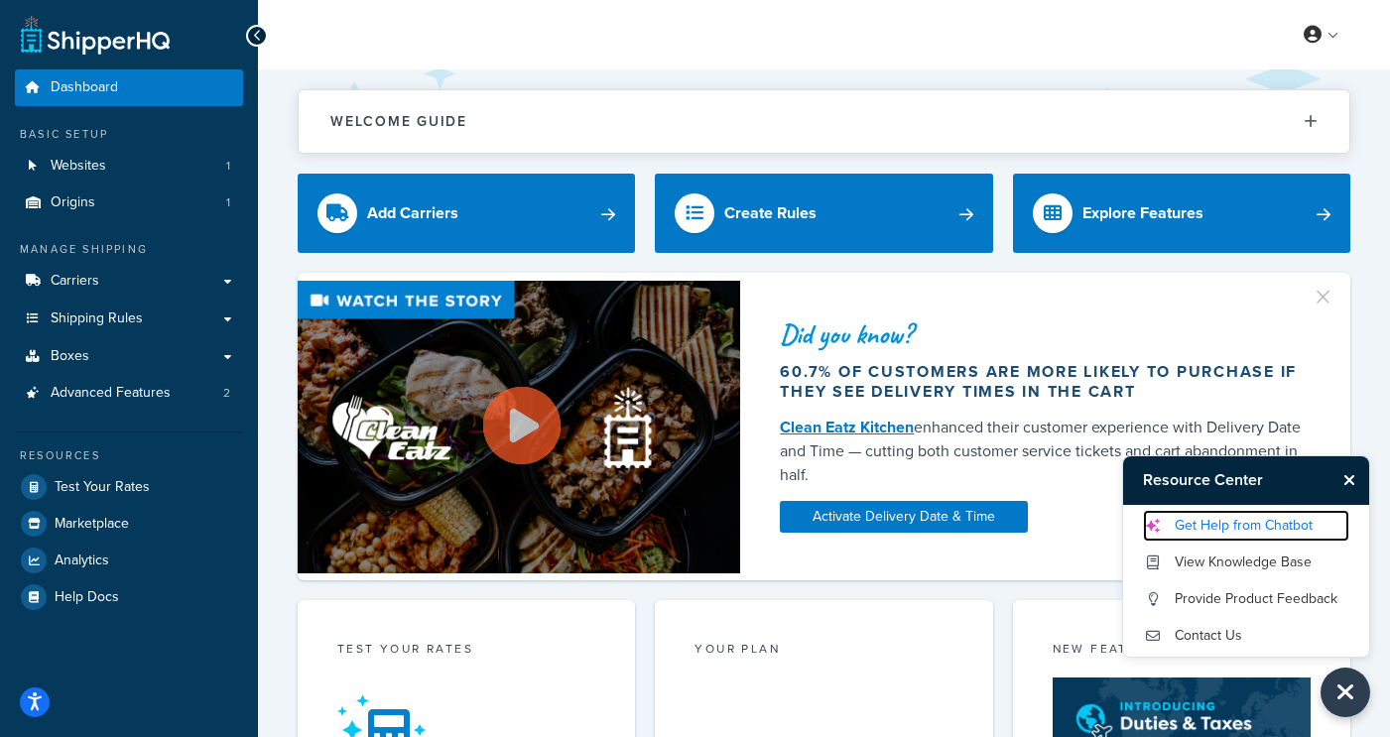
click at [1212, 524] on link "Get Help from Chatbot" at bounding box center [1246, 526] width 206 height 32
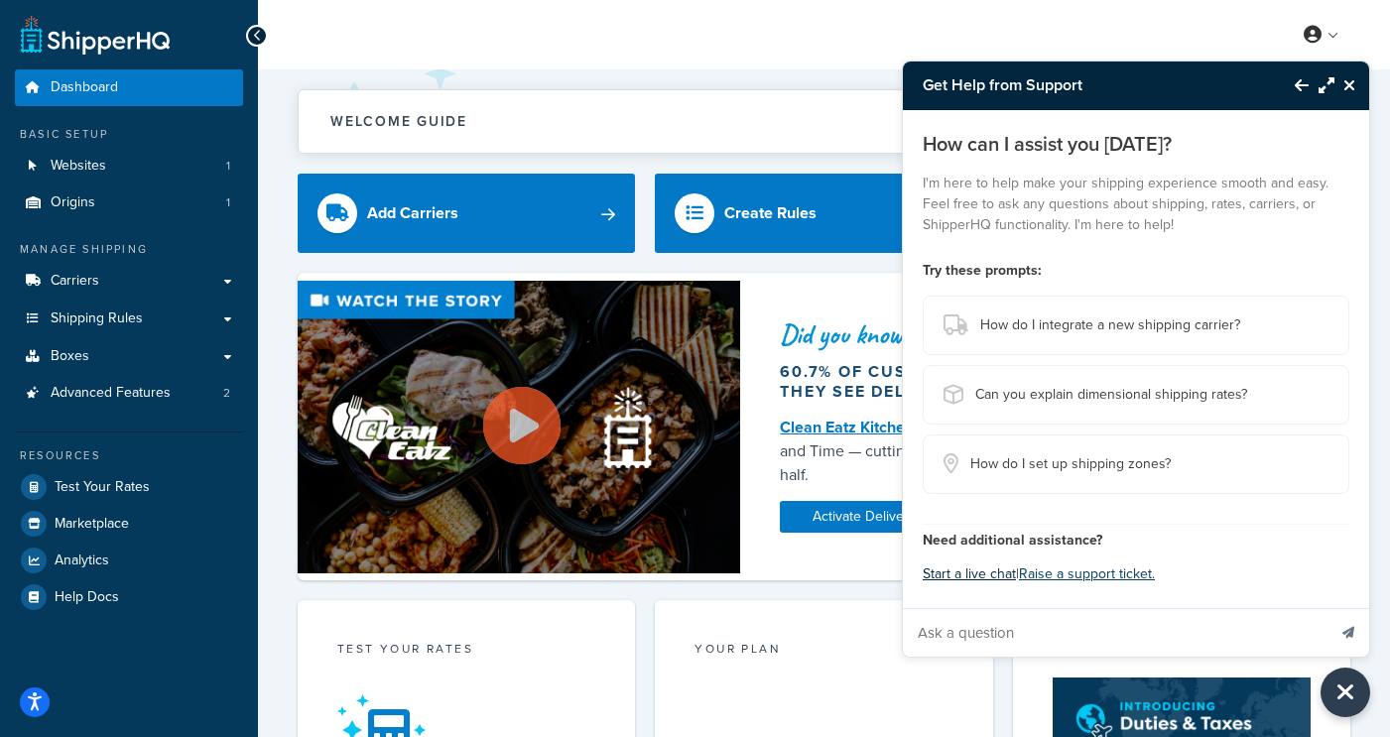
click at [992, 571] on button "Start a live chat" at bounding box center [969, 575] width 93 height 28
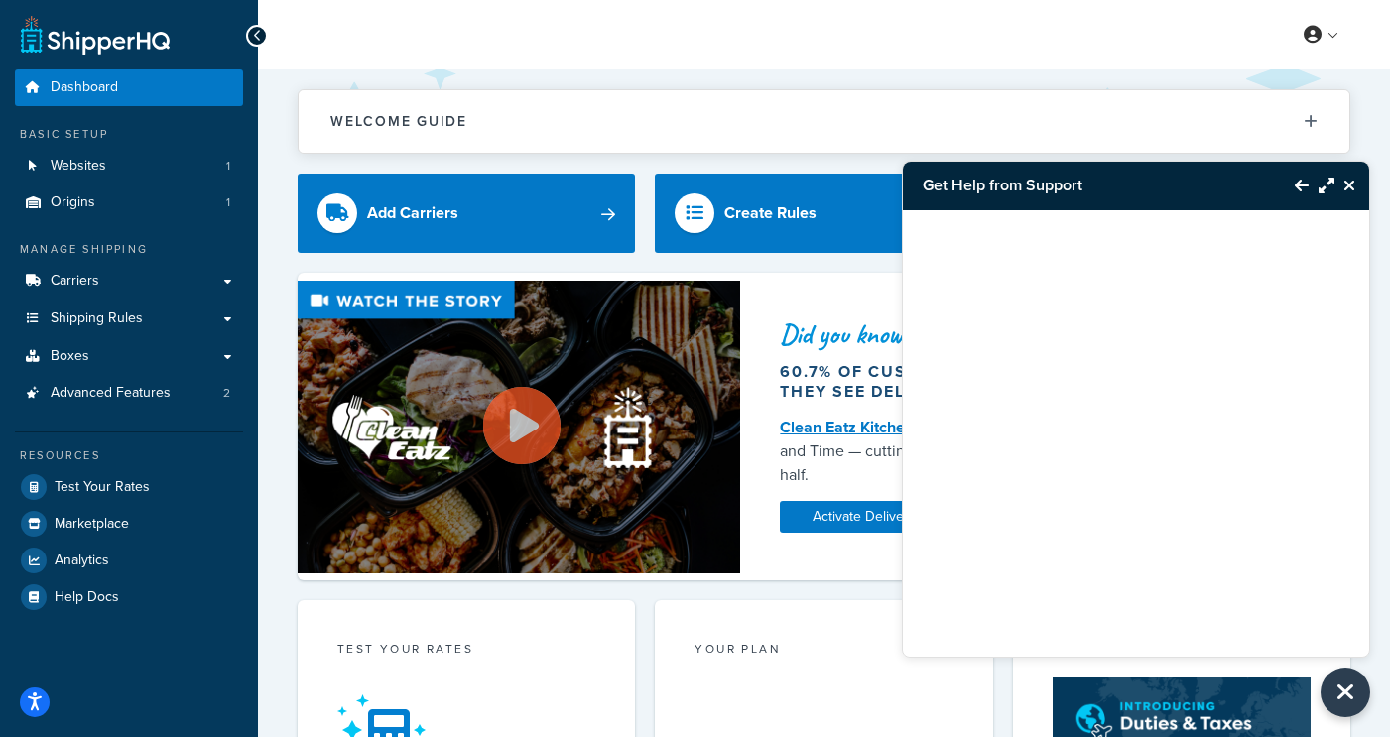
click at [1042, 514] on div at bounding box center [1136, 408] width 466 height 397
click at [1307, 186] on icon "Back to Resource Center" at bounding box center [1302, 186] width 14 height 16
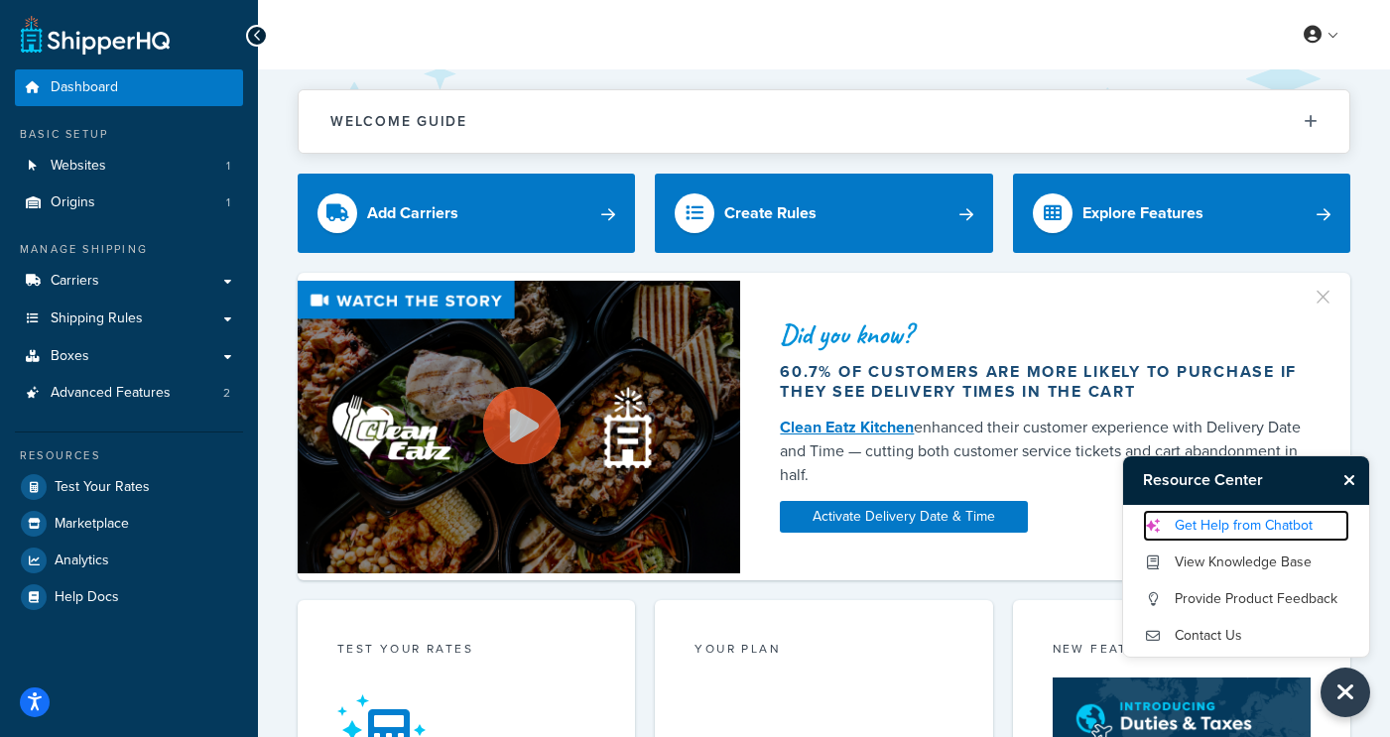
click at [1217, 526] on link "Get Help from Chatbot" at bounding box center [1246, 526] width 206 height 32
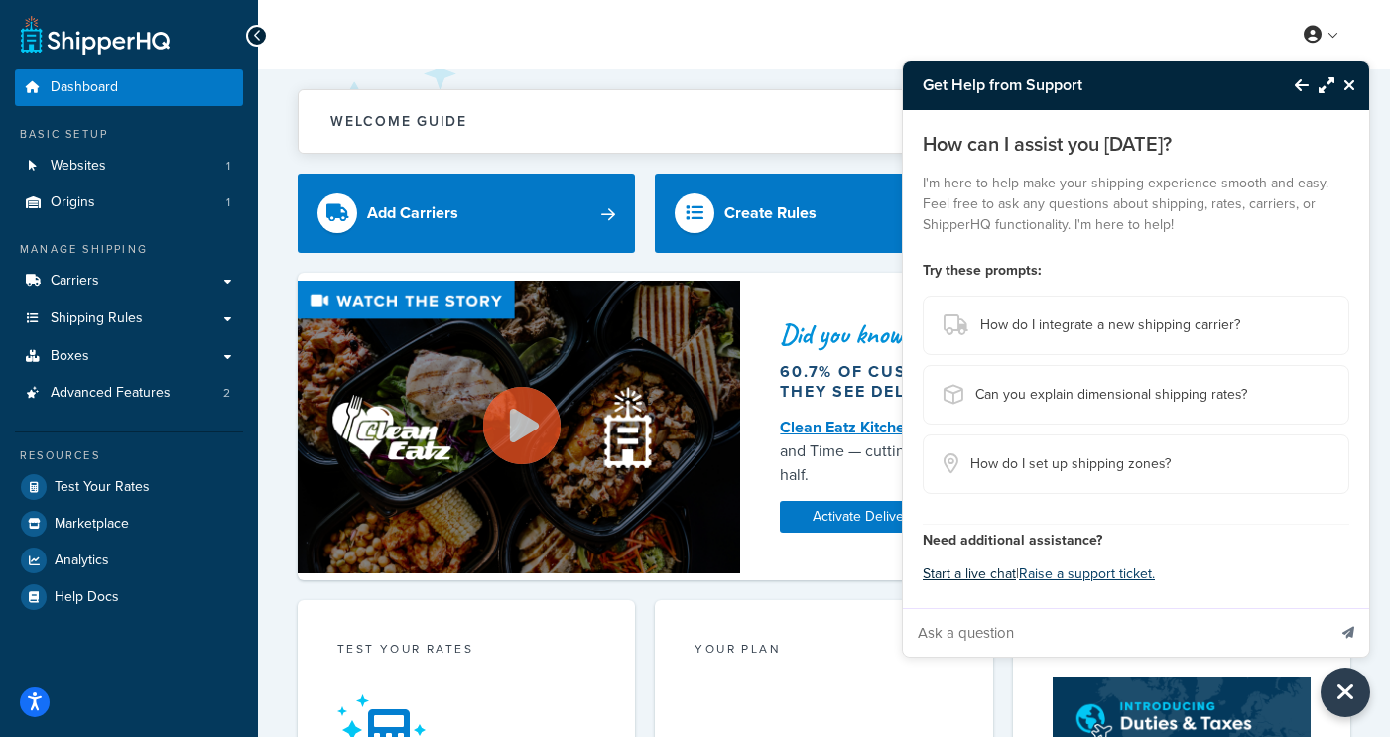
click at [973, 572] on button "Start a live chat" at bounding box center [969, 575] width 93 height 28
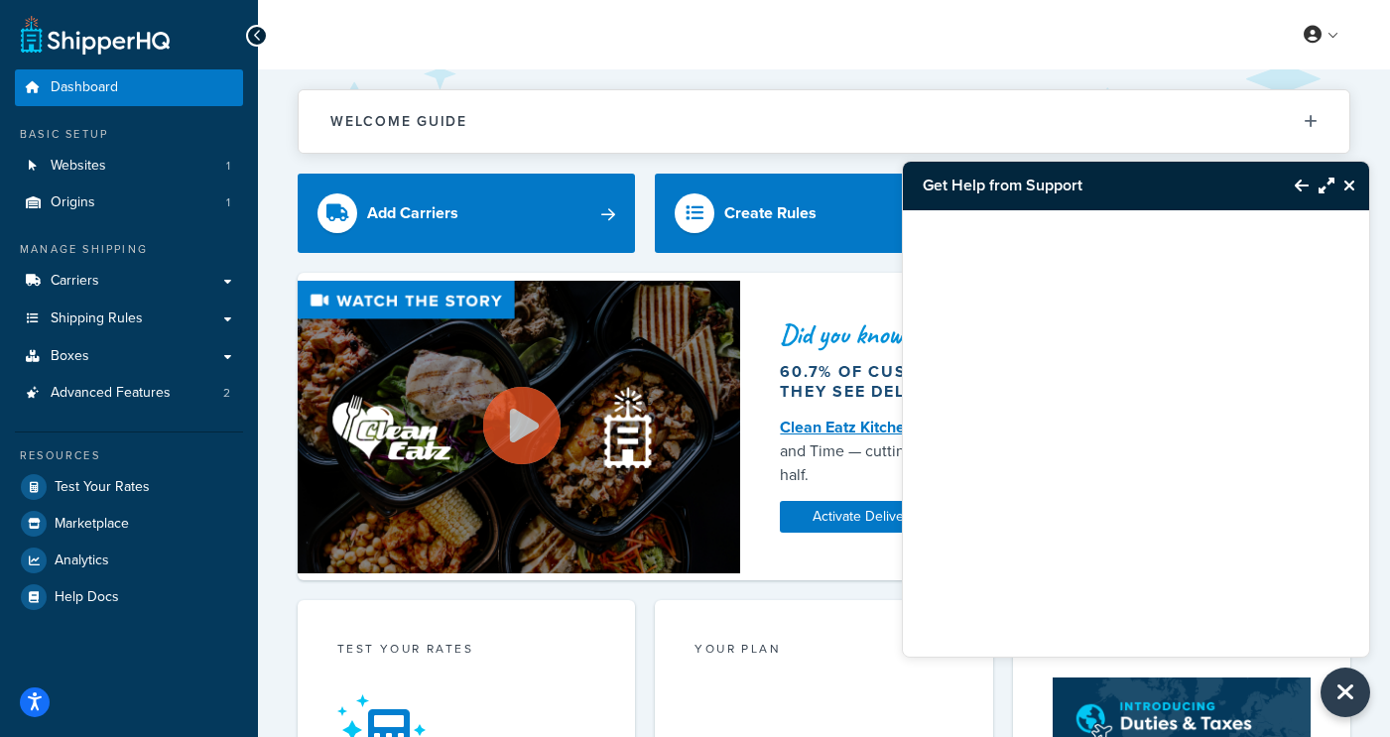
click at [1293, 187] on button "Back to Resource Center" at bounding box center [1292, 186] width 34 height 46
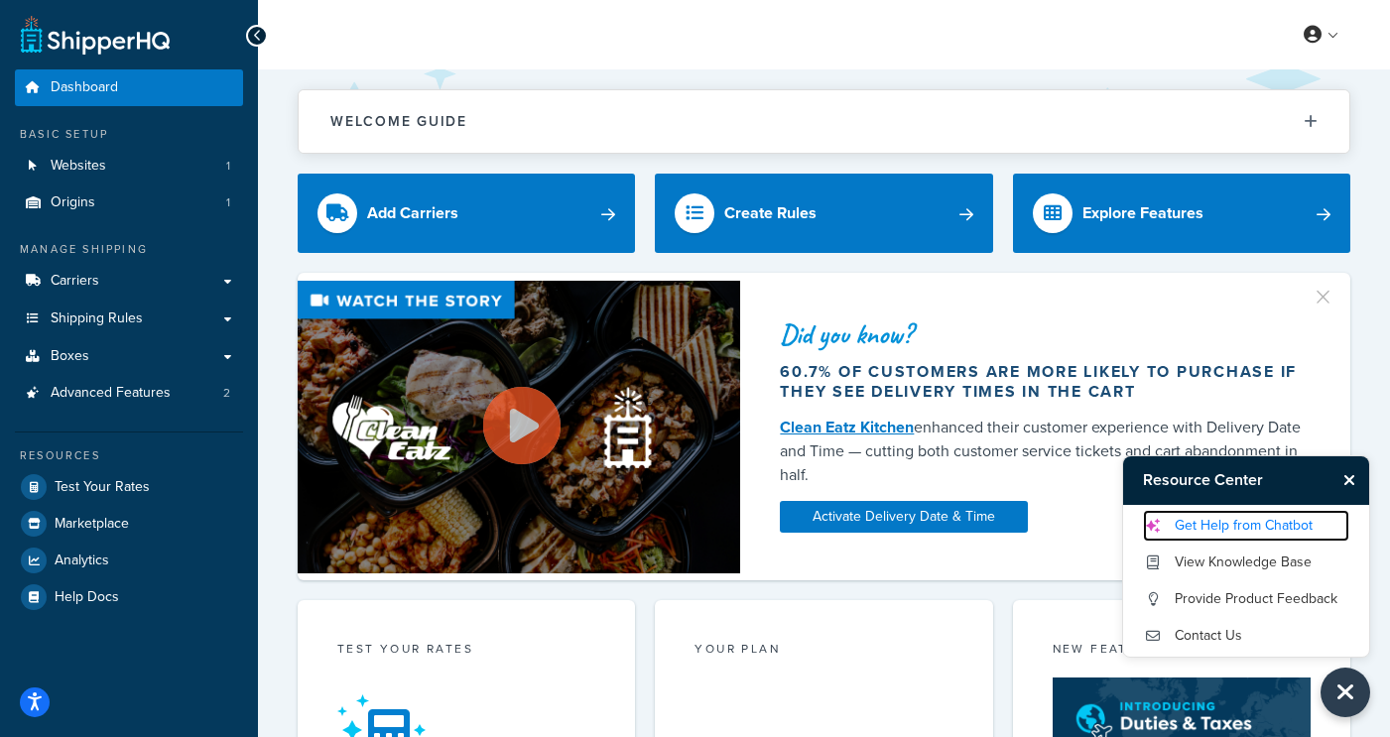
click at [1217, 533] on link "Get Help from Chatbot" at bounding box center [1246, 526] width 206 height 32
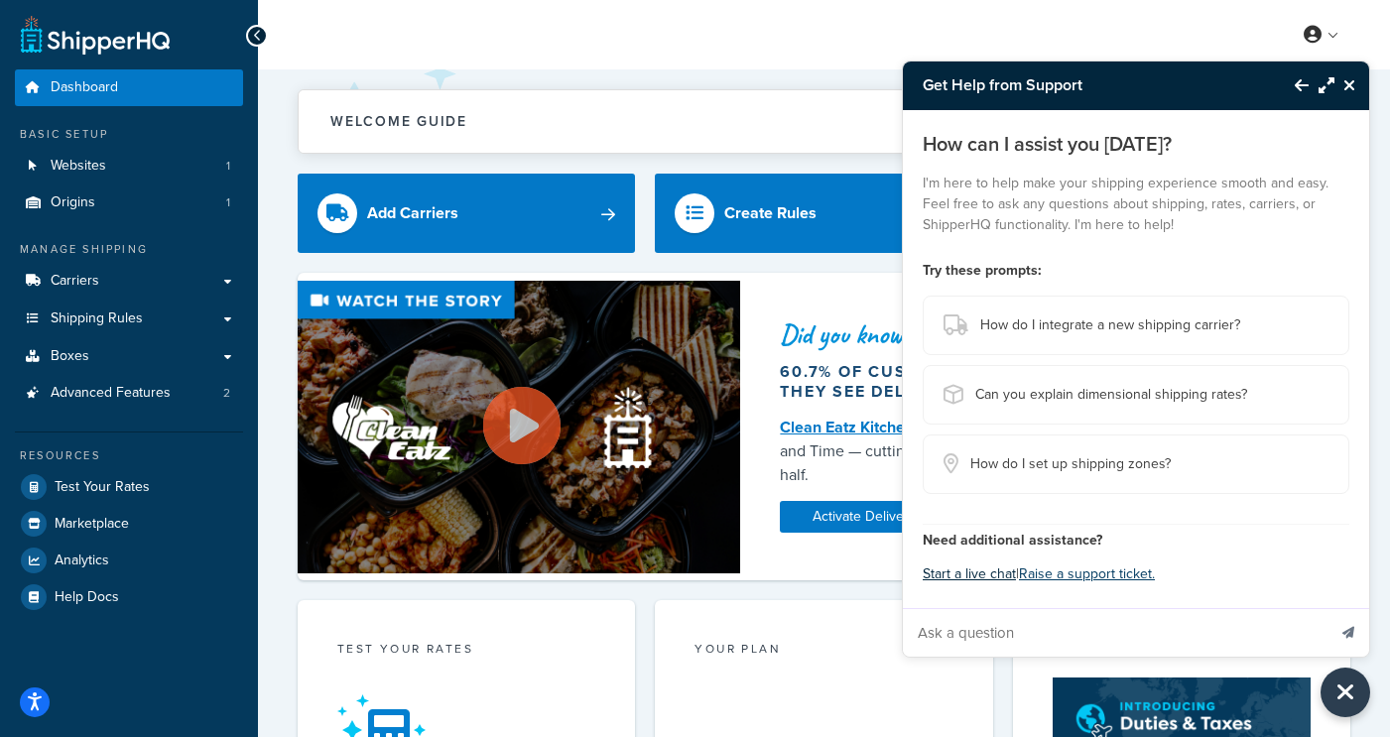
click at [973, 577] on button "Start a live chat" at bounding box center [969, 575] width 93 height 28
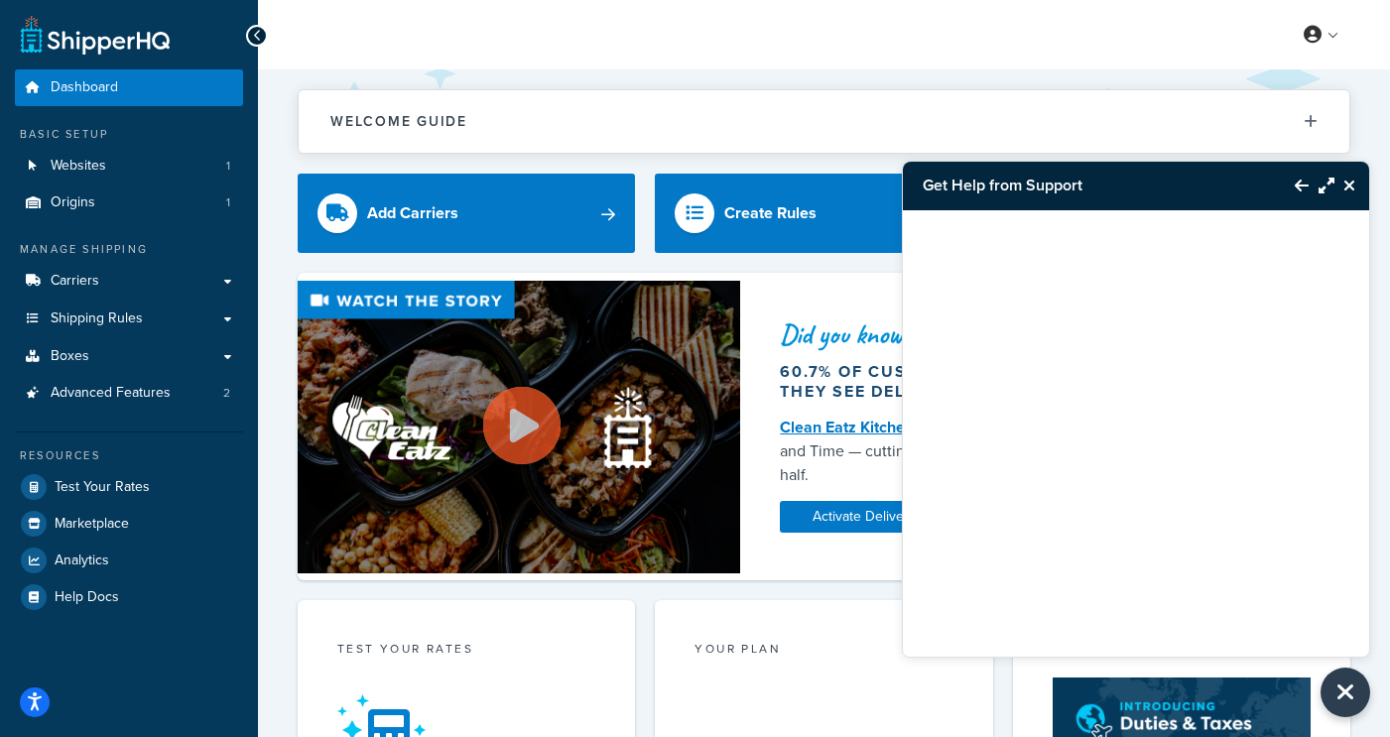
click at [1329, 184] on icon "Maximize Resource Center" at bounding box center [1327, 186] width 16 height 16
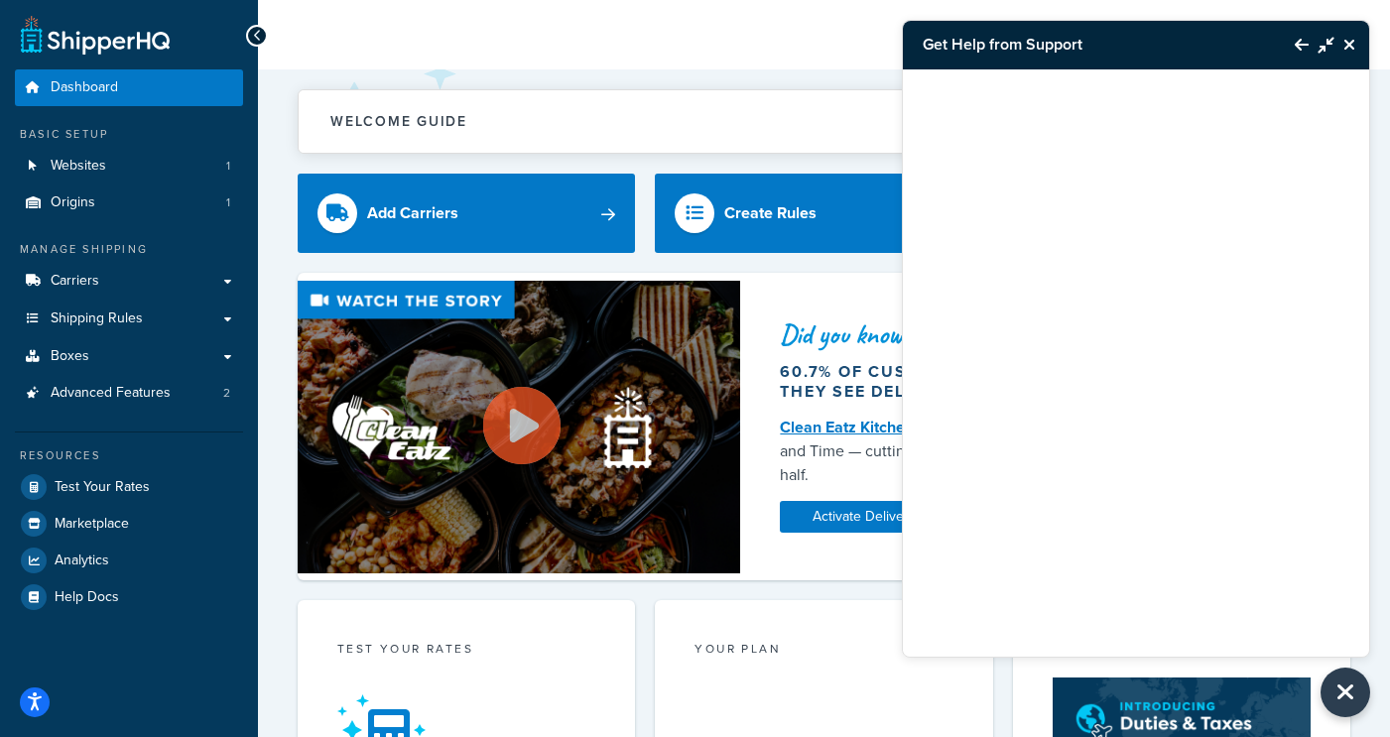
click at [1304, 49] on icon "Back to Resource Center" at bounding box center [1302, 45] width 14 height 16
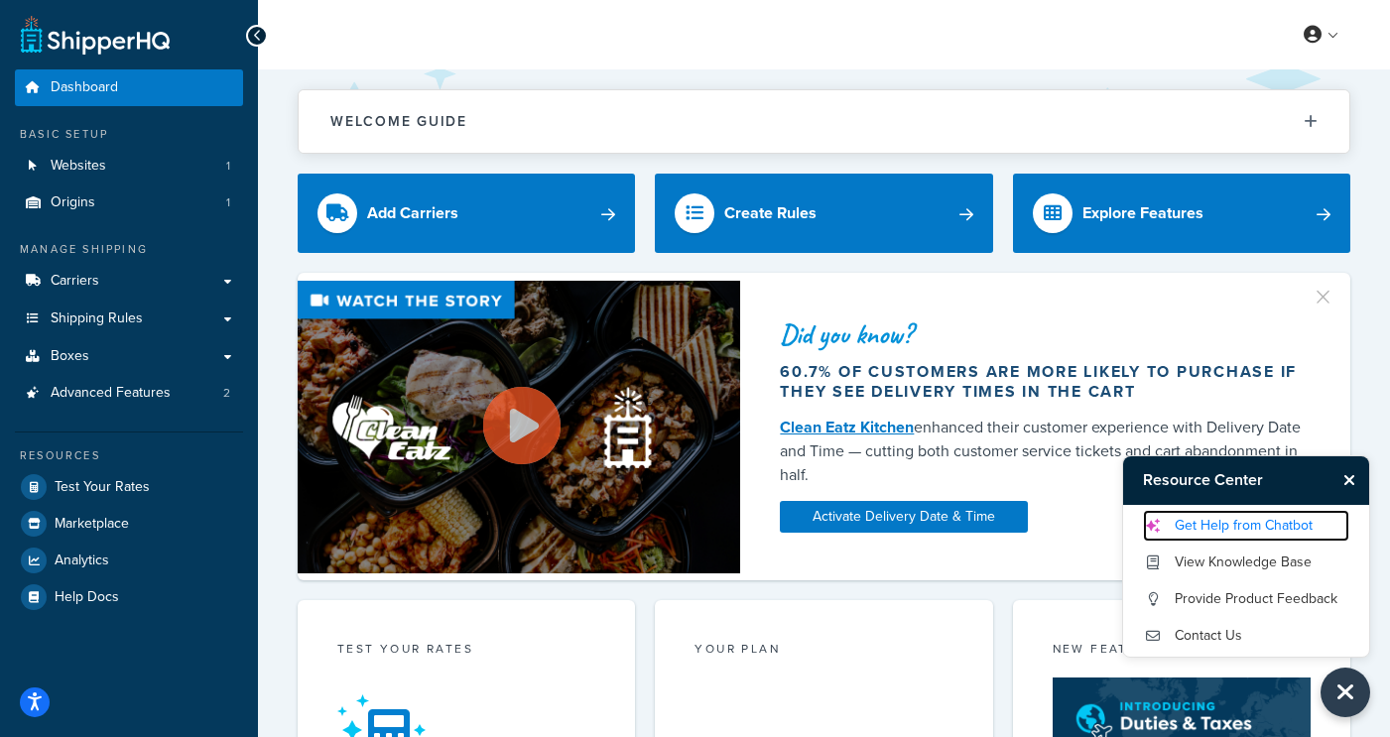
click at [1233, 527] on link "Get Help from Chatbot" at bounding box center [1246, 526] width 206 height 32
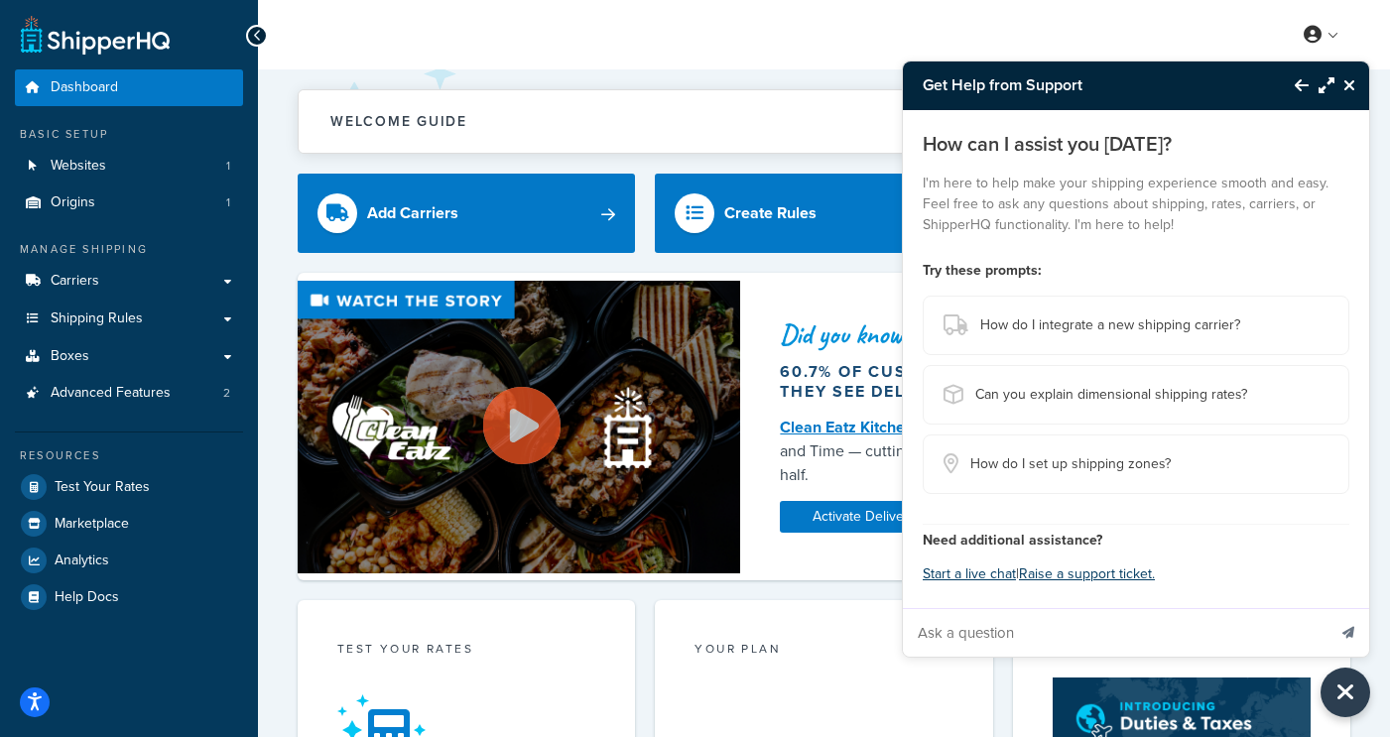
click at [999, 632] on input "Ask a question" at bounding box center [1114, 633] width 423 height 48
type input "Start a live chat"
click at [1328, 608] on button "Send message" at bounding box center [1349, 632] width 42 height 49
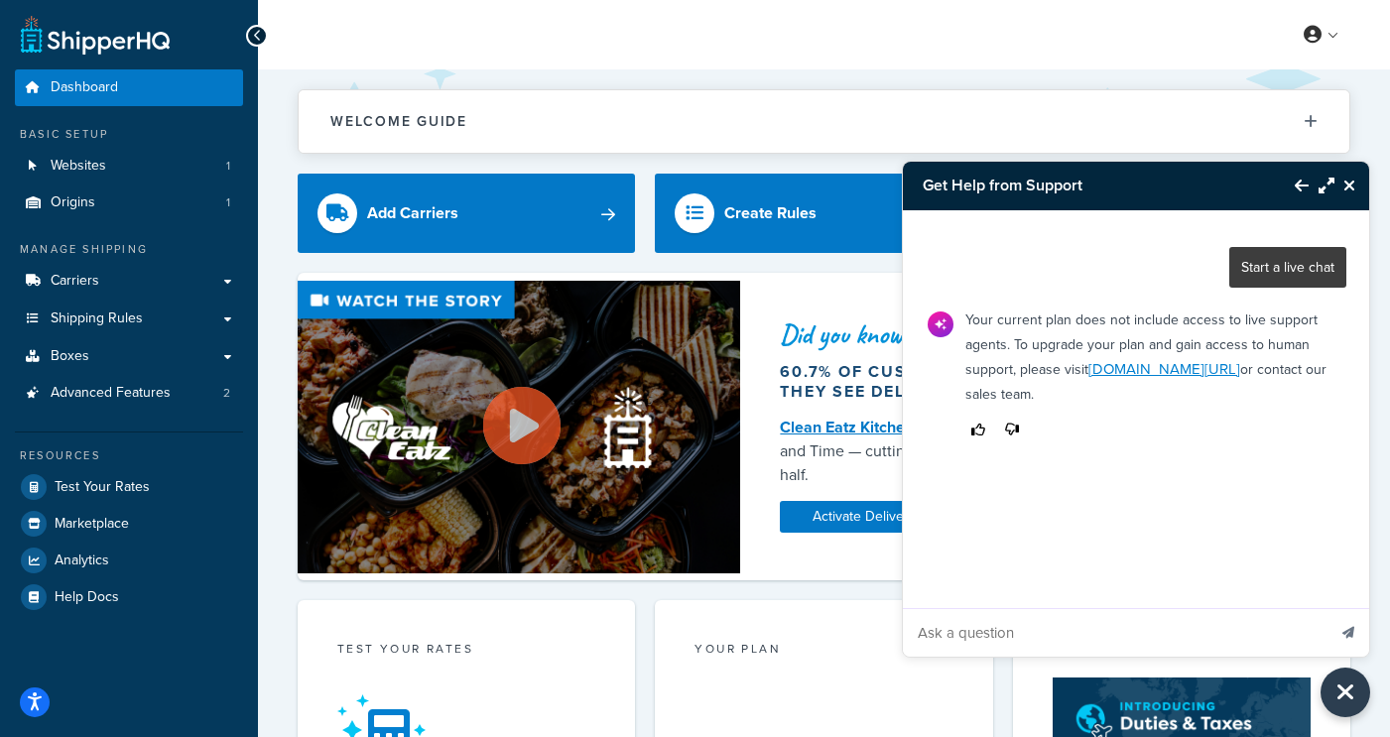
click at [1304, 185] on icon "Back to Resource Center" at bounding box center [1302, 186] width 14 height 16
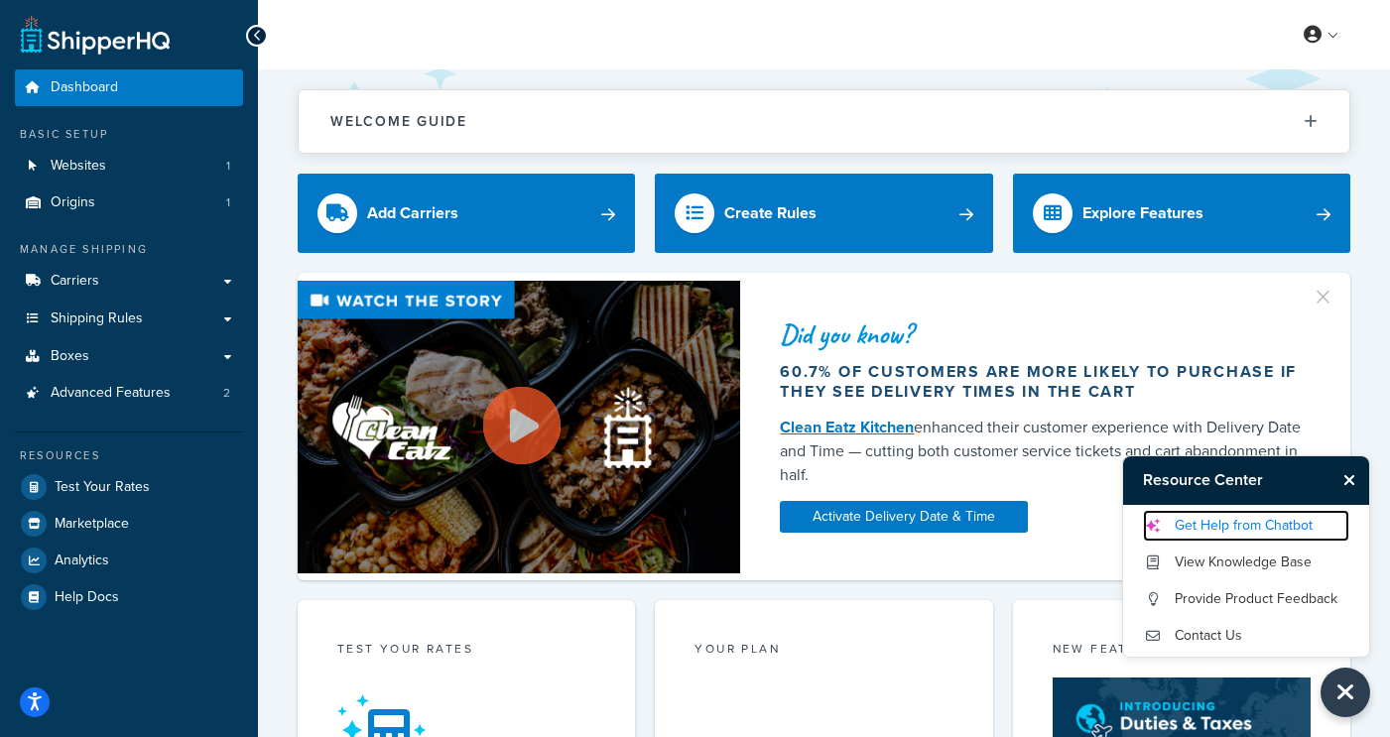
click at [1274, 522] on link "Get Help from Chatbot" at bounding box center [1246, 526] width 206 height 32
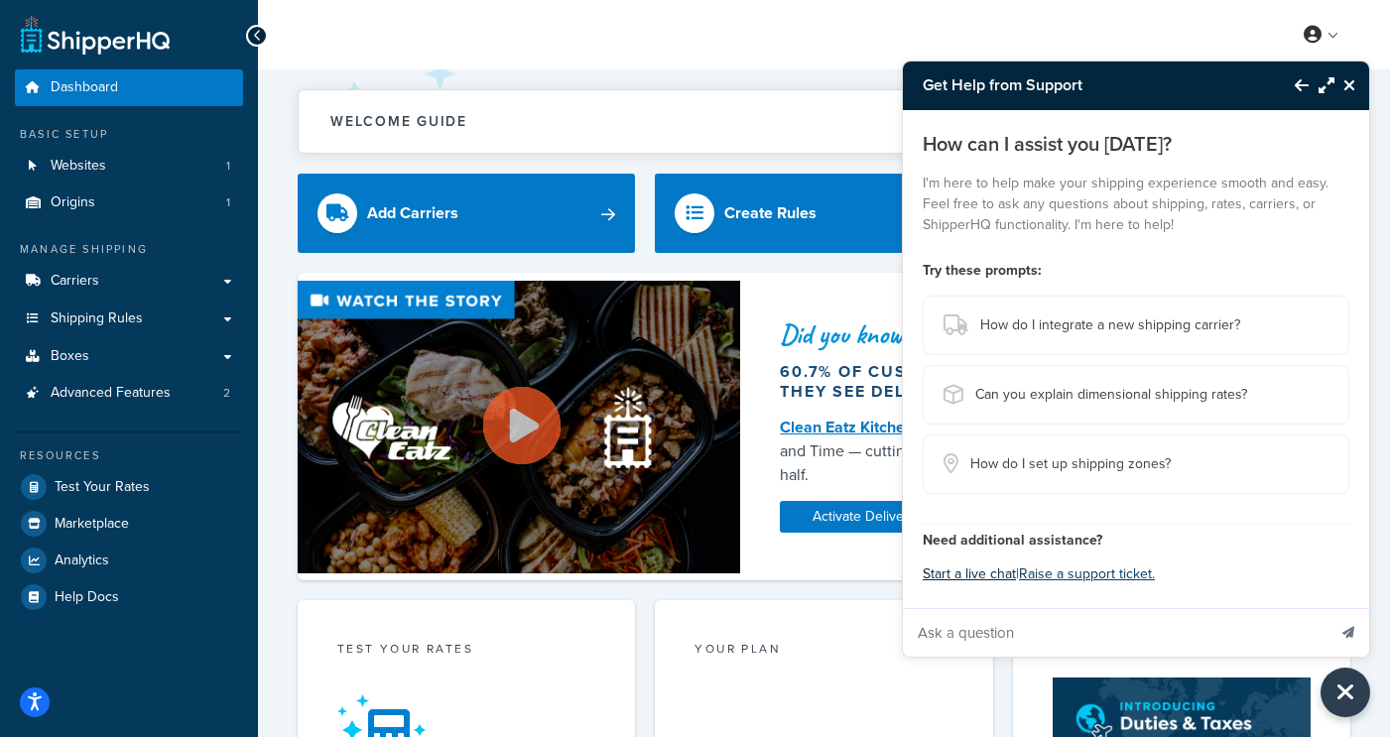
click at [961, 573] on button "Start a live chat" at bounding box center [969, 575] width 93 height 28
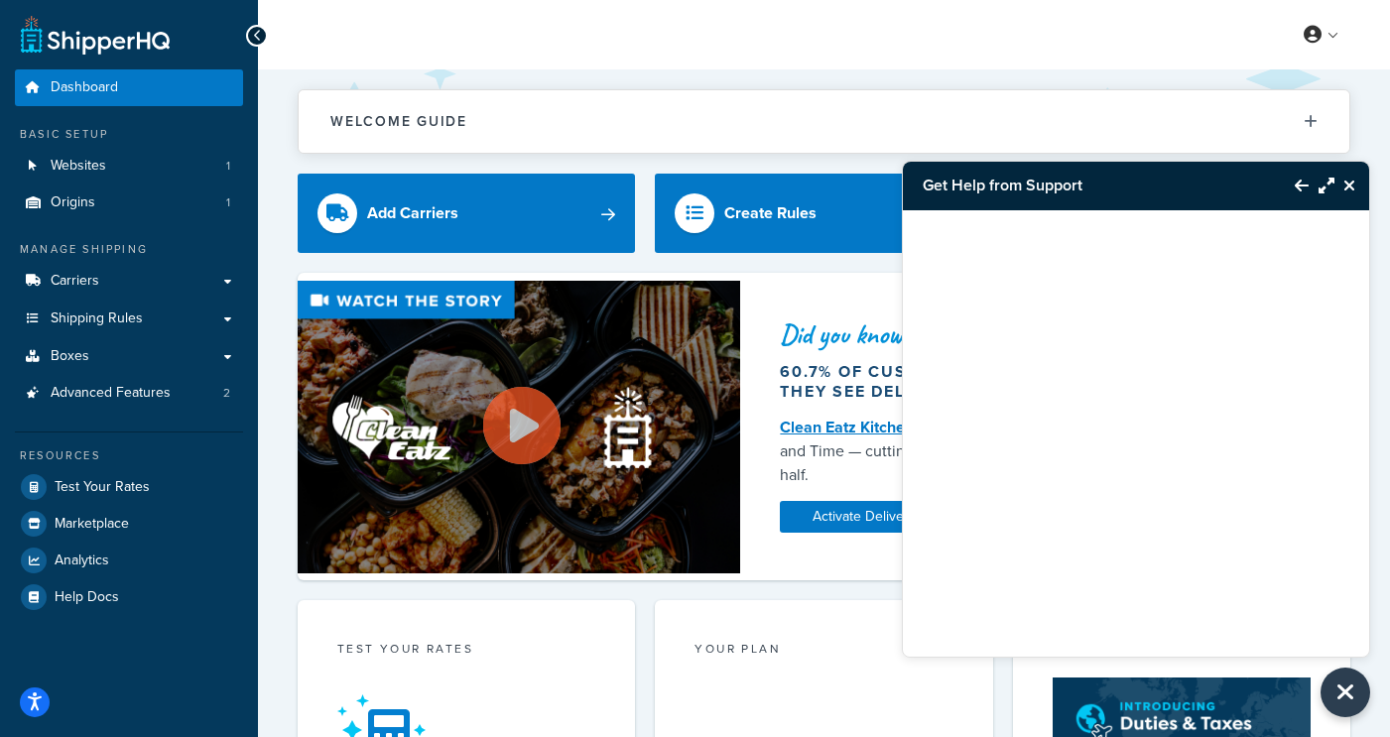
click at [1288, 191] on button "Back to Resource Center" at bounding box center [1292, 186] width 34 height 46
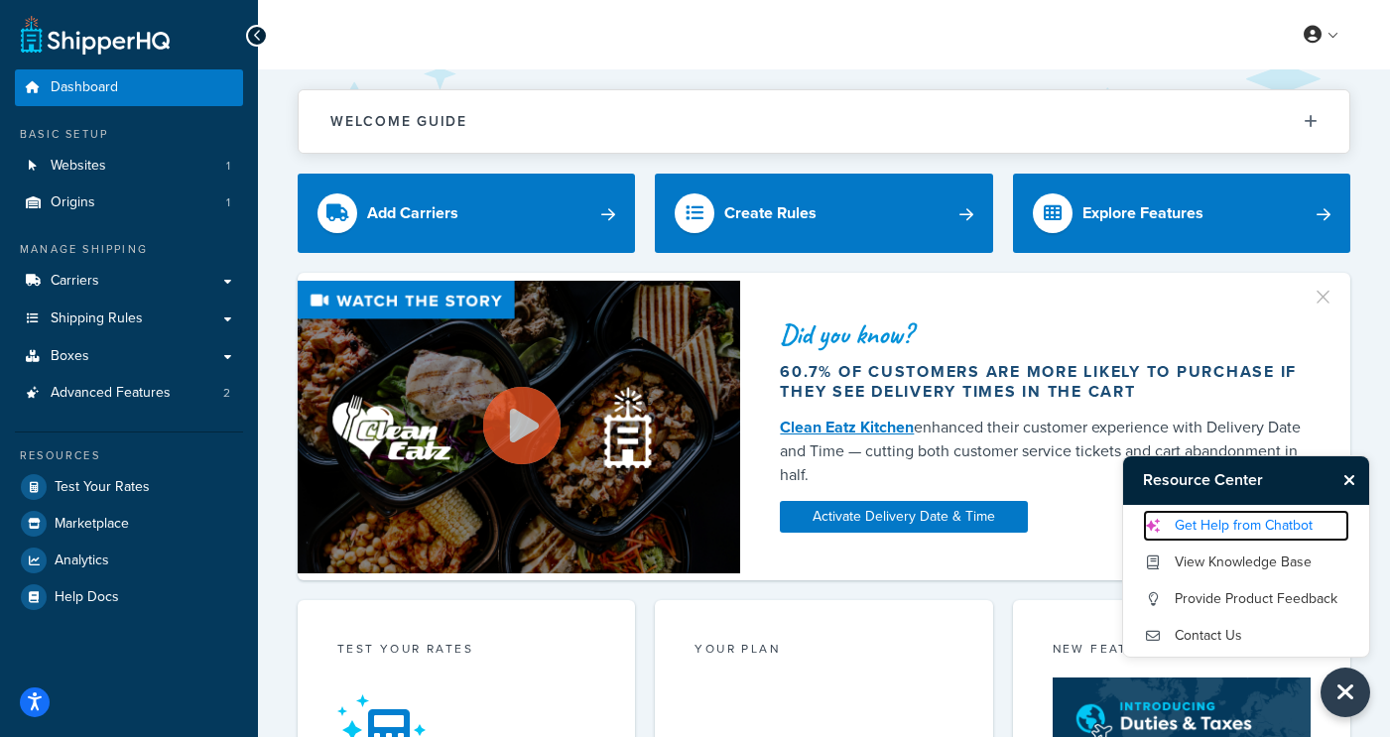
click at [1198, 520] on link "Get Help from Chatbot" at bounding box center [1246, 526] width 206 height 32
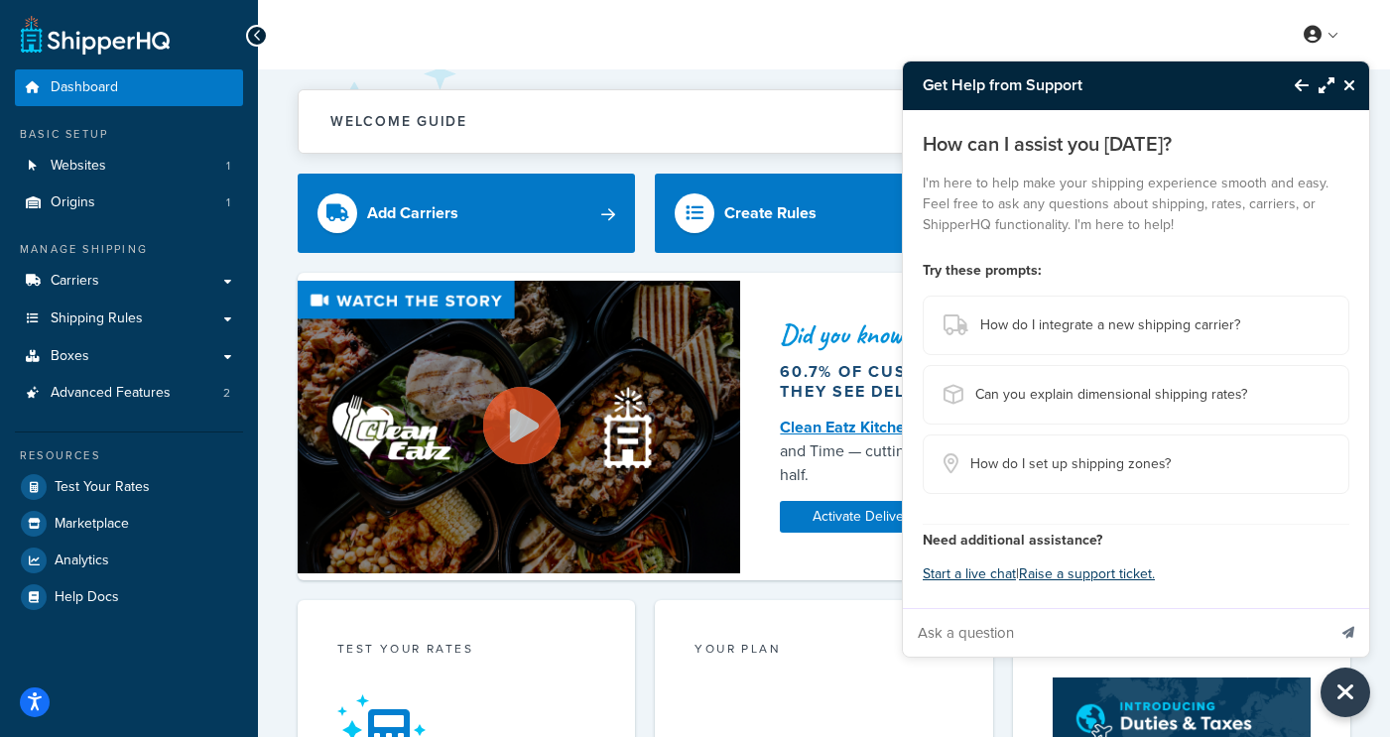
click at [1124, 622] on input "Ask a question" at bounding box center [1114, 633] width 423 height 48
type input "start live chat"
click at [1328, 608] on button "Send message" at bounding box center [1349, 632] width 42 height 49
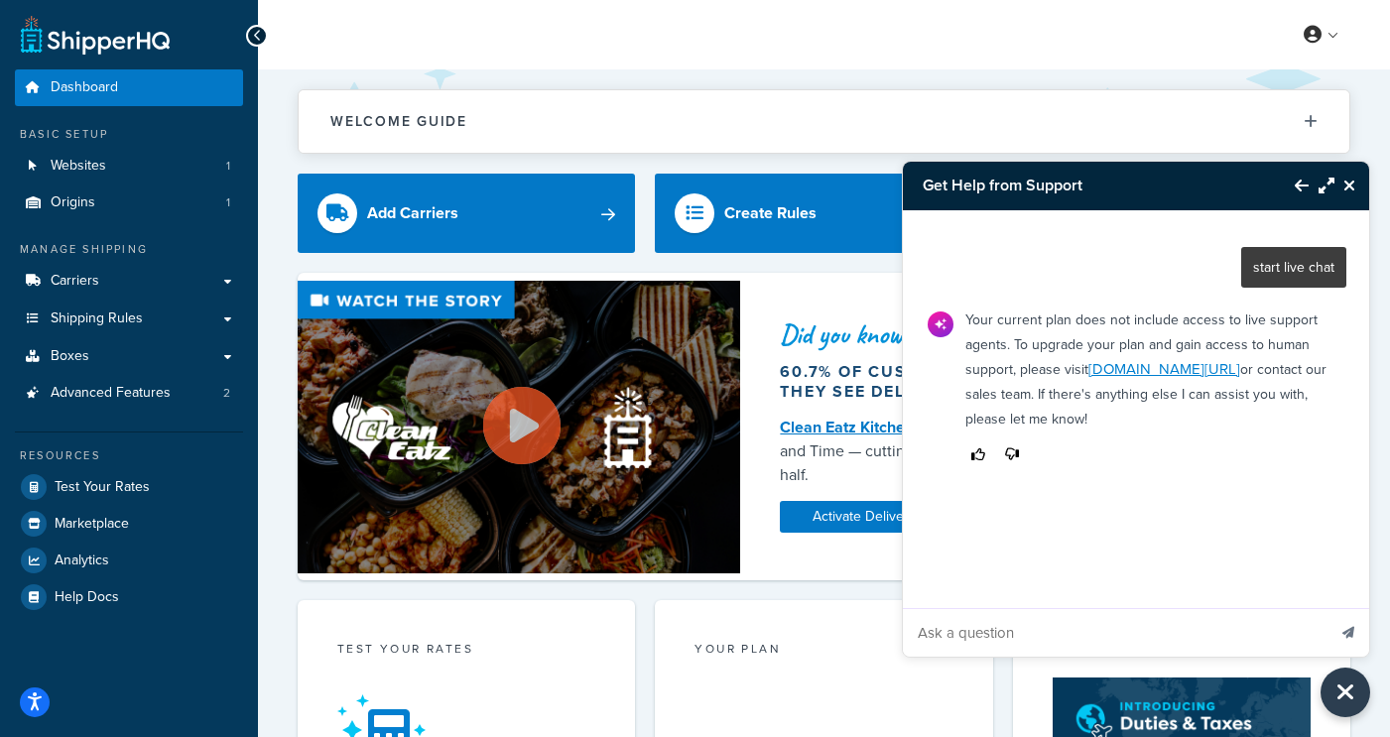
click at [1297, 188] on icon "Back to Resource Center" at bounding box center [1302, 186] width 14 height 16
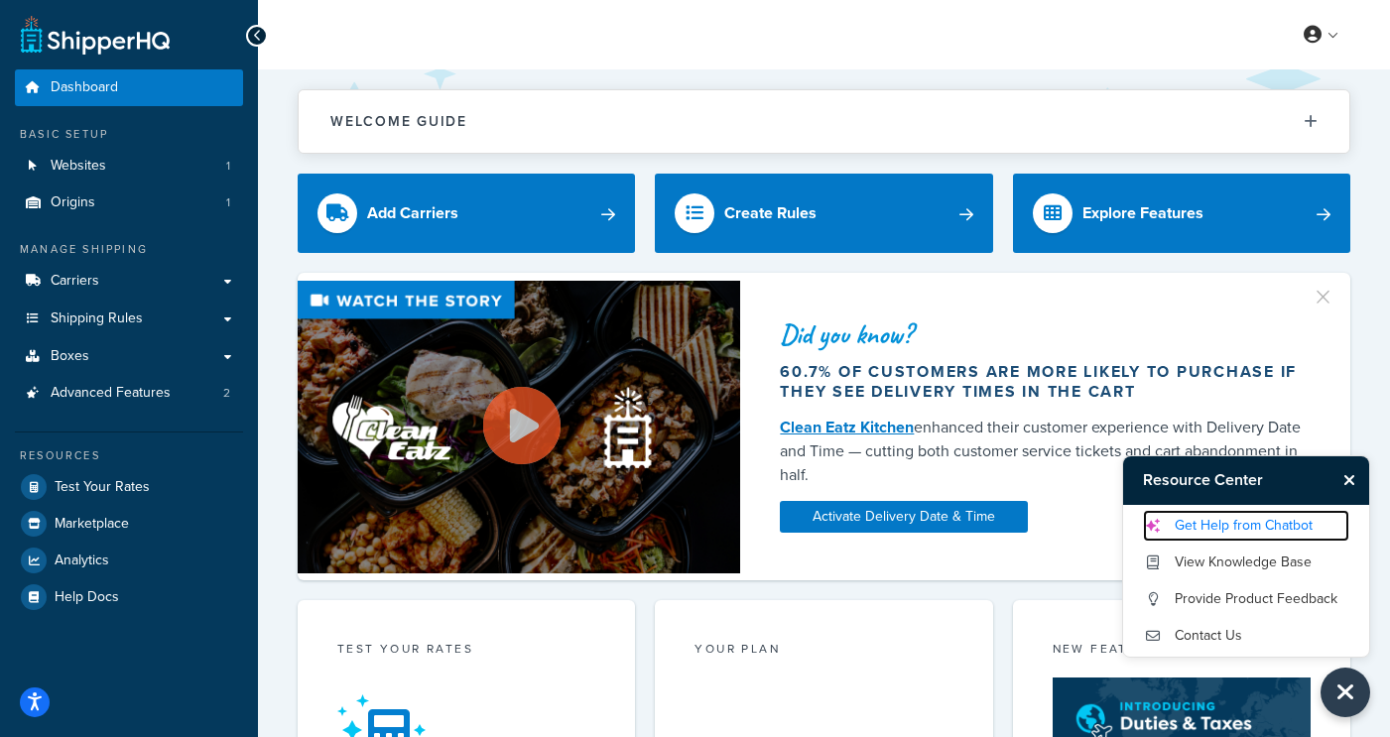
click at [1205, 525] on link "Get Help from Chatbot" at bounding box center [1246, 526] width 206 height 32
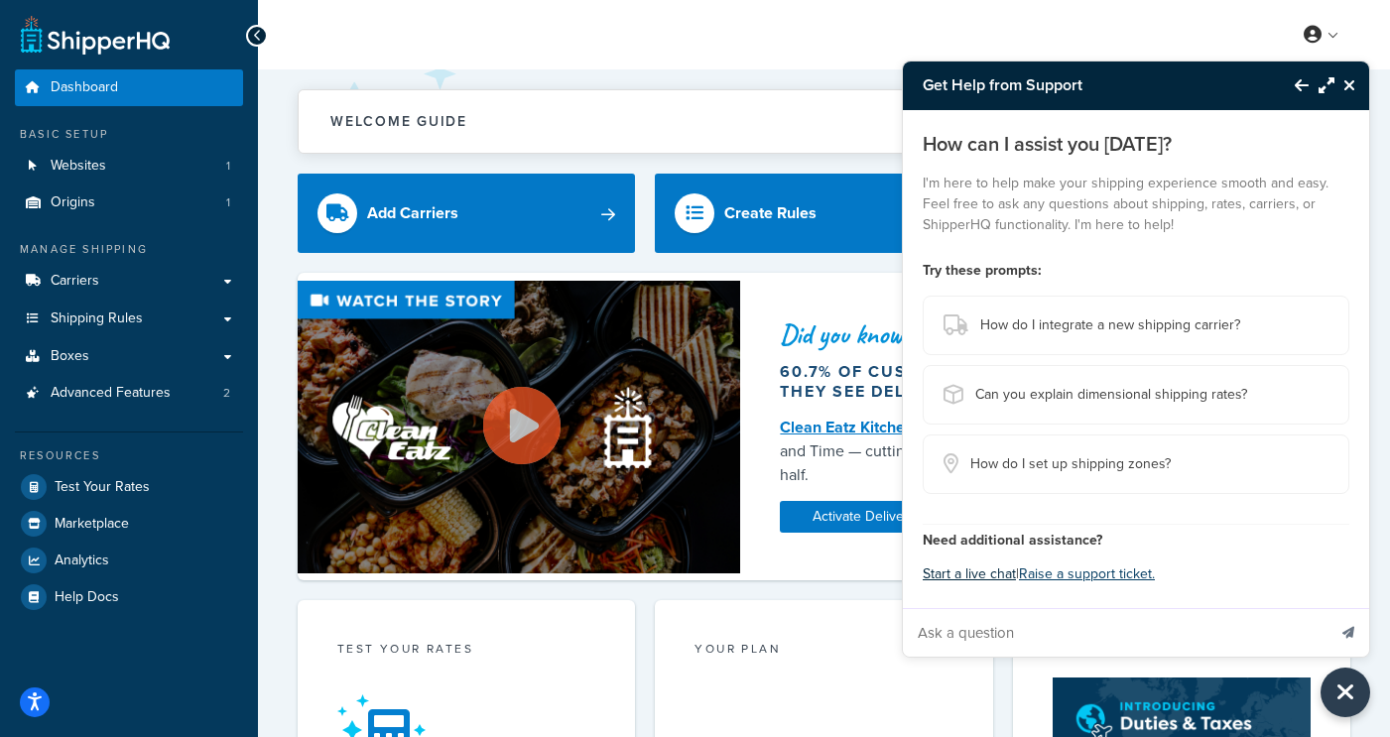
click at [962, 571] on button "Start a live chat" at bounding box center [969, 575] width 93 height 28
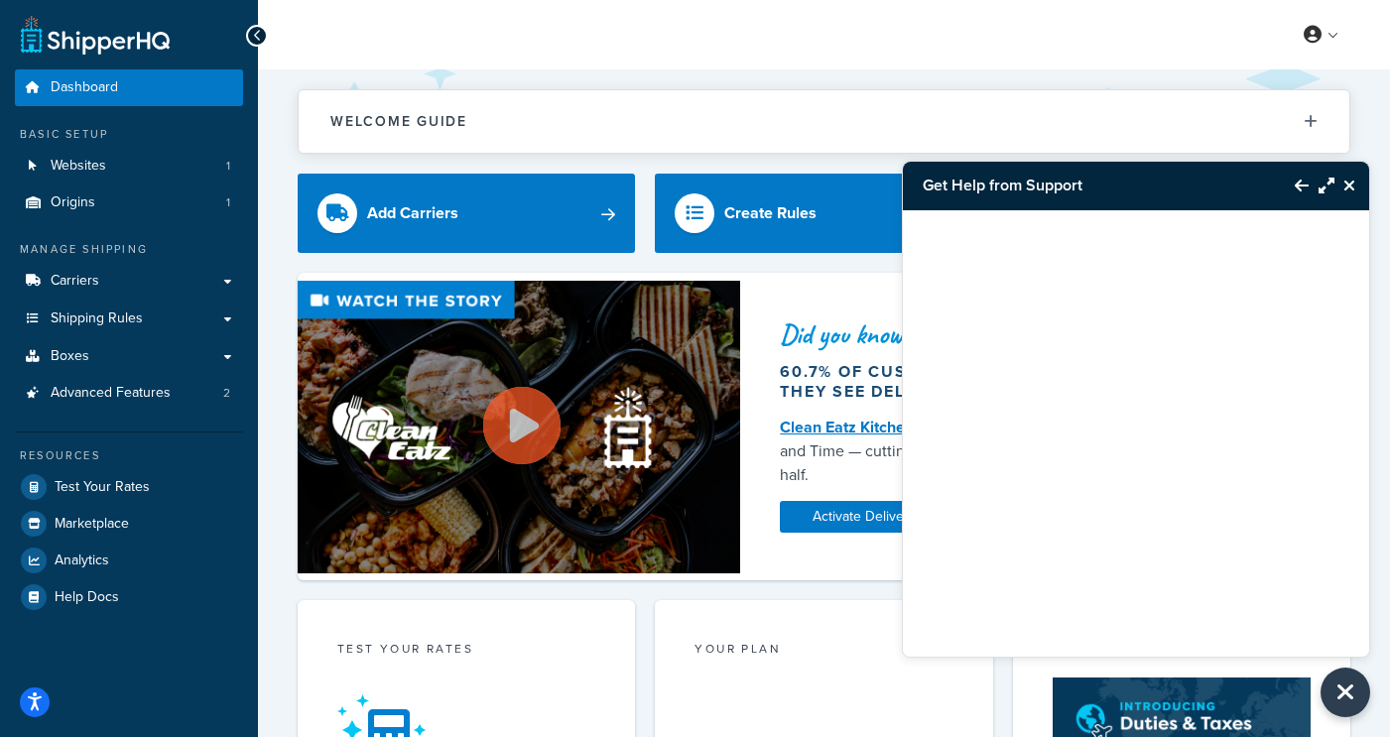
click at [1300, 185] on icon "Back to Resource Center" at bounding box center [1302, 186] width 14 height 16
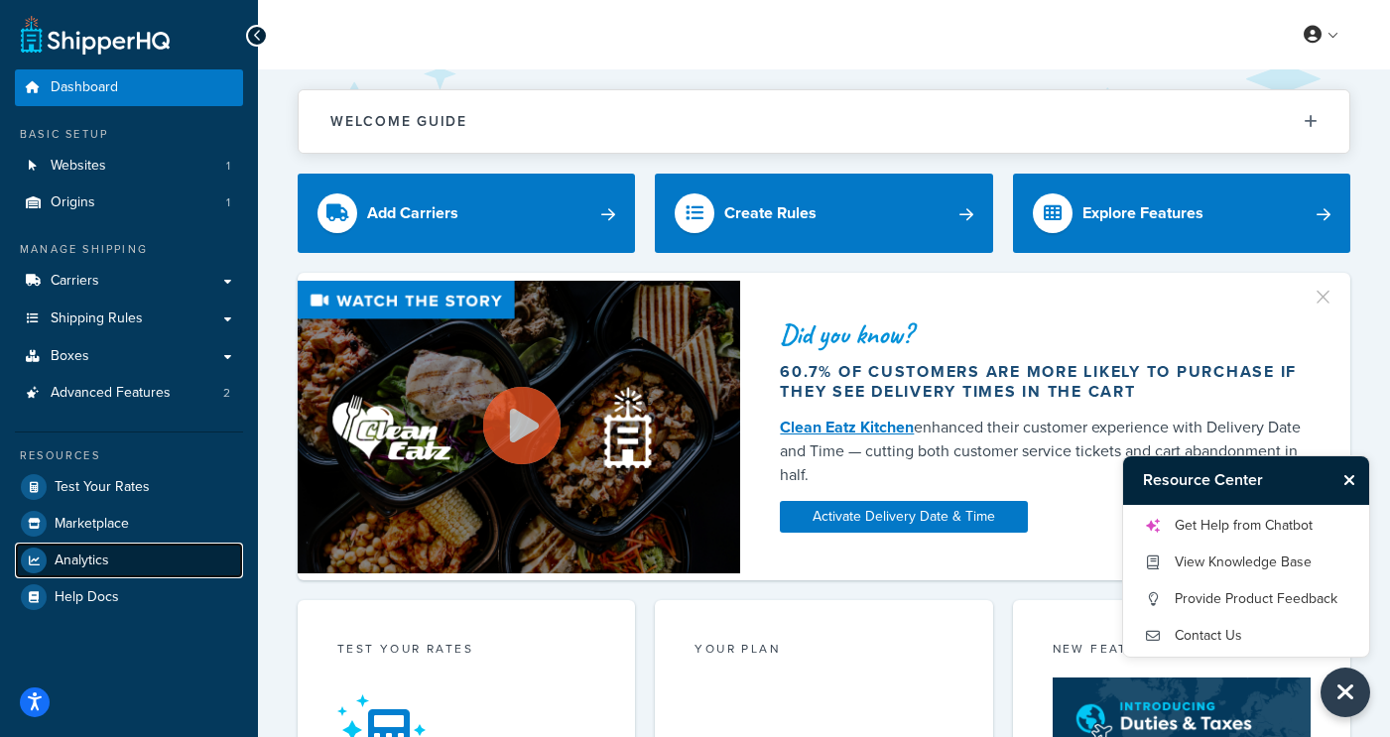
click at [110, 554] on link "Analytics" at bounding box center [129, 561] width 228 height 36
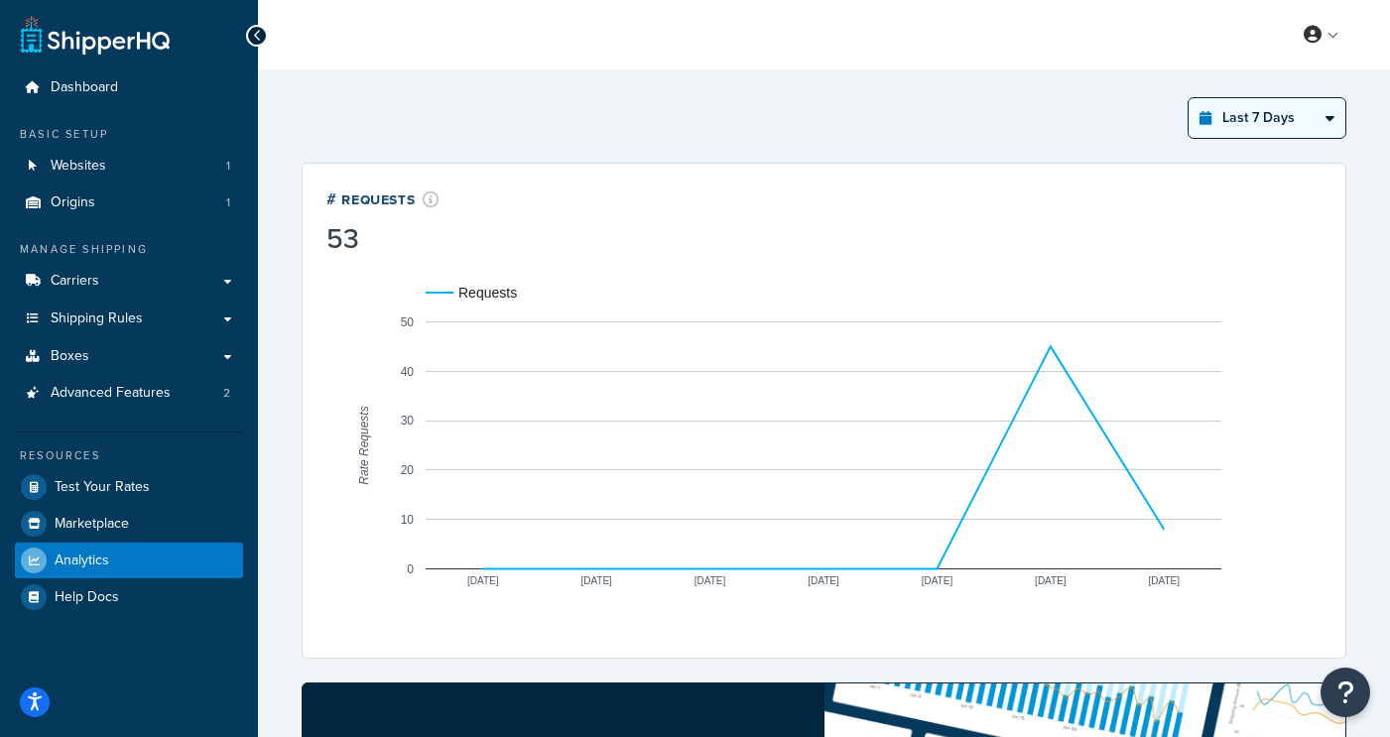
click at [1306, 110] on select "Last 24 Hours Last 7 Days Last 30 Days Last 3 Months Last 6 Months Last 12 Mont…" at bounding box center [1267, 118] width 157 height 40
select select "last_24_hours"
click at [1189, 98] on select "Last 24 Hours Last 7 Days Last 30 Days Last 3 Months Last 6 Months Last 12 Mont…" at bounding box center [1267, 118] width 157 height 40
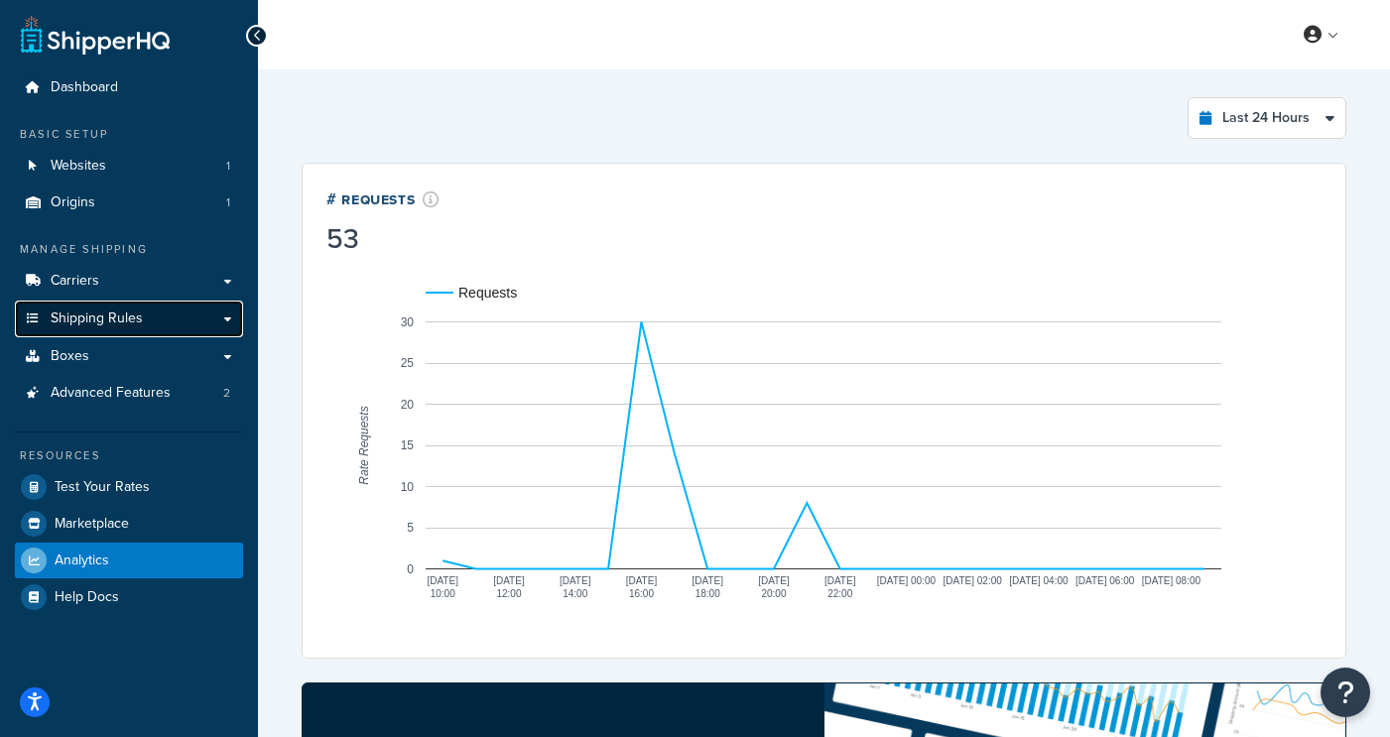
click at [171, 334] on link "Shipping Rules" at bounding box center [129, 319] width 228 height 37
click at [170, 321] on link "Shipping Rules" at bounding box center [129, 319] width 228 height 37
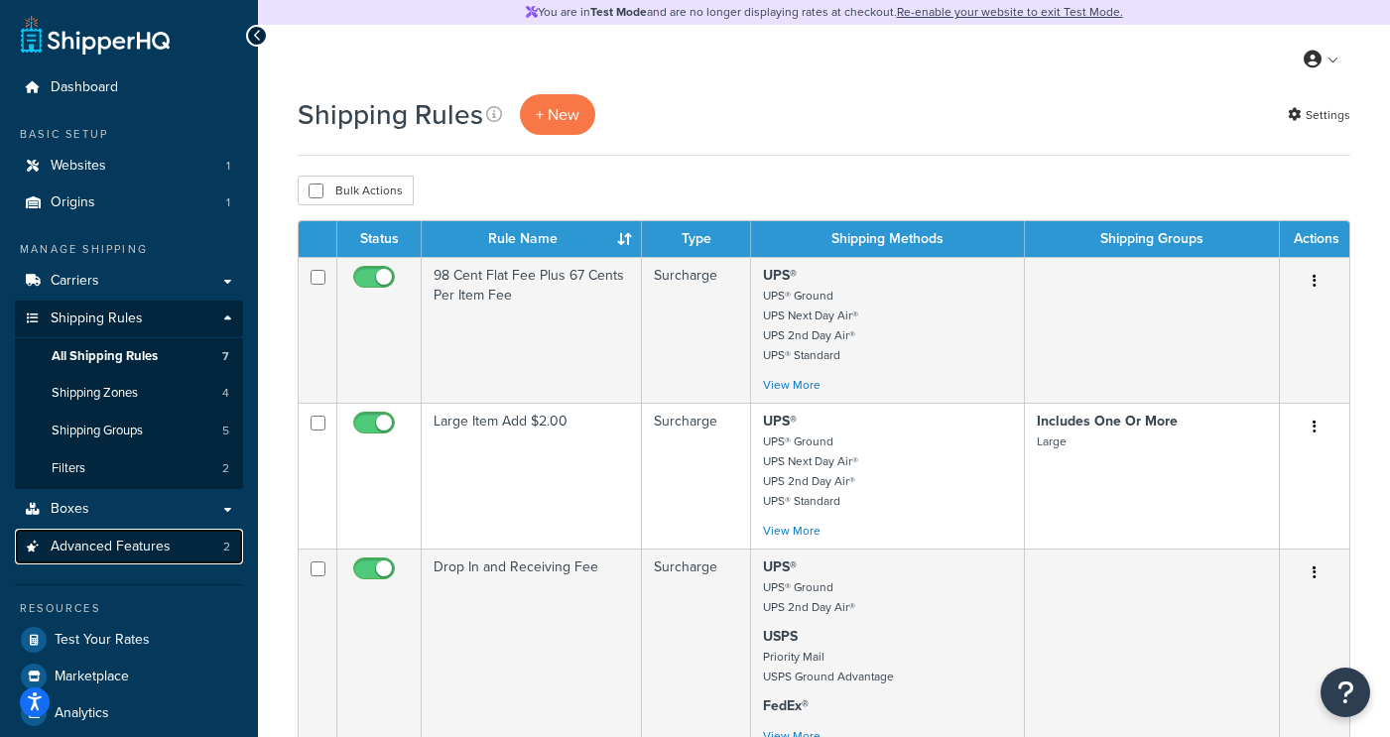
click at [157, 534] on link "Advanced Features 2" at bounding box center [129, 547] width 228 height 37
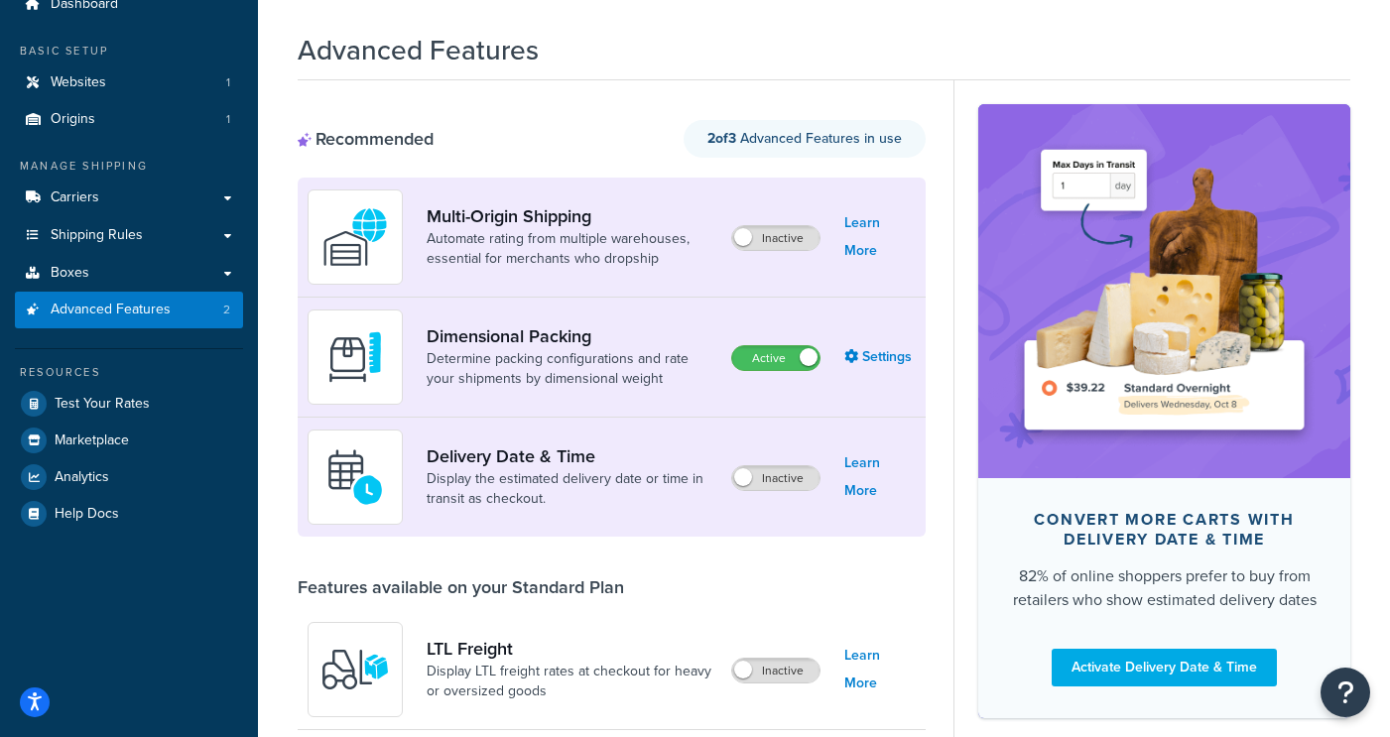
scroll to position [88, 0]
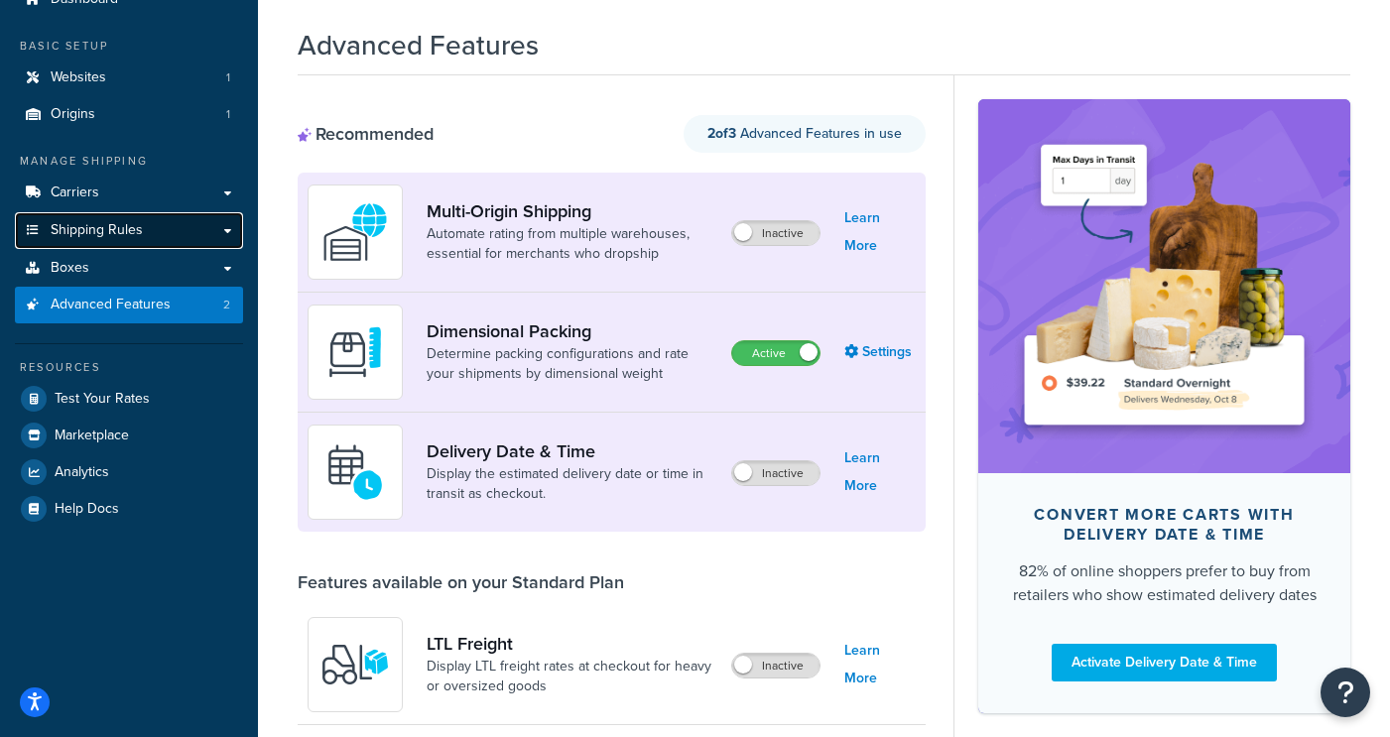
click at [154, 232] on link "Shipping Rules" at bounding box center [129, 230] width 228 height 37
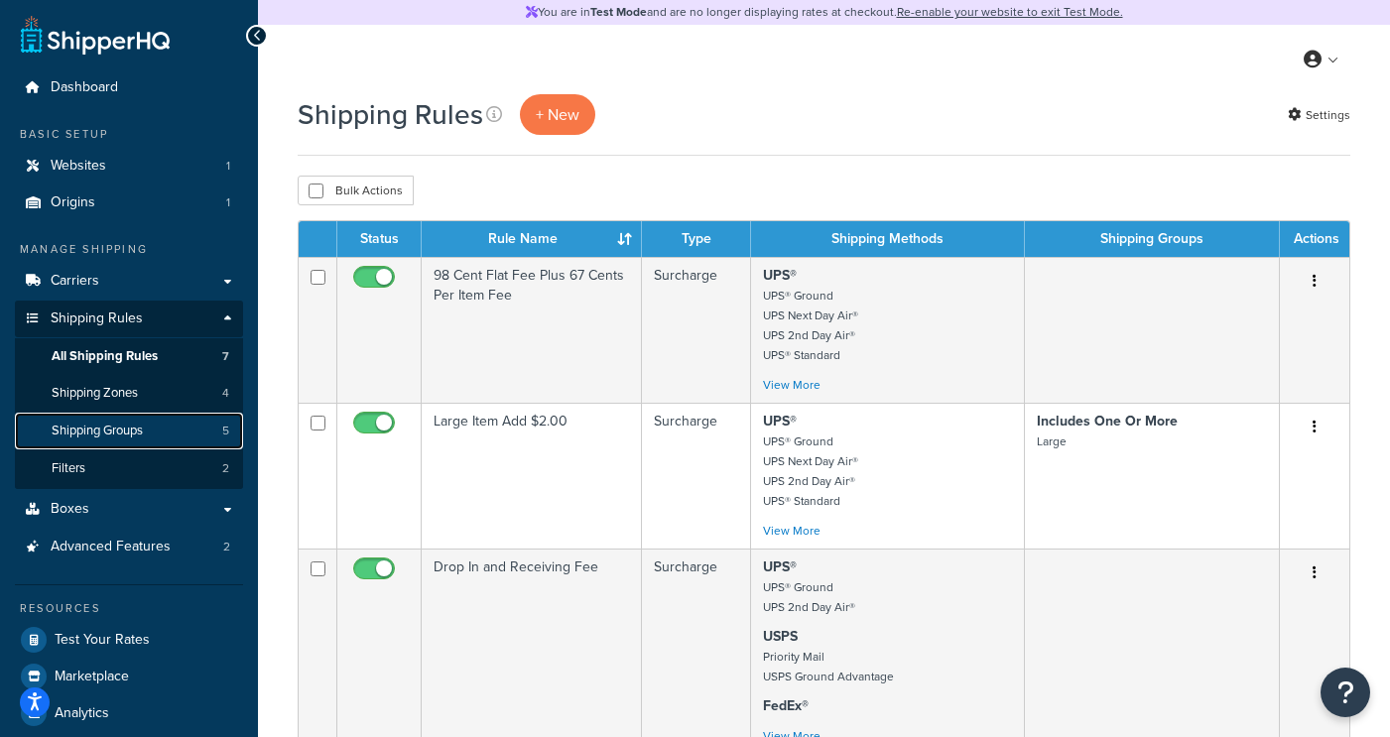
click at [164, 430] on link "Shipping Groups 5" at bounding box center [129, 431] width 228 height 37
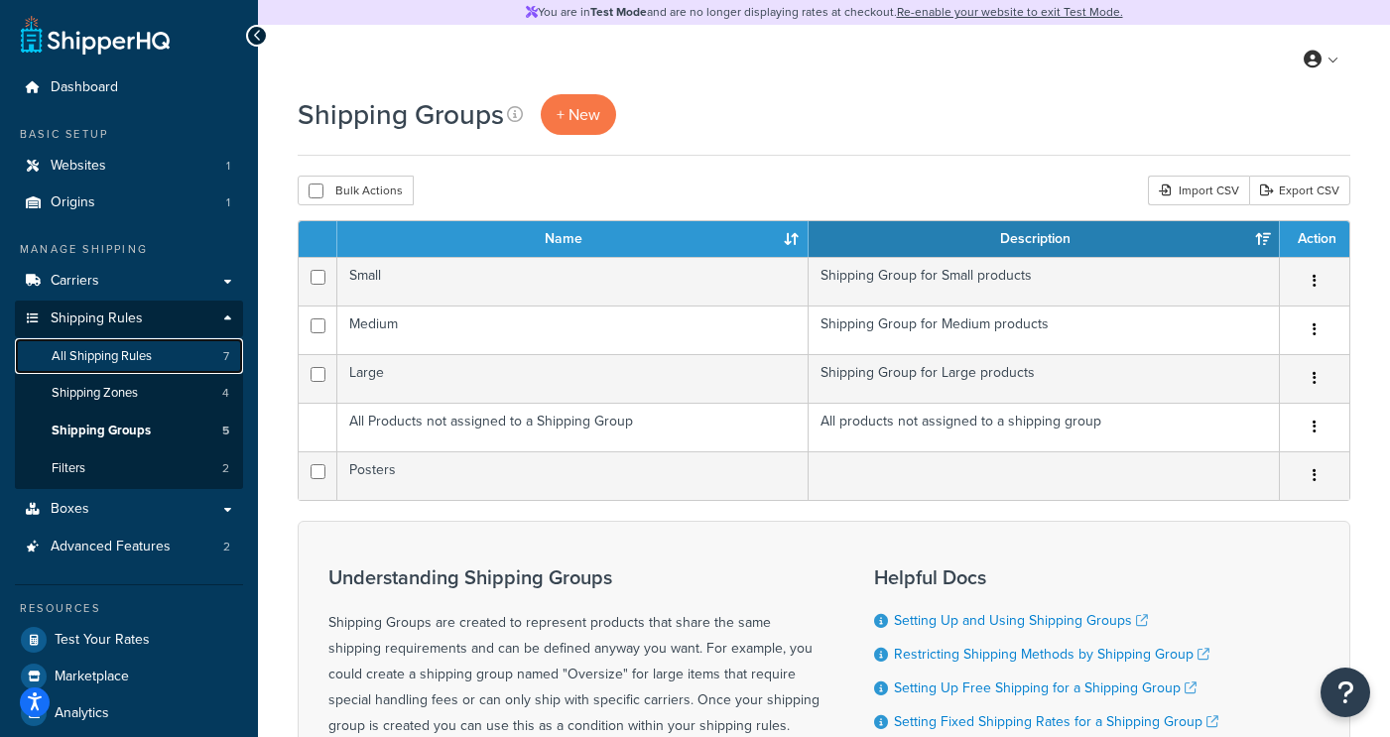
click at [158, 357] on link "All Shipping Rules 7" at bounding box center [129, 356] width 228 height 37
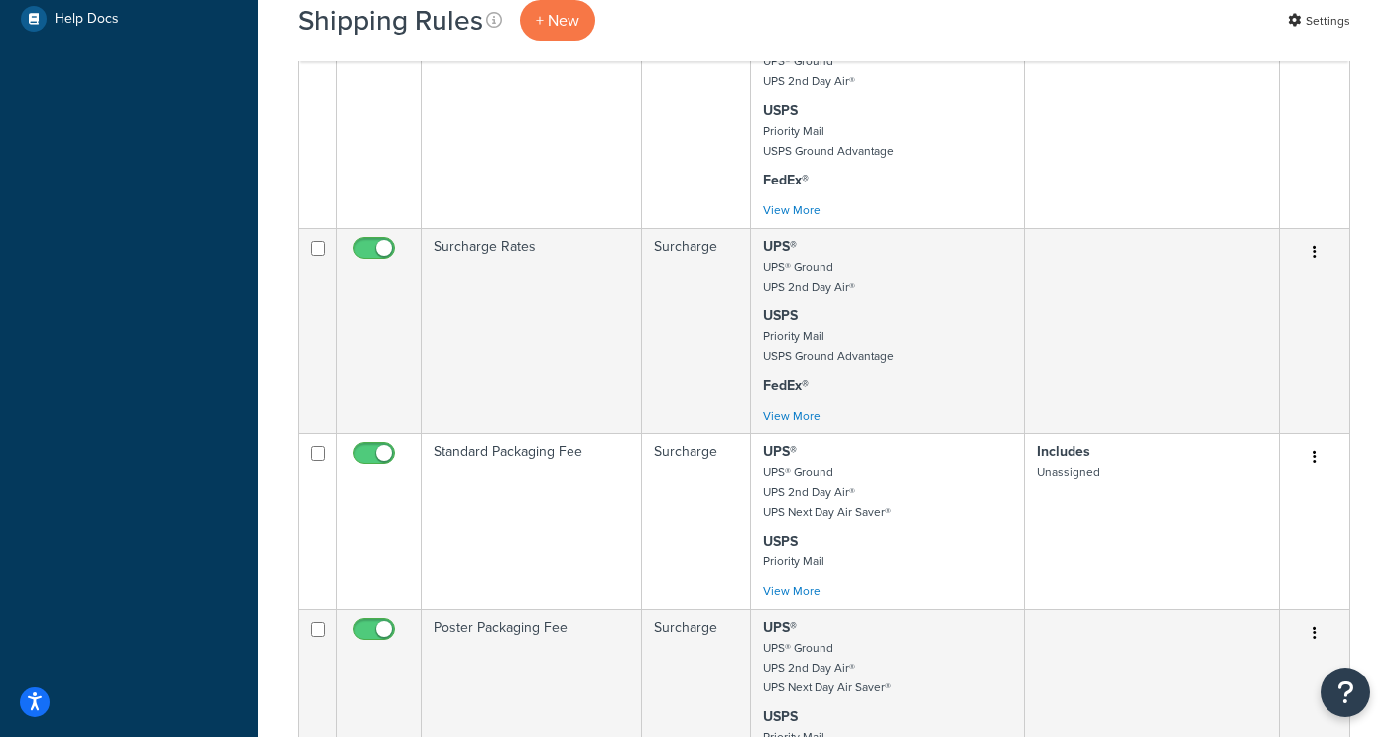
scroll to position [733, 0]
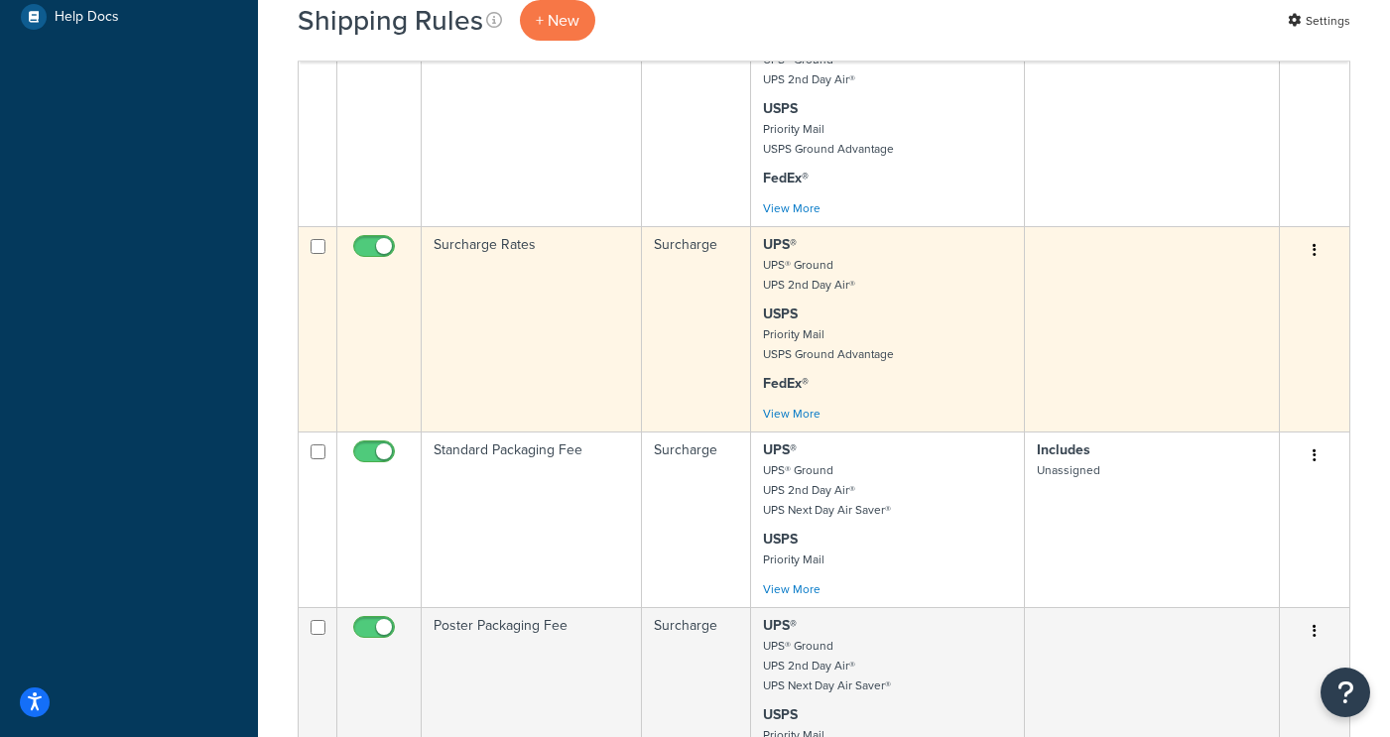
click at [511, 280] on td "Surcharge Rates" at bounding box center [532, 328] width 220 height 205
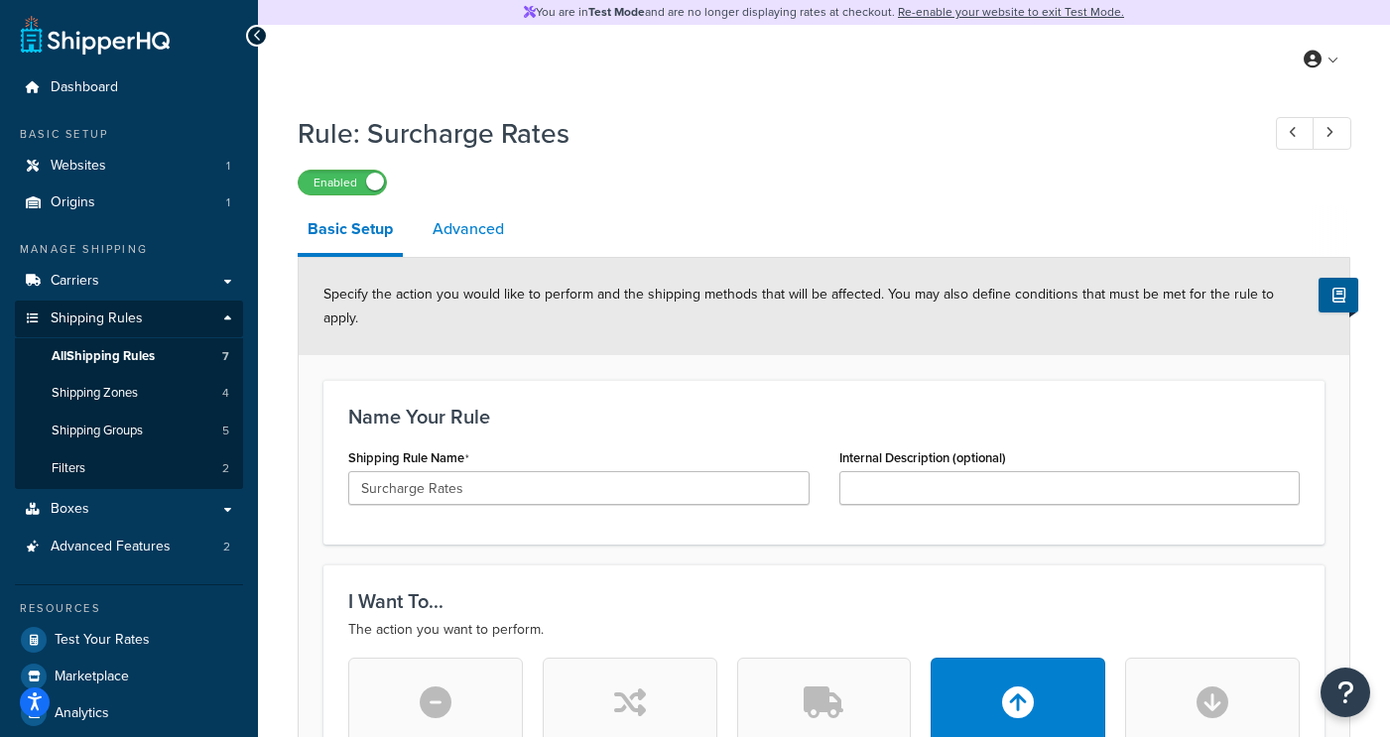
click at [471, 237] on link "Advanced" at bounding box center [468, 229] width 91 height 48
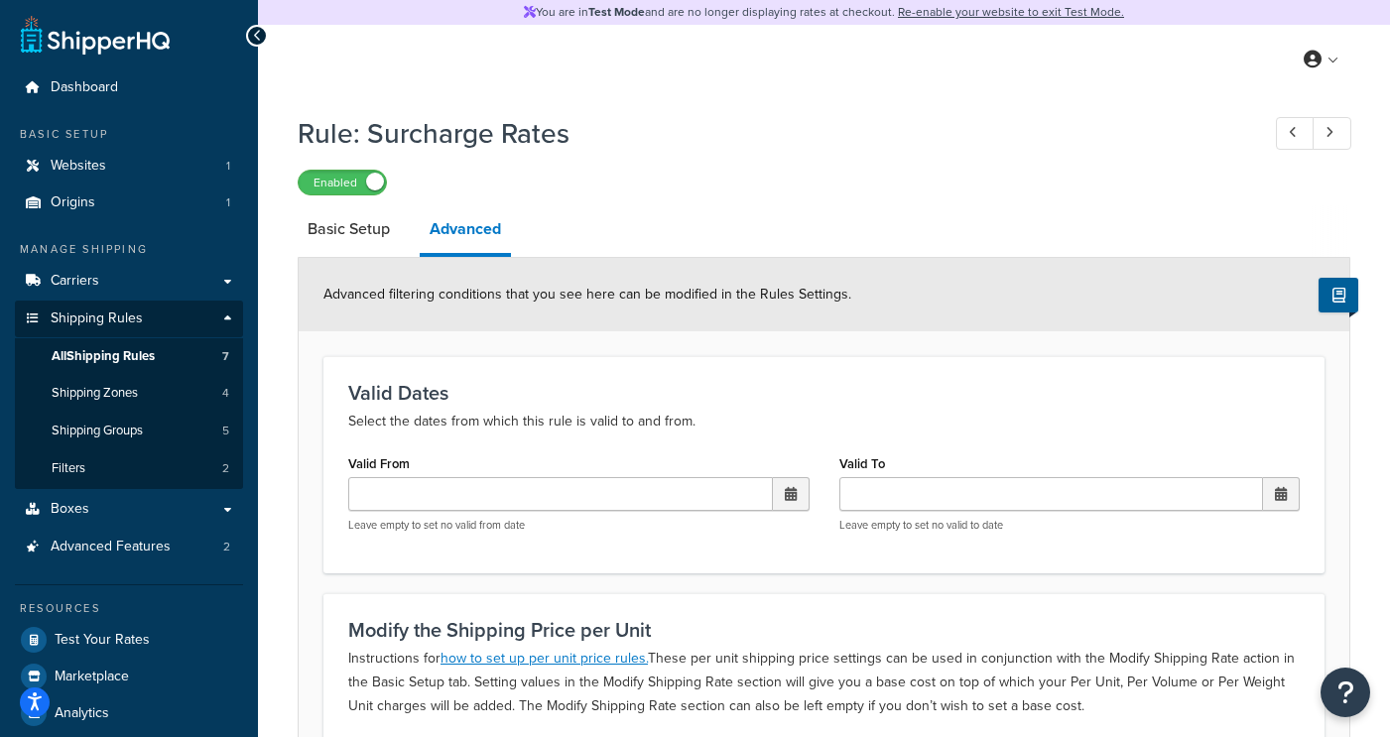
click at [266, 35] on div at bounding box center [257, 36] width 22 height 22
click at [254, 37] on icon at bounding box center [257, 36] width 9 height 14
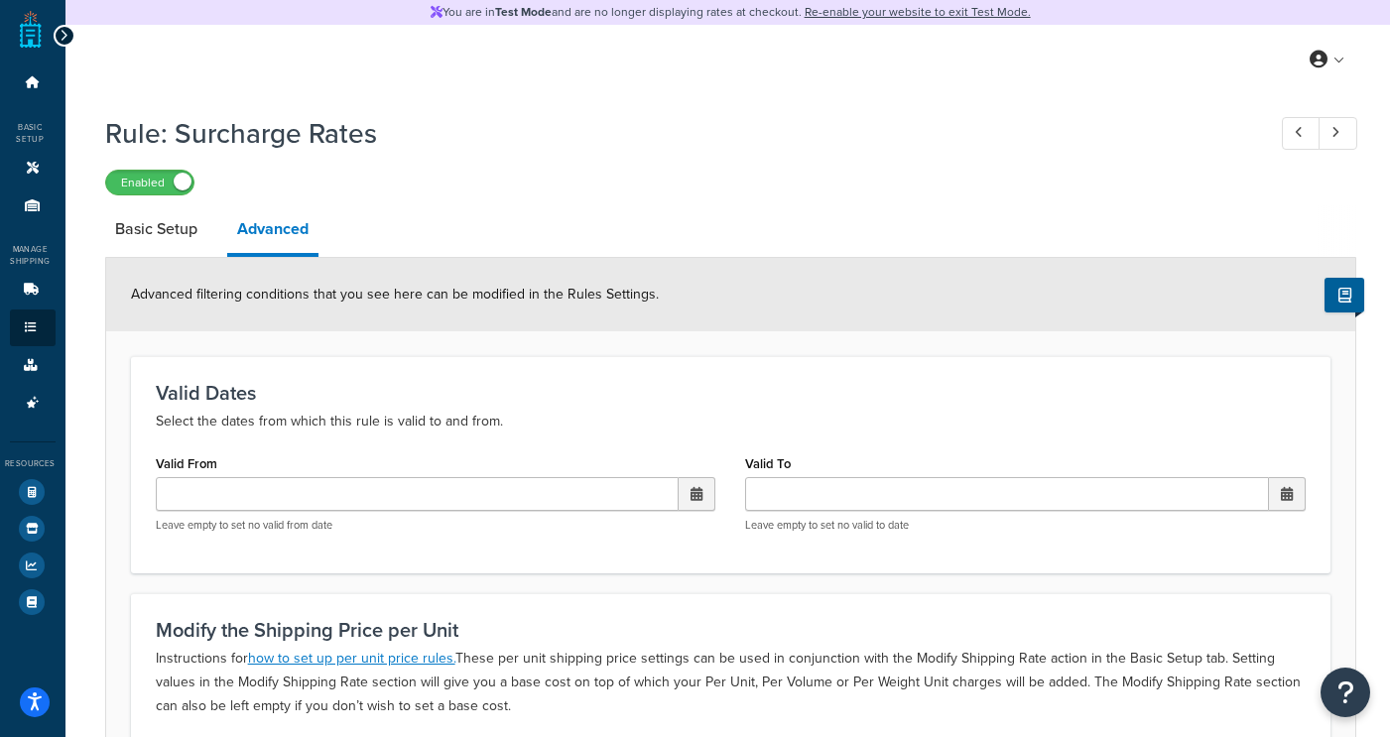
click at [63, 27] on div at bounding box center [65, 36] width 22 height 22
click at [157, 235] on link "Basic Setup" at bounding box center [156, 229] width 102 height 48
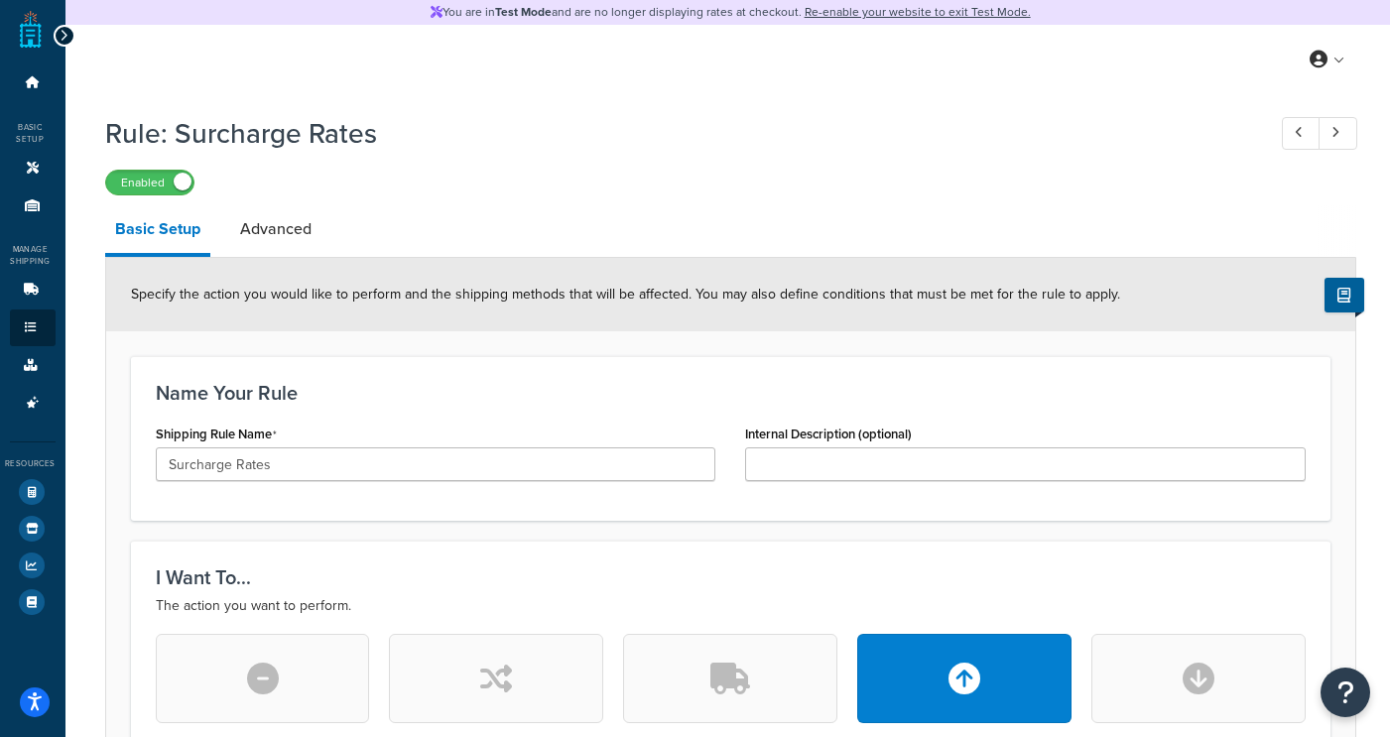
click at [64, 30] on icon at bounding box center [64, 36] width 9 height 14
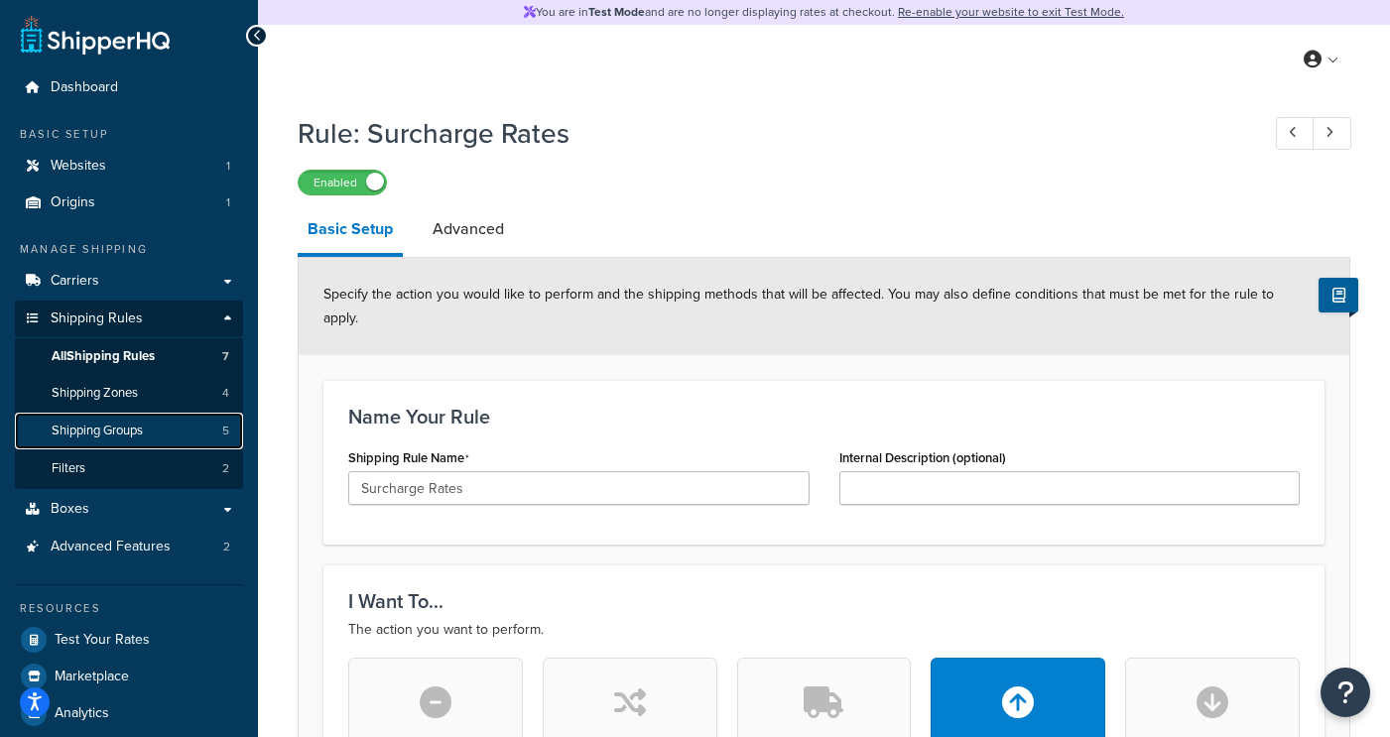
click at [114, 420] on link "Shipping Groups 5" at bounding box center [129, 431] width 228 height 37
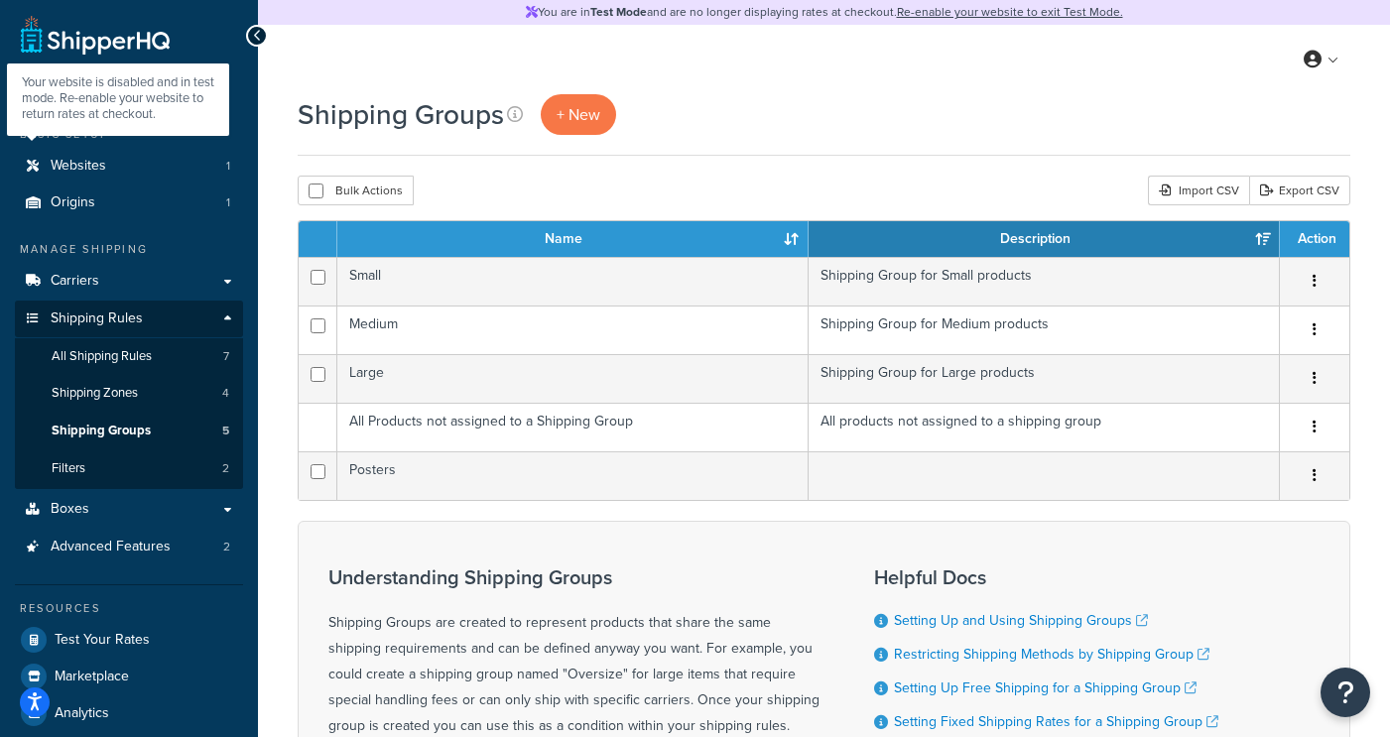
click at [703, 167] on div "Shipping Groups + New Bulk Actions Duplicate [GEOGRAPHIC_DATA] Import CSV Expor…" at bounding box center [824, 538] width 1132 height 888
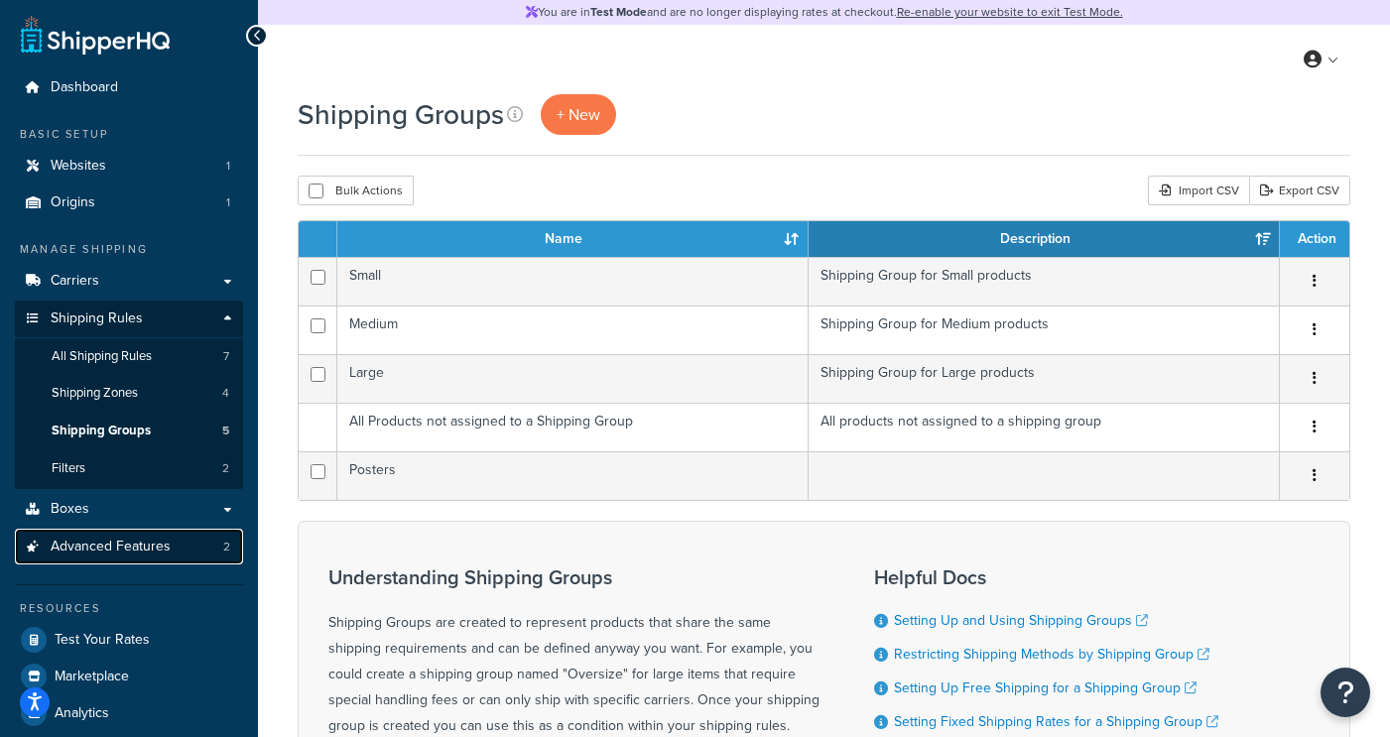
click at [104, 560] on link "Advanced Features 2" at bounding box center [129, 547] width 228 height 37
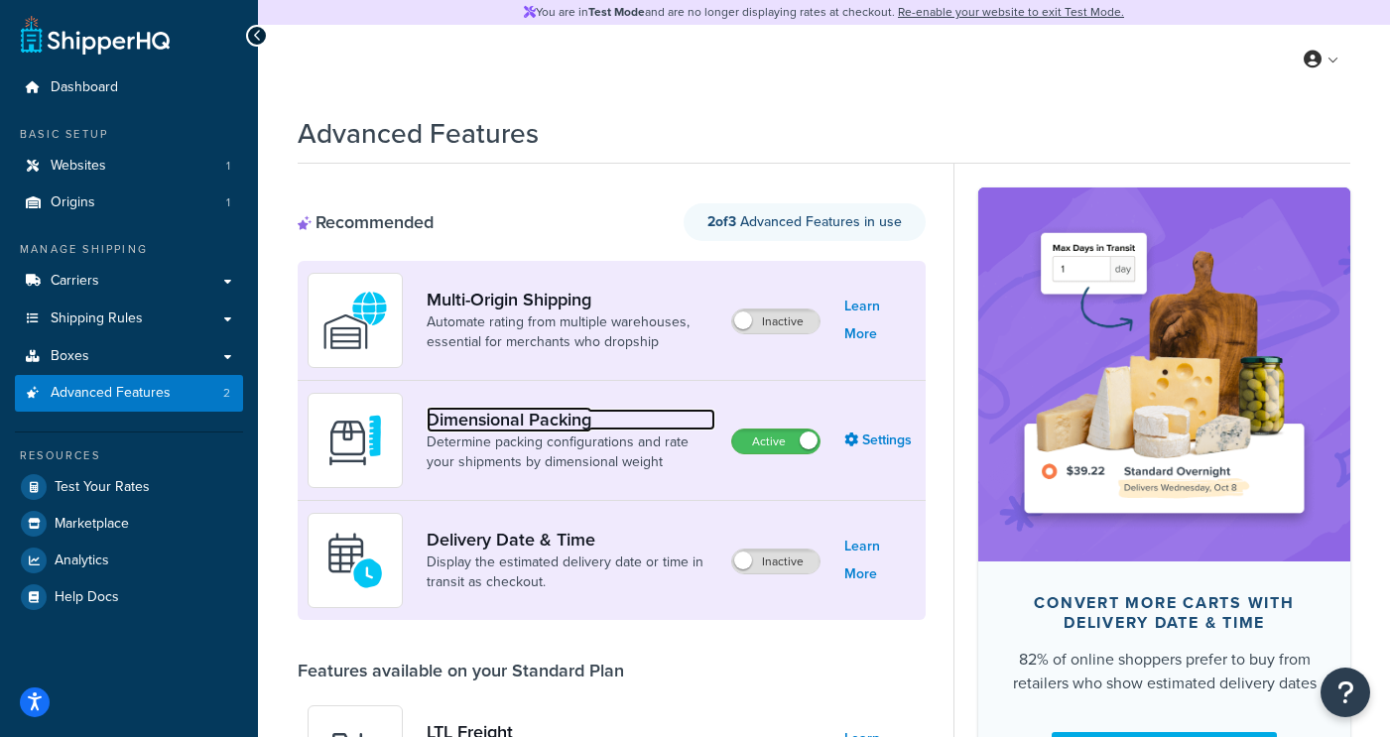
click at [502, 414] on link "Dimensional Packing" at bounding box center [571, 420] width 289 height 22
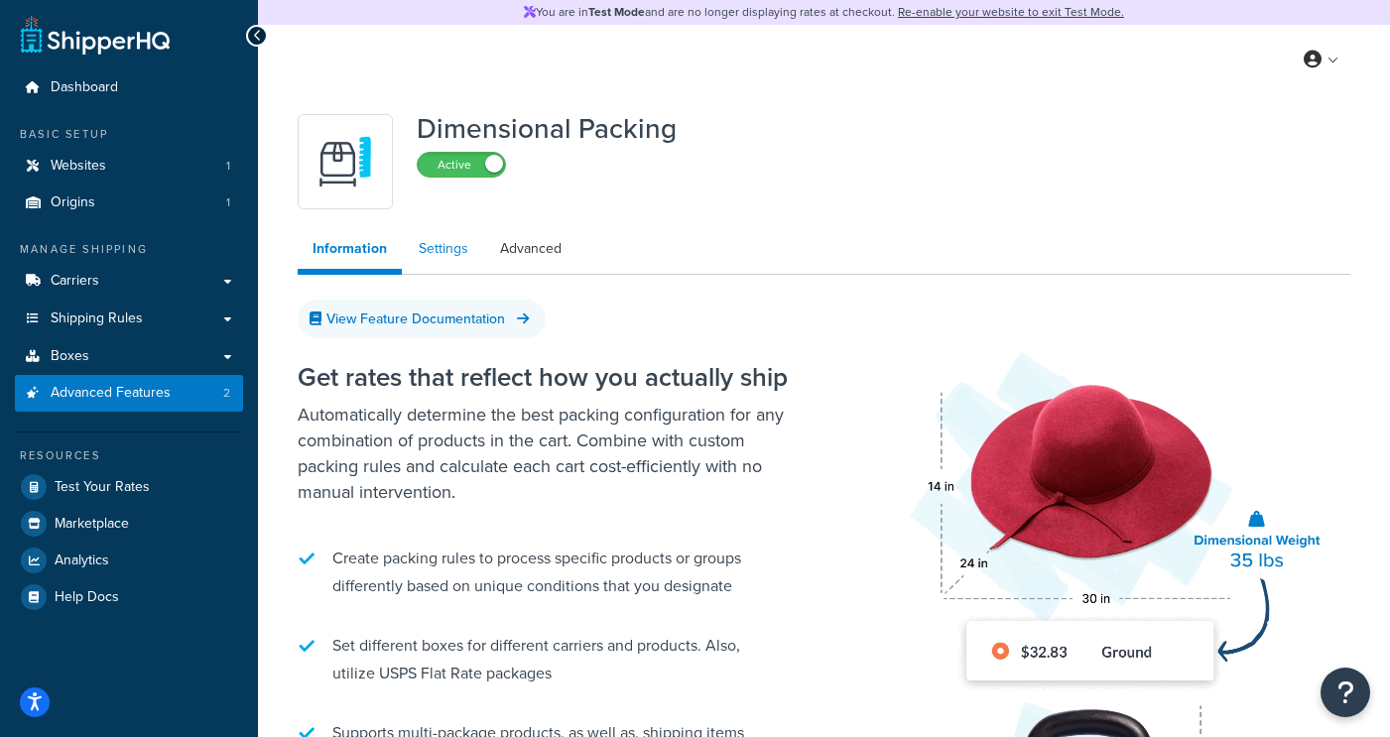
click at [442, 236] on link "Settings" at bounding box center [443, 249] width 79 height 40
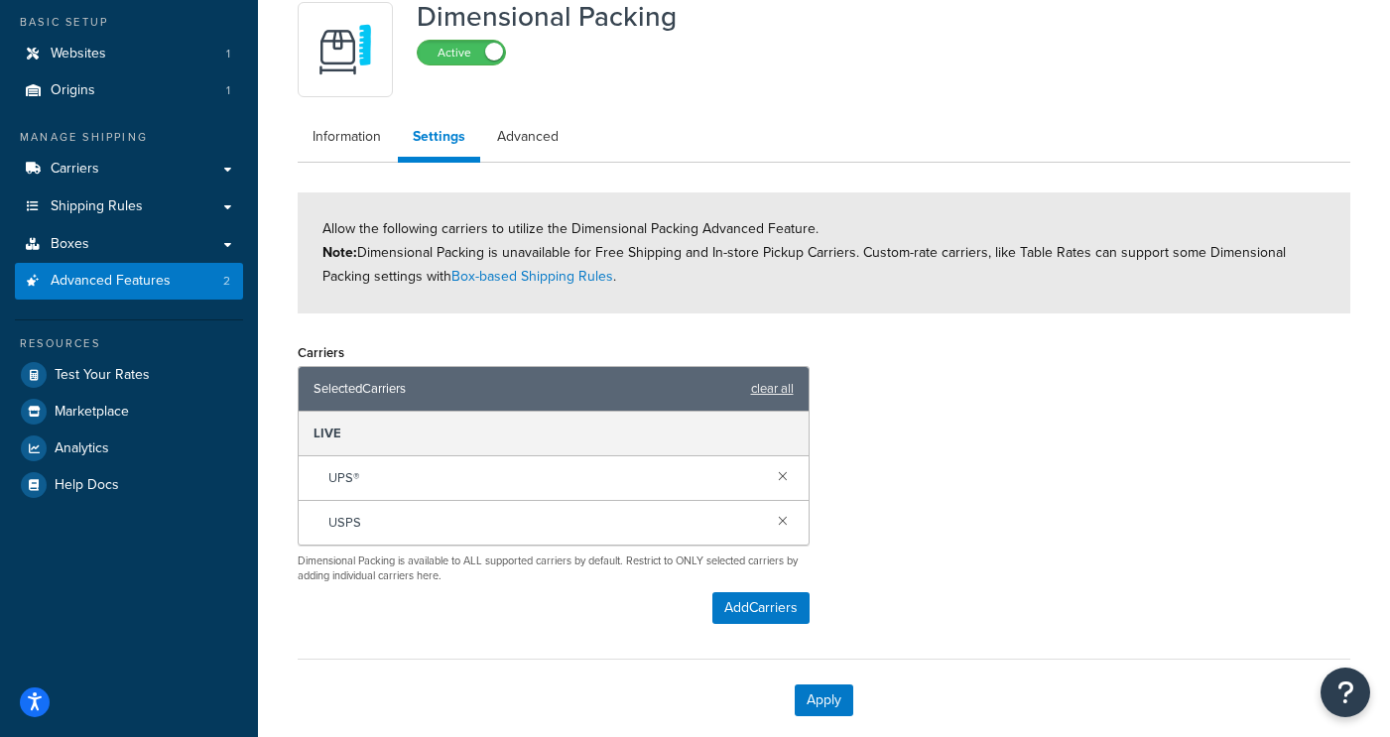
scroll to position [215, 0]
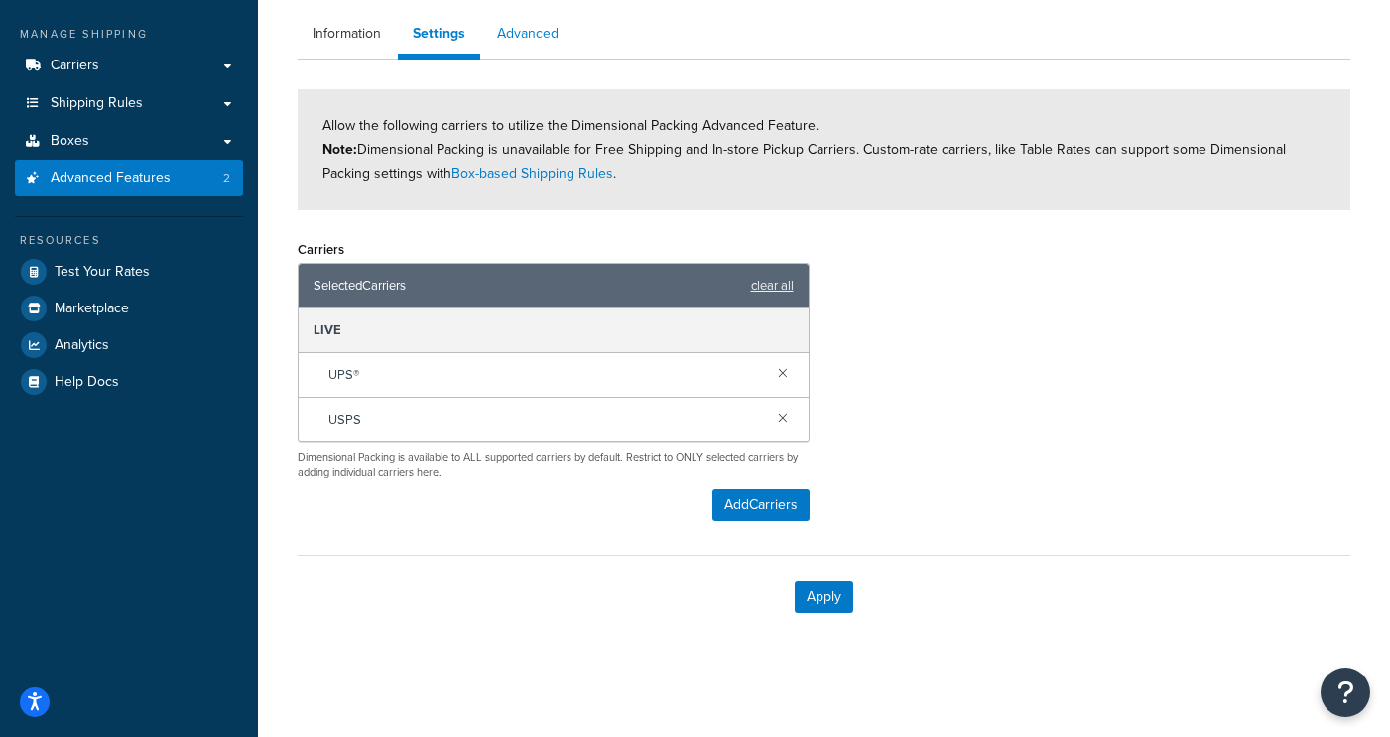
click at [501, 30] on link "Advanced" at bounding box center [527, 34] width 91 height 40
select select "false"
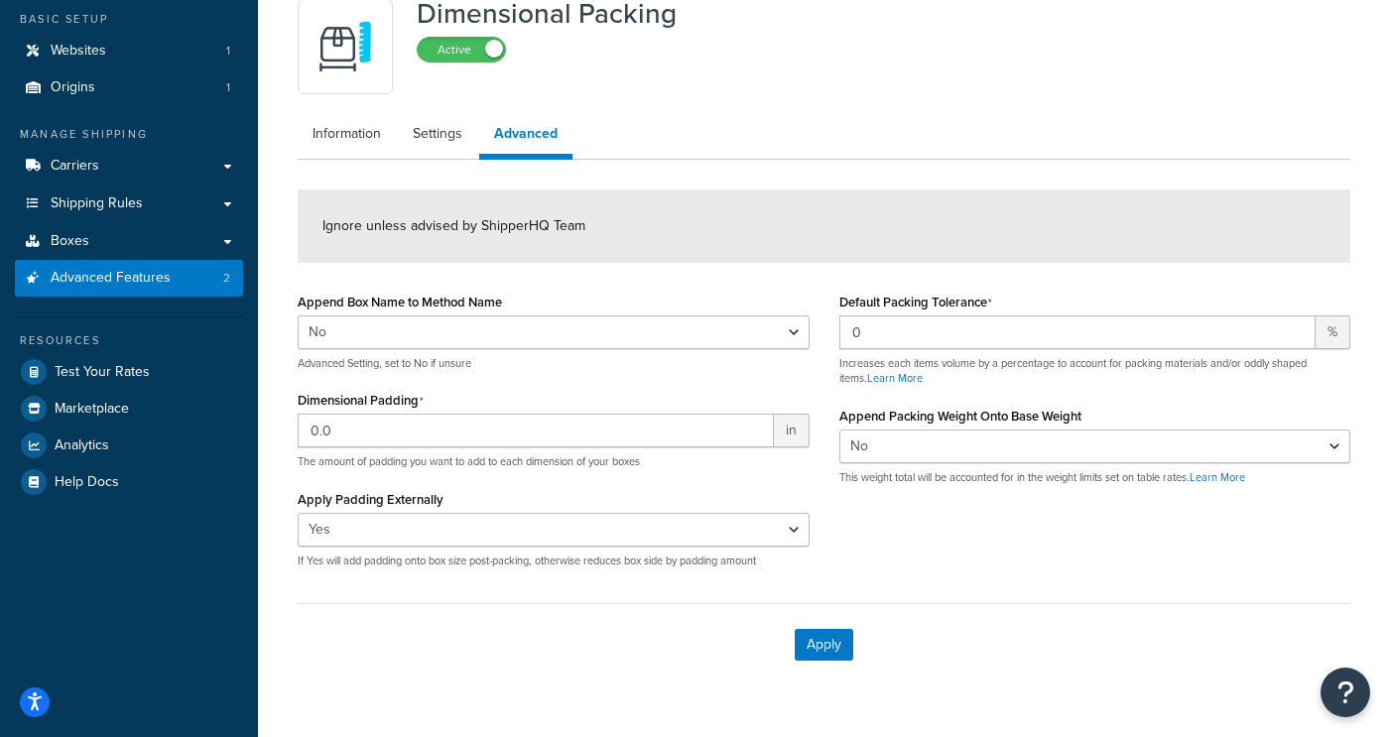
scroll to position [99, 0]
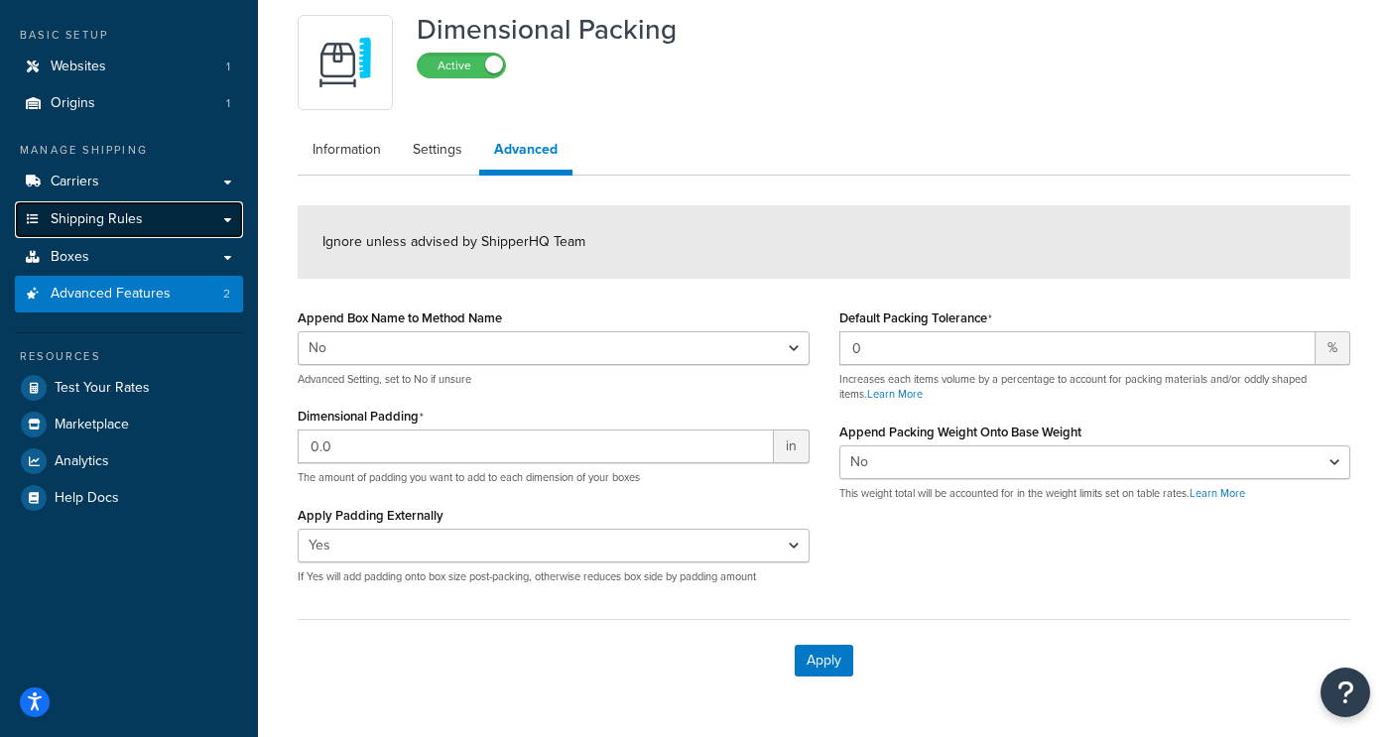
click at [145, 222] on link "Shipping Rules" at bounding box center [129, 219] width 228 height 37
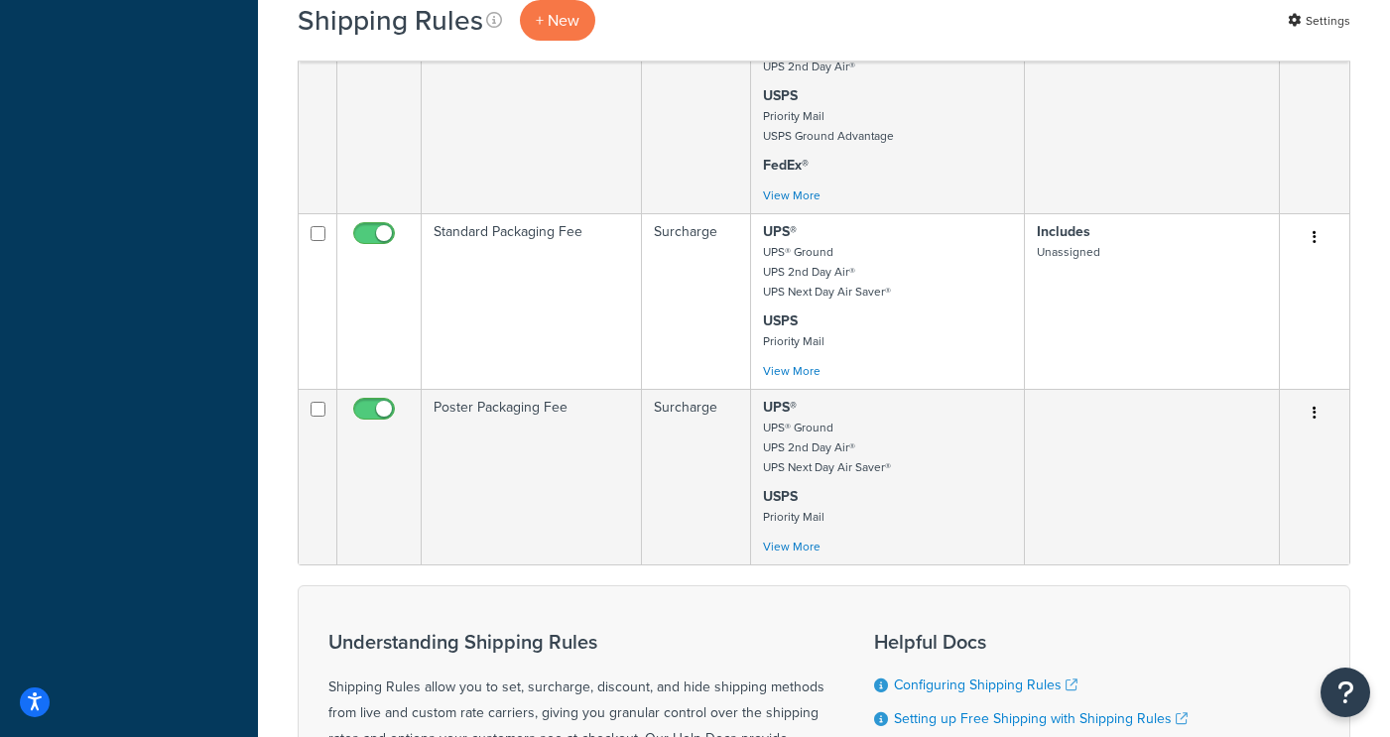
scroll to position [968, 0]
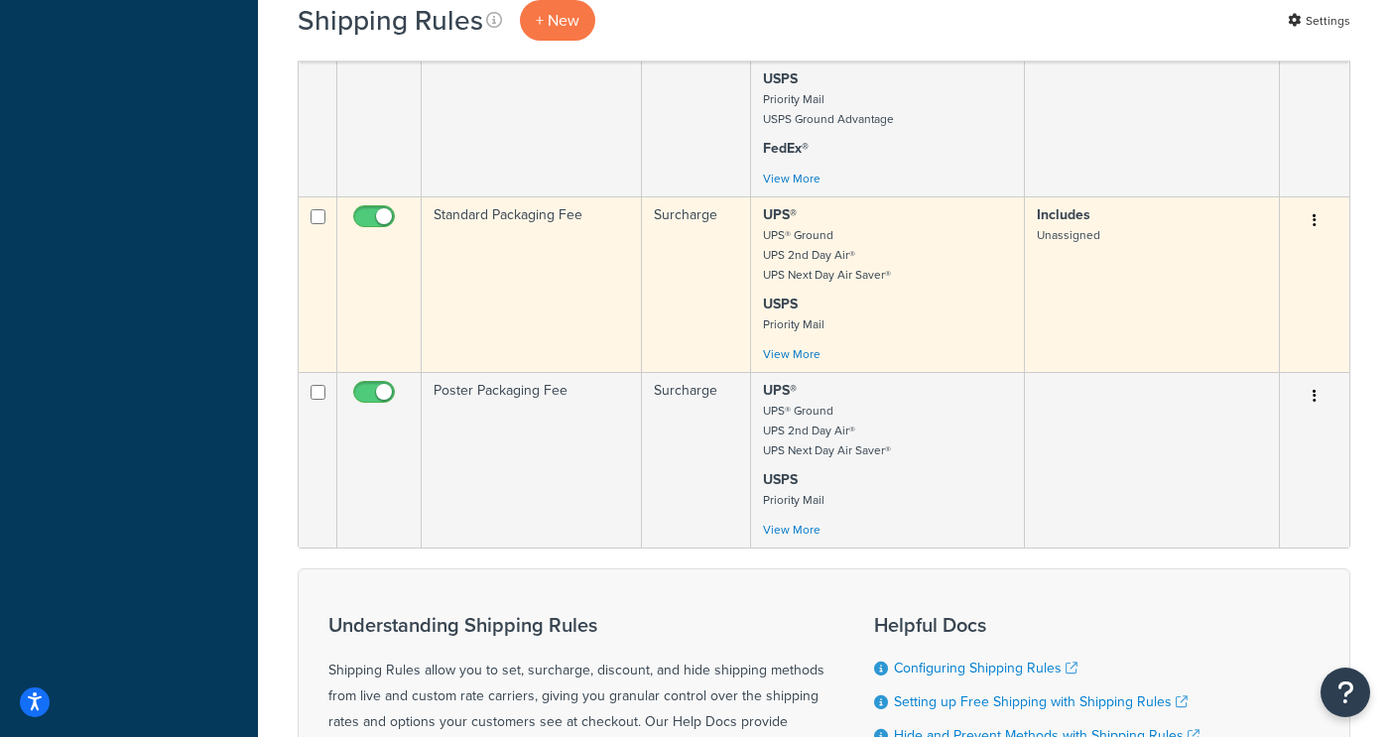
click at [513, 293] on td "Standard Packaging Fee" at bounding box center [532, 284] width 220 height 176
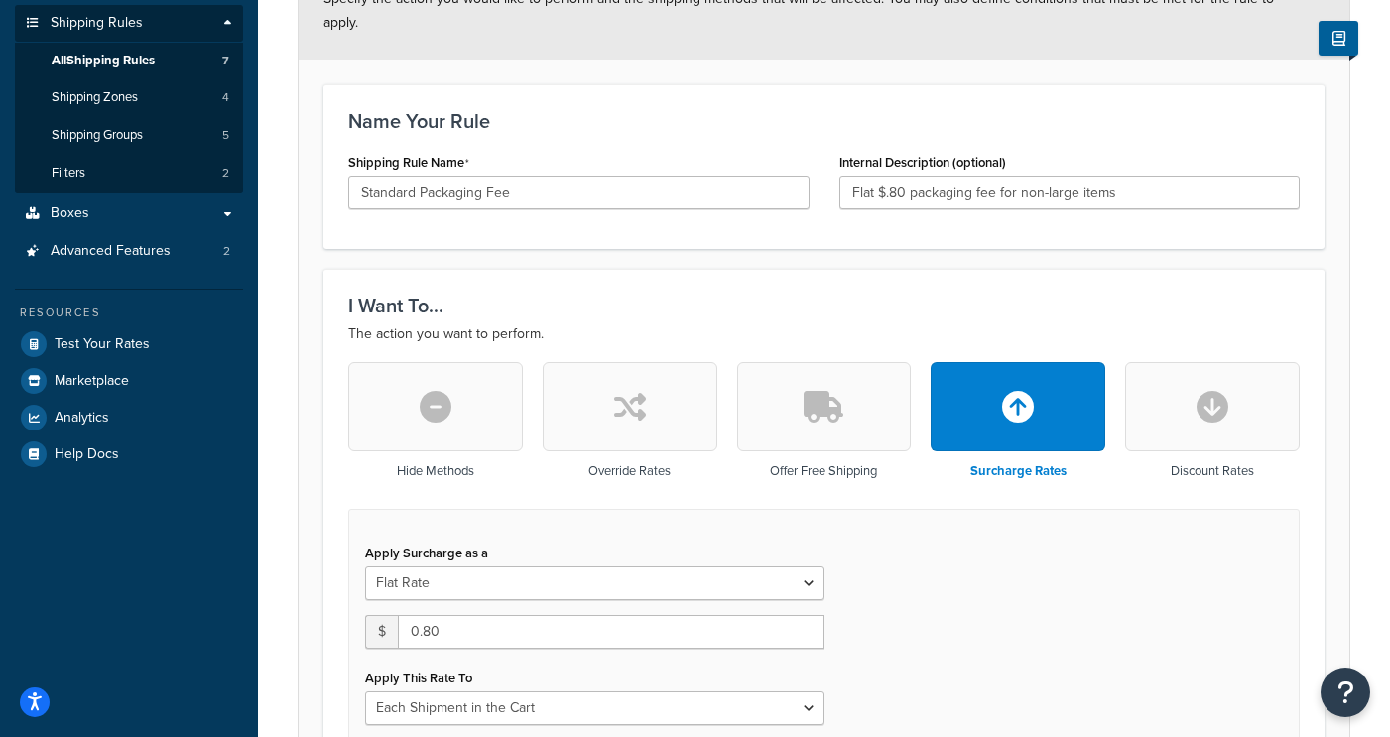
scroll to position [388, 0]
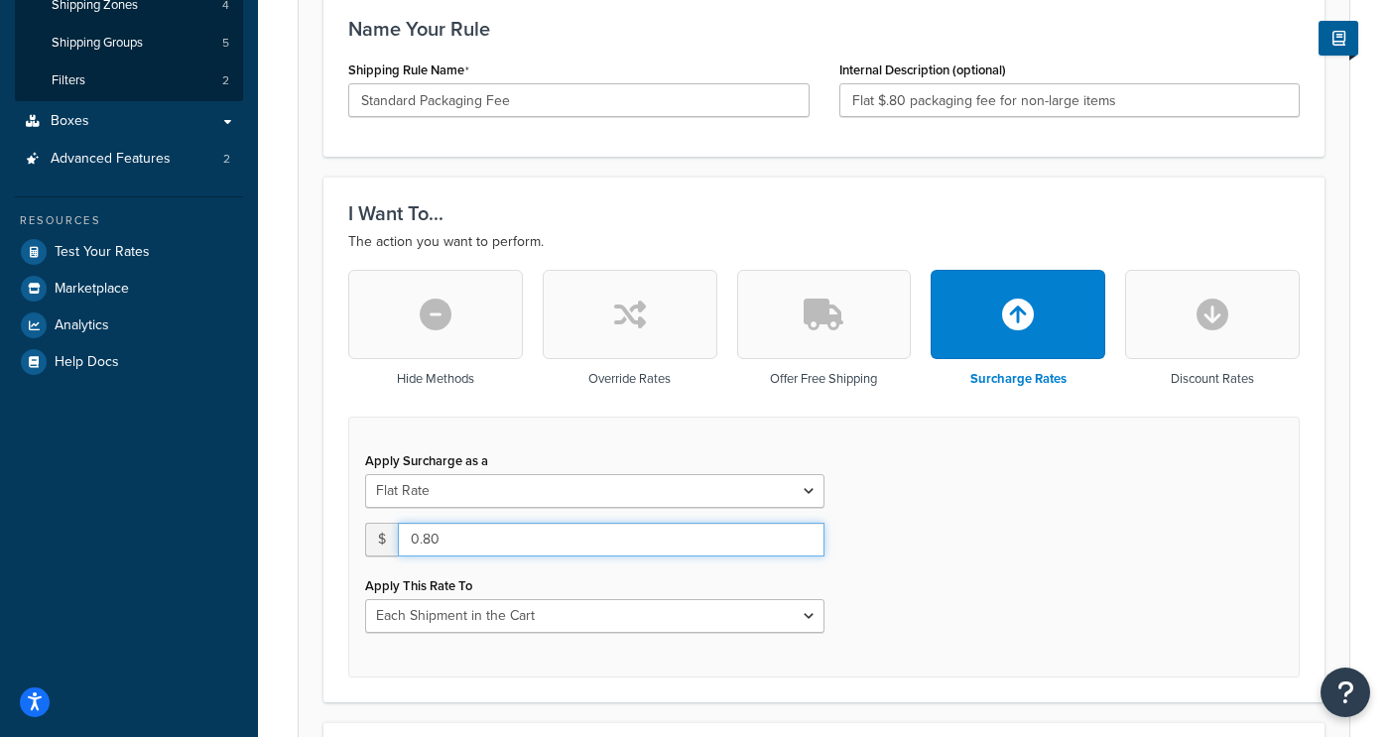
click at [455, 523] on input "0.80" at bounding box center [611, 540] width 427 height 34
type input "0.25"
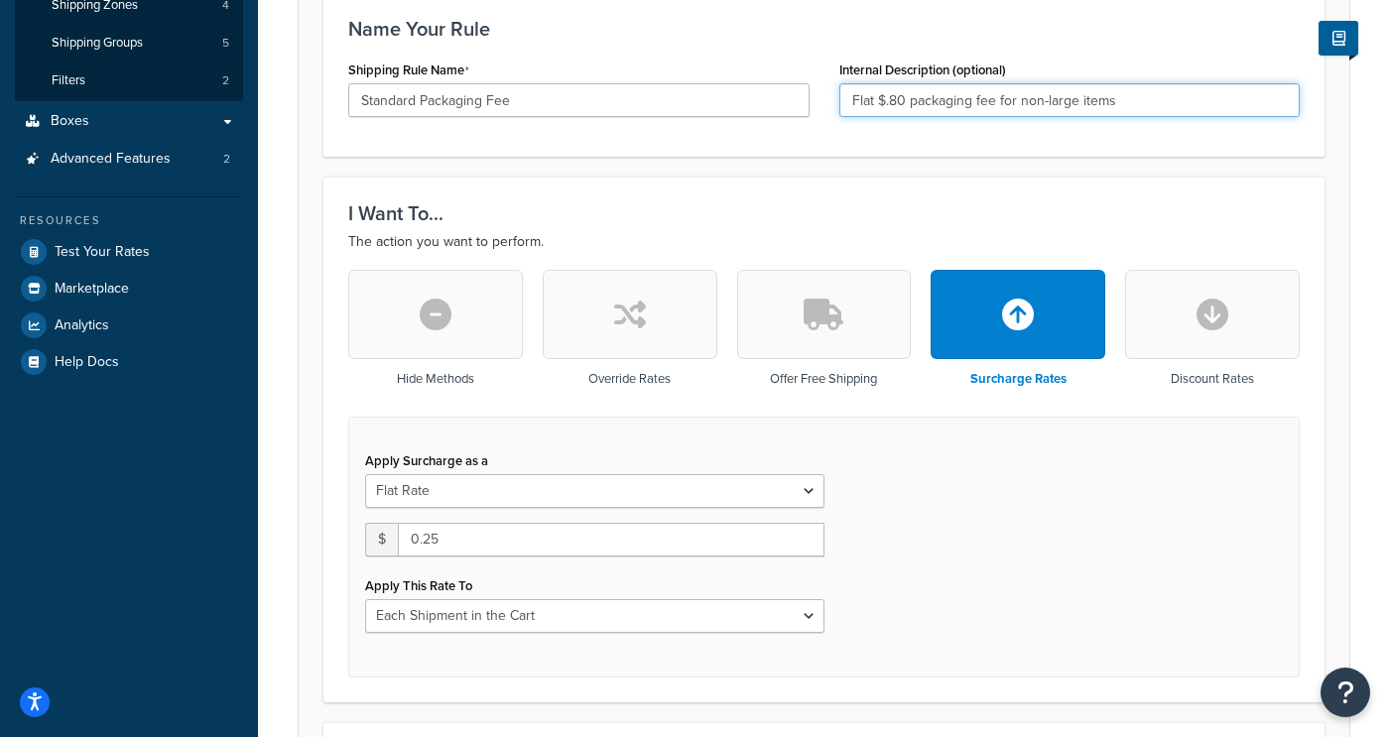
click at [908, 83] on input "Flat $.80 packaging fee for non-large items" at bounding box center [1069, 100] width 461 height 34
click at [905, 83] on input "Flat $.80 packaging fee for non-large items" at bounding box center [1069, 100] width 461 height 34
type input "Flat $.25 packaging fee for non-large items"
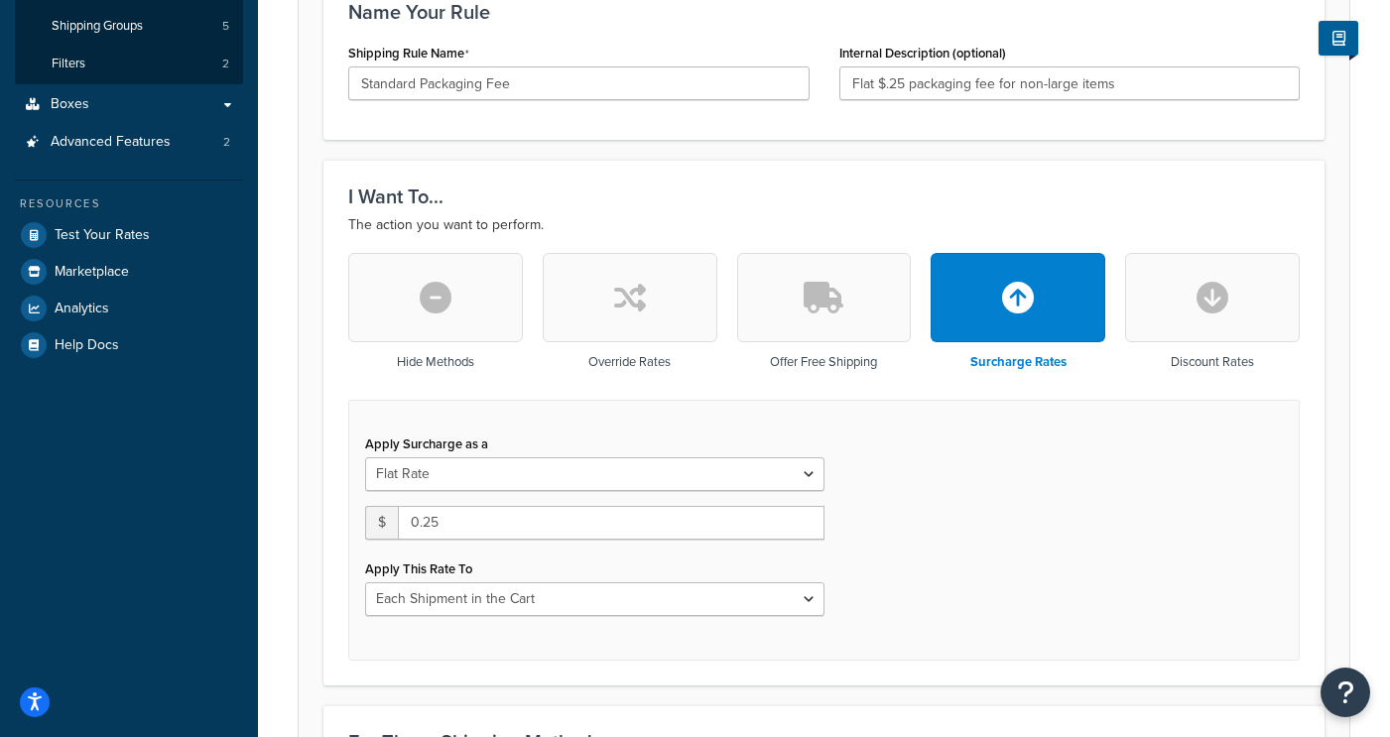
scroll to position [404, 0]
drag, startPoint x: 888, startPoint y: 152, endPoint x: 810, endPoint y: 116, distance: 86.1
click at [880, 161] on div "I Want To... The action you want to perform. Hide Methods Override Rates Offer …" at bounding box center [823, 423] width 1001 height 525
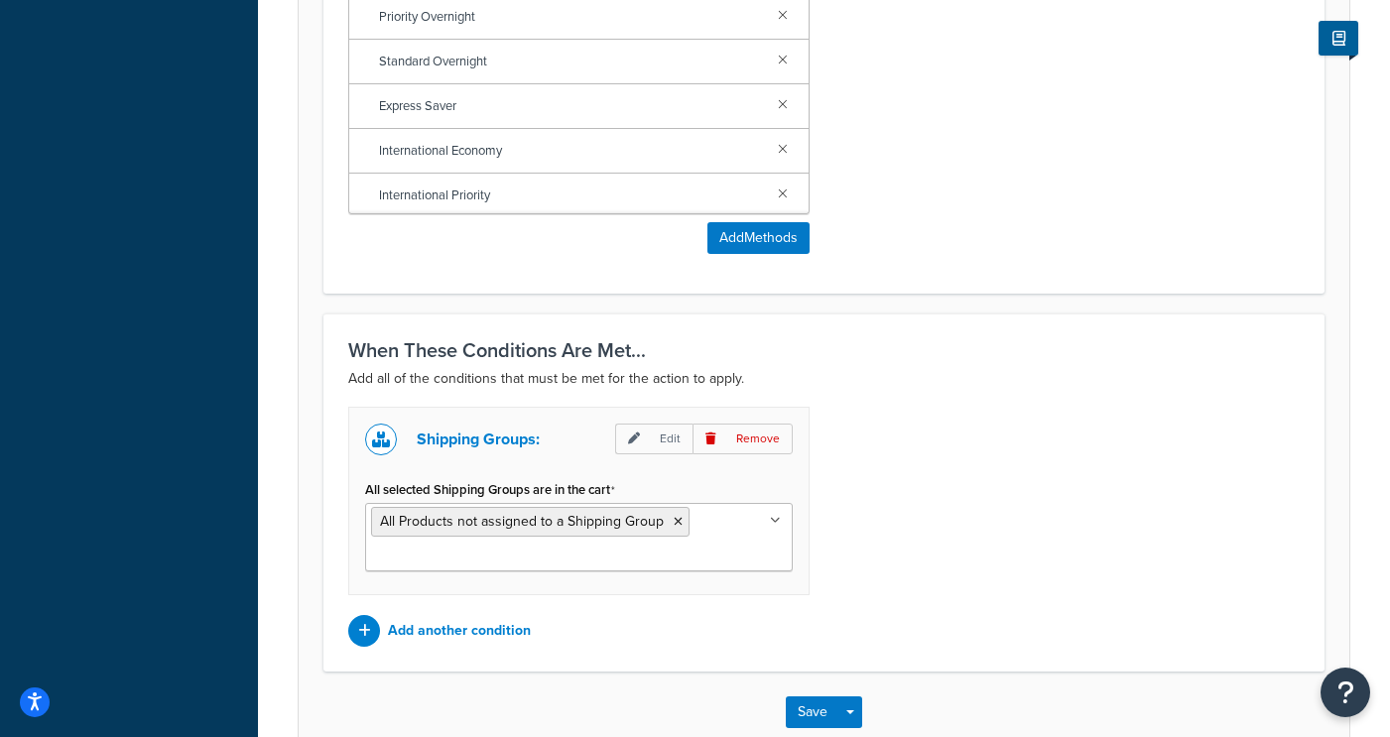
scroll to position [1553, 0]
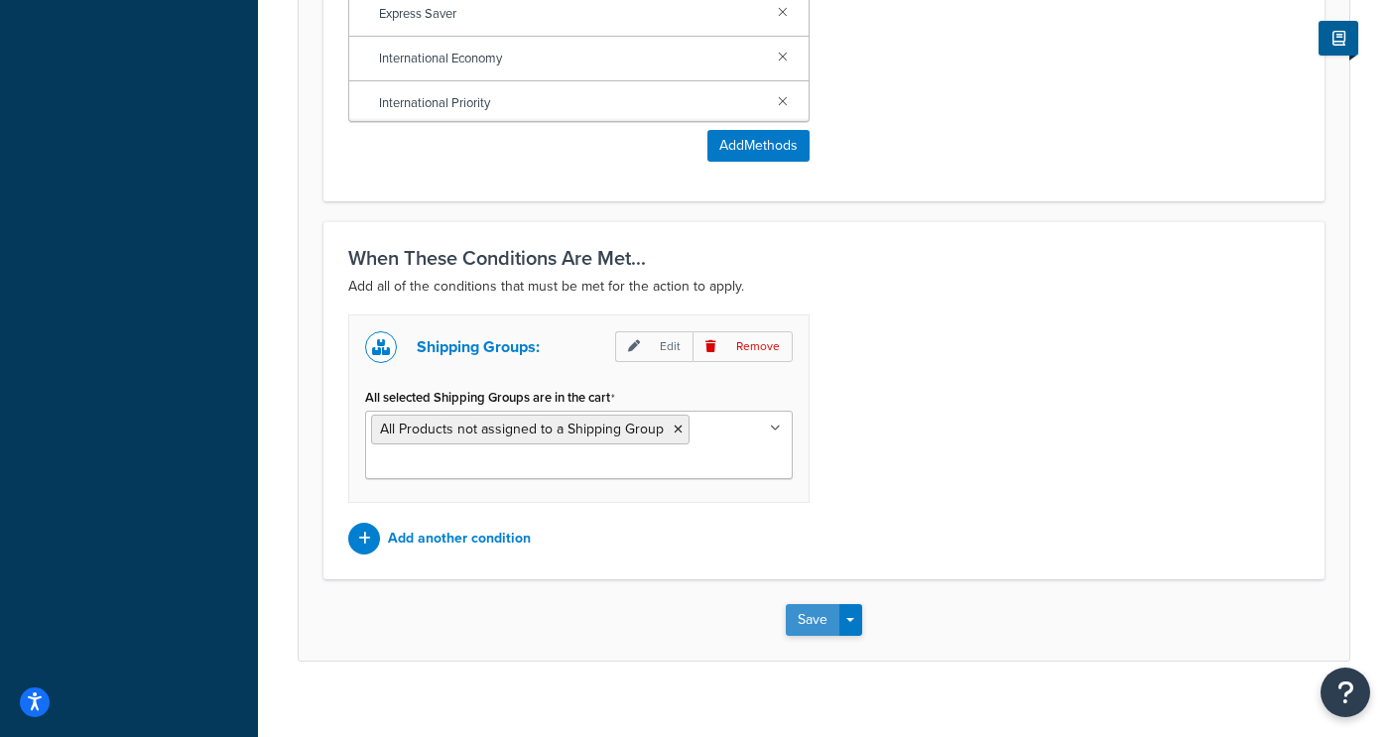
click at [813, 604] on button "Save" at bounding box center [813, 620] width 54 height 32
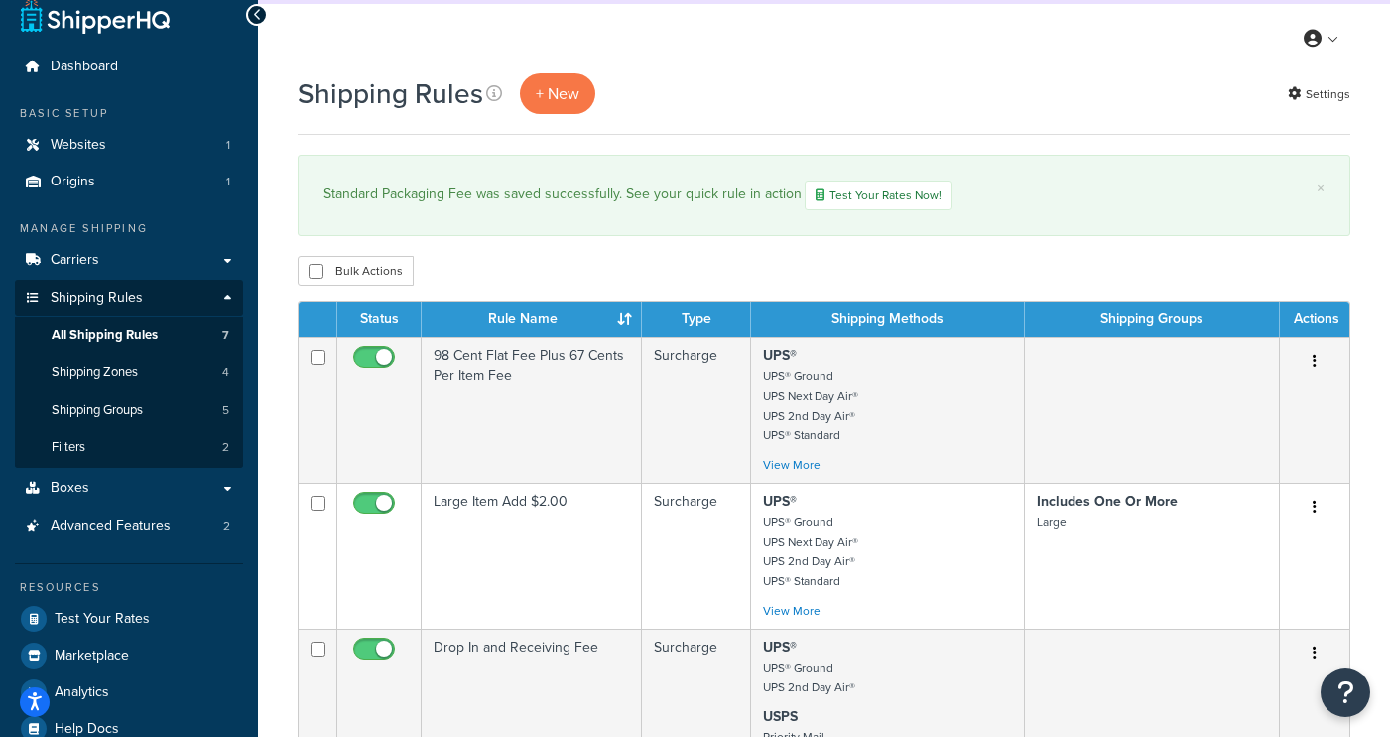
scroll to position [13, 0]
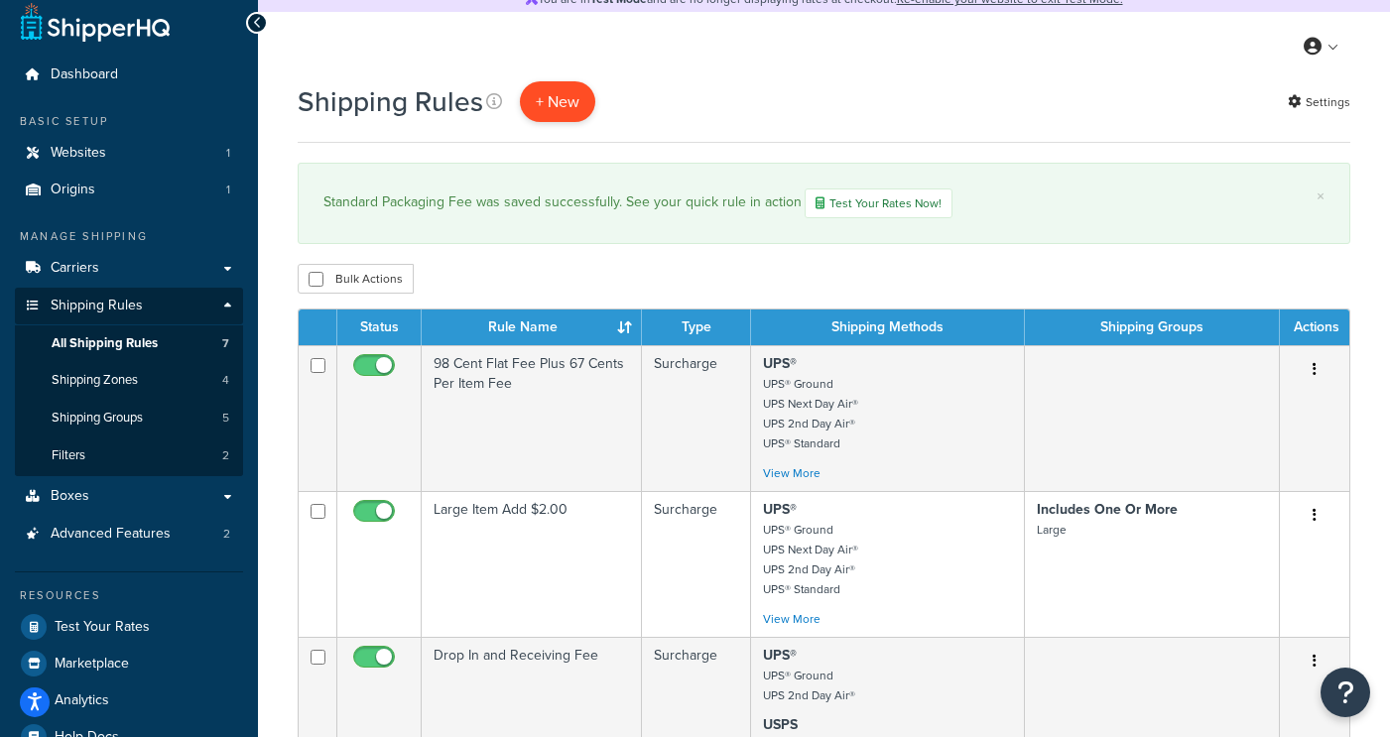
click at [547, 109] on p "+ New" at bounding box center [557, 101] width 75 height 41
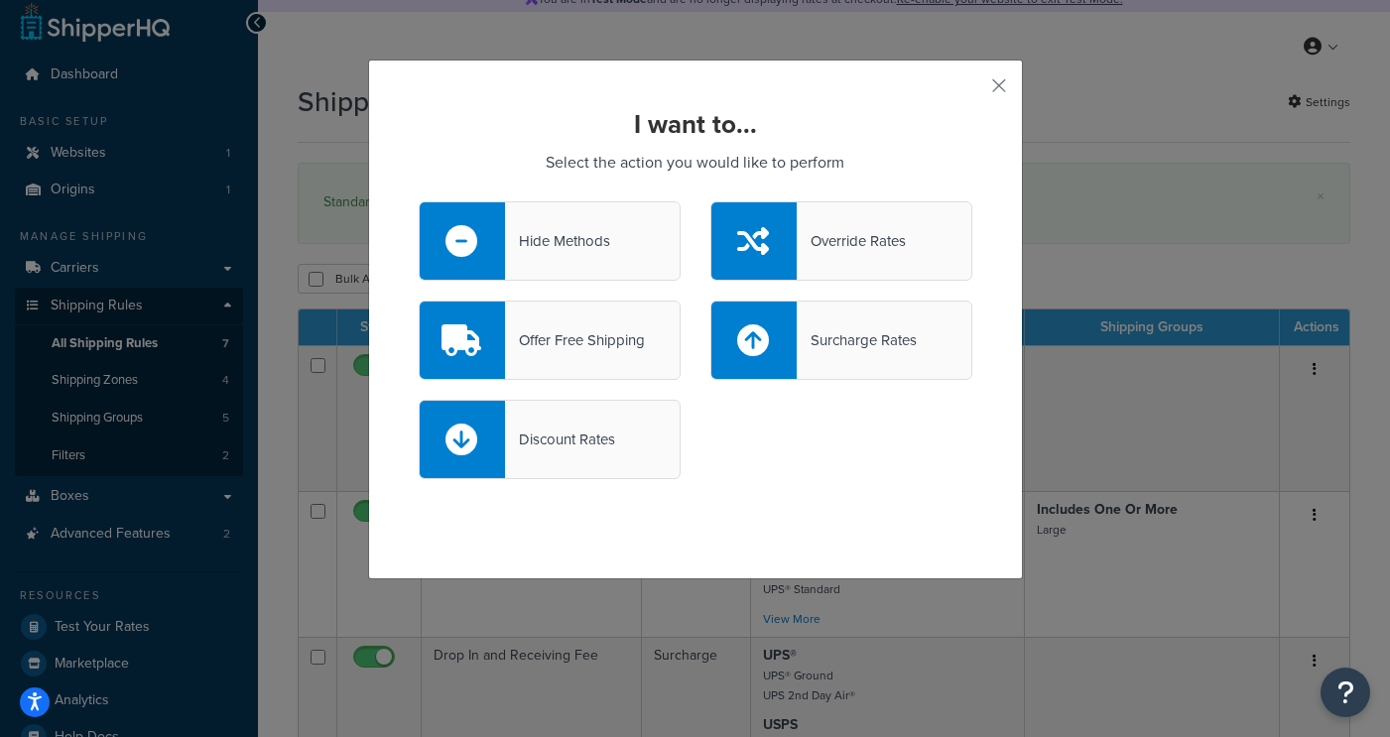
click at [906, 340] on div "Surcharge Rates" at bounding box center [857, 340] width 120 height 28
click at [0, 0] on input "Surcharge Rates" at bounding box center [0, 0] width 0 height 0
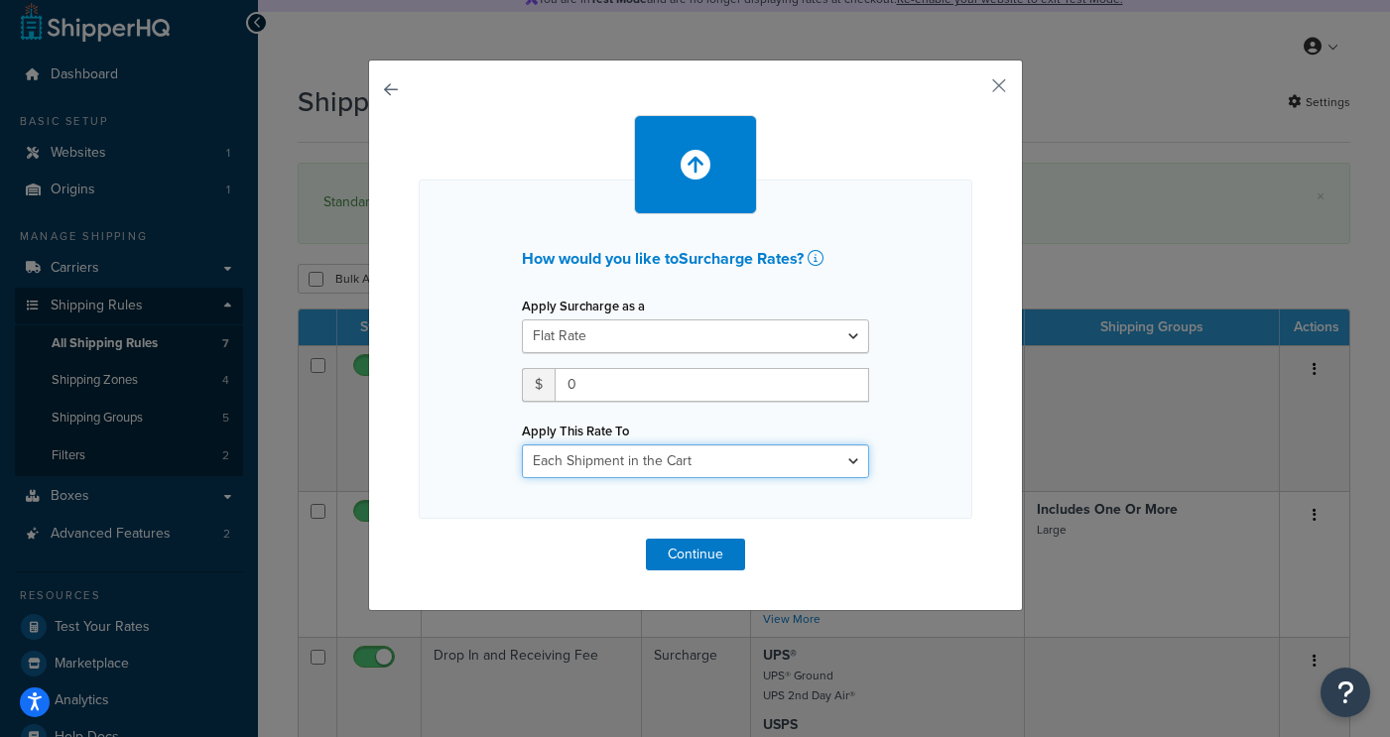
click at [631, 467] on select "Each Shipment in the Cart Each Shipping Group in the Cart Each Item within a Sh…" at bounding box center [695, 461] width 347 height 34
click at [522, 444] on select "Each Shipment in the Cart Each Shipping Group in the Cart Each Item within a Sh…" at bounding box center [695, 461] width 347 height 34
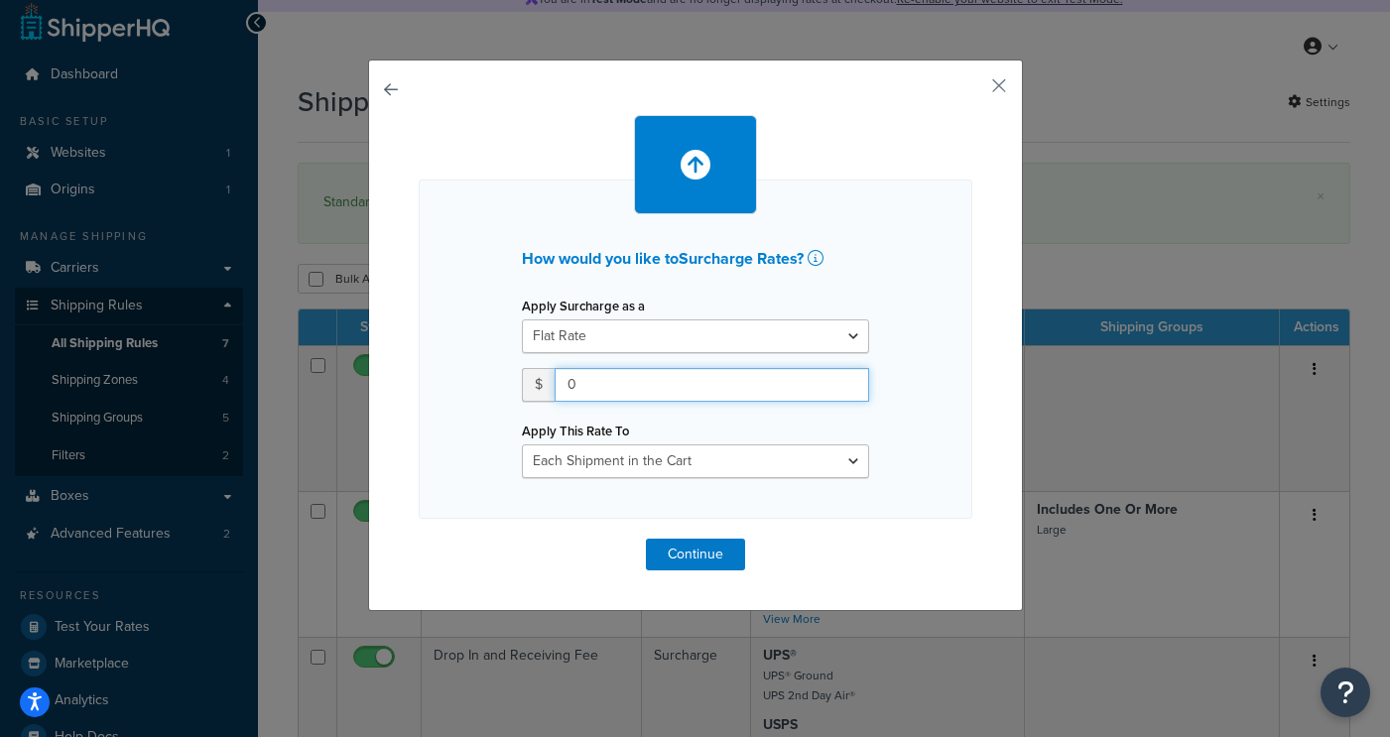
click at [621, 379] on input "0" at bounding box center [712, 385] width 315 height 34
drag, startPoint x: 621, startPoint y: 379, endPoint x: 417, endPoint y: 379, distance: 204.4
click at [417, 379] on div "How would you like to Surcharge Rates ? Apply Surcharge as a Flat Rate Percenta…" at bounding box center [695, 336] width 655 height 552
type input "1.00"
click at [962, 255] on div "How would you like to Surcharge Rates ? Apply Surcharge as a Flat Rate Percenta…" at bounding box center [696, 349] width 554 height 339
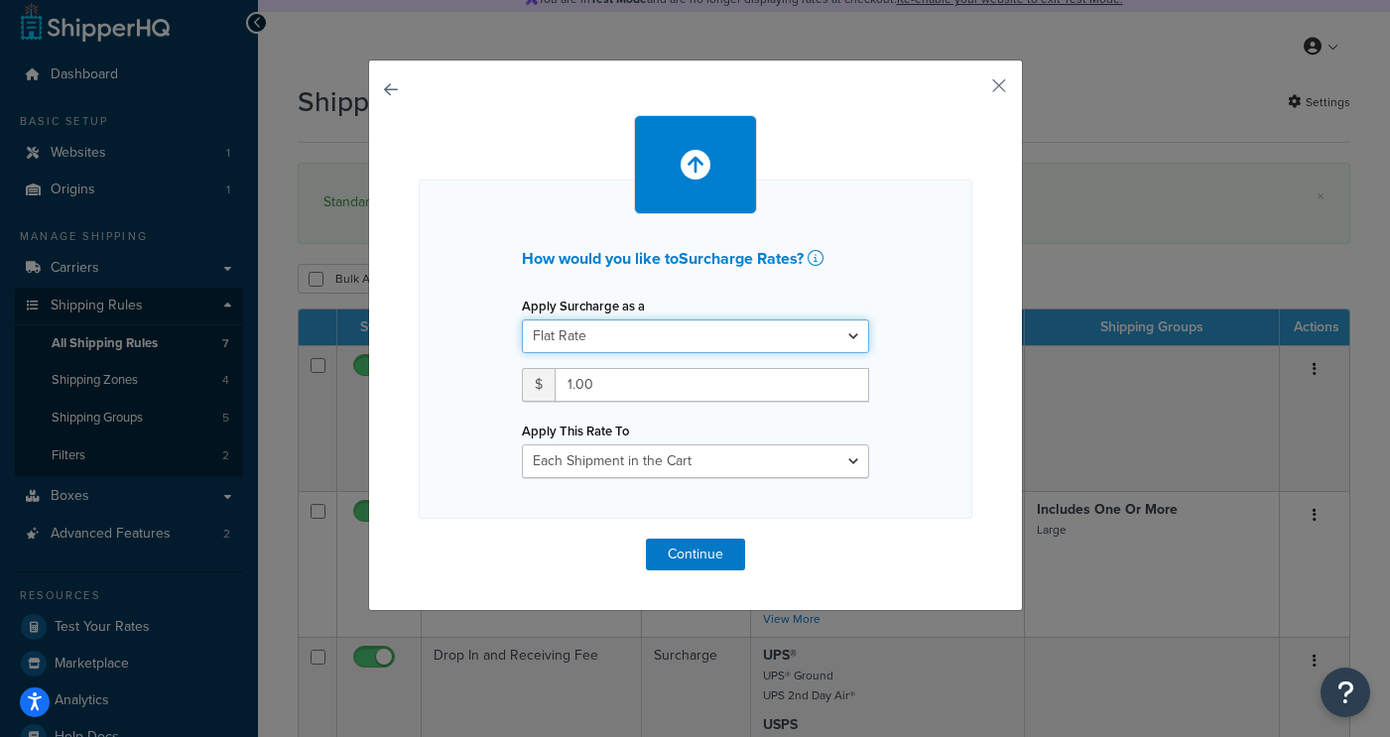
click at [790, 348] on select "Flat Rate Percentage Flat Rate & Percentage" at bounding box center [695, 336] width 347 height 34
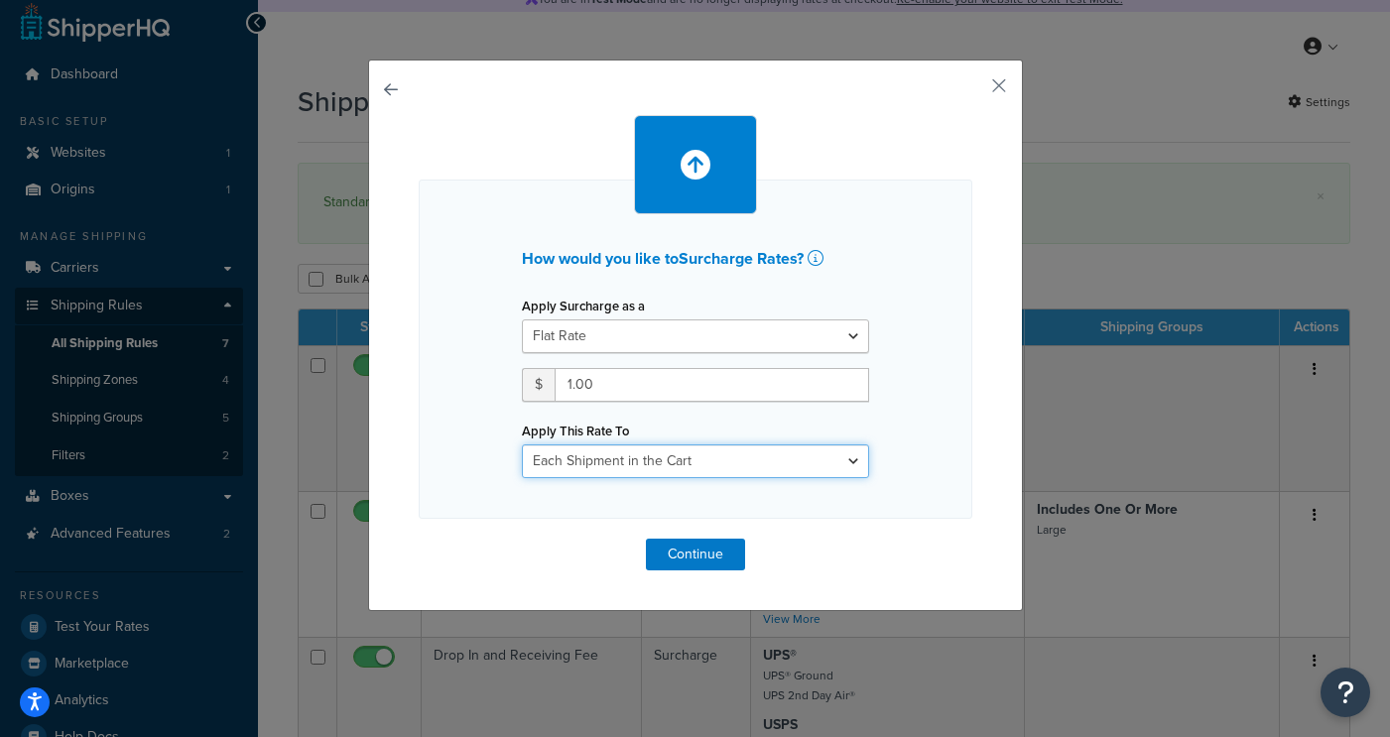
click at [724, 445] on select "Each Shipment in the Cart Each Shipping Group in the Cart Each Item within a Sh…" at bounding box center [695, 461] width 347 height 34
click at [522, 444] on select "Each Shipment in the Cart Each Shipping Group in the Cart Each Item within a Sh…" at bounding box center [695, 461] width 347 height 34
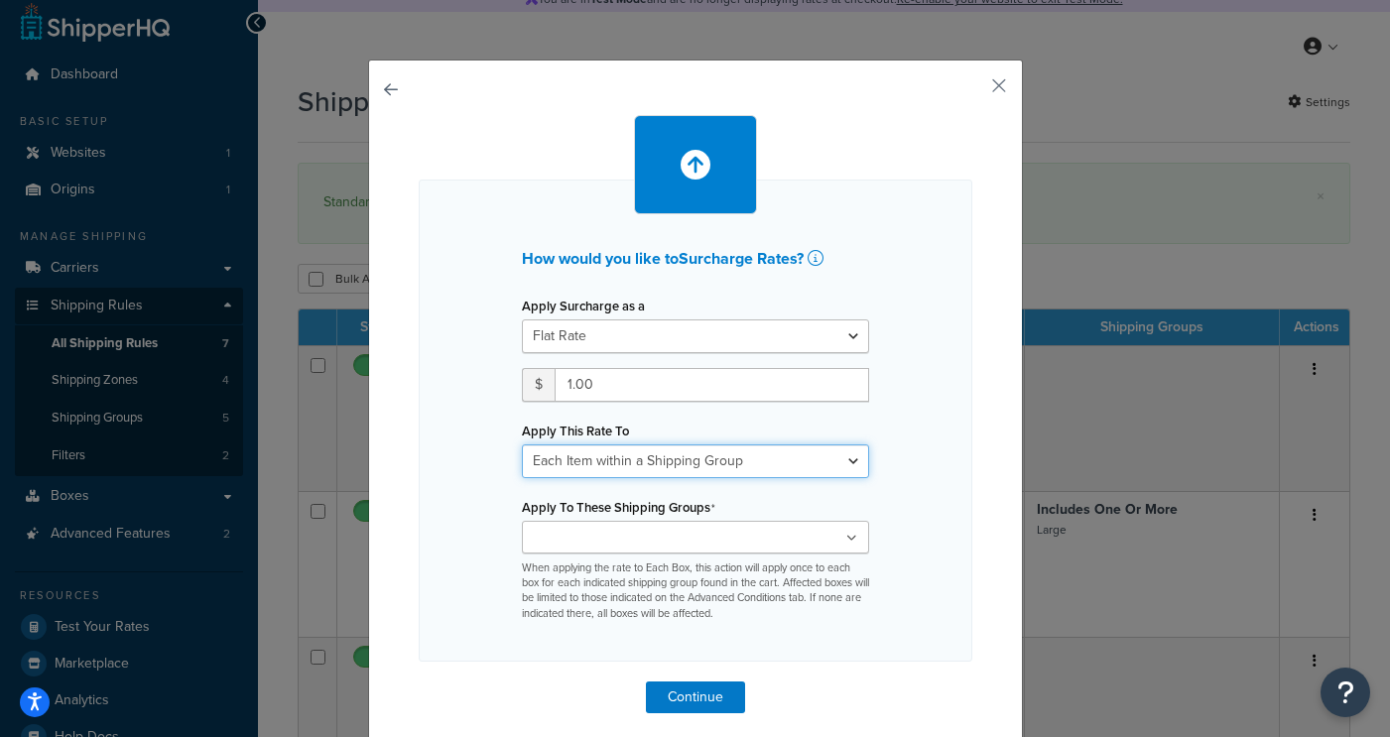
click at [749, 456] on select "Each Shipment in the Cart Each Shipping Group in the Cart Each Item within a Sh…" at bounding box center [695, 461] width 347 height 34
select select "CART"
click at [522, 444] on select "Each Shipment in the Cart Each Shipping Group in the Cart Each Item within a Sh…" at bounding box center [695, 461] width 347 height 34
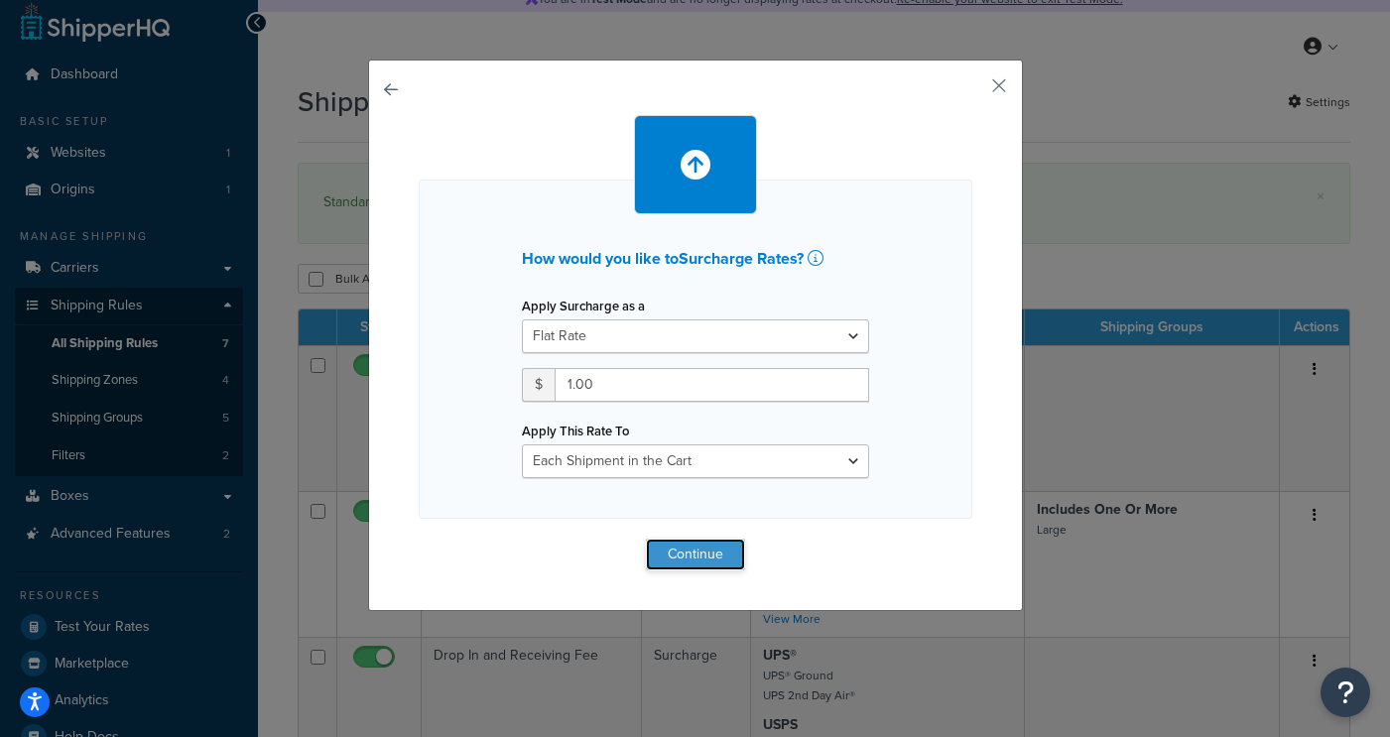
click at [676, 552] on button "Continue" at bounding box center [695, 555] width 99 height 32
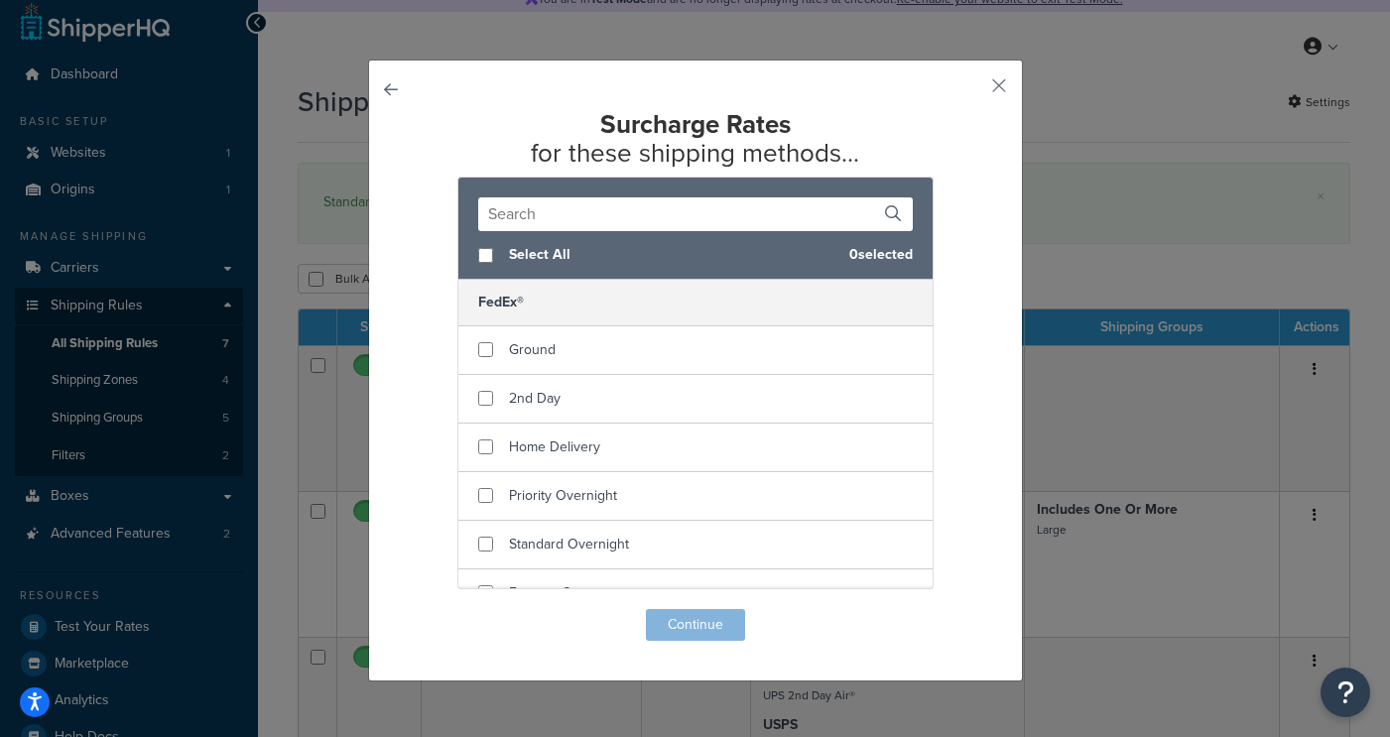
click at [492, 258] on div "Select All 0 selected" at bounding box center [695, 255] width 474 height 49
checkbox input "true"
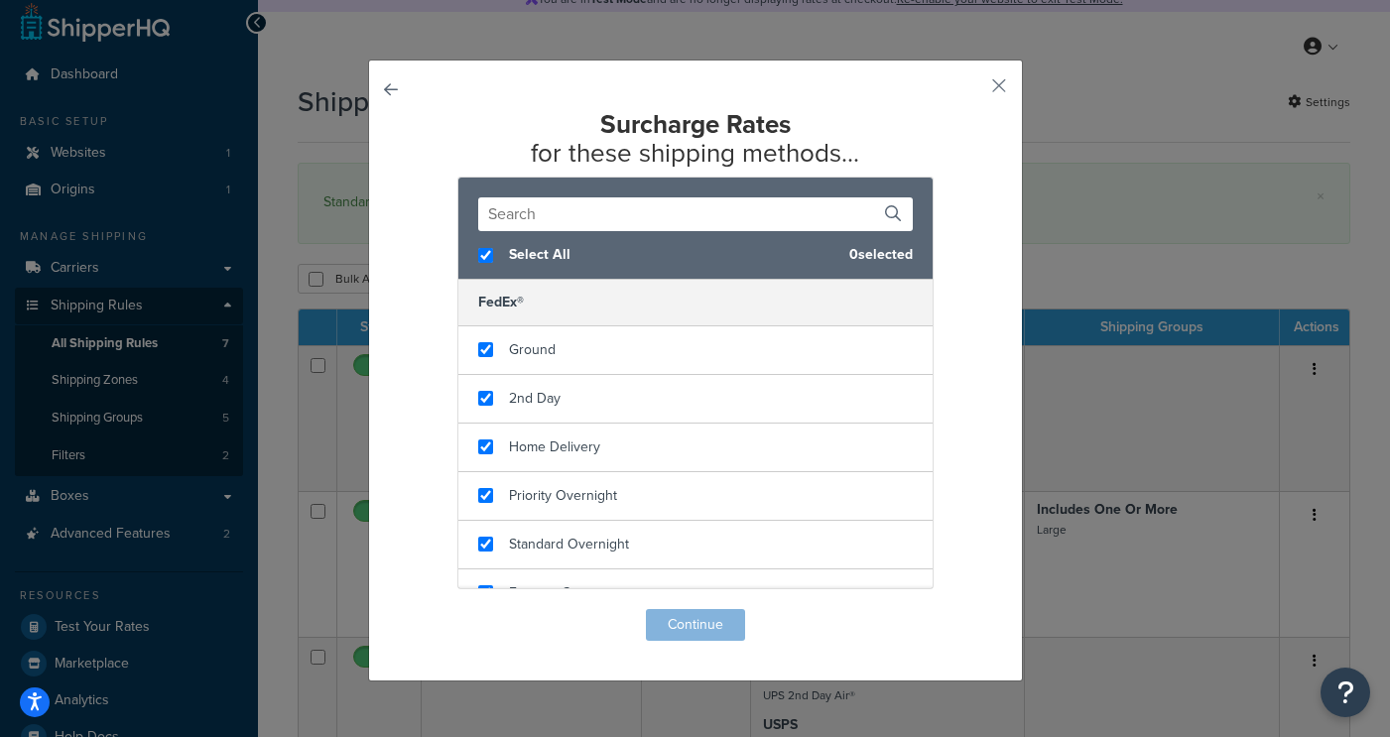
checkbox input "true"
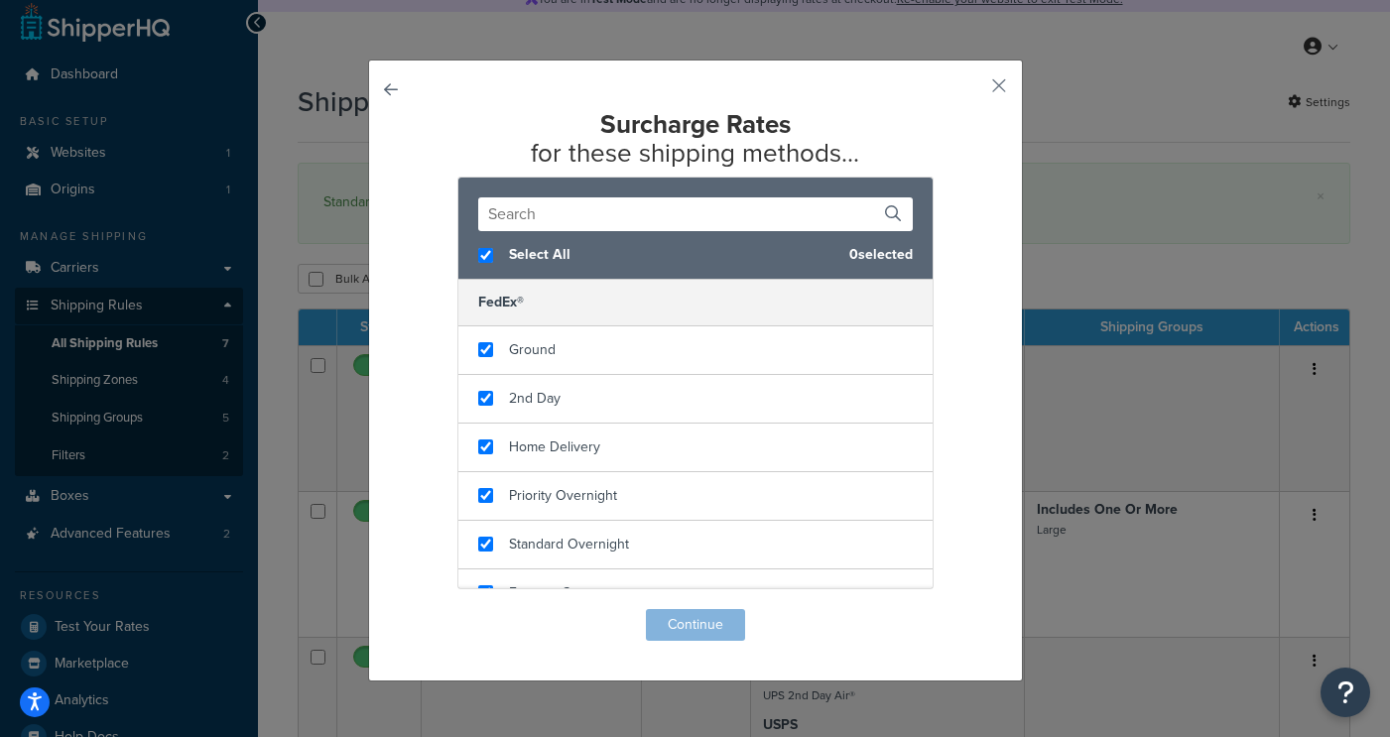
checkbox input "true"
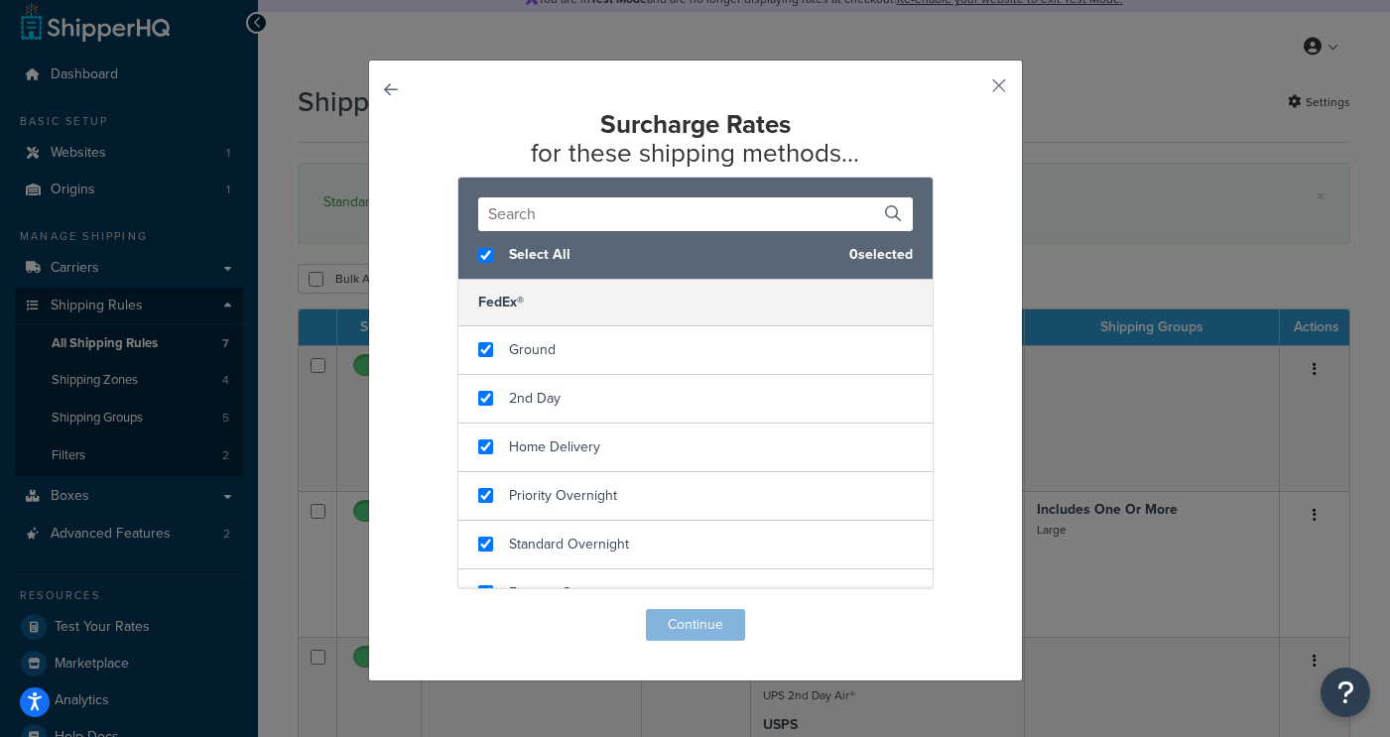
checkbox input "true"
click at [696, 629] on button "Continue" at bounding box center [695, 625] width 99 height 32
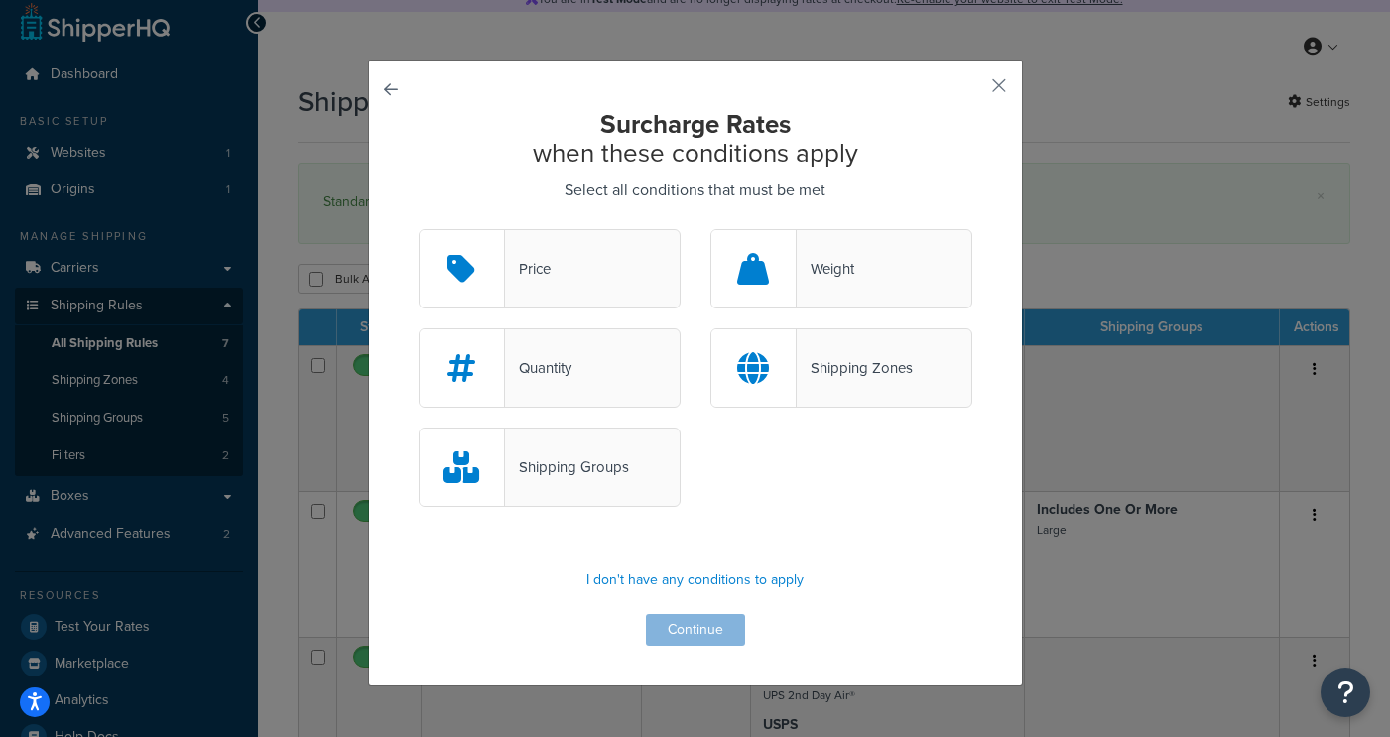
click at [870, 281] on div "Weight" at bounding box center [841, 268] width 262 height 79
click at [0, 0] on input "Weight" at bounding box center [0, 0] width 0 height 0
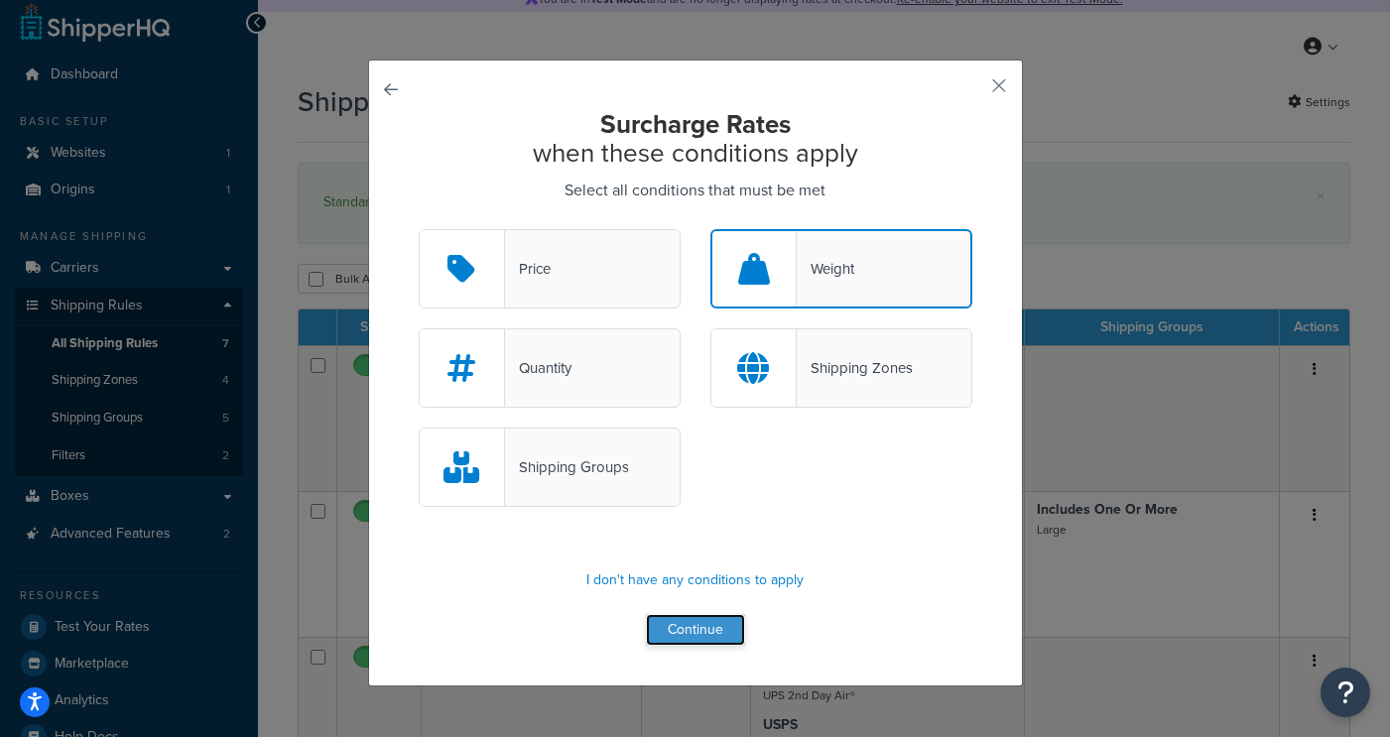
click at [704, 629] on button "Continue" at bounding box center [695, 630] width 99 height 32
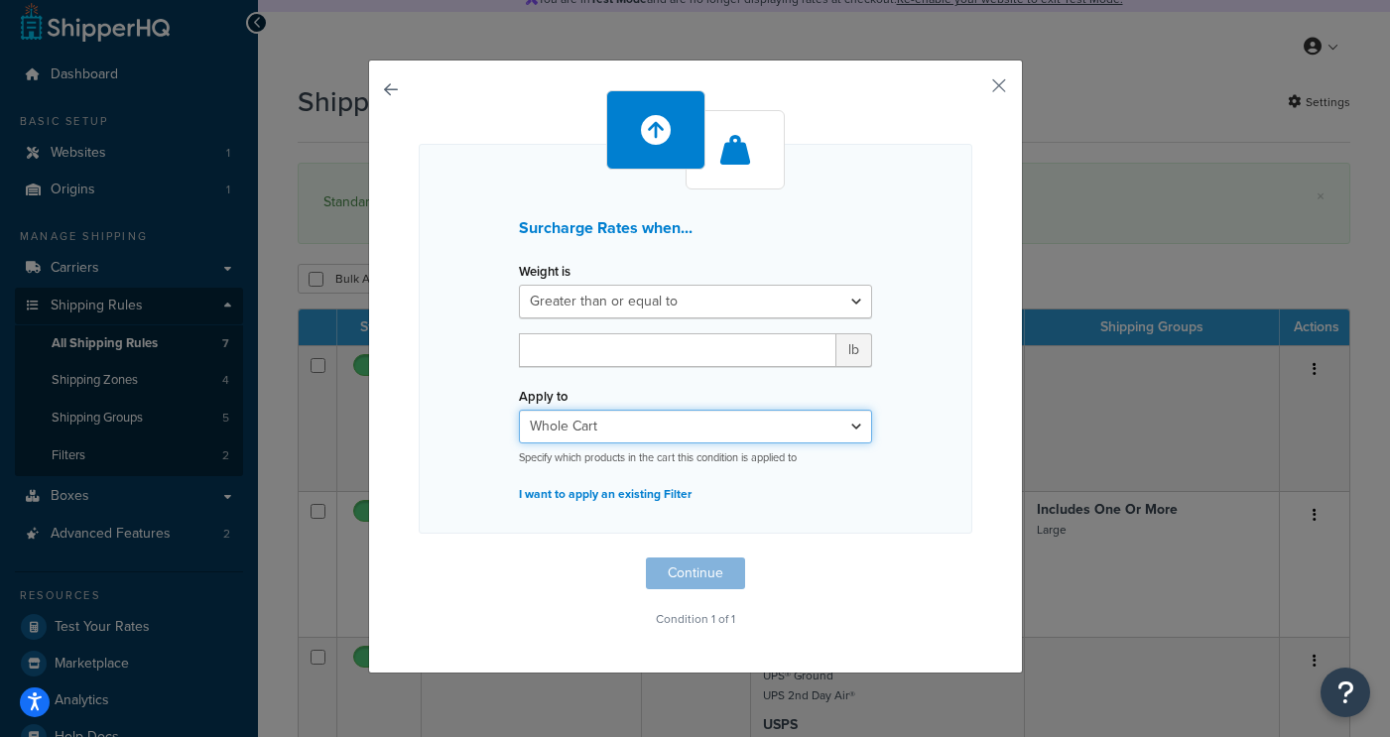
click at [759, 434] on select "Whole Cart Everything in Shipping Group Everything at Origin Each Item within S…" at bounding box center [695, 427] width 353 height 34
select select "ITEM"
click at [519, 410] on select "Whole Cart Everything in Shipping Group Everything at Origin Each Item within S…" at bounding box center [695, 427] width 353 height 34
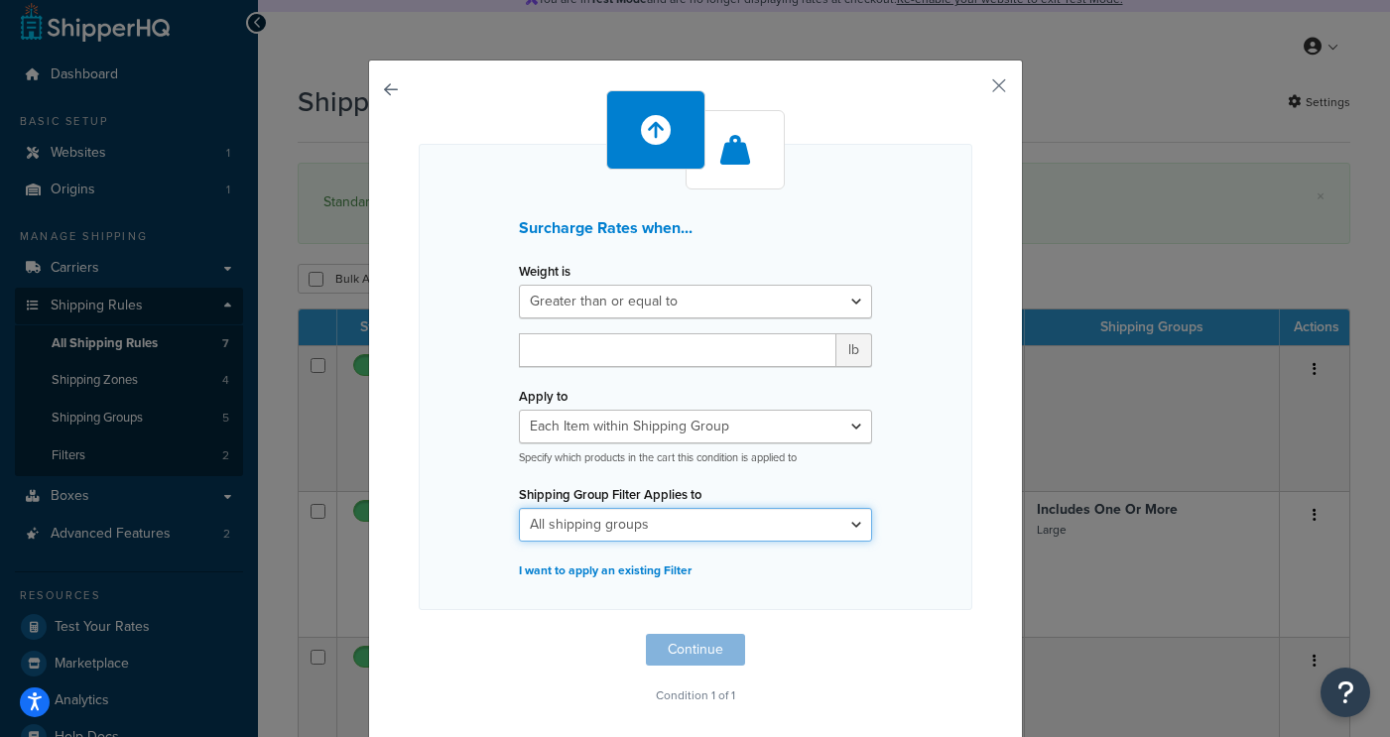
click at [734, 521] on select "All shipping groups Large Medium Posters Small All Products not assigned to a S…" at bounding box center [695, 525] width 353 height 34
select select "300434"
click at [519, 508] on select "All shipping groups Large Medium Posters Small All Products not assigned to a S…" at bounding box center [695, 525] width 353 height 34
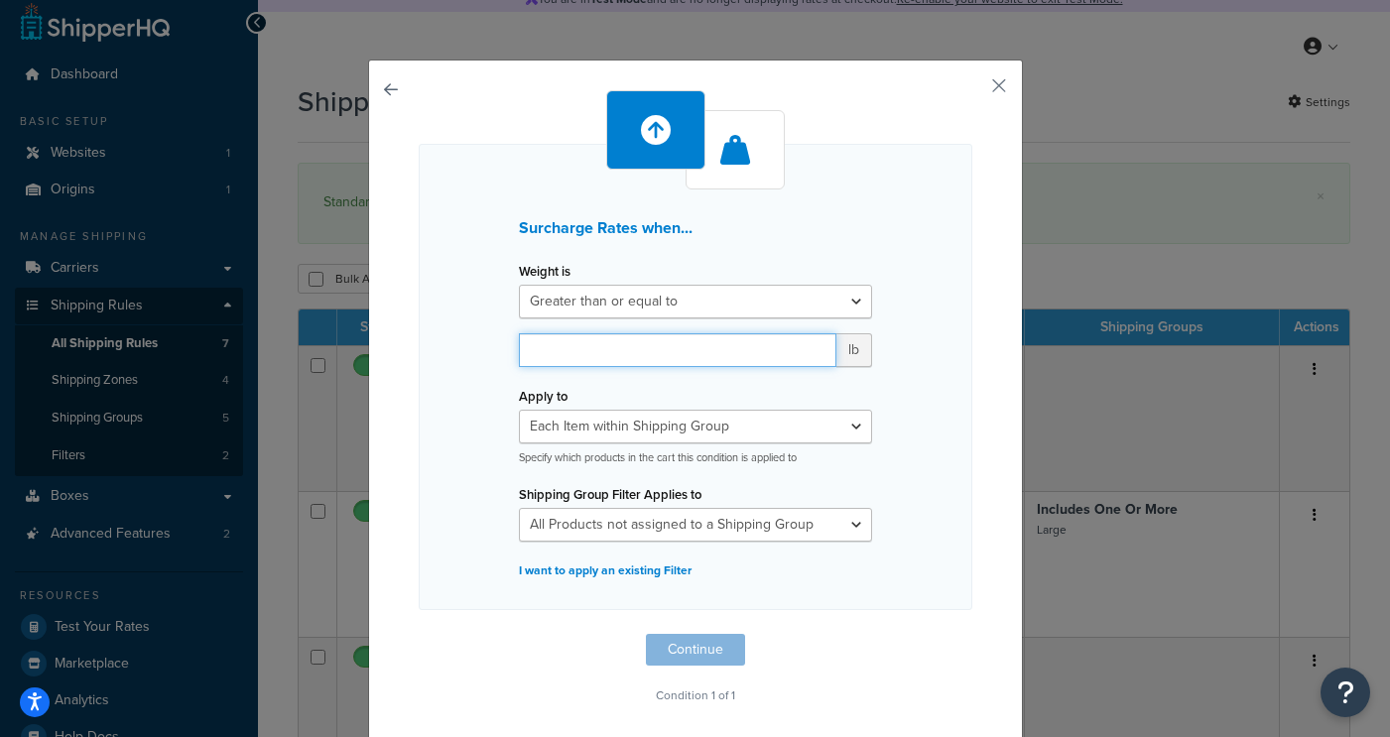
click at [615, 357] on input "number" at bounding box center [677, 350] width 317 height 34
type input "1.5"
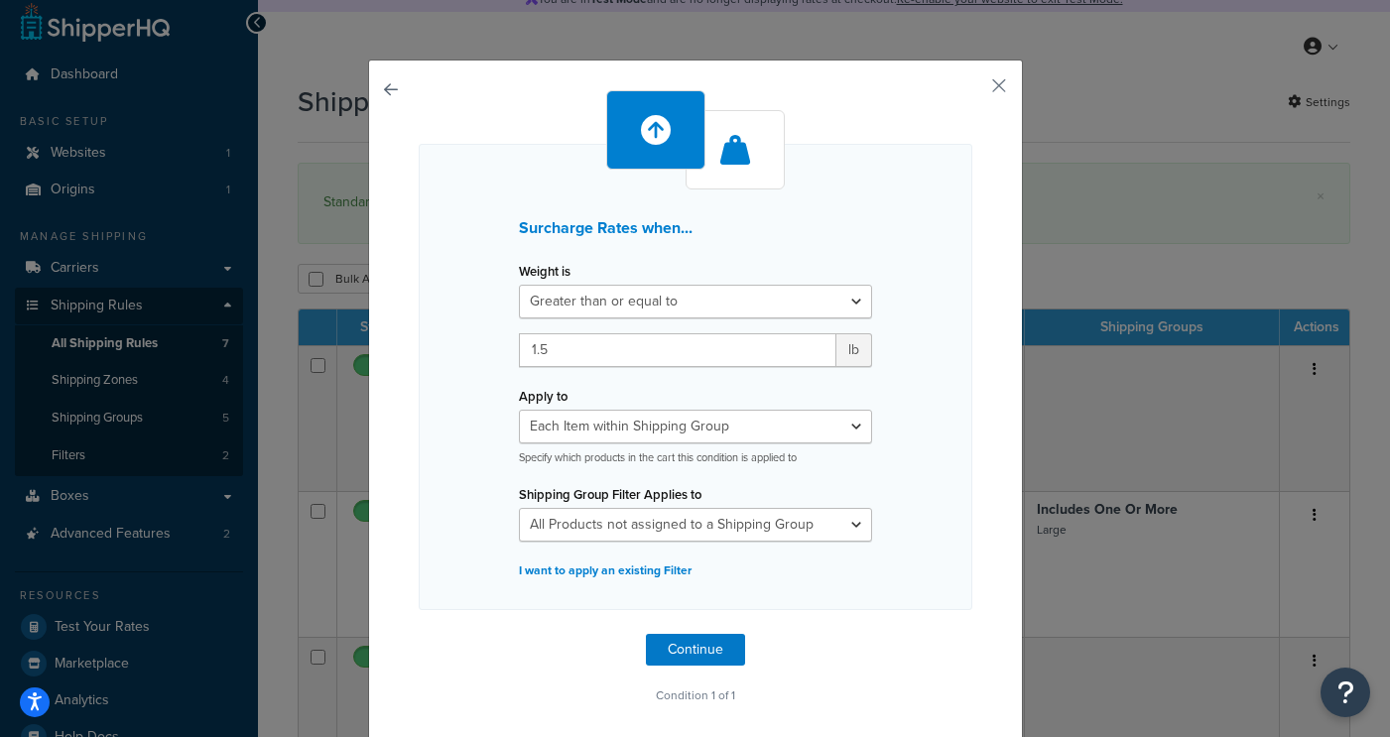
click at [929, 382] on div "Surcharge Rates when... Weight is Greater than or equal to Between or equal to …" at bounding box center [696, 377] width 554 height 466
click at [694, 645] on button "Continue" at bounding box center [695, 650] width 99 height 32
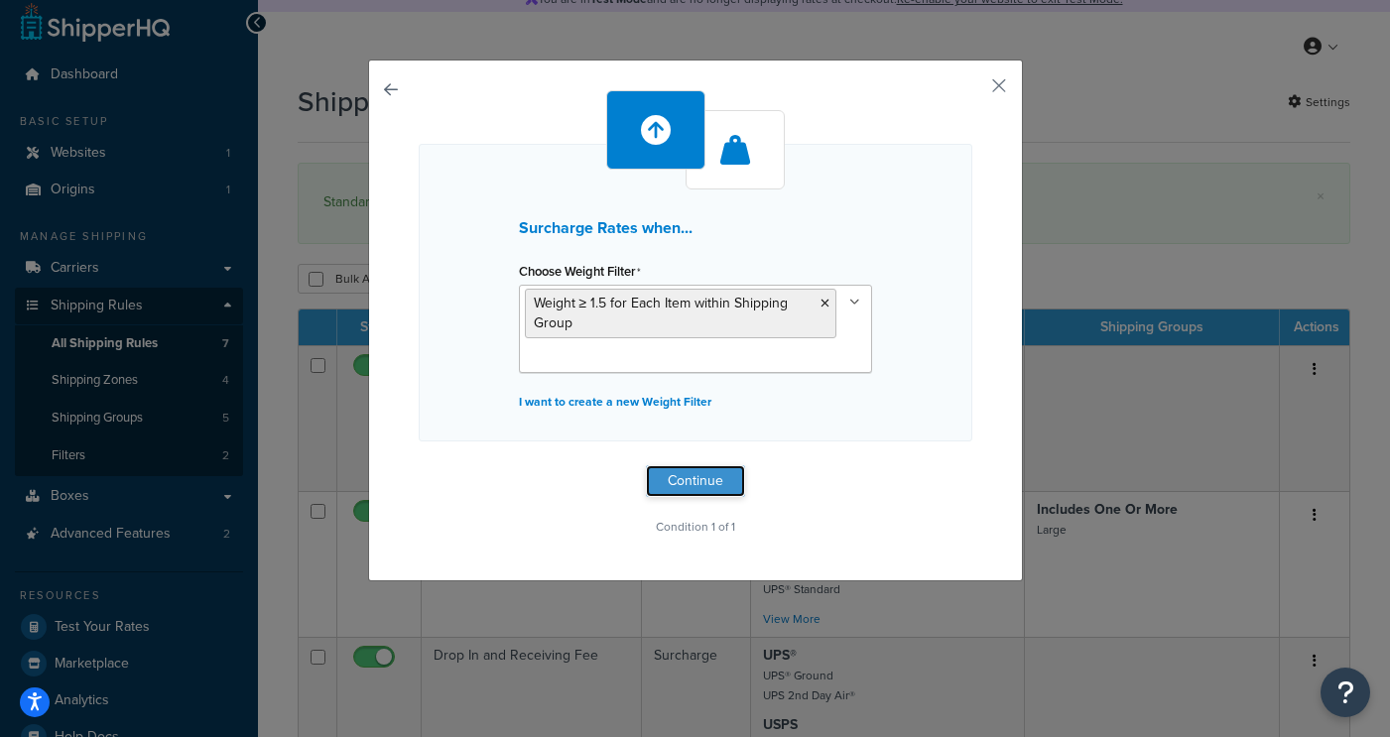
click at [710, 482] on button "Continue" at bounding box center [695, 481] width 99 height 32
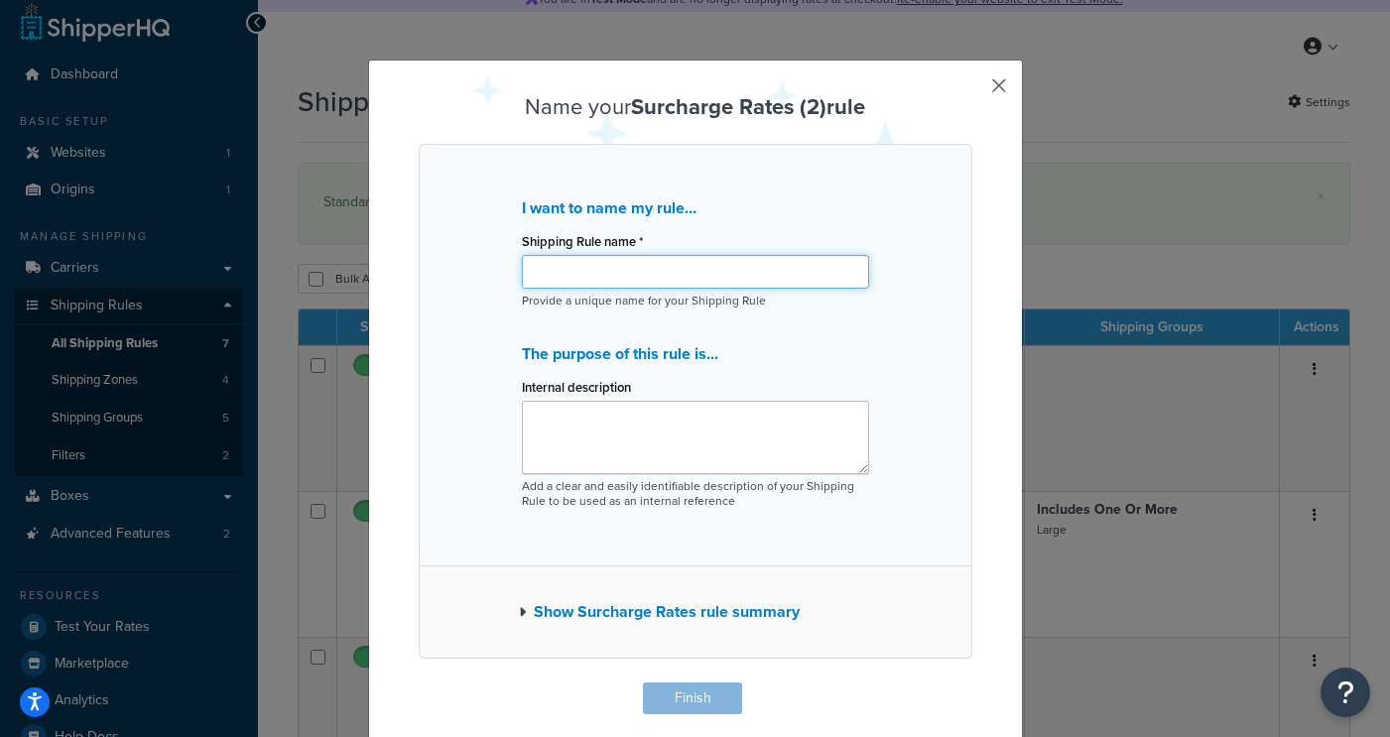
click at [760, 269] on input "Shipping Rule name *" at bounding box center [695, 272] width 347 height 34
type input "Medium Items Packaging"
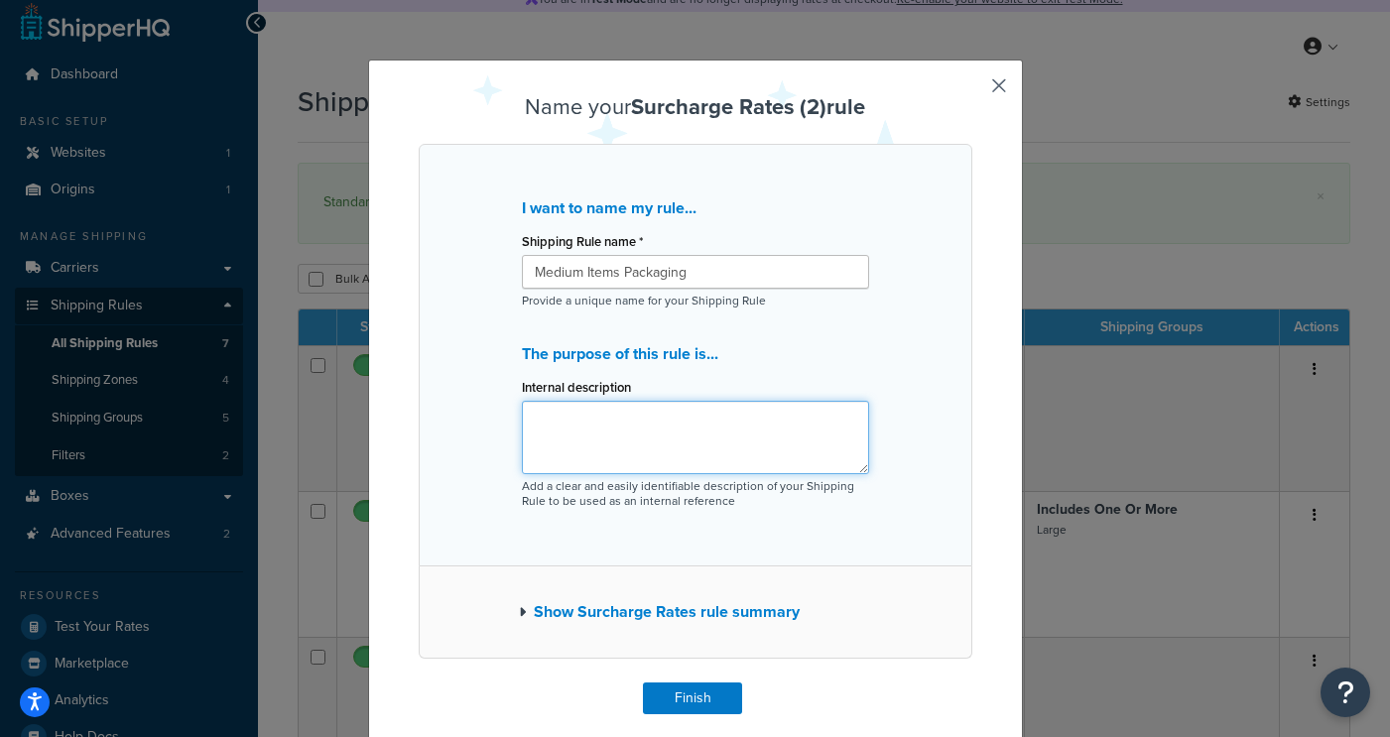
click at [721, 423] on textarea "Internal description" at bounding box center [695, 437] width 347 height 73
type textarea "Add $1 Fee to Items Over 1.7 lbs"
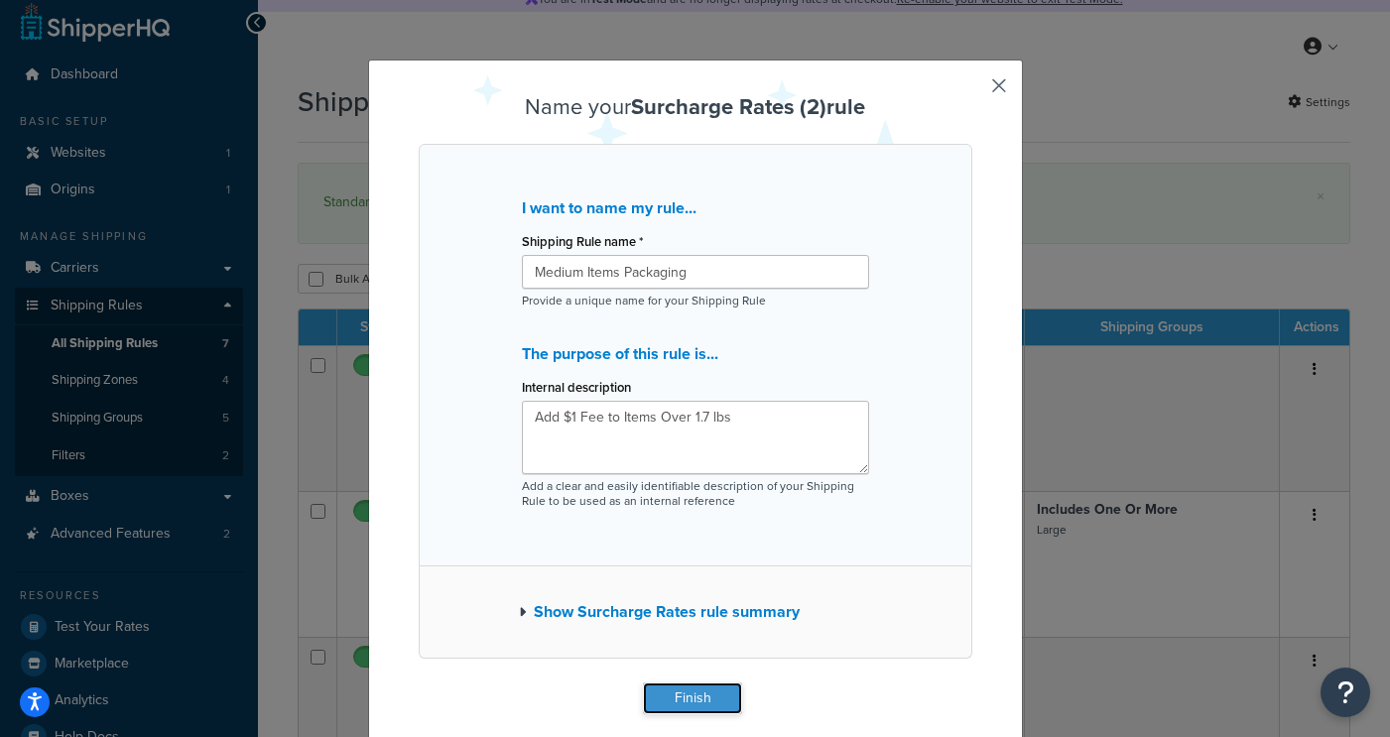
click at [675, 709] on button "Finish" at bounding box center [692, 699] width 99 height 32
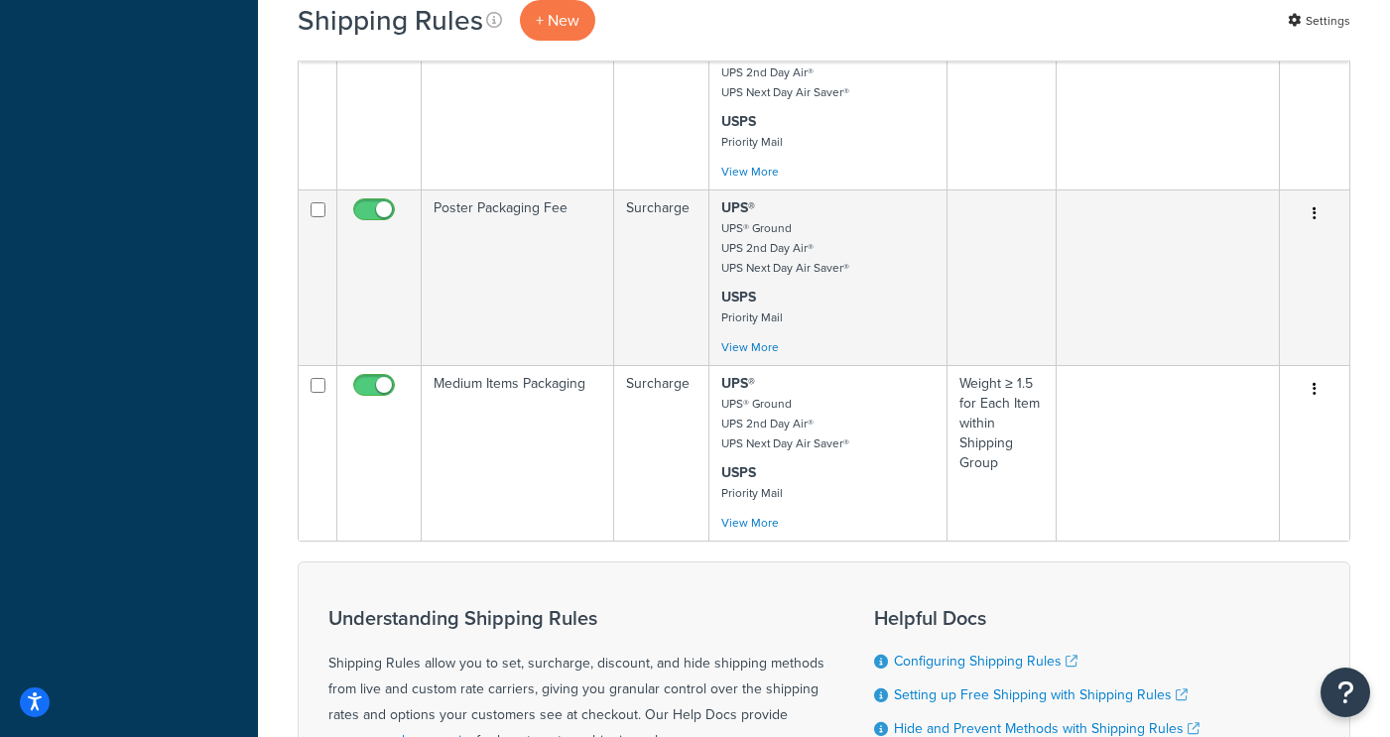
scroll to position [1152, 0]
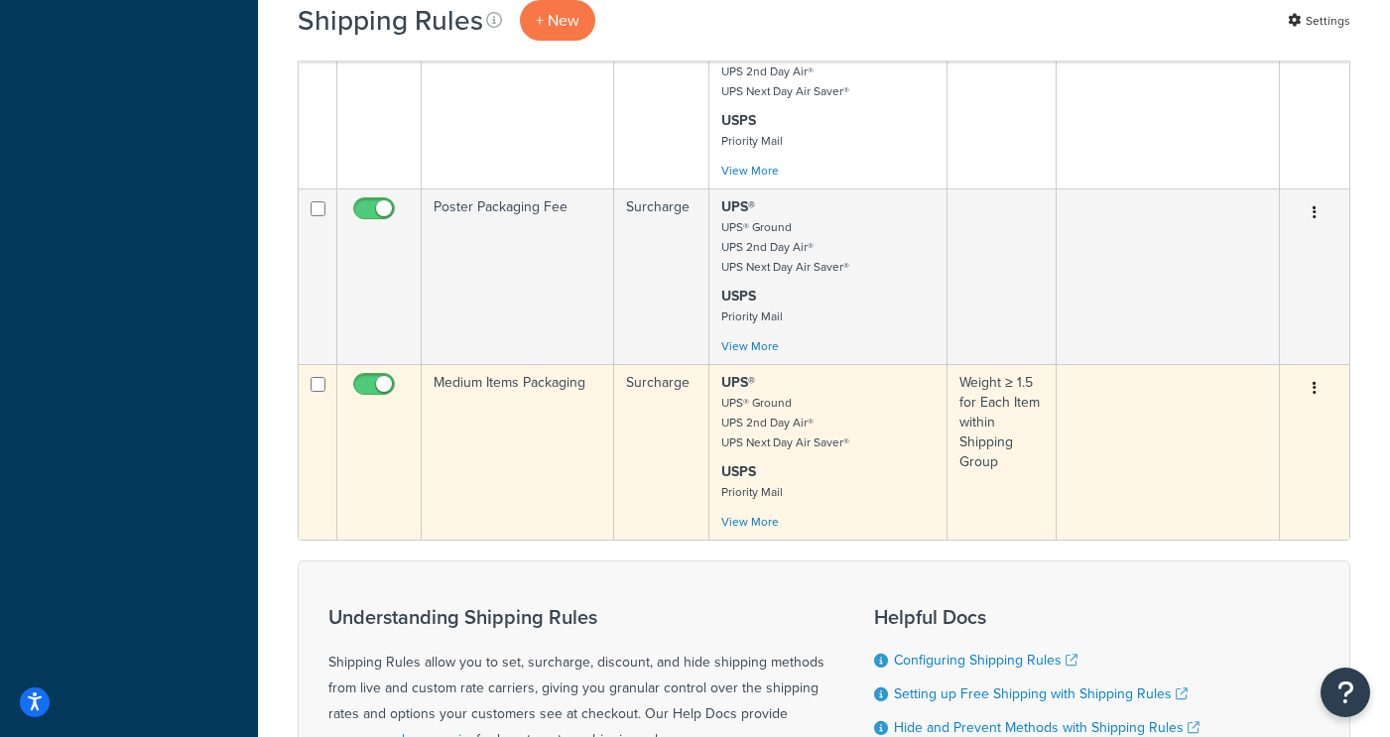
click at [479, 403] on td "Medium Items Packaging" at bounding box center [518, 452] width 192 height 176
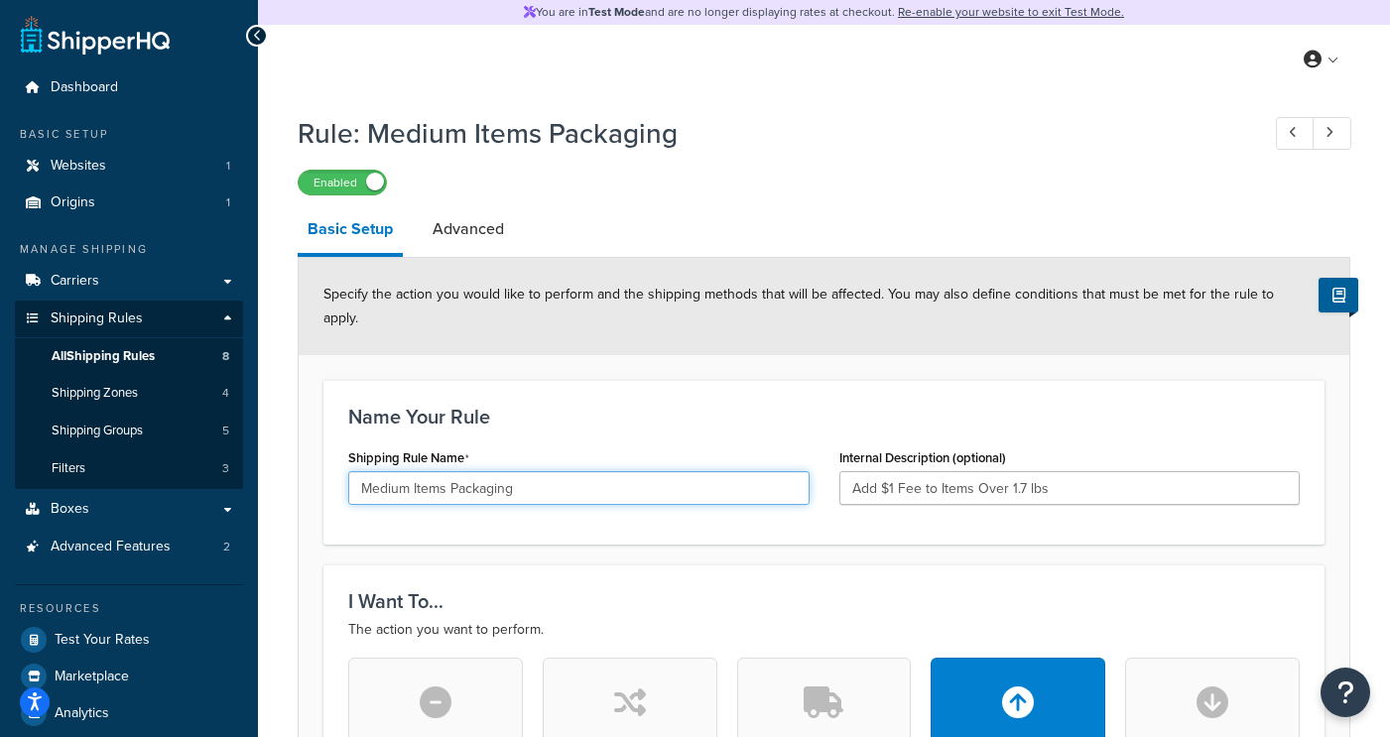
click at [556, 471] on input "Medium Items Packaging" at bounding box center [578, 488] width 461 height 34
type input "Medium Items Packaging Fee"
click at [734, 380] on div "Name Your Rule Shipping Rule Name Medium Items Packaging Fee Internal Descripti…" at bounding box center [823, 462] width 1001 height 165
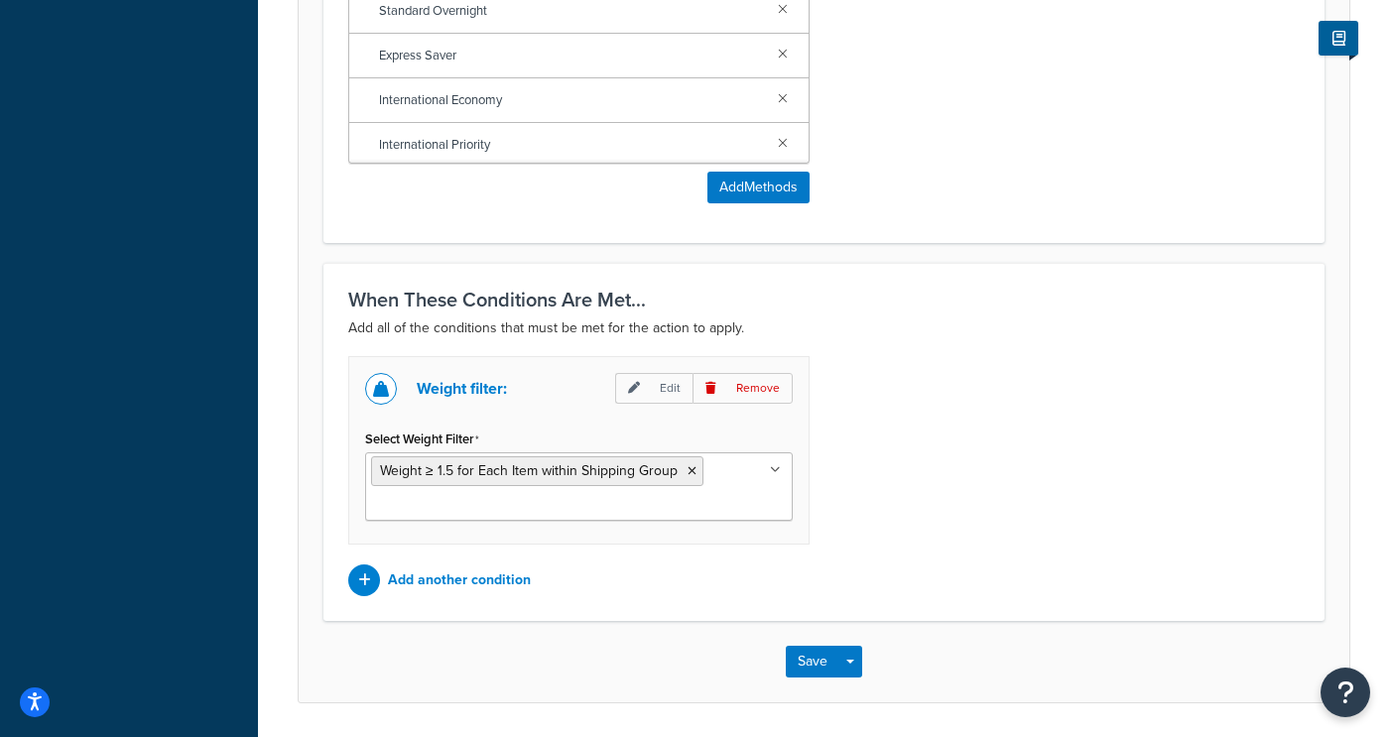
scroll to position [1553, 0]
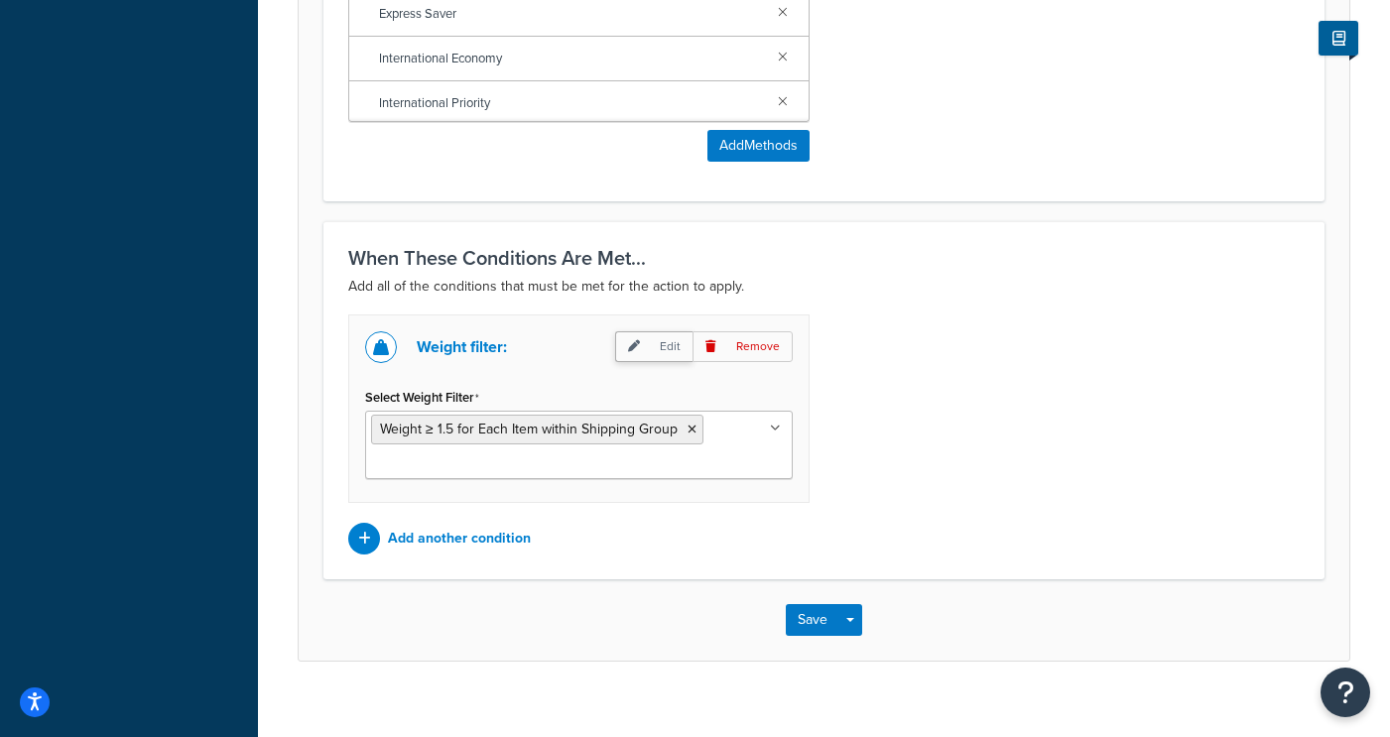
click at [661, 331] on p "Edit" at bounding box center [653, 346] width 77 height 31
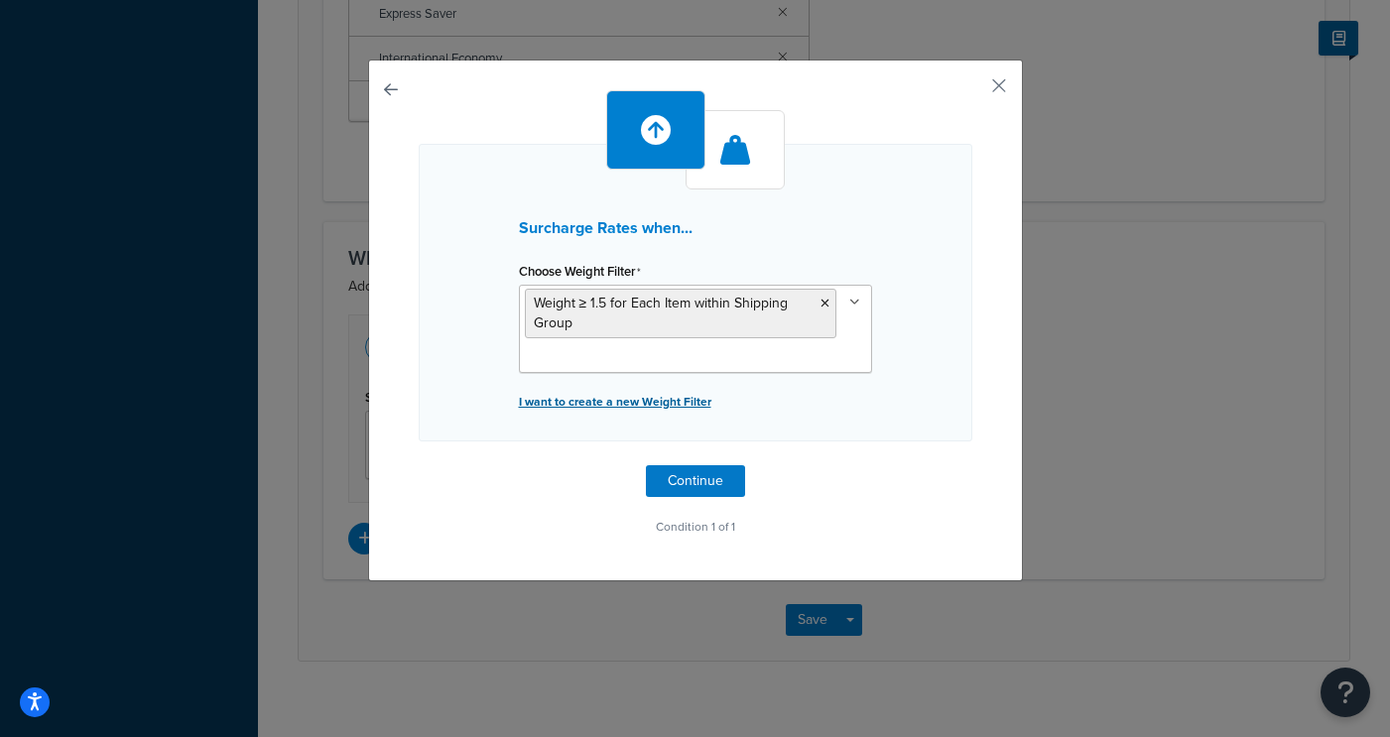
click at [606, 399] on p "I want to create a new Weight Filter" at bounding box center [695, 402] width 353 height 28
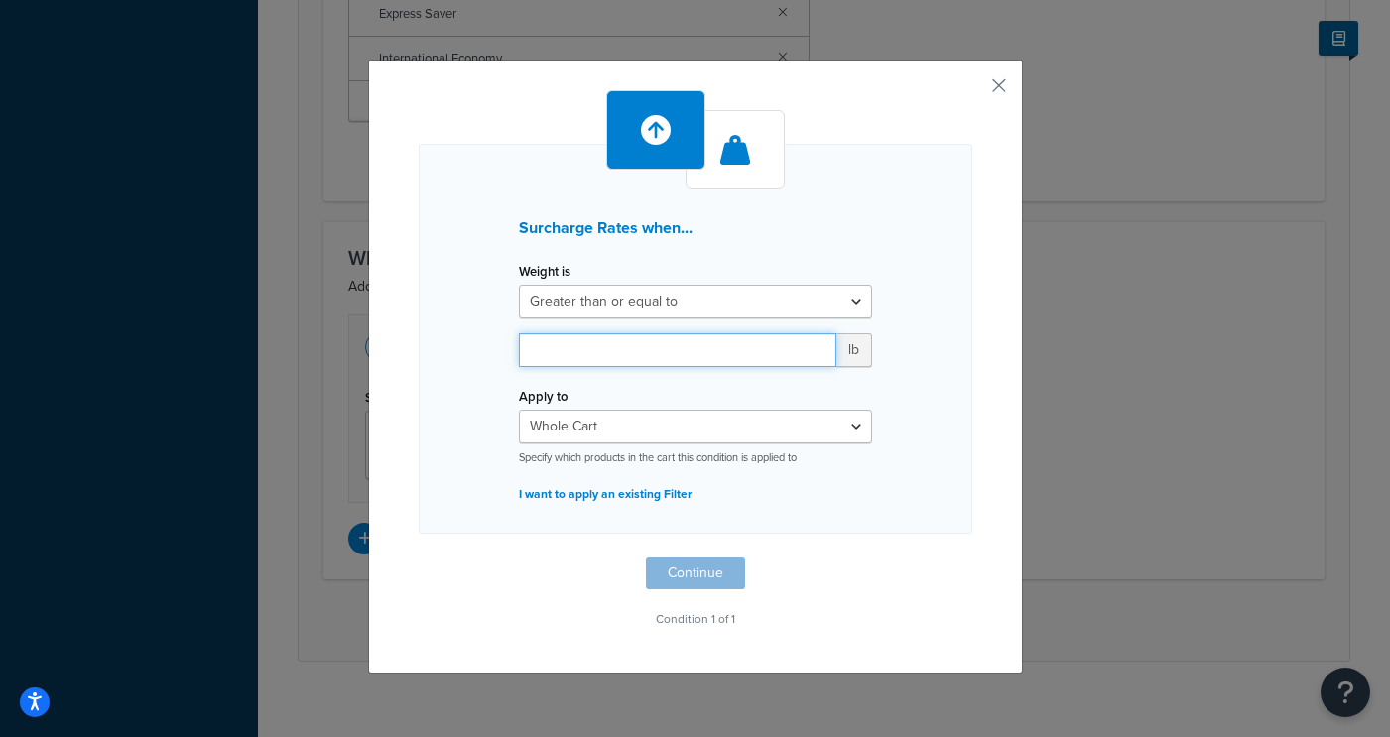
click at [693, 346] on input "number" at bounding box center [677, 350] width 317 height 34
type input "1.7"
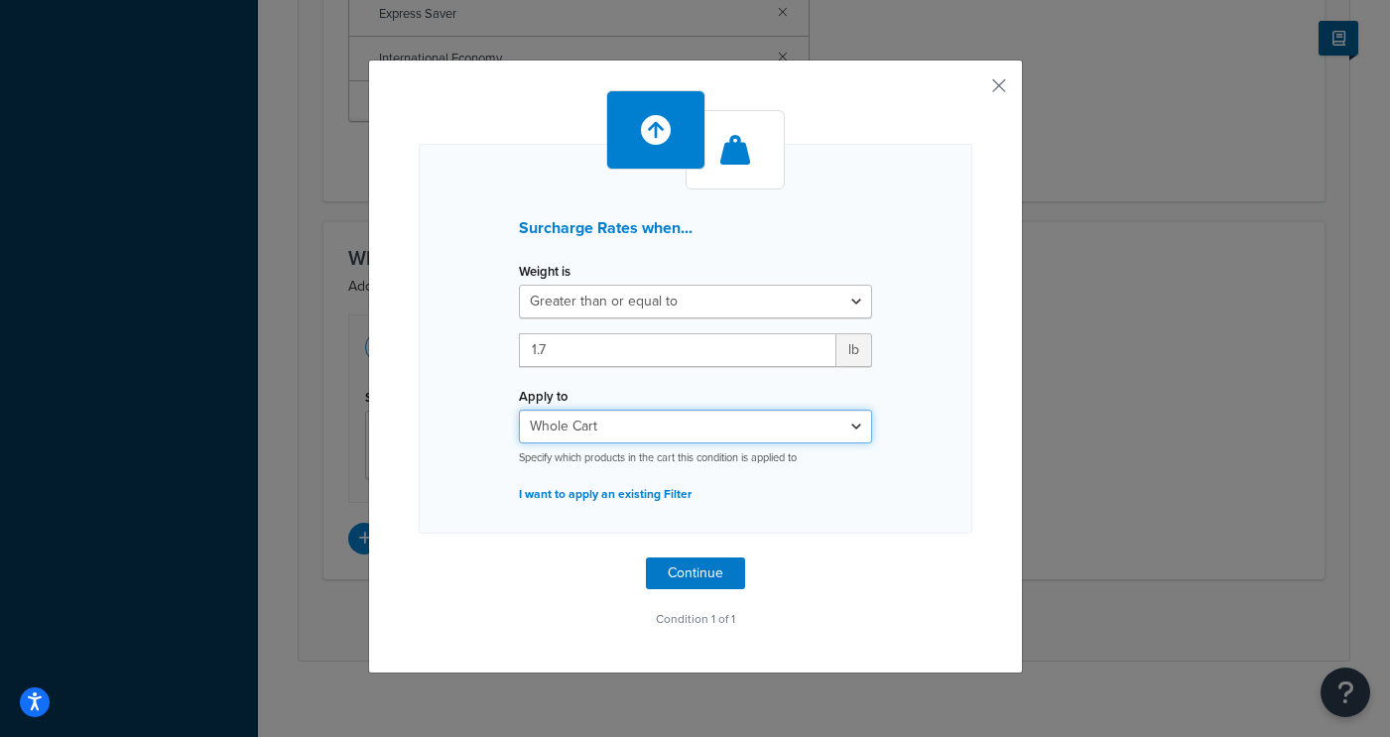
click at [724, 437] on select "Whole Cart Everything in Shipping Group Everything at Origin Each Item within S…" at bounding box center [695, 427] width 353 height 34
select select "ITEM"
click at [519, 410] on select "Whole Cart Everything in Shipping Group Everything at Origin Each Item within S…" at bounding box center [695, 427] width 353 height 34
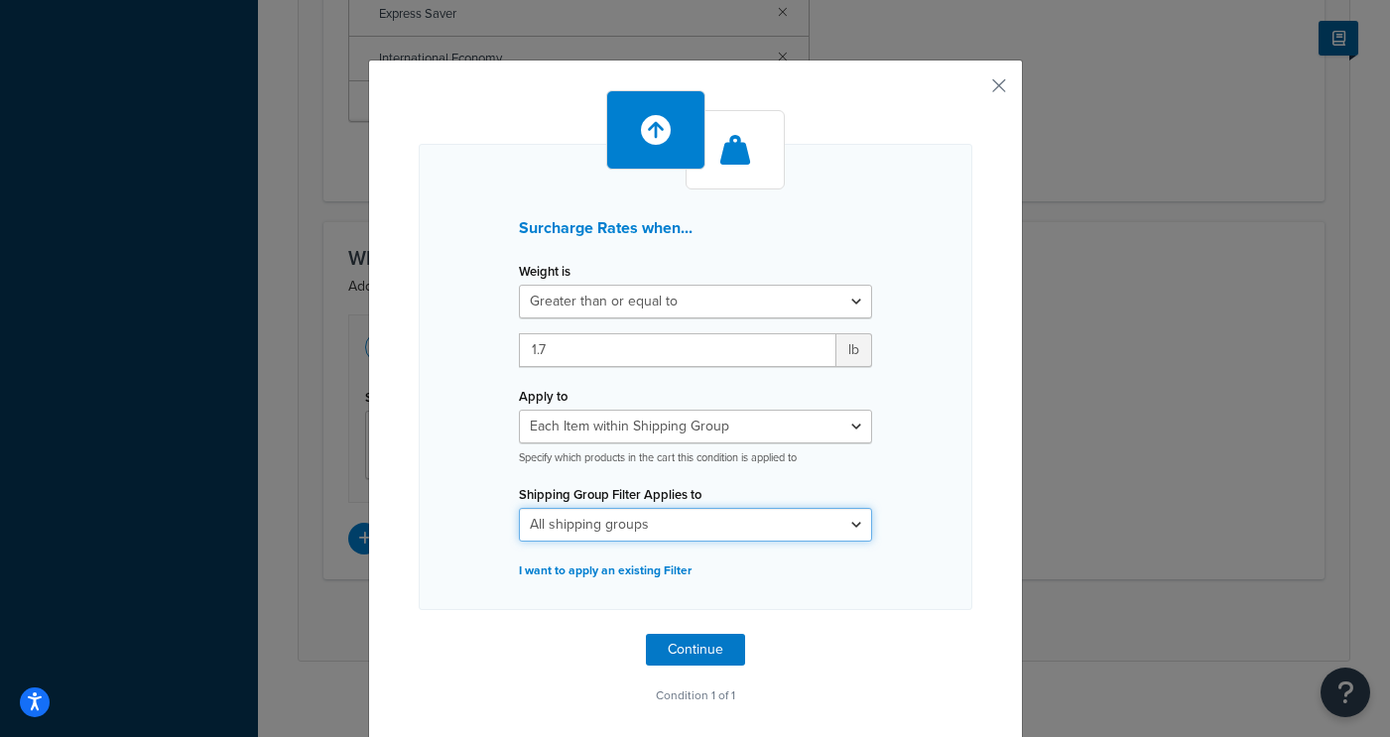
click at [653, 524] on select "All shipping groups Large Medium Posters Small All Products not assigned to a S…" at bounding box center [695, 525] width 353 height 34
select select "300434"
click at [519, 508] on select "All shipping groups Large Medium Posters Small All Products not assigned to a S…" at bounding box center [695, 525] width 353 height 34
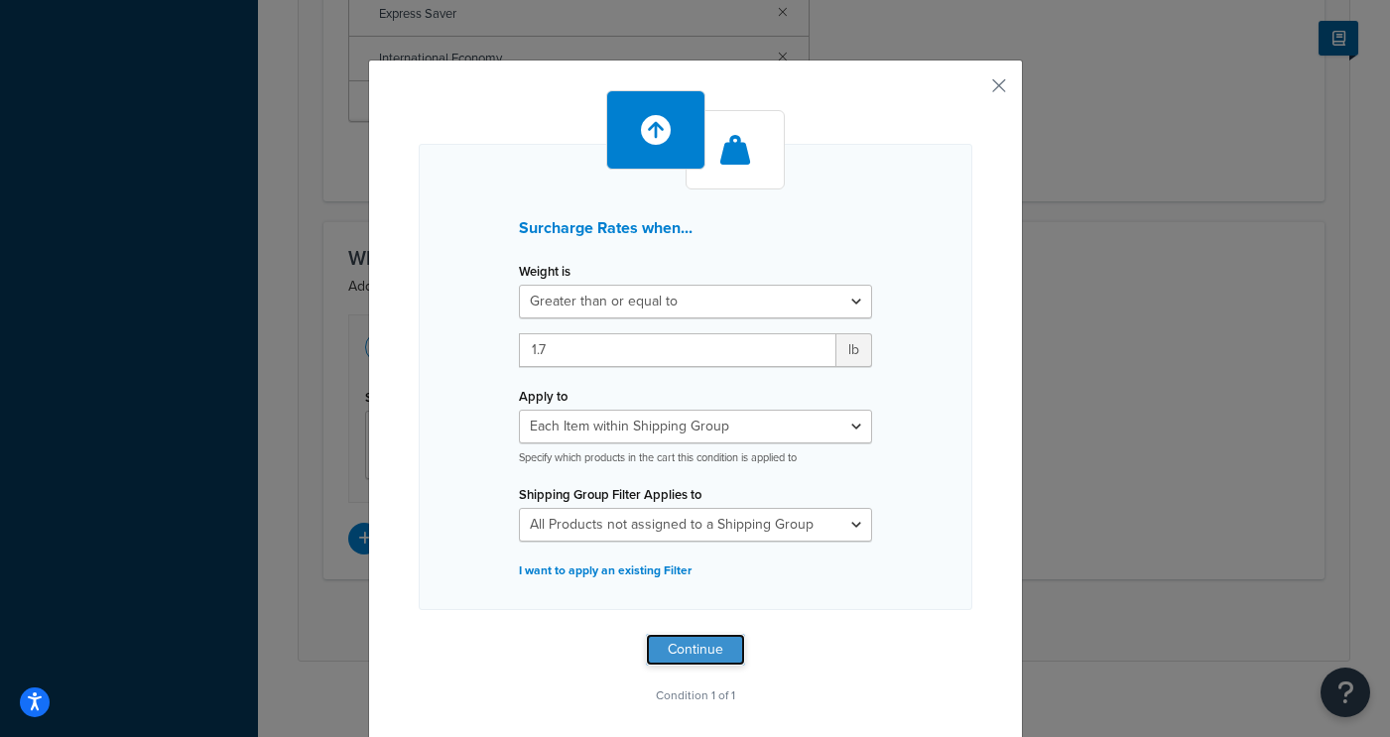
click at [720, 655] on button "Continue" at bounding box center [695, 650] width 99 height 32
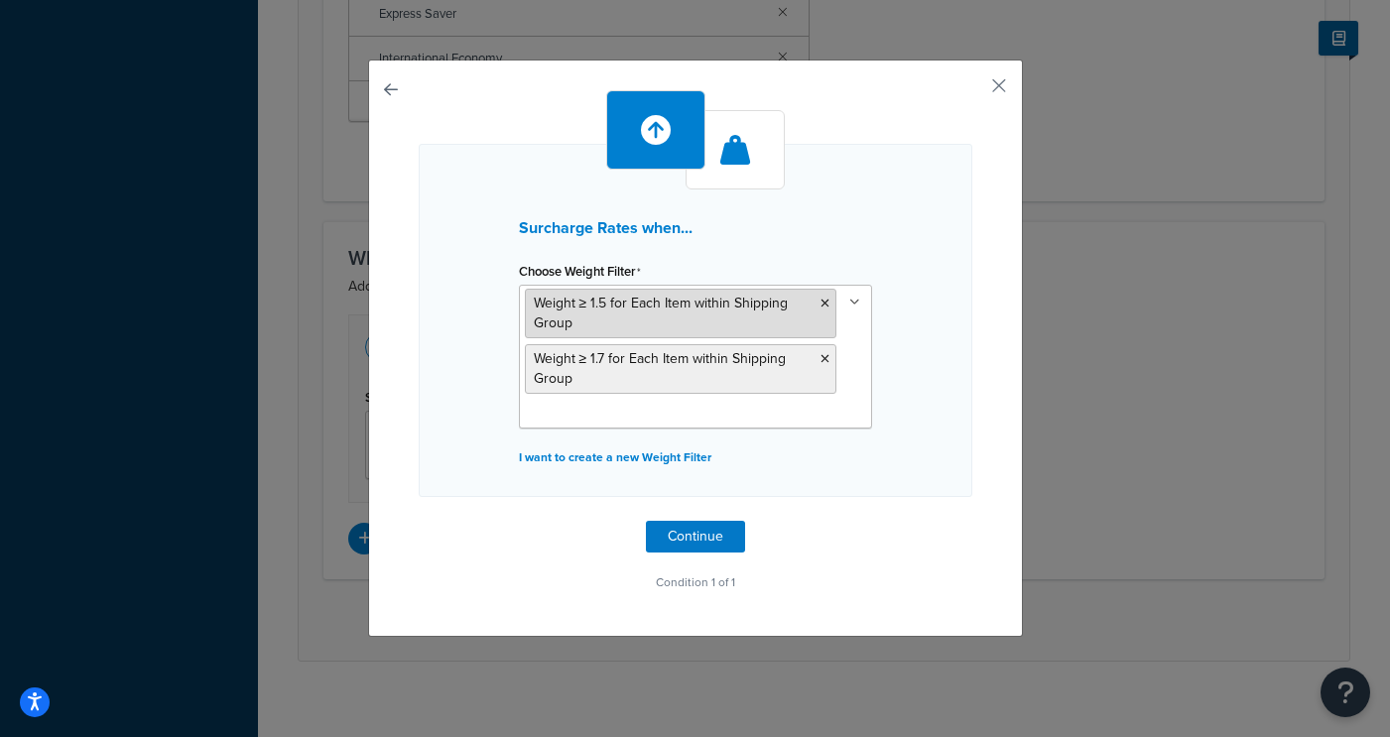
click at [823, 302] on icon at bounding box center [825, 304] width 9 height 12
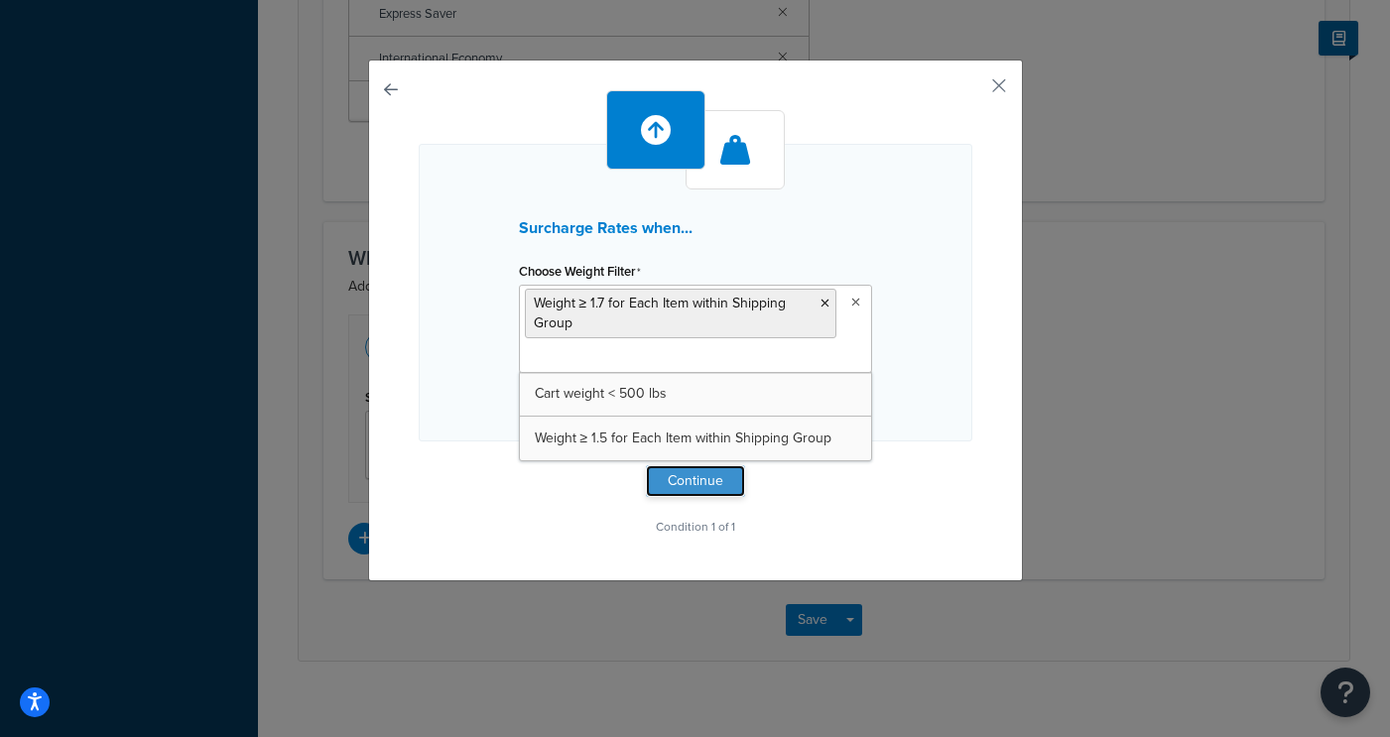
click at [705, 478] on button "Continue" at bounding box center [695, 481] width 99 height 32
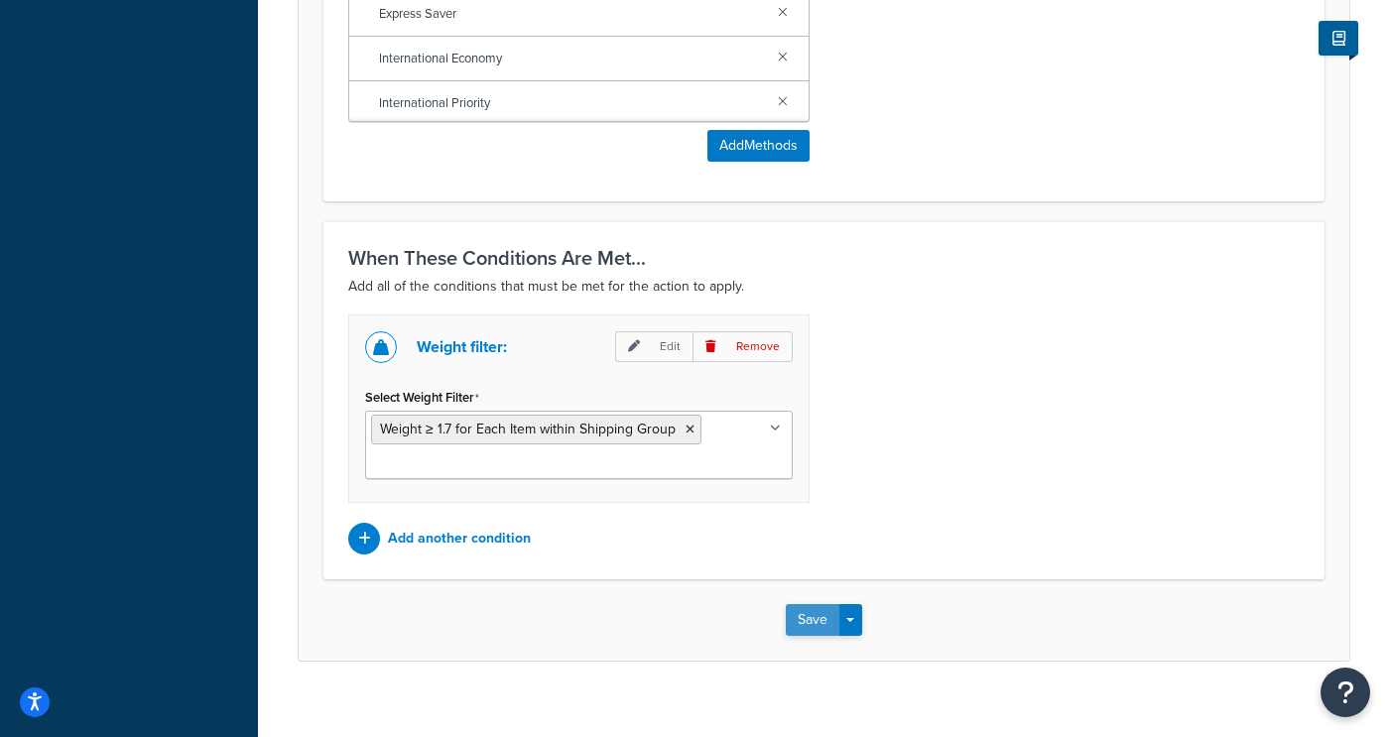
click at [818, 604] on button "Save" at bounding box center [813, 620] width 54 height 32
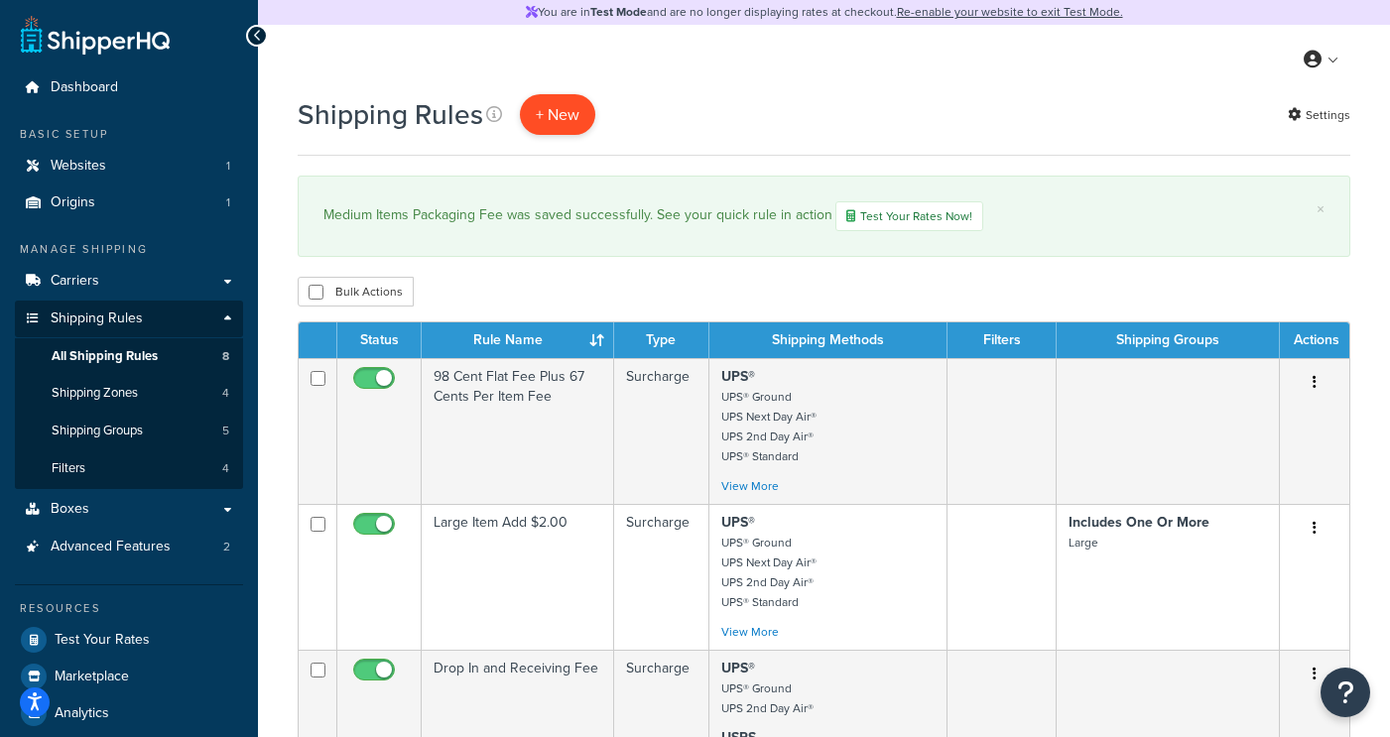
click at [544, 103] on p "+ New" at bounding box center [557, 114] width 75 height 41
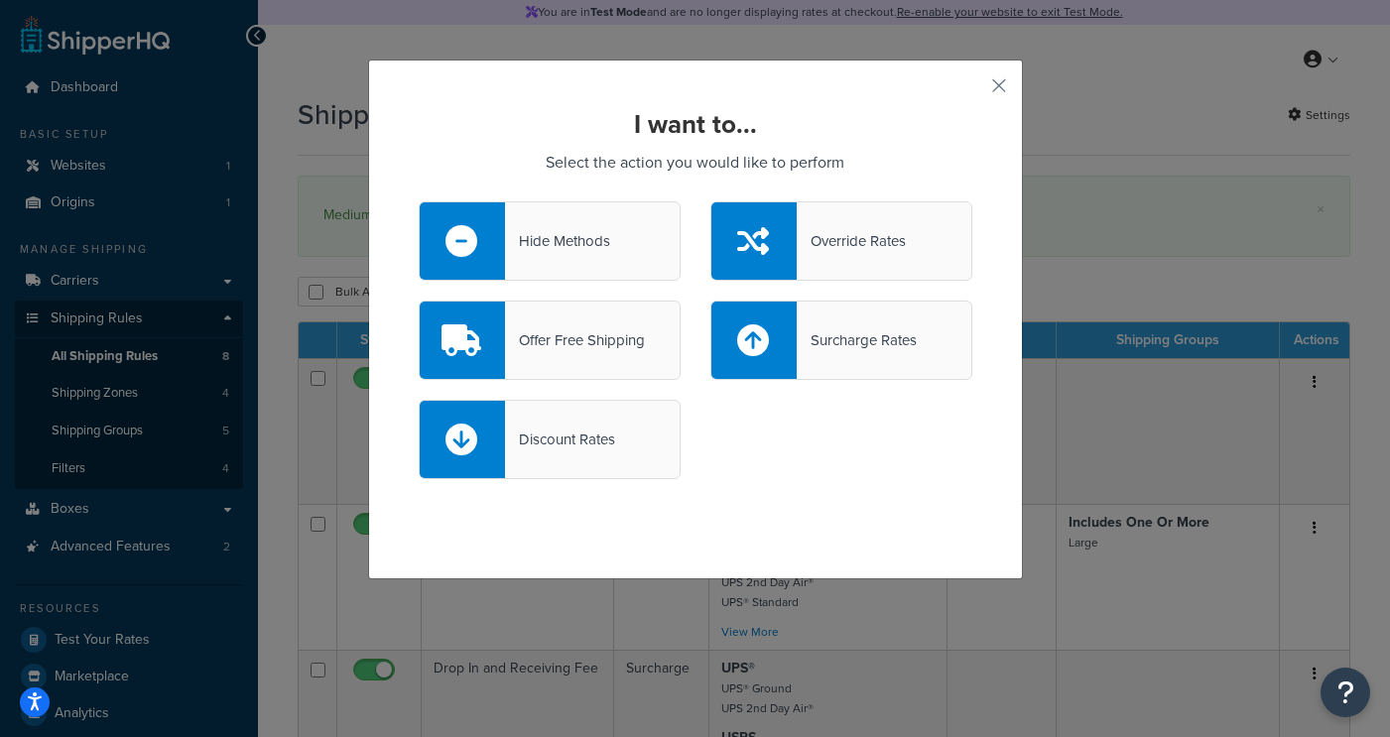
click at [1010, 75] on div "I want to... Select the action you would like to perform Hide Methods Override …" at bounding box center [695, 320] width 655 height 520
click at [972, 90] on button "button" at bounding box center [969, 92] width 5 height 5
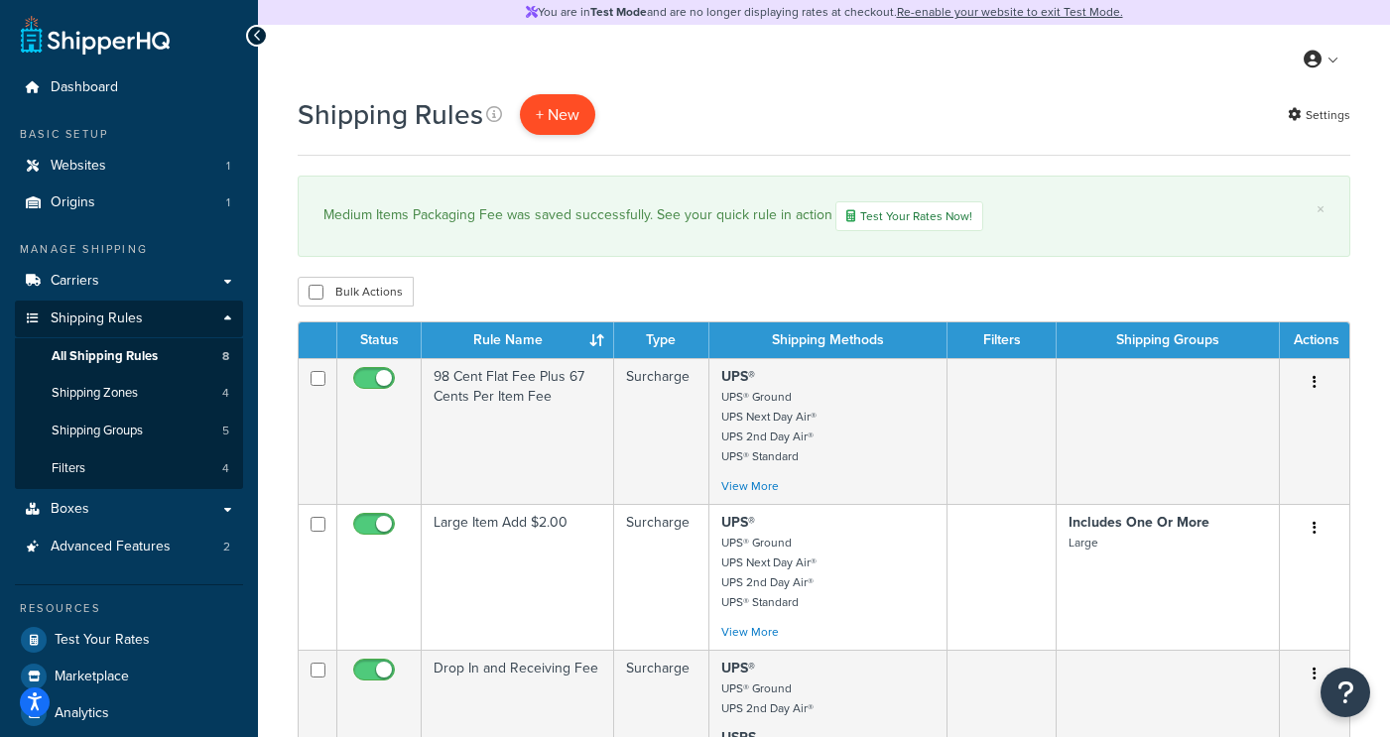
click at [538, 117] on p "+ New" at bounding box center [557, 114] width 75 height 41
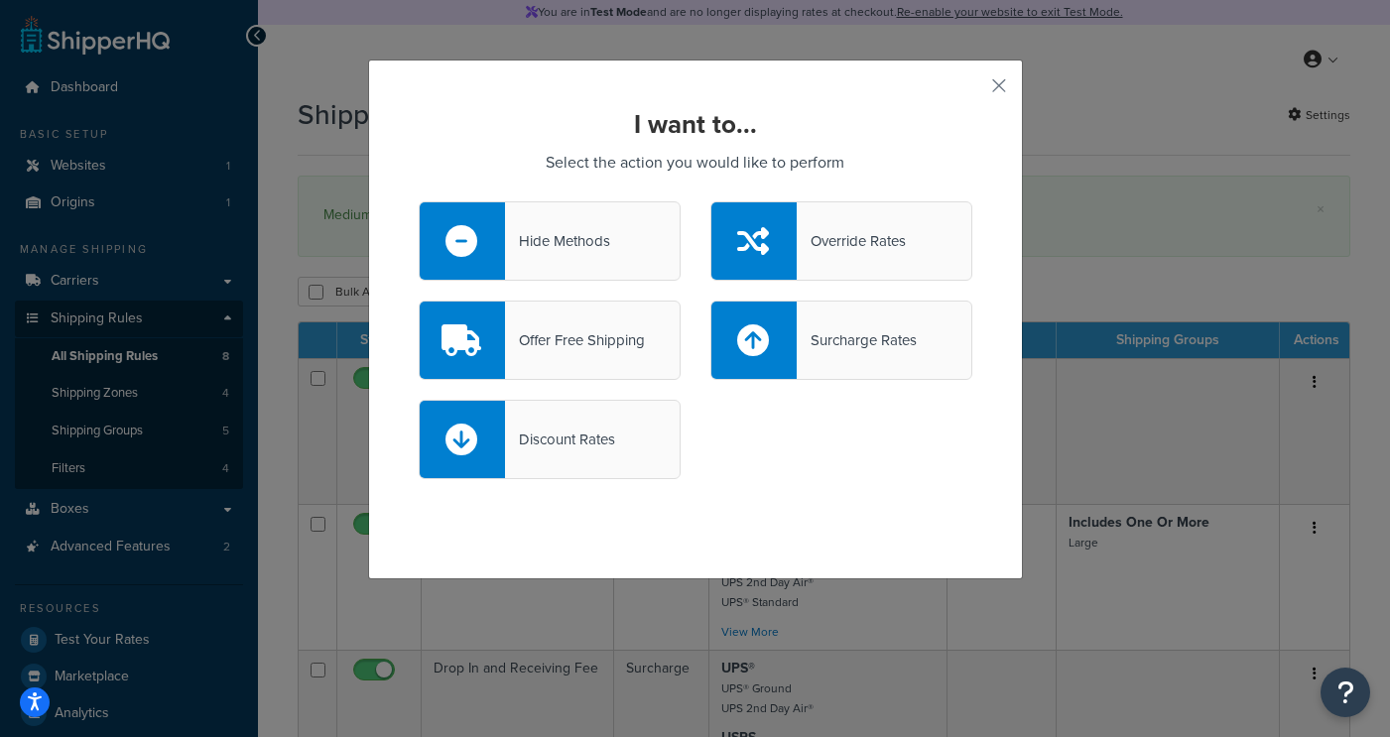
click at [589, 489] on div "Discount Rates" at bounding box center [695, 449] width 583 height 99
click at [598, 429] on div "Discount Rates" at bounding box center [560, 440] width 110 height 28
click at [0, 0] on input "Discount Rates" at bounding box center [0, 0] width 0 height 0
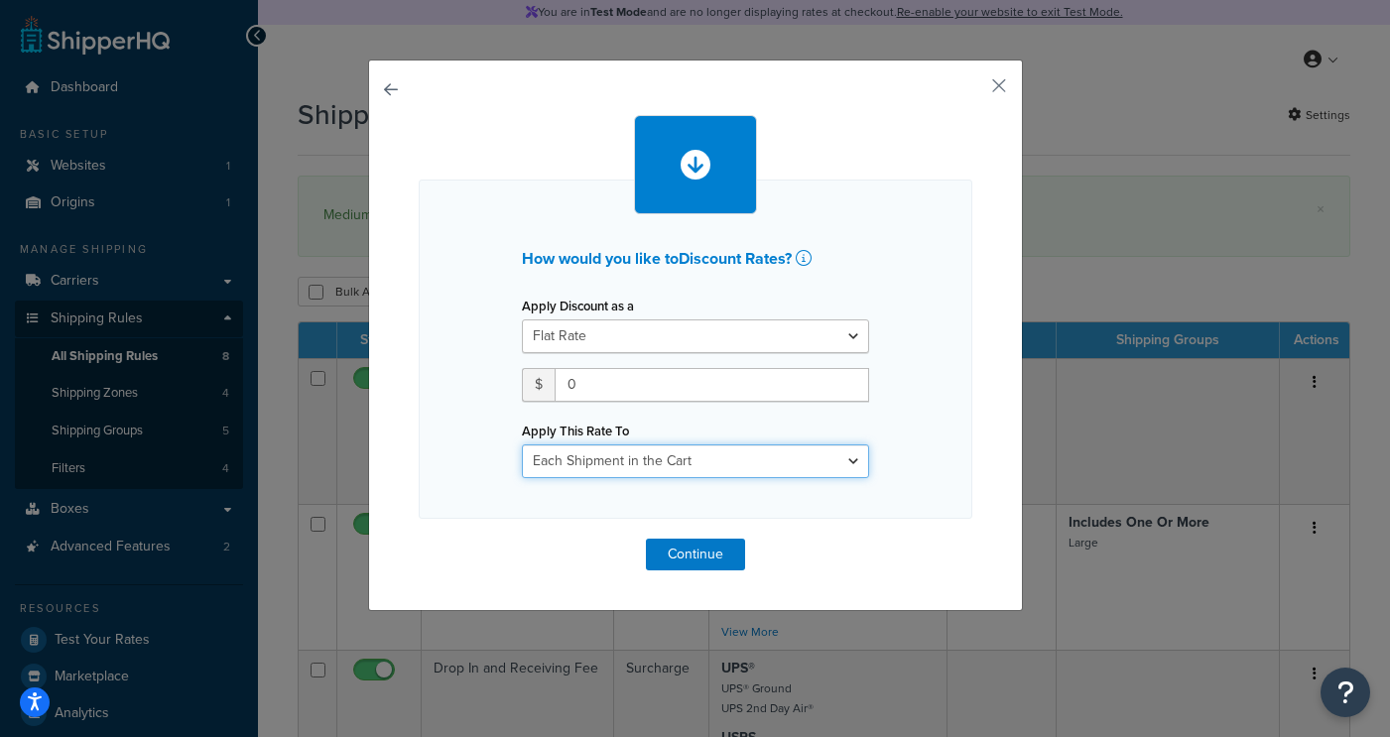
click at [595, 475] on select "Each Shipment in the Cart Each Shipping Group in the Cart Each Item within a Sh…" at bounding box center [695, 461] width 347 height 34
click at [972, 90] on button "button" at bounding box center [969, 92] width 5 height 5
